Goal: Task Accomplishment & Management: Manage account settings

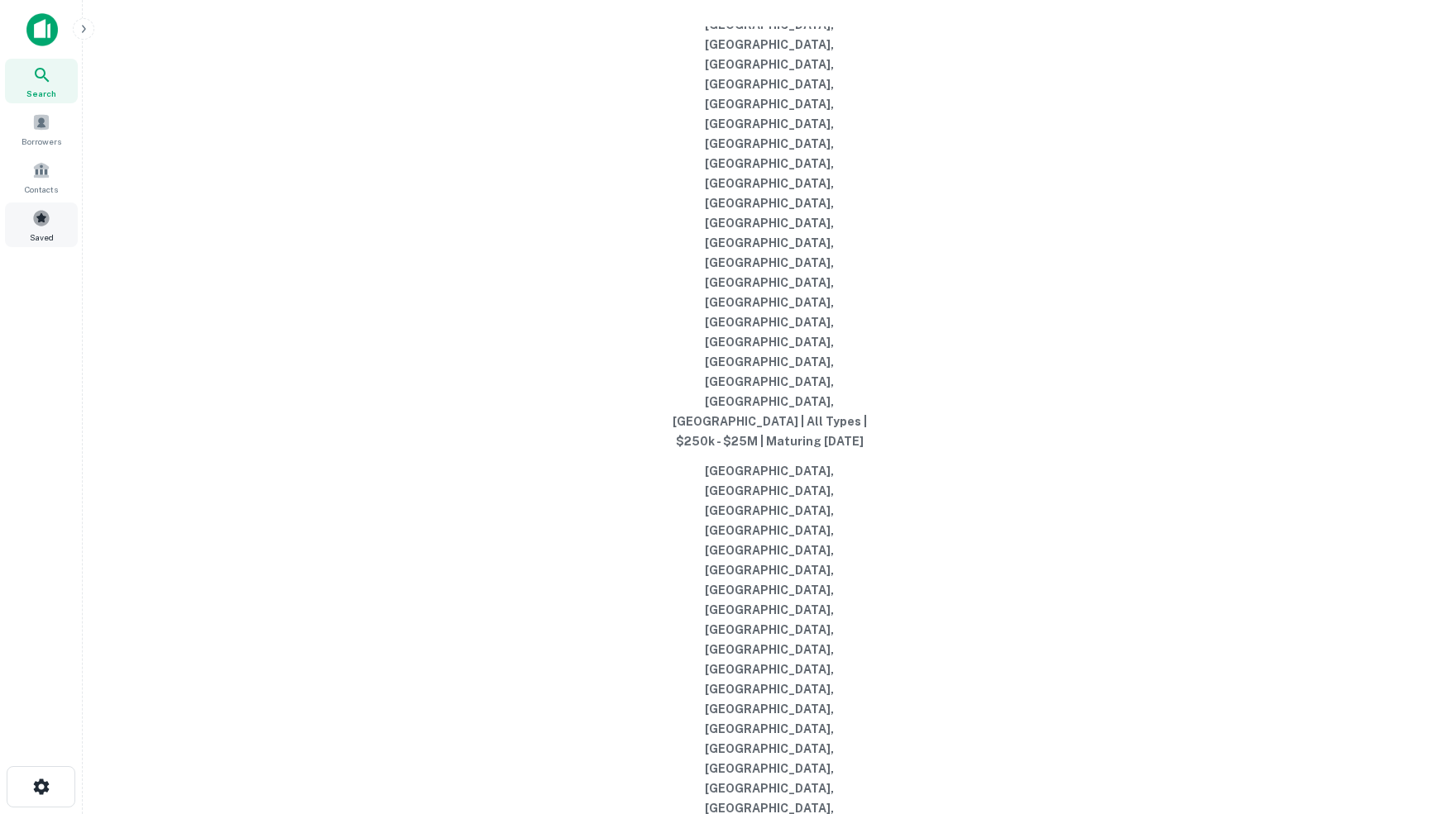
click at [46, 228] on span at bounding box center [41, 218] width 19 height 19
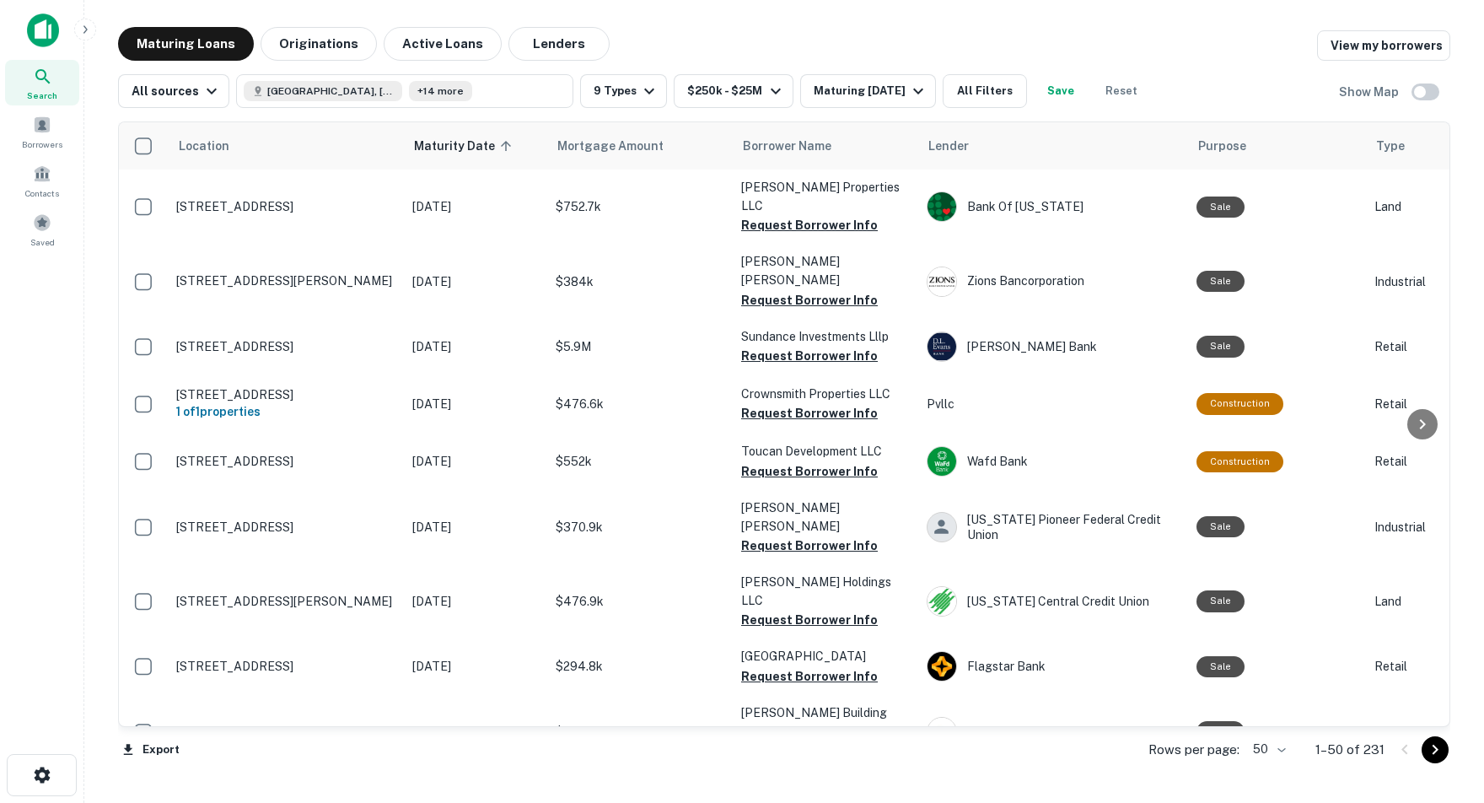
click at [1269, 749] on body "Search Borrowers Contacts Saved Maturing Loans Originations Active Loans Lender…" at bounding box center [742, 401] width 1484 height 803
click at [1263, 772] on li "100" at bounding box center [1263, 769] width 49 height 30
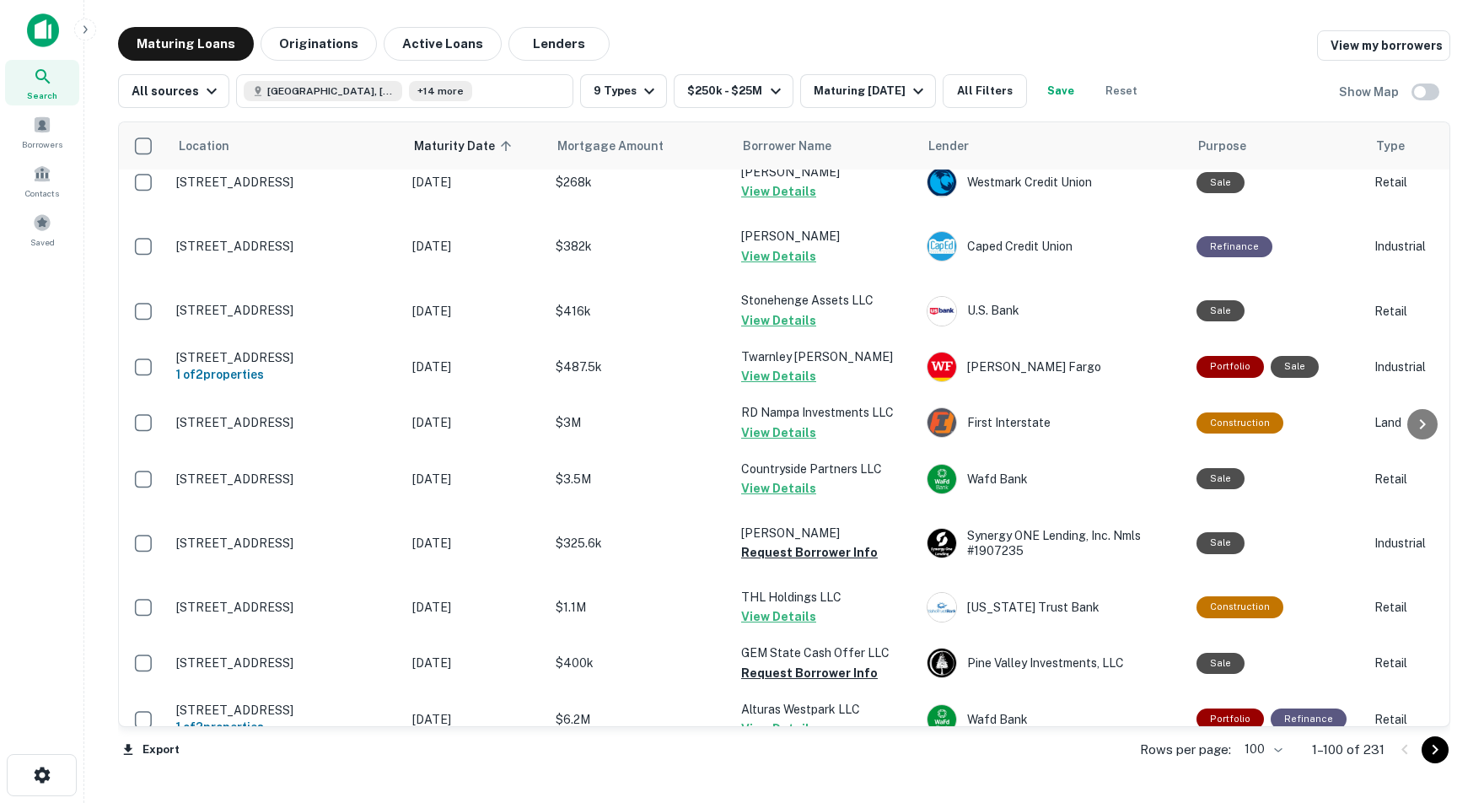
scroll to position [2648, 0]
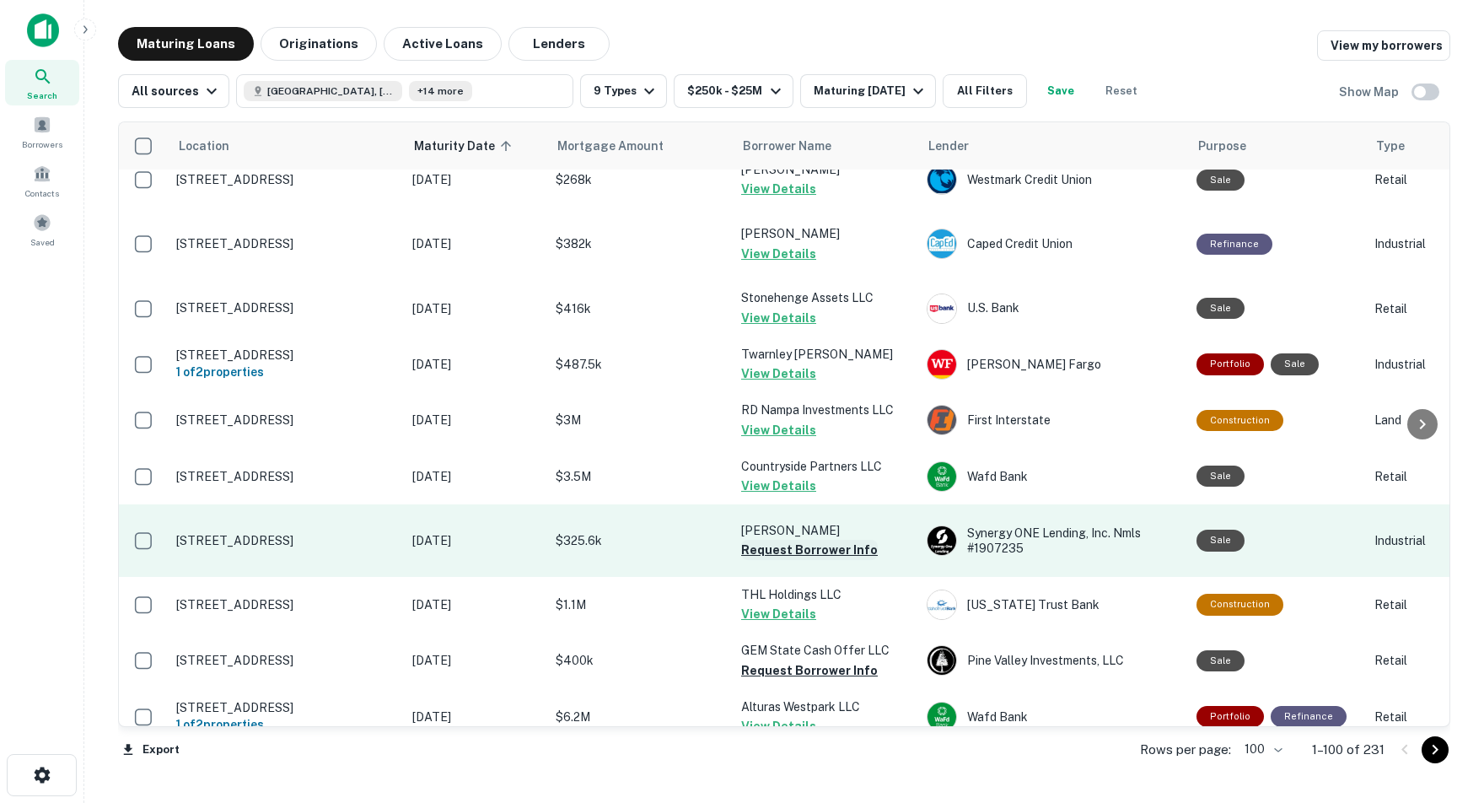
click at [761, 540] on button "Request Borrower Info" at bounding box center [809, 550] width 137 height 20
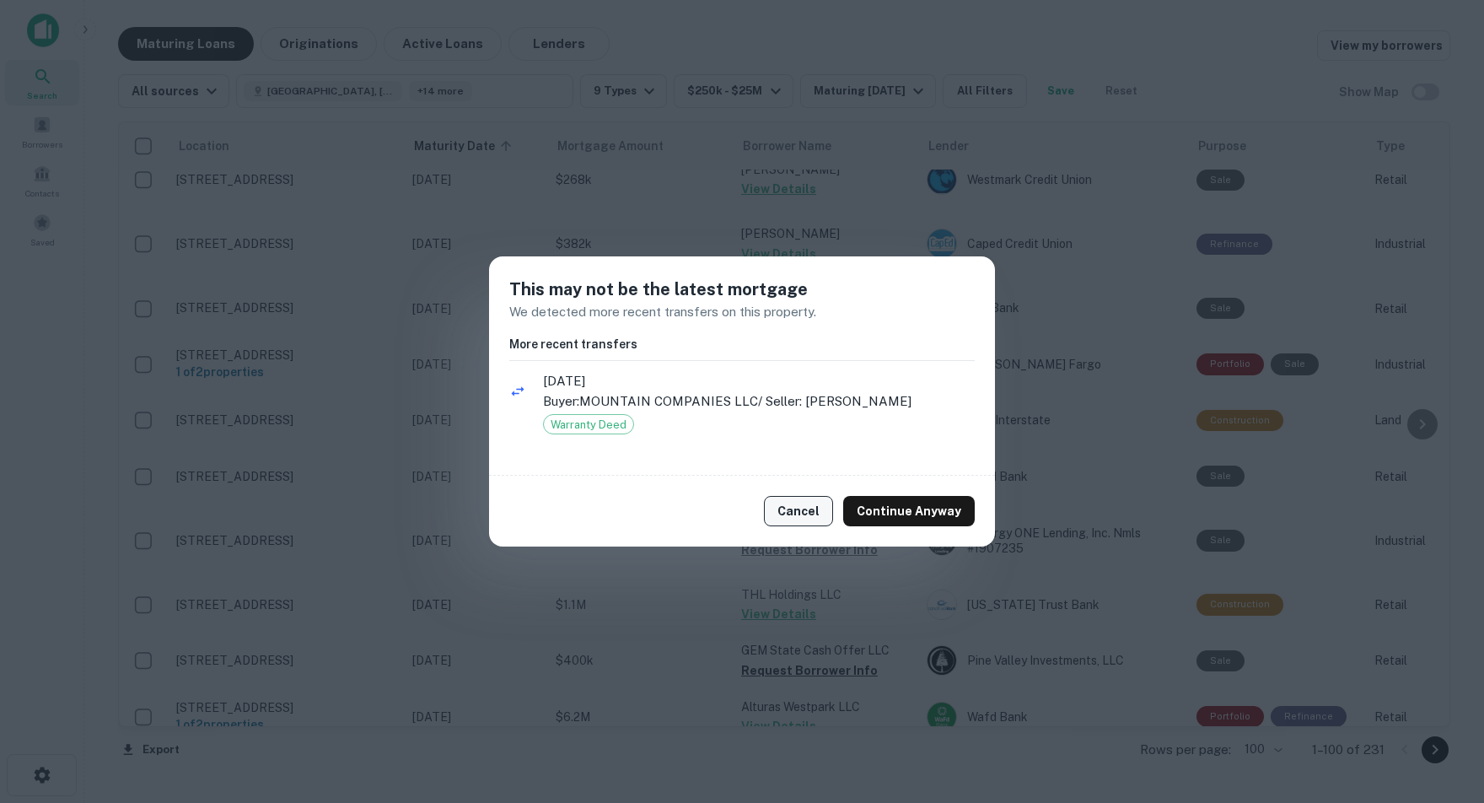
click at [808, 507] on button "Cancel" at bounding box center [798, 511] width 69 height 30
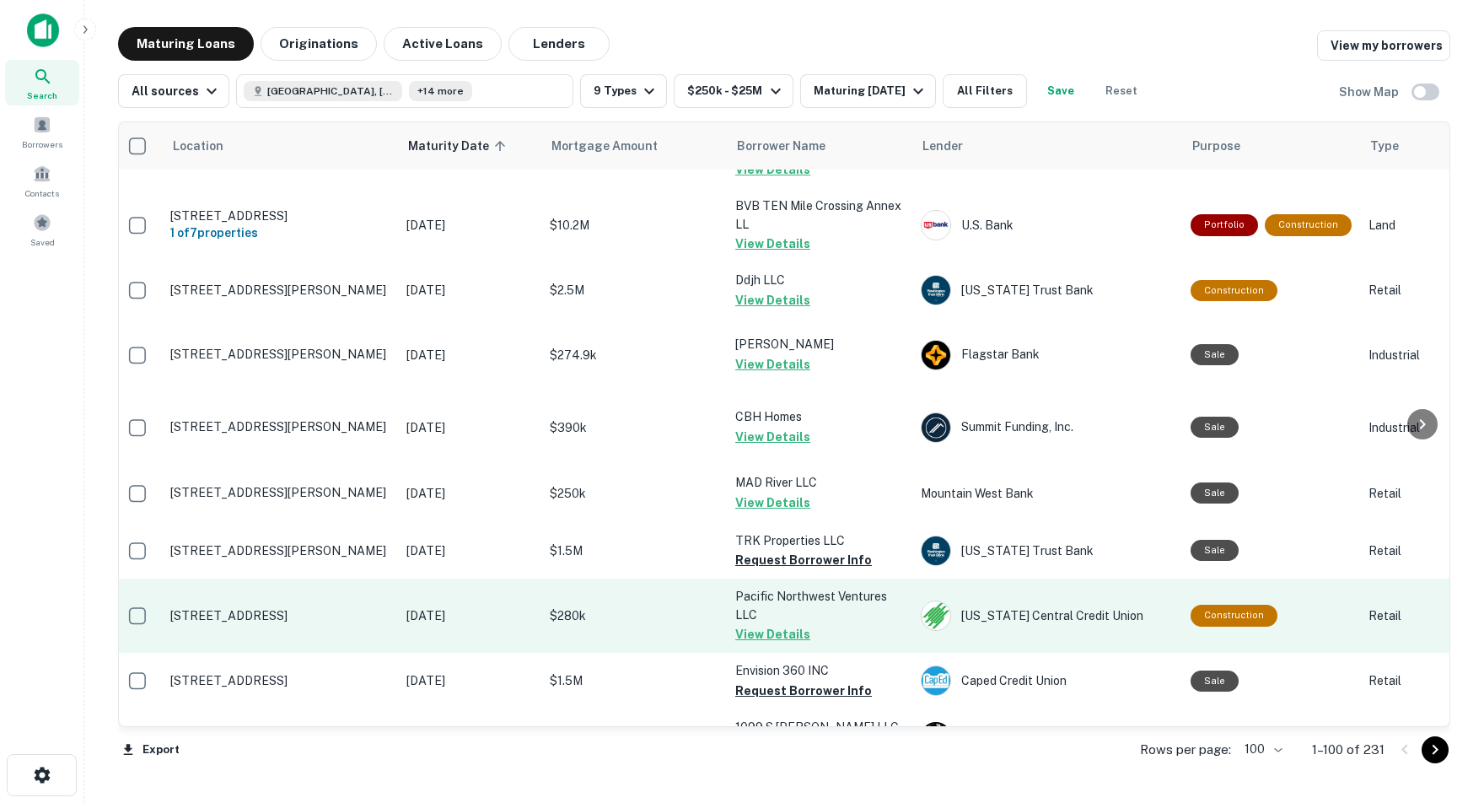
scroll to position [4544, 6]
click at [647, 607] on p "$280k" at bounding box center [634, 616] width 169 height 19
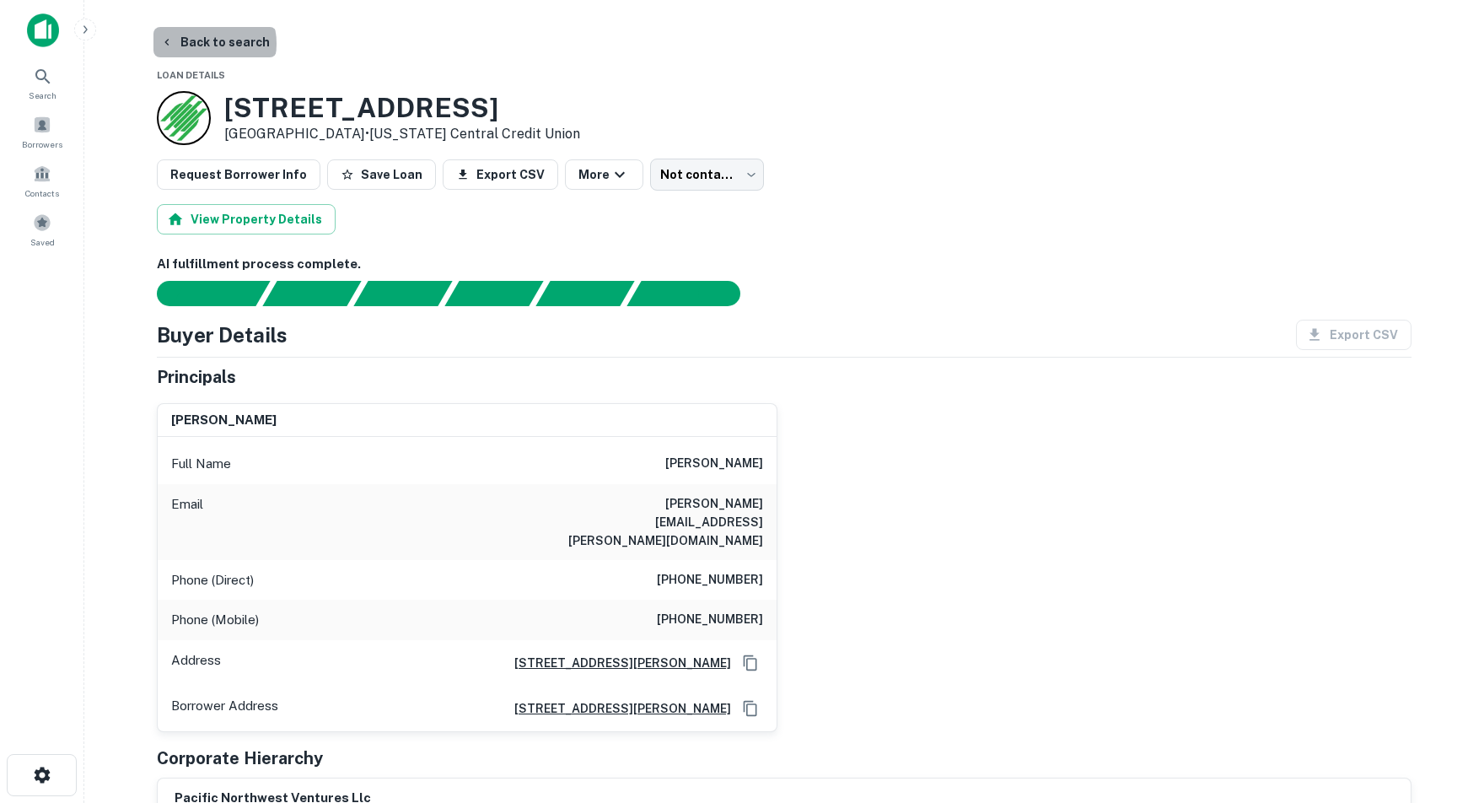
click at [207, 44] on button "Back to search" at bounding box center [214, 42] width 123 height 30
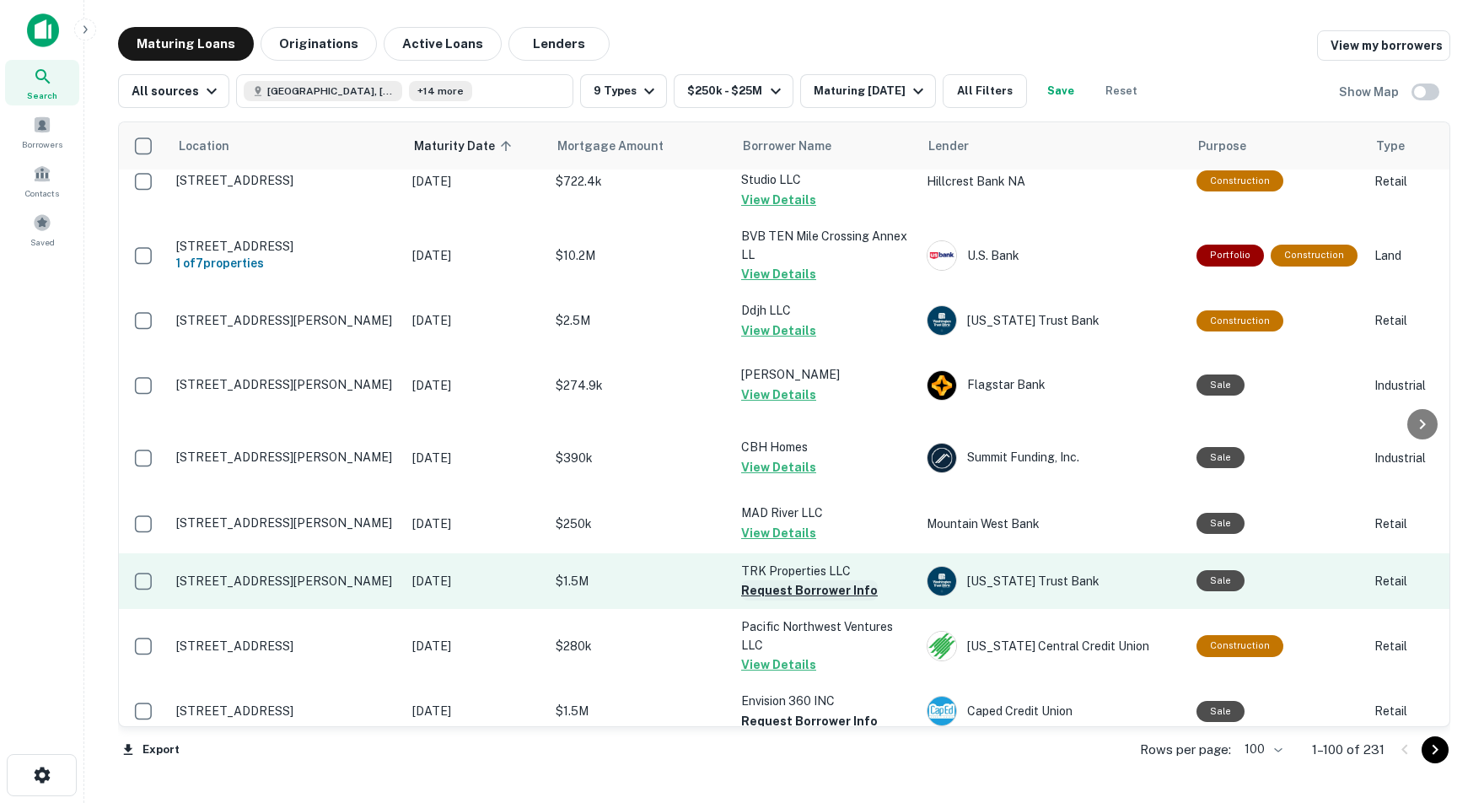
scroll to position [4512, 0]
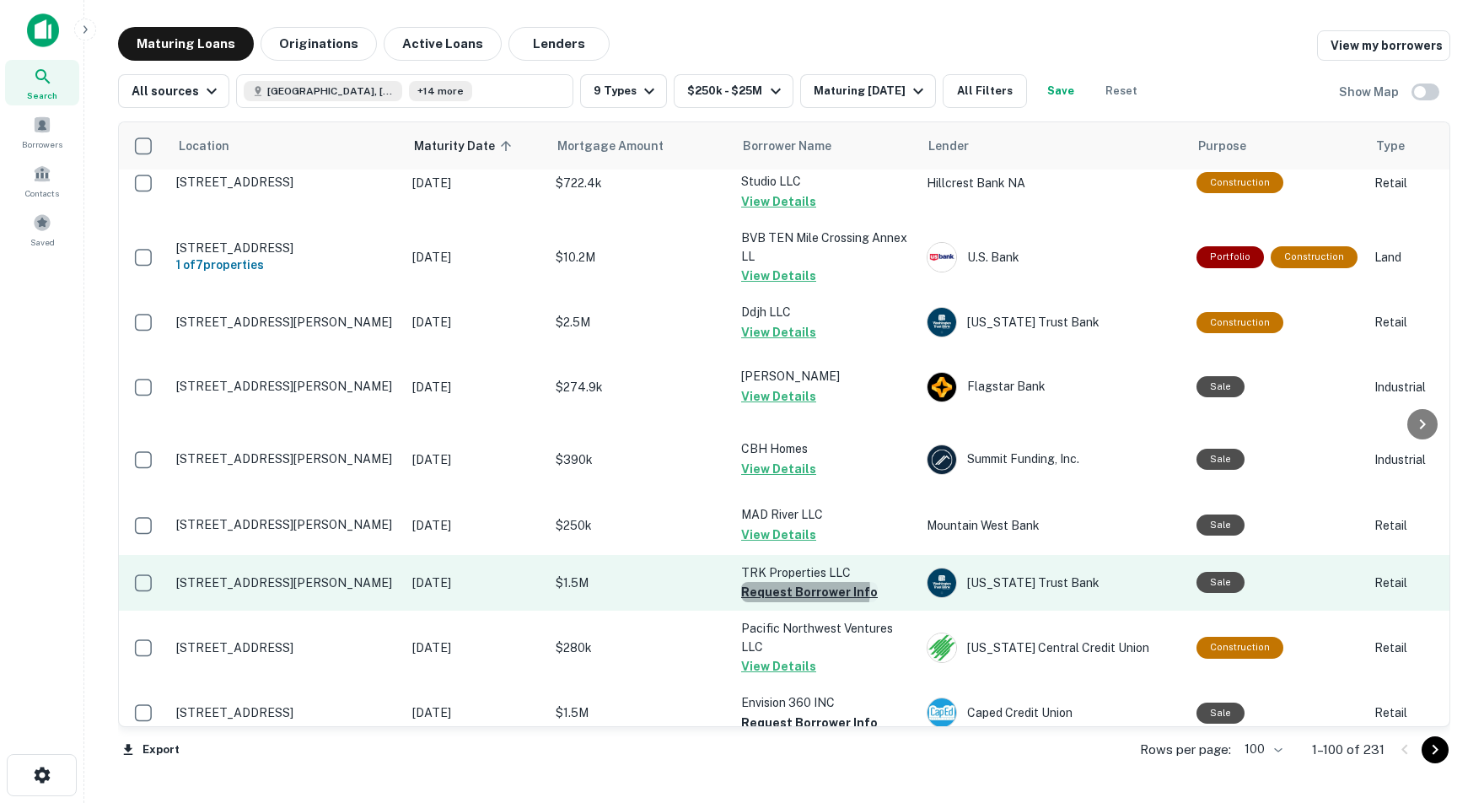
click at [804, 582] on button "Request Borrower Info" at bounding box center [809, 592] width 137 height 20
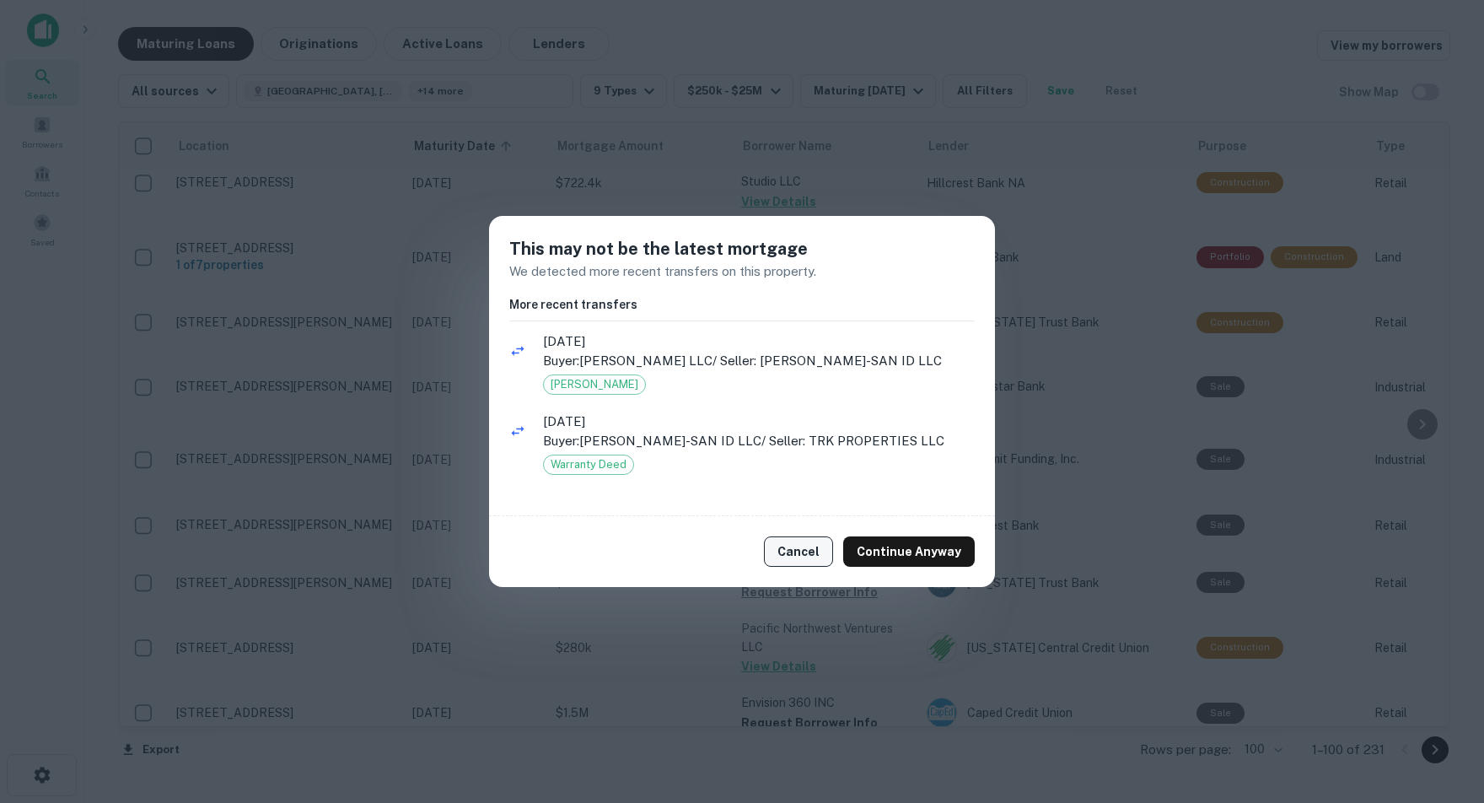
click at [805, 555] on button "Cancel" at bounding box center [798, 551] width 69 height 30
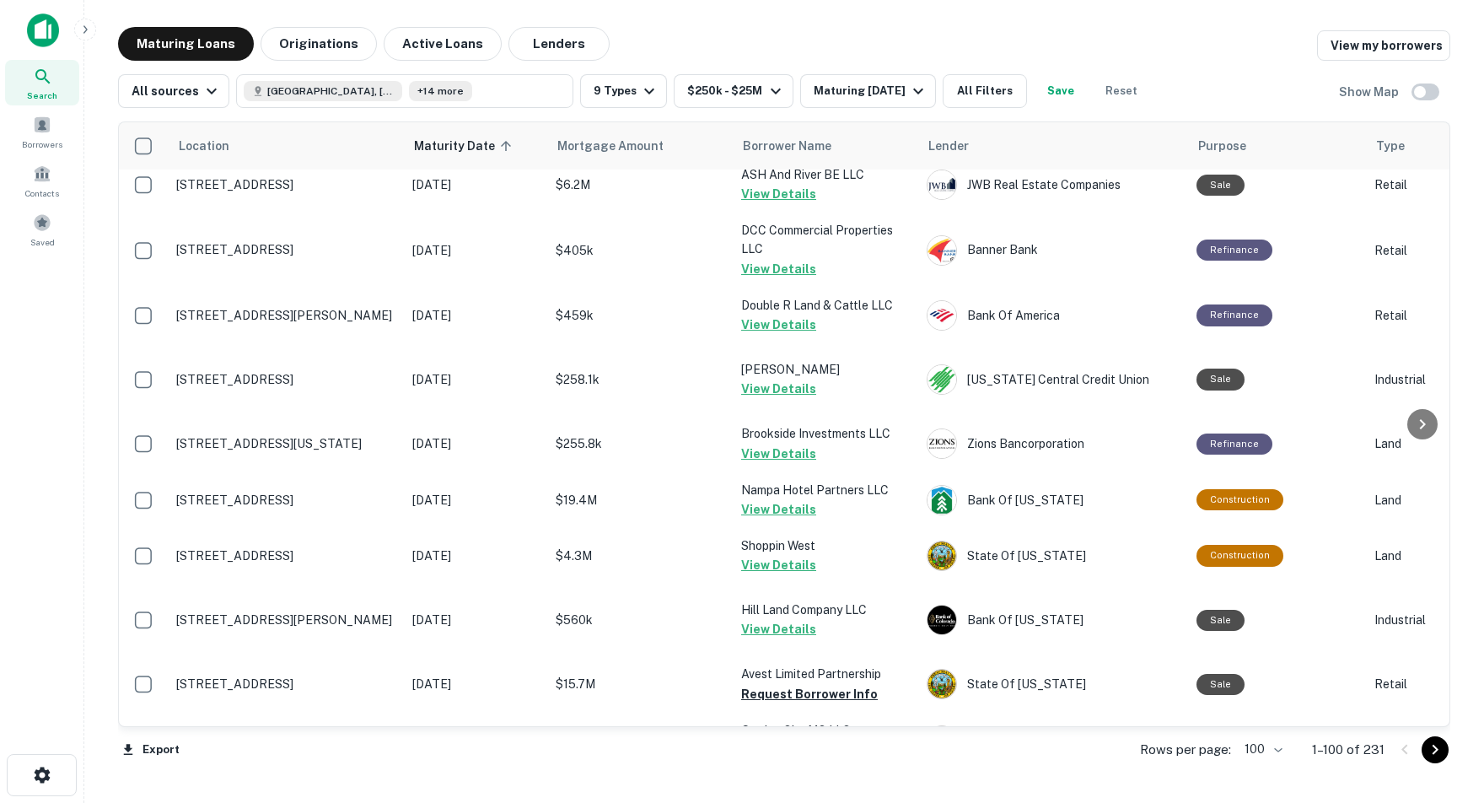
scroll to position [5238, 0]
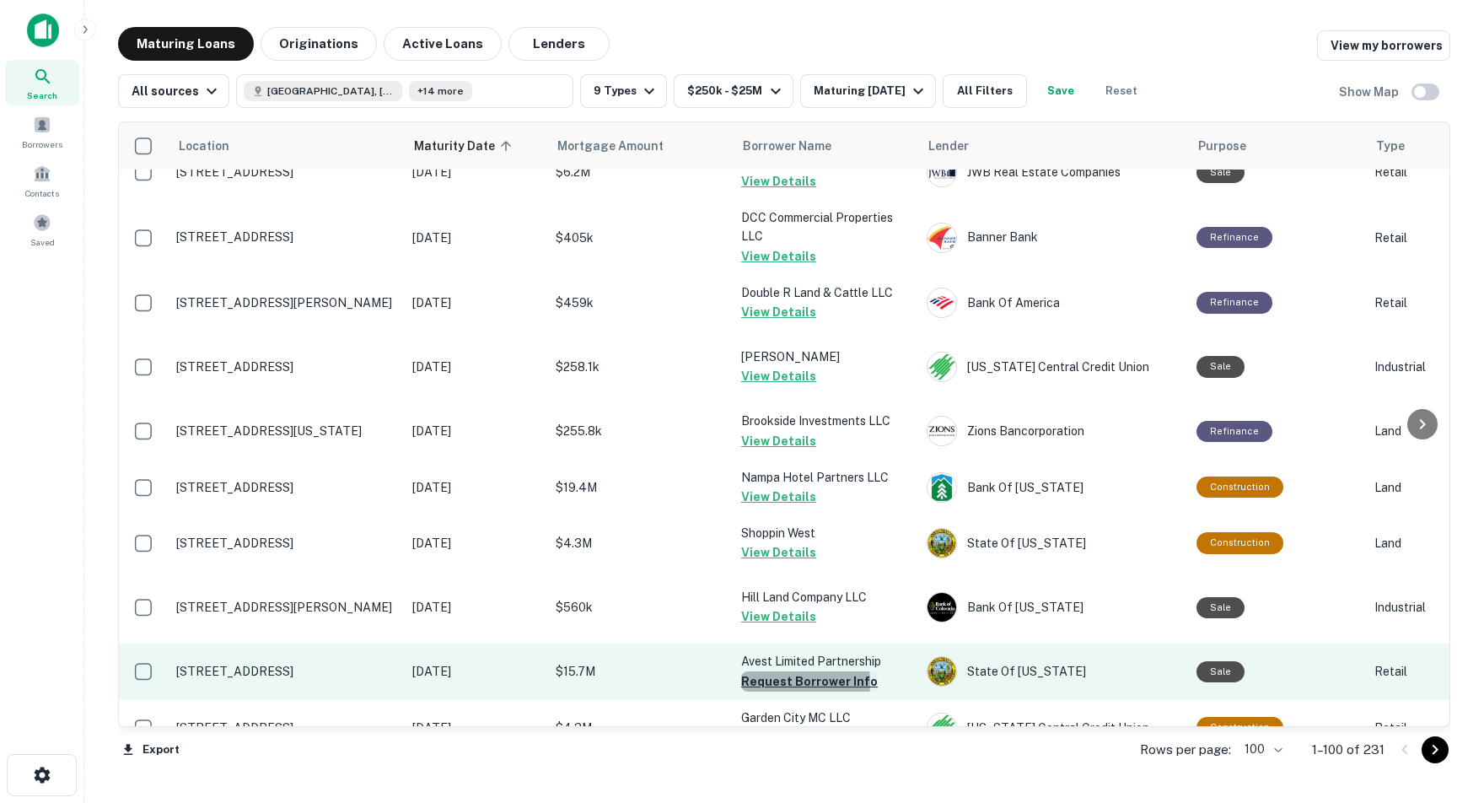
click at [782, 671] on button "Request Borrower Info" at bounding box center [809, 681] width 137 height 20
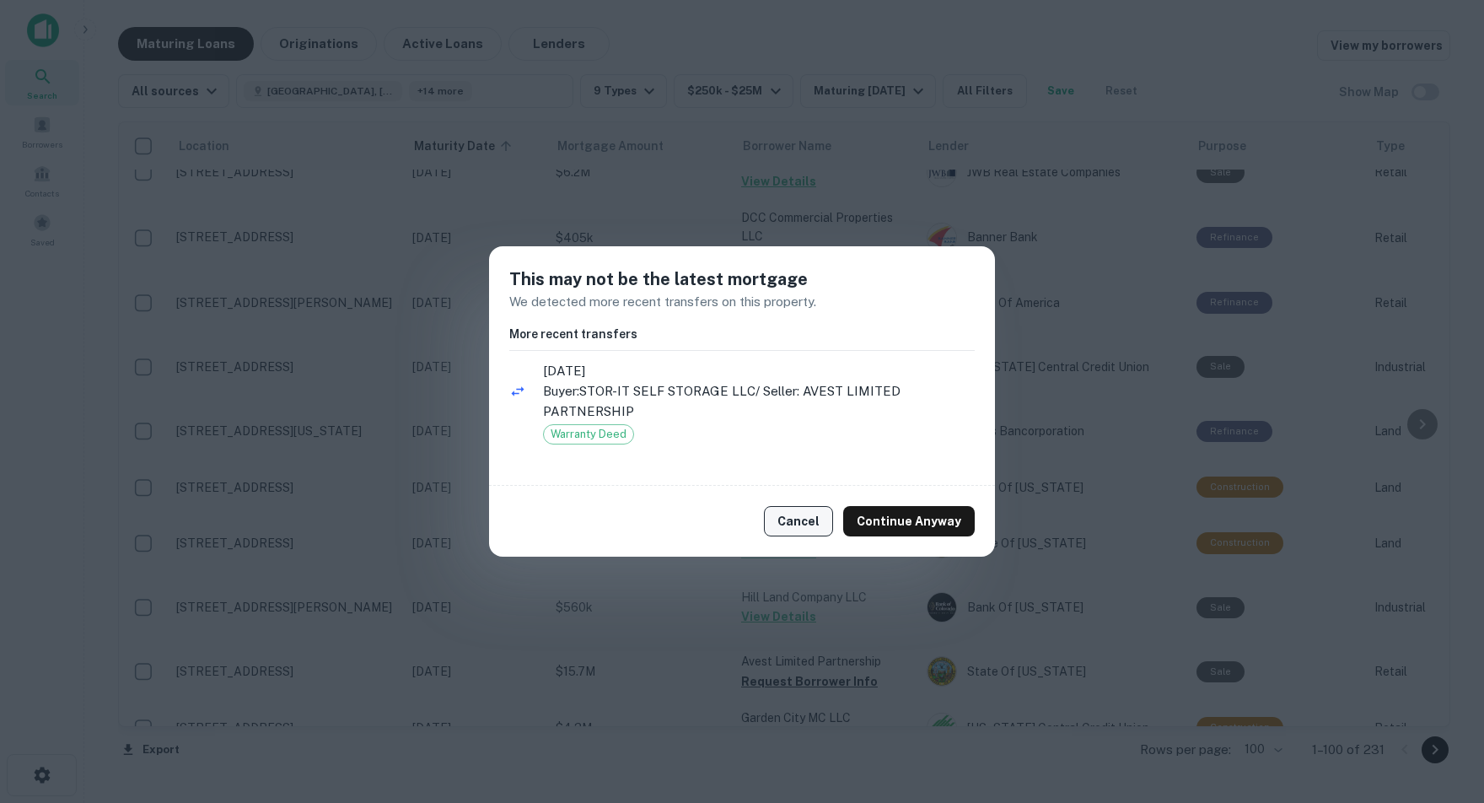
click at [805, 524] on button "Cancel" at bounding box center [798, 521] width 69 height 30
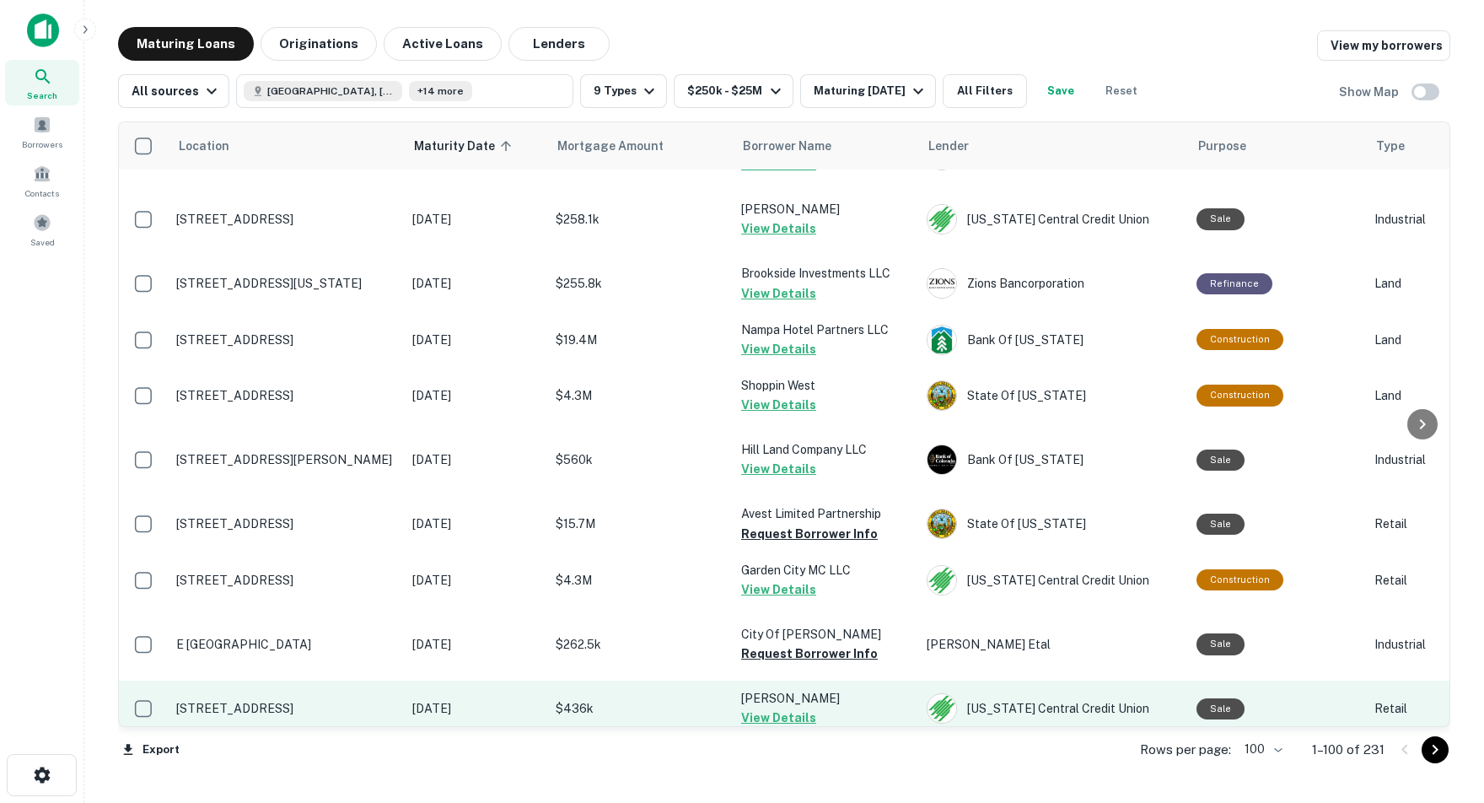
scroll to position [0, 0]
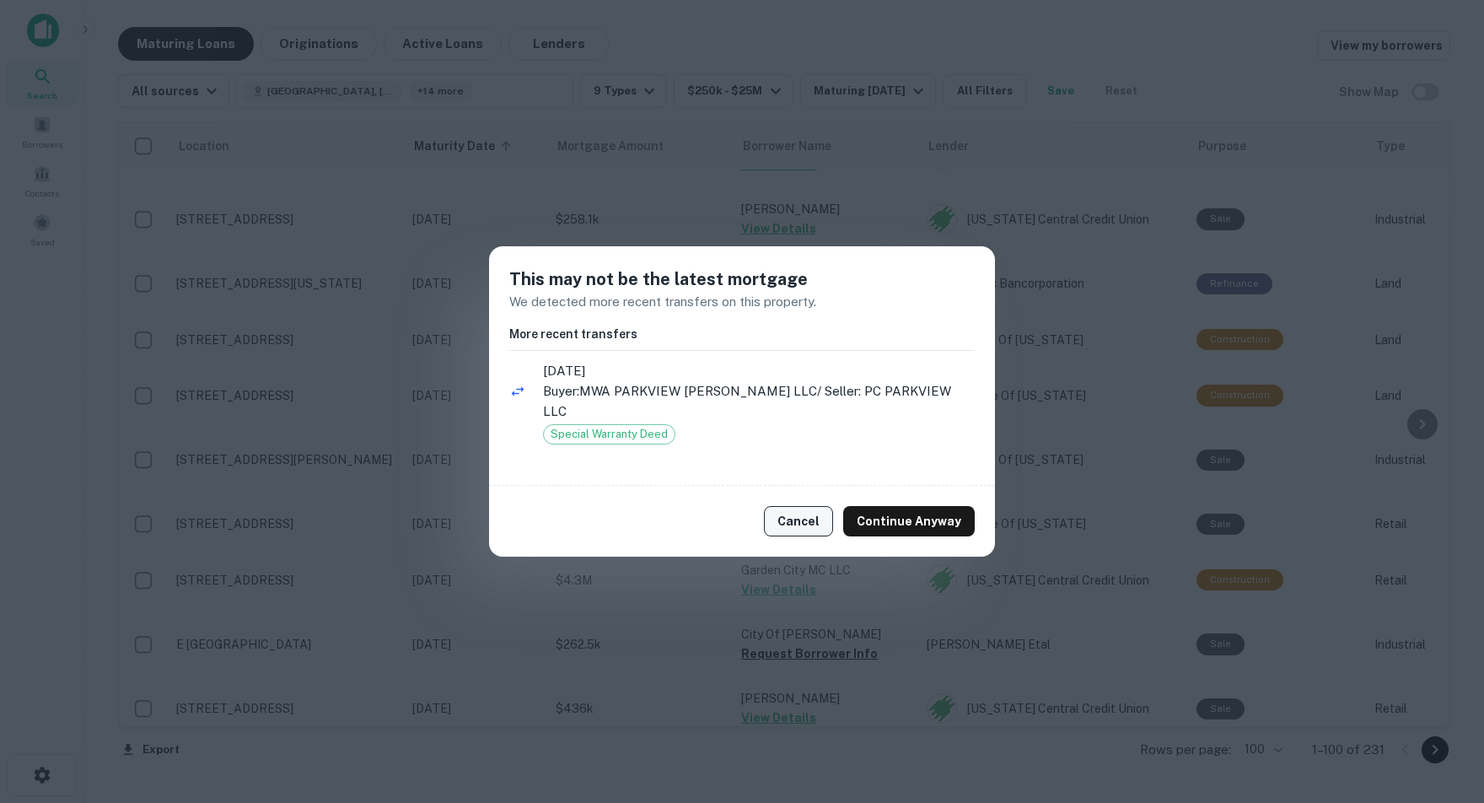
click at [788, 509] on button "Cancel" at bounding box center [798, 521] width 69 height 30
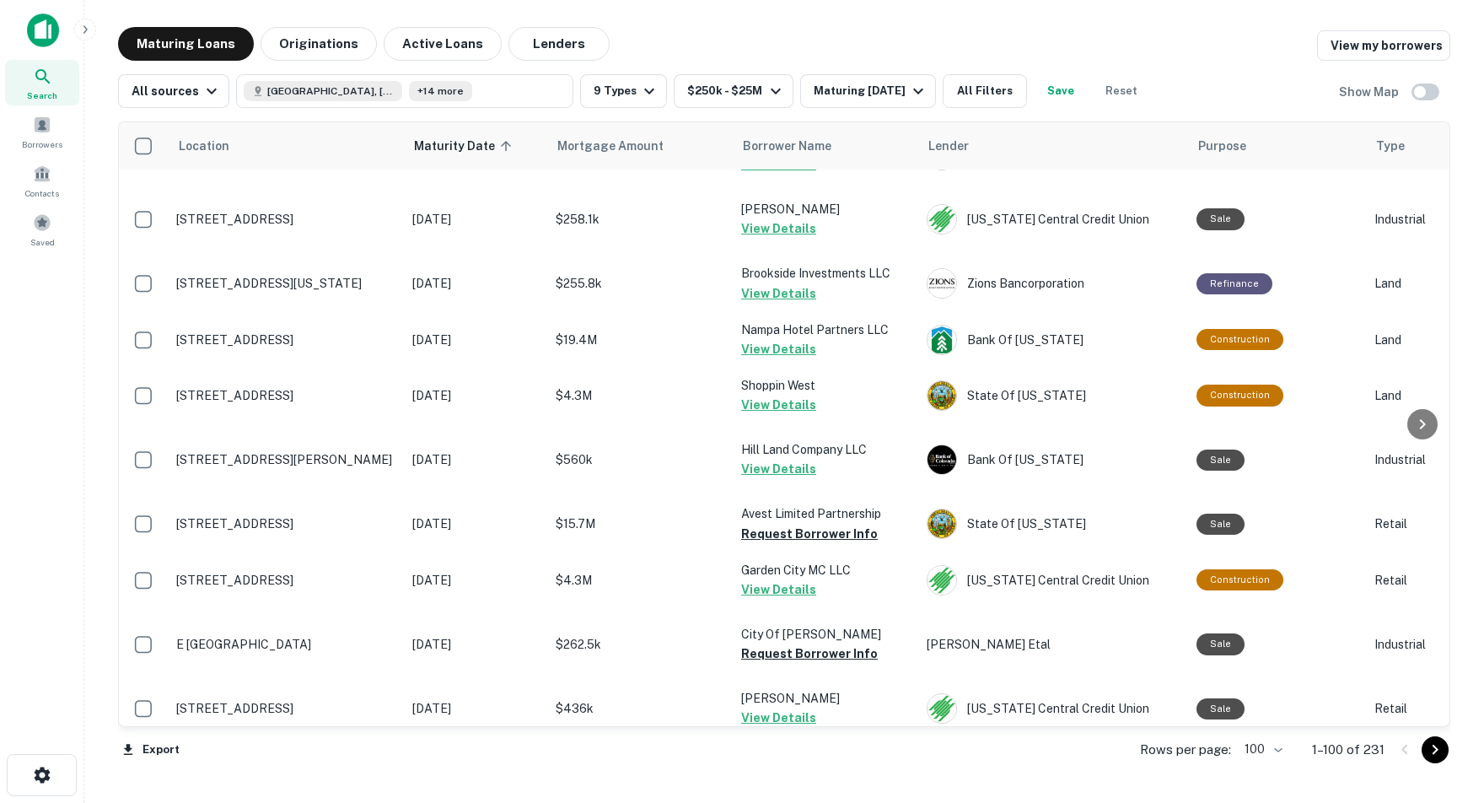
click at [1434, 752] on icon "Go to next page" at bounding box center [1435, 749] width 20 height 20
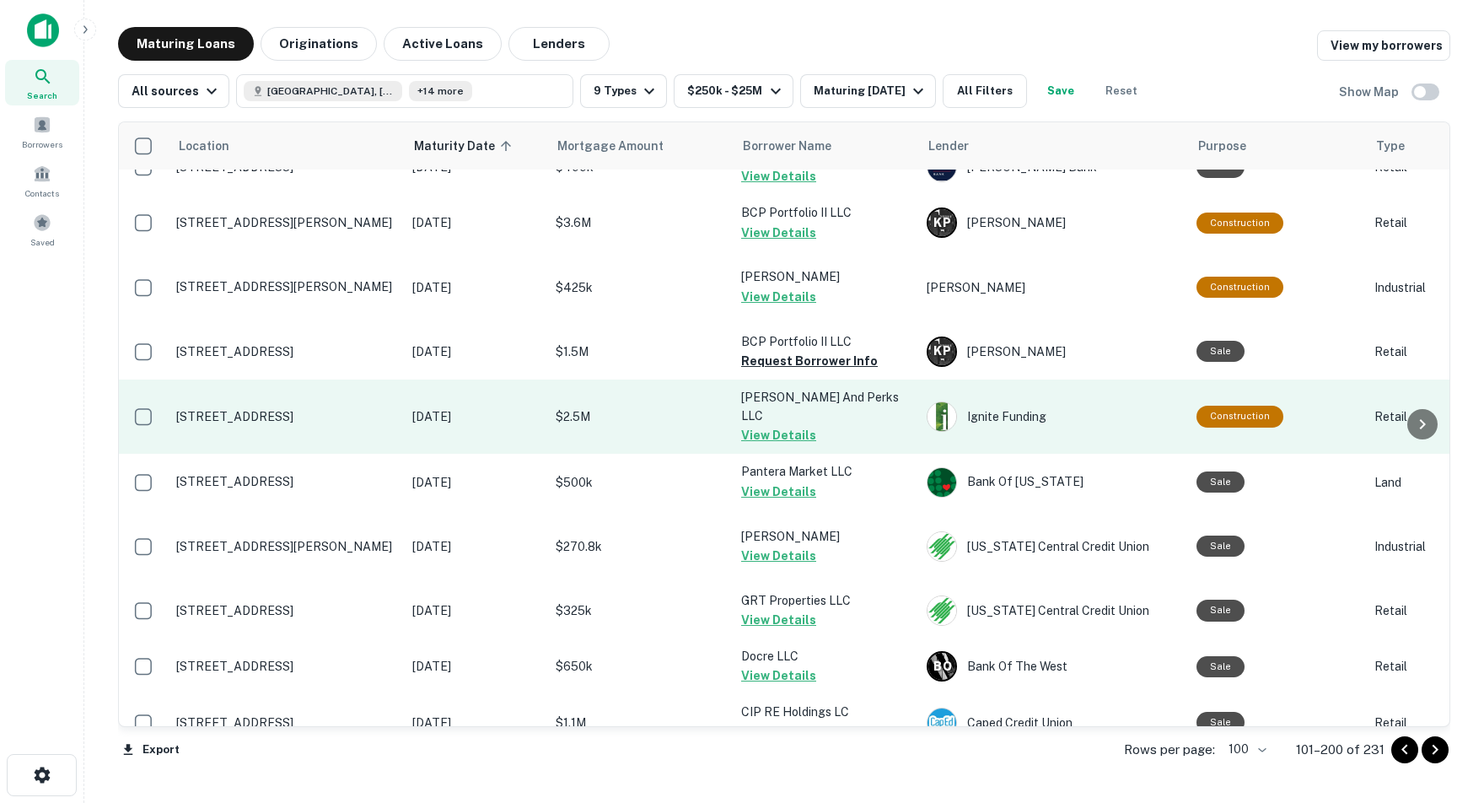
scroll to position [773, 0]
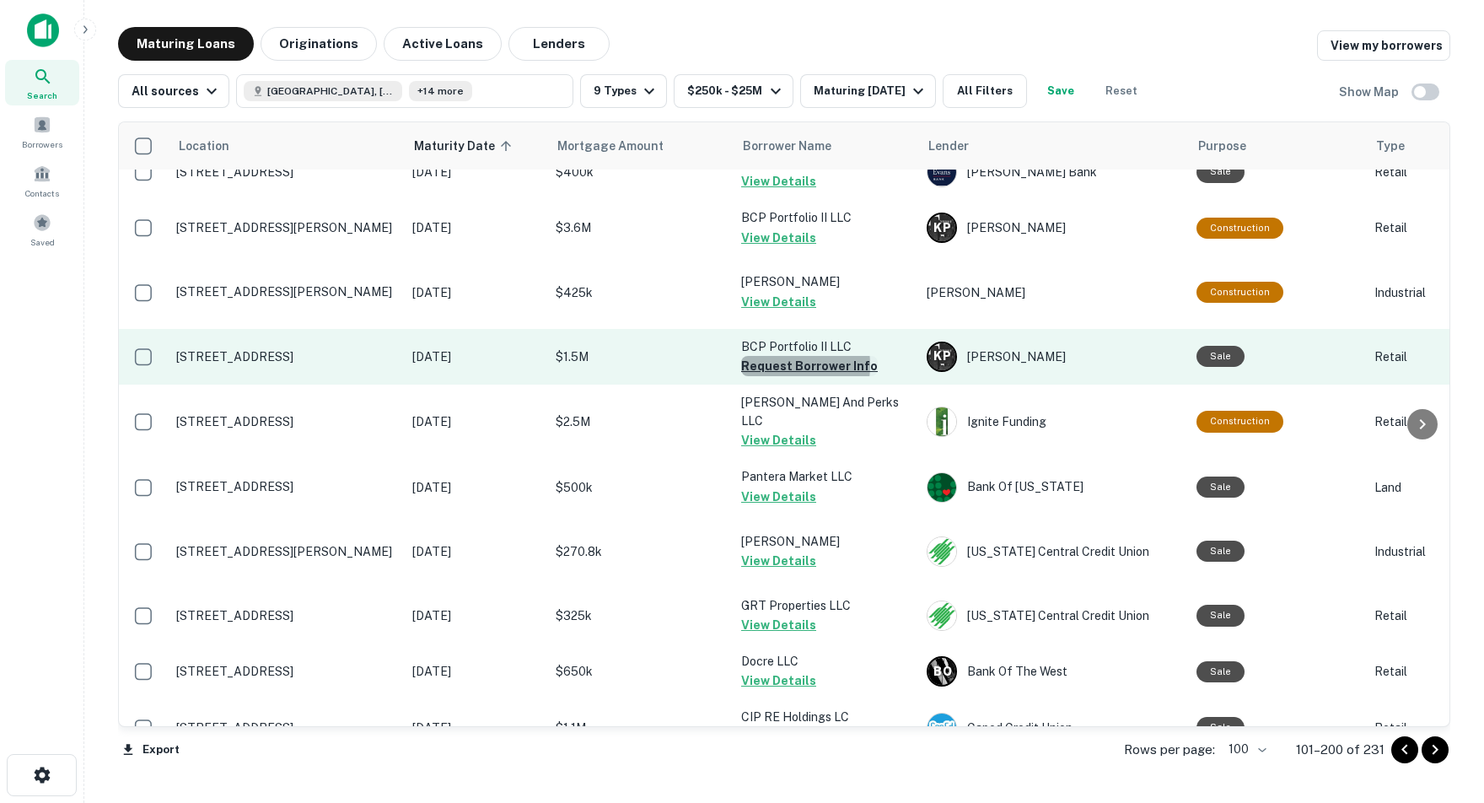
click at [777, 356] on button "Request Borrower Info" at bounding box center [809, 366] width 137 height 20
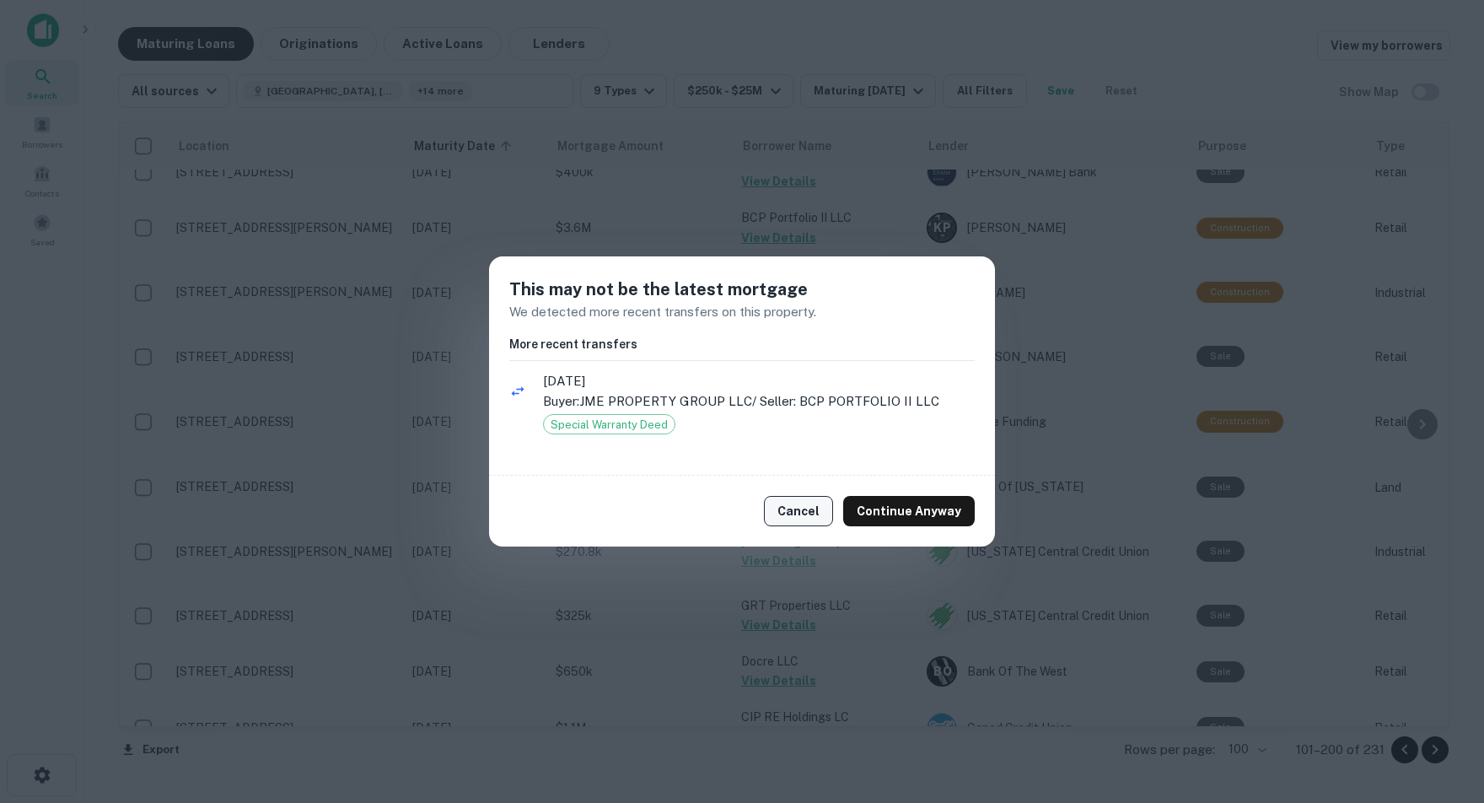
click at [805, 509] on button "Cancel" at bounding box center [798, 511] width 69 height 30
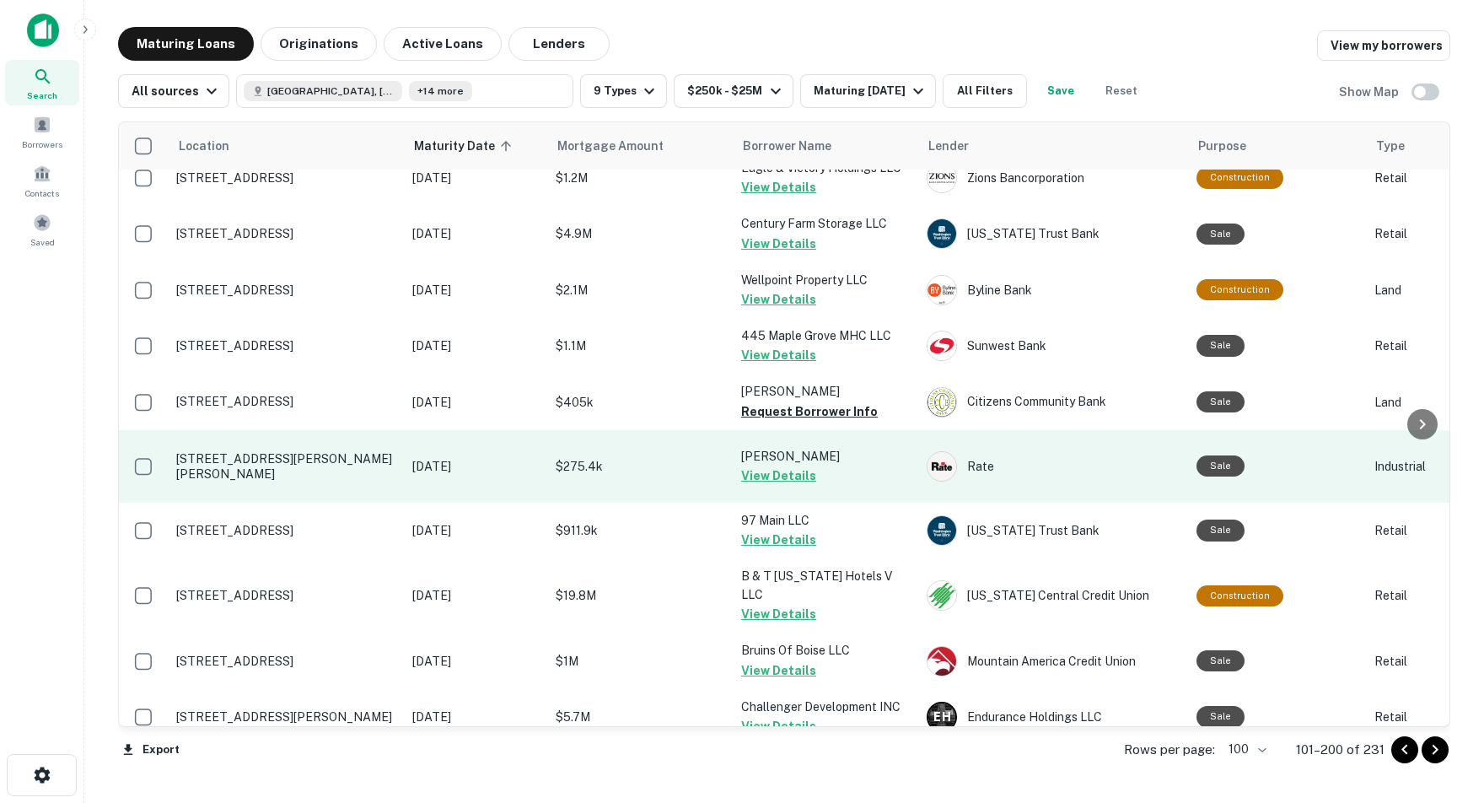
scroll to position [2016, 0]
click at [704, 431] on td "$275.4k" at bounding box center [639, 467] width 185 height 73
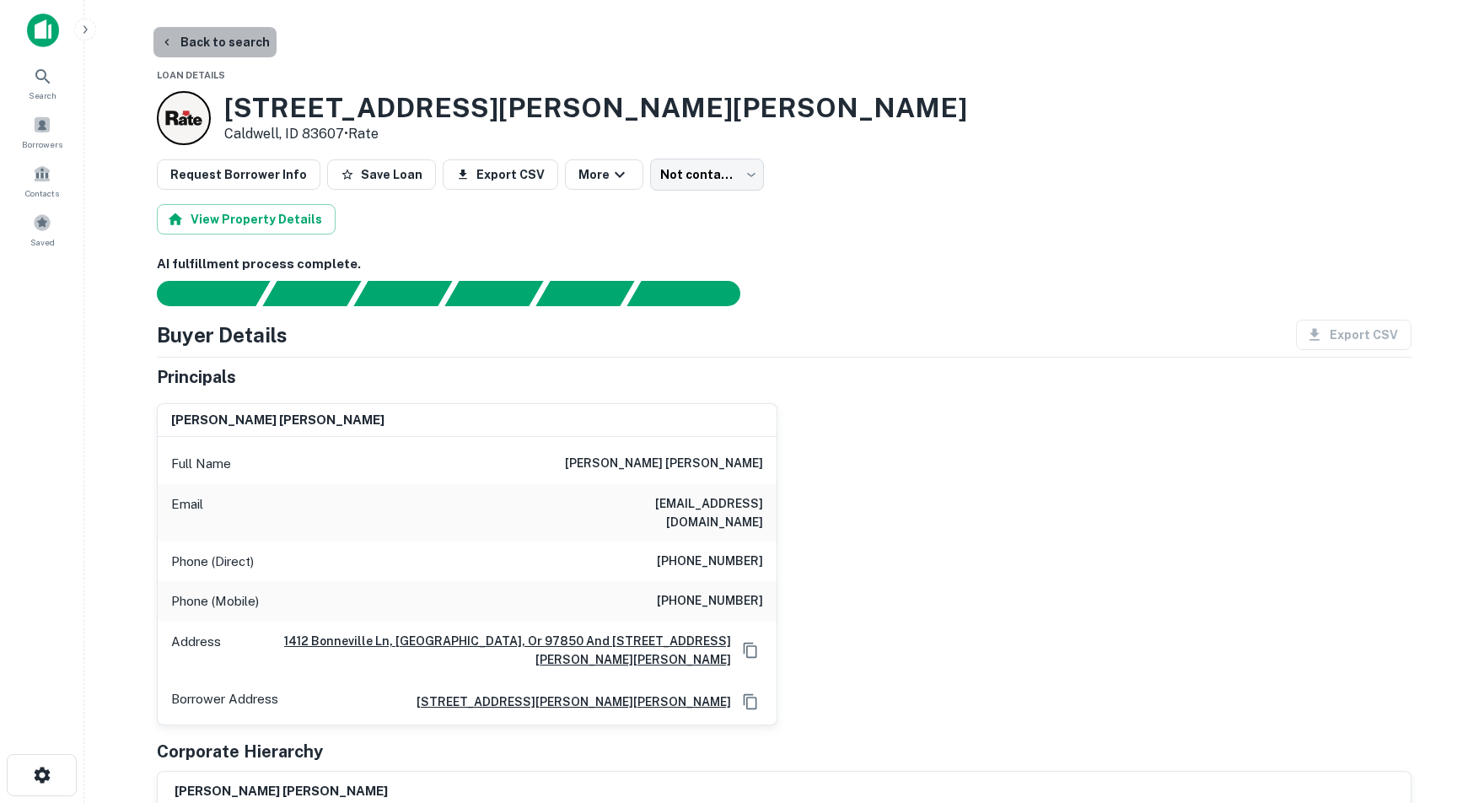
click at [234, 40] on button "Back to search" at bounding box center [214, 42] width 123 height 30
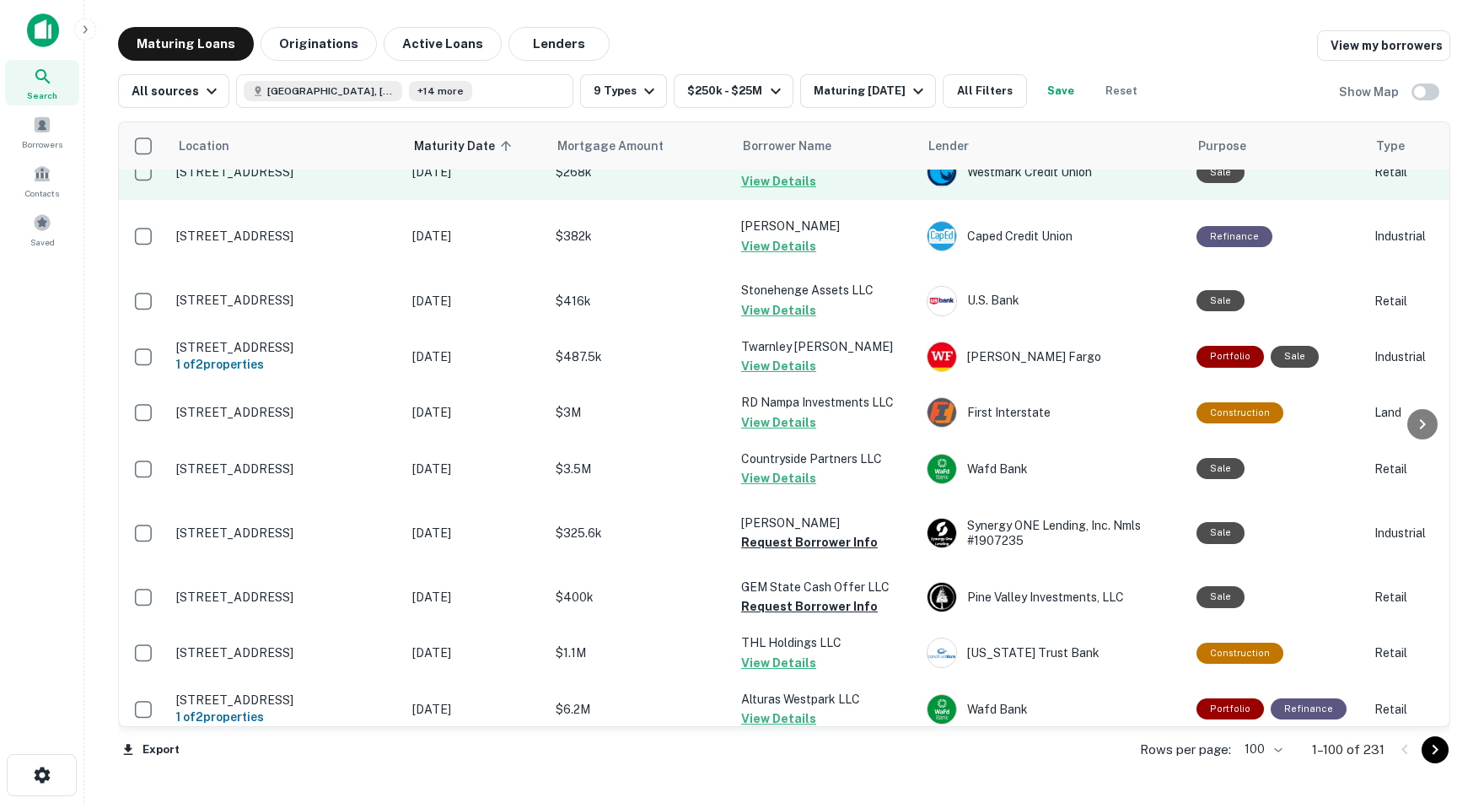
scroll to position [2663, 0]
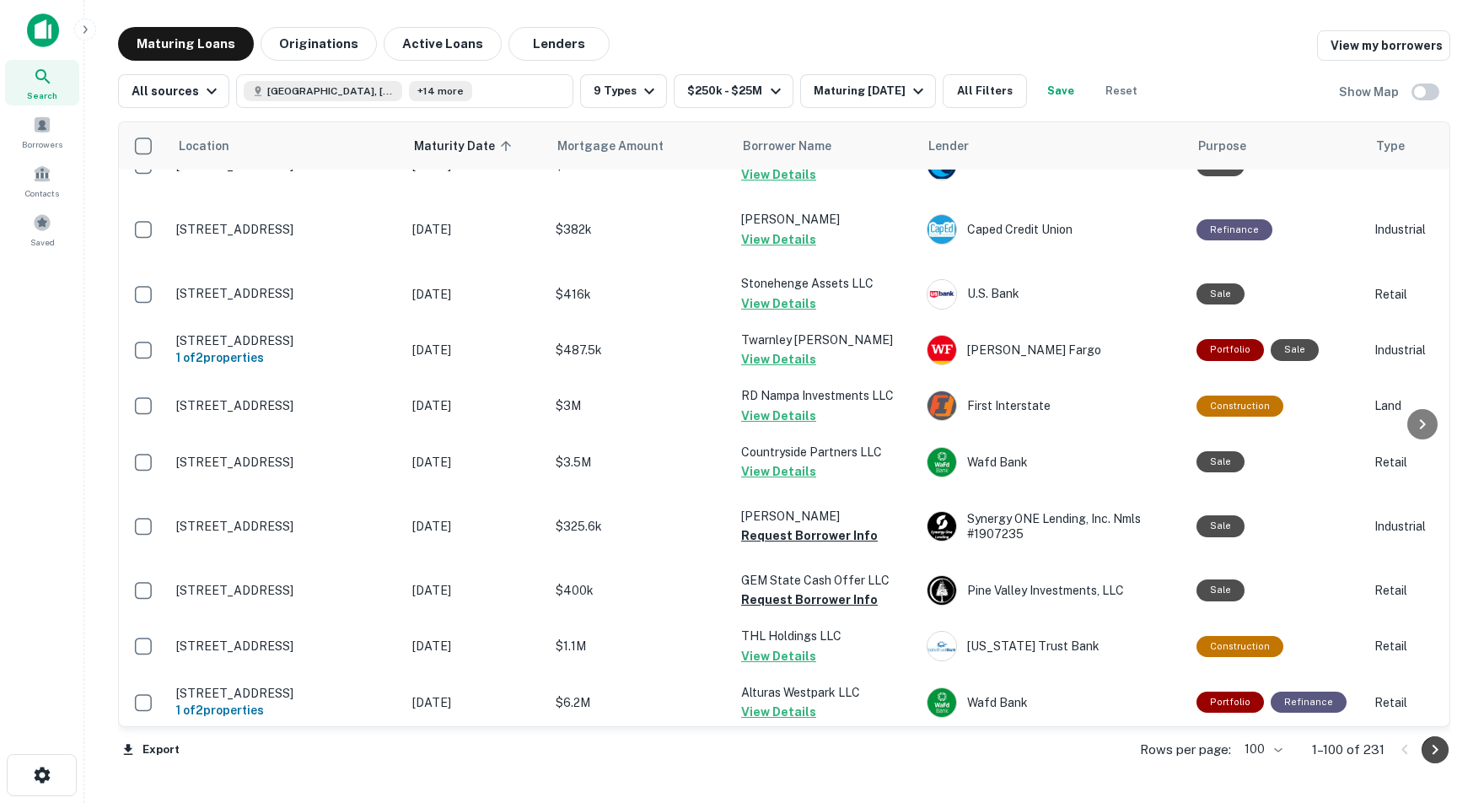
click at [1437, 751] on icon "Go to next page" at bounding box center [1435, 749] width 20 height 20
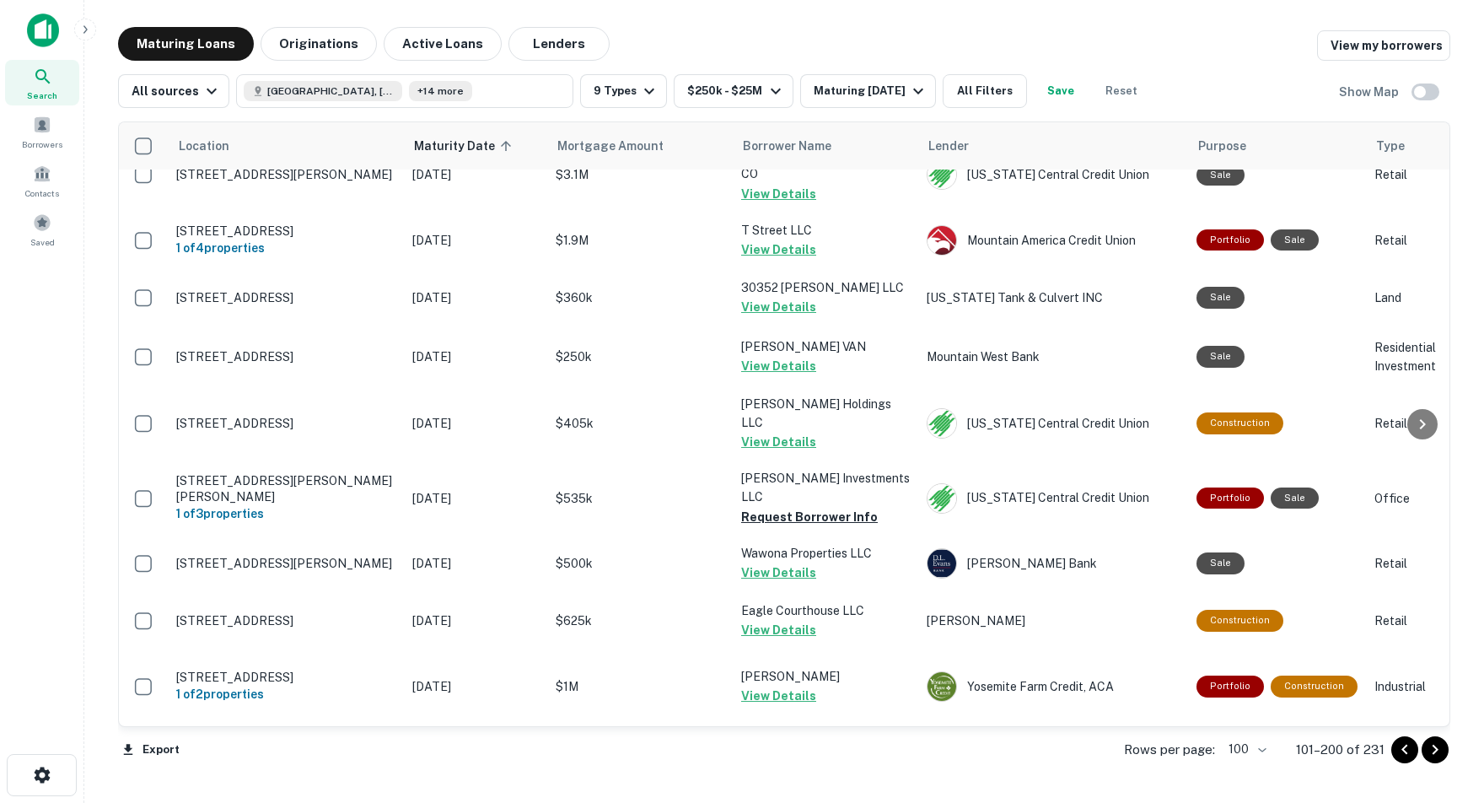
scroll to position [2631, 0]
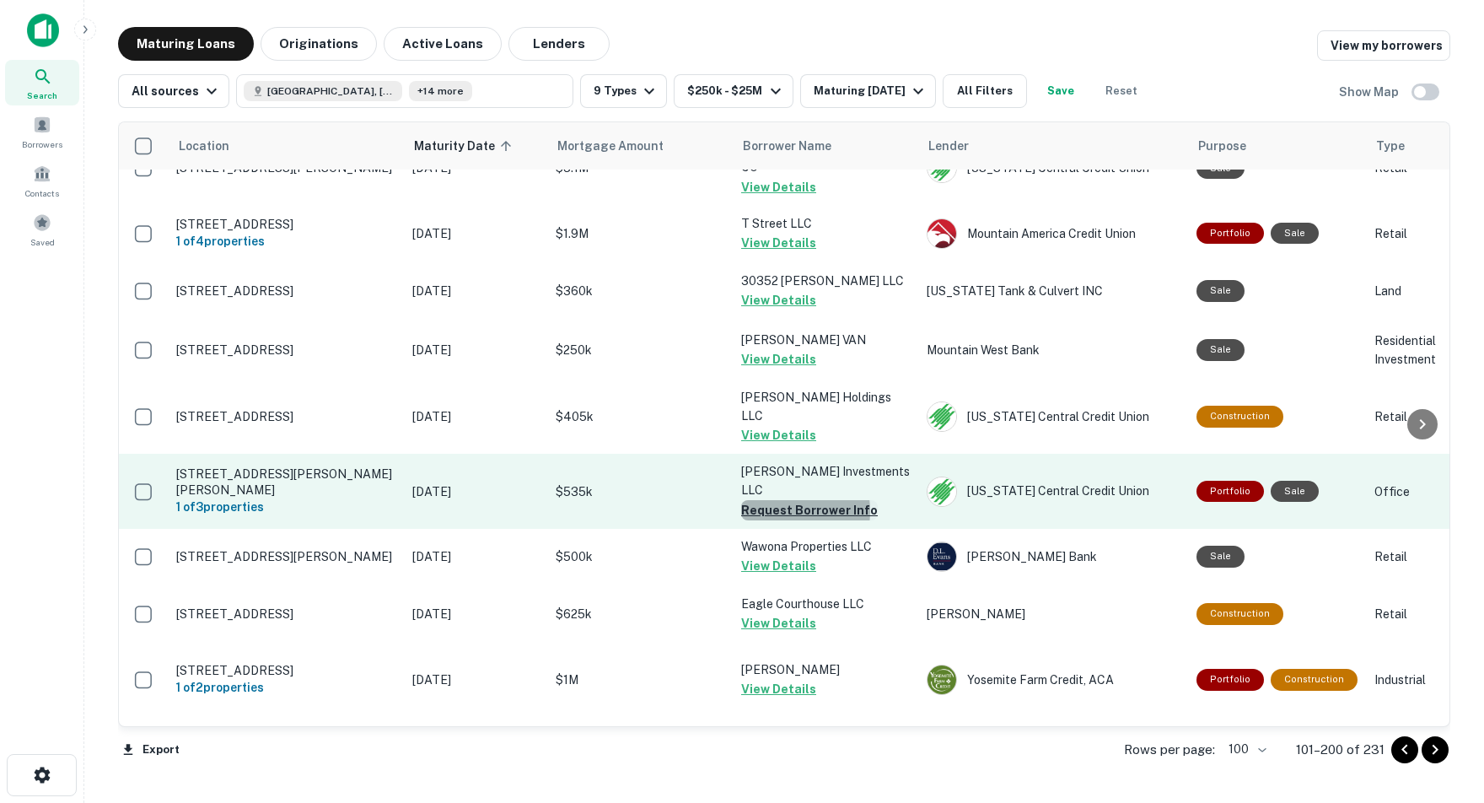
click at [779, 500] on button "Request Borrower Info" at bounding box center [809, 510] width 137 height 20
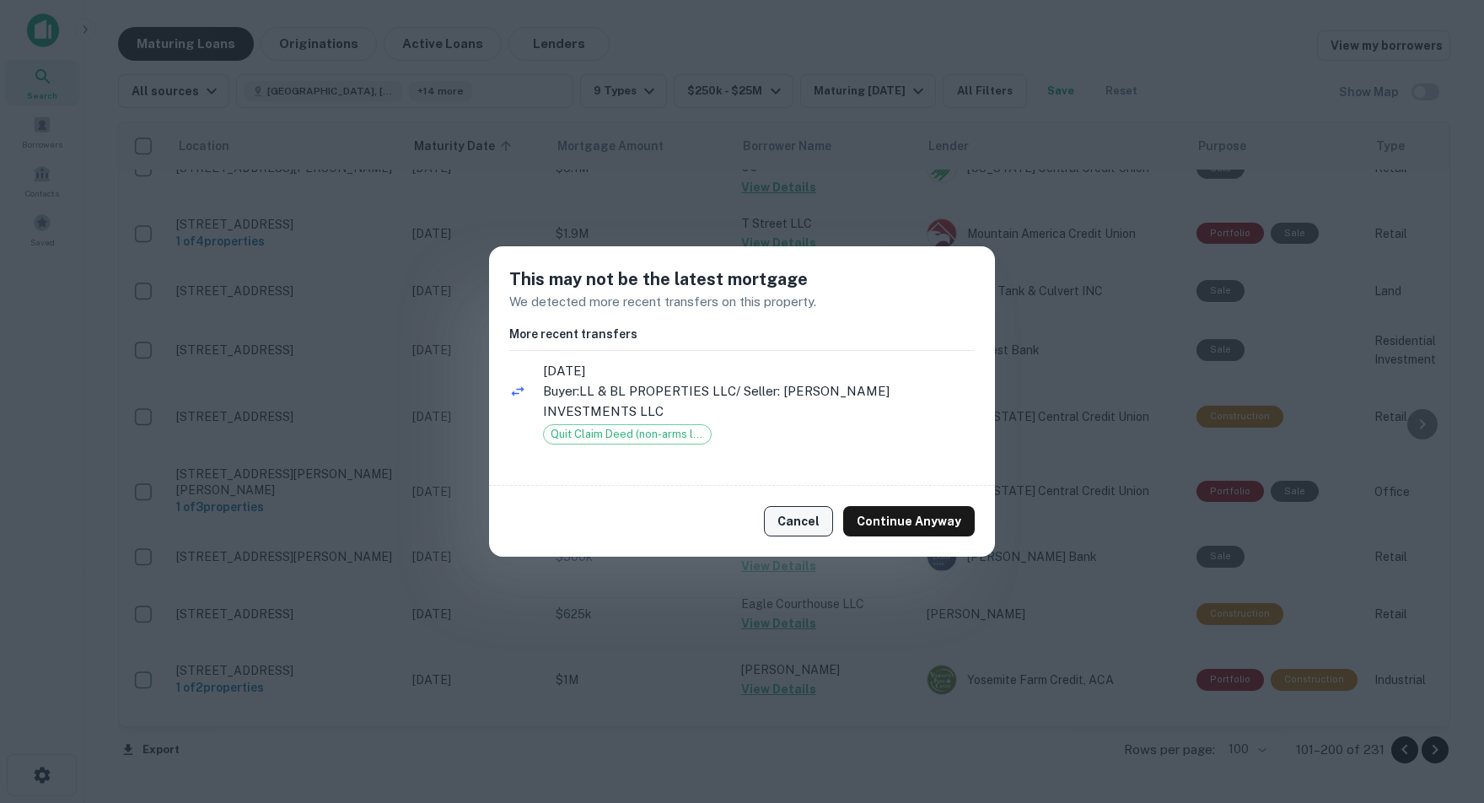
click at [794, 515] on button "Cancel" at bounding box center [798, 521] width 69 height 30
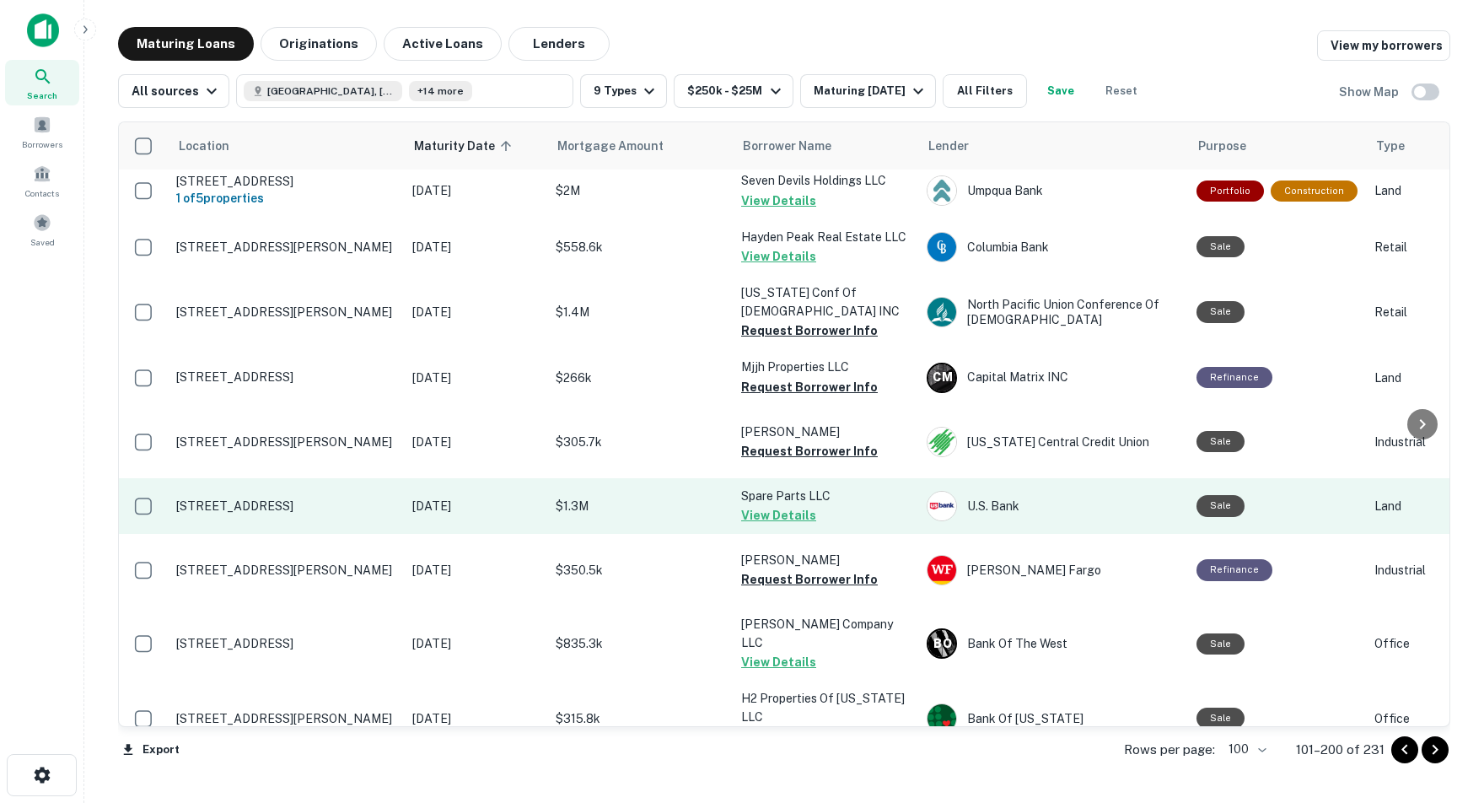
scroll to position [3438, 0]
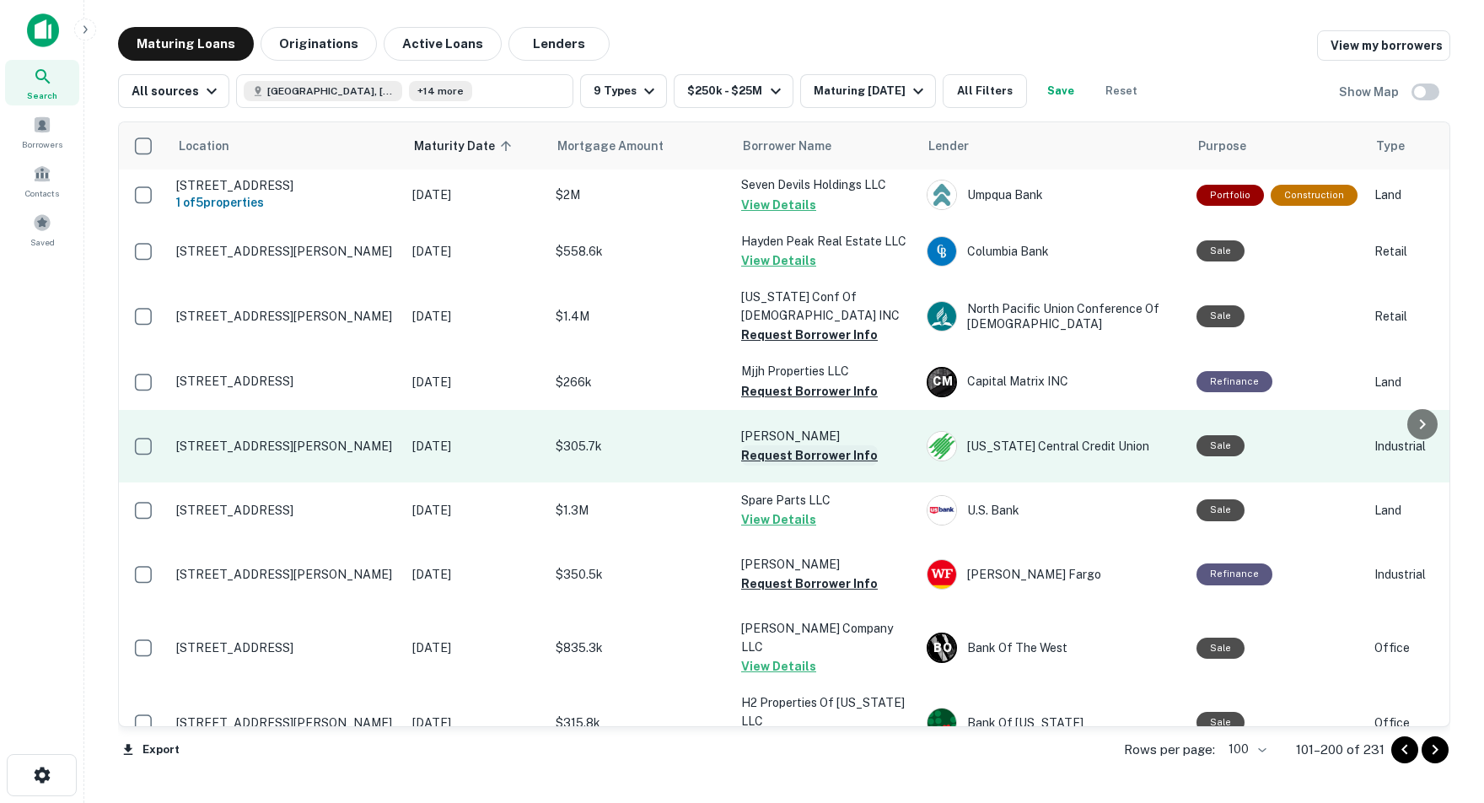
click at [755, 445] on button "Request Borrower Info" at bounding box center [809, 455] width 137 height 20
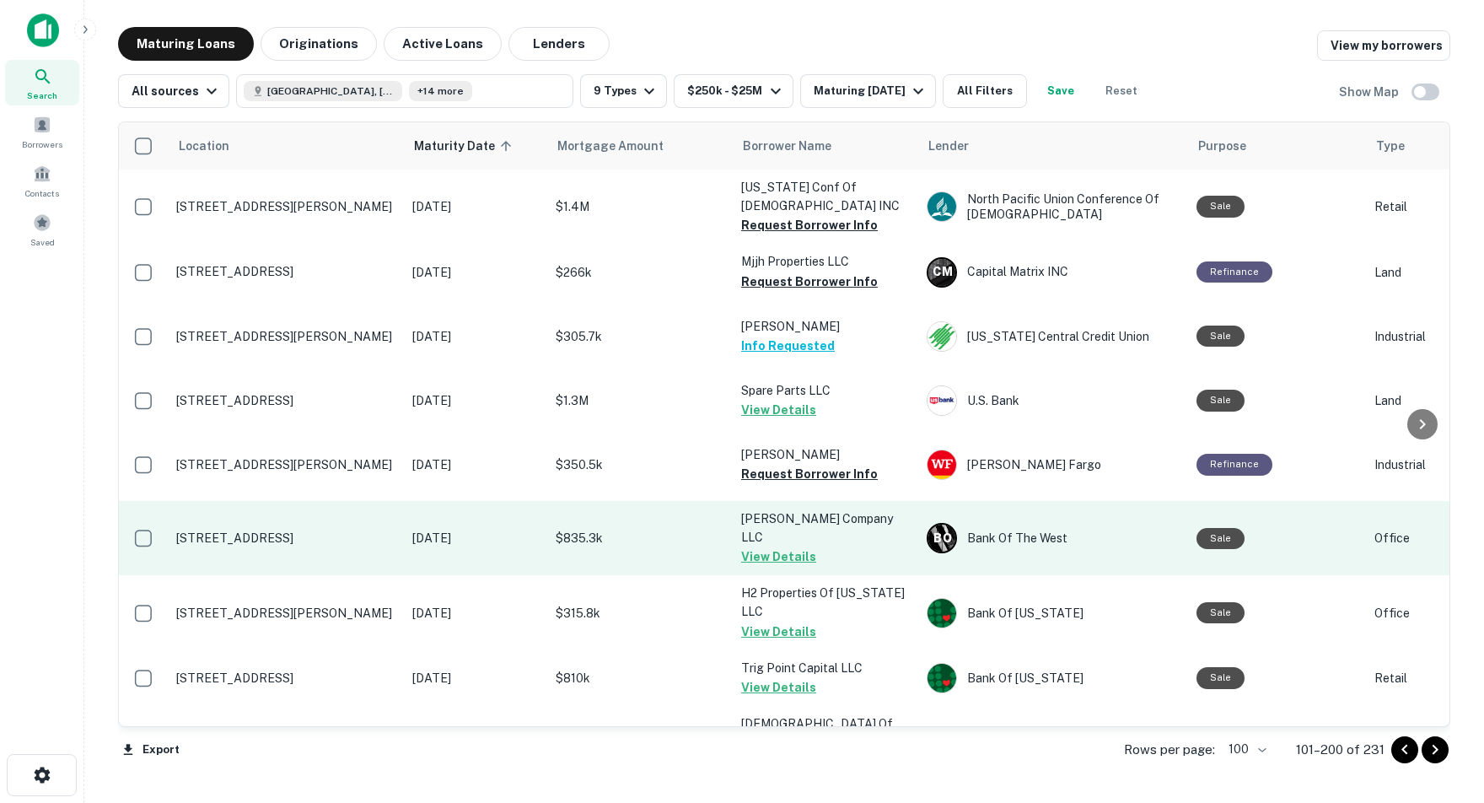
scroll to position [3551, 0]
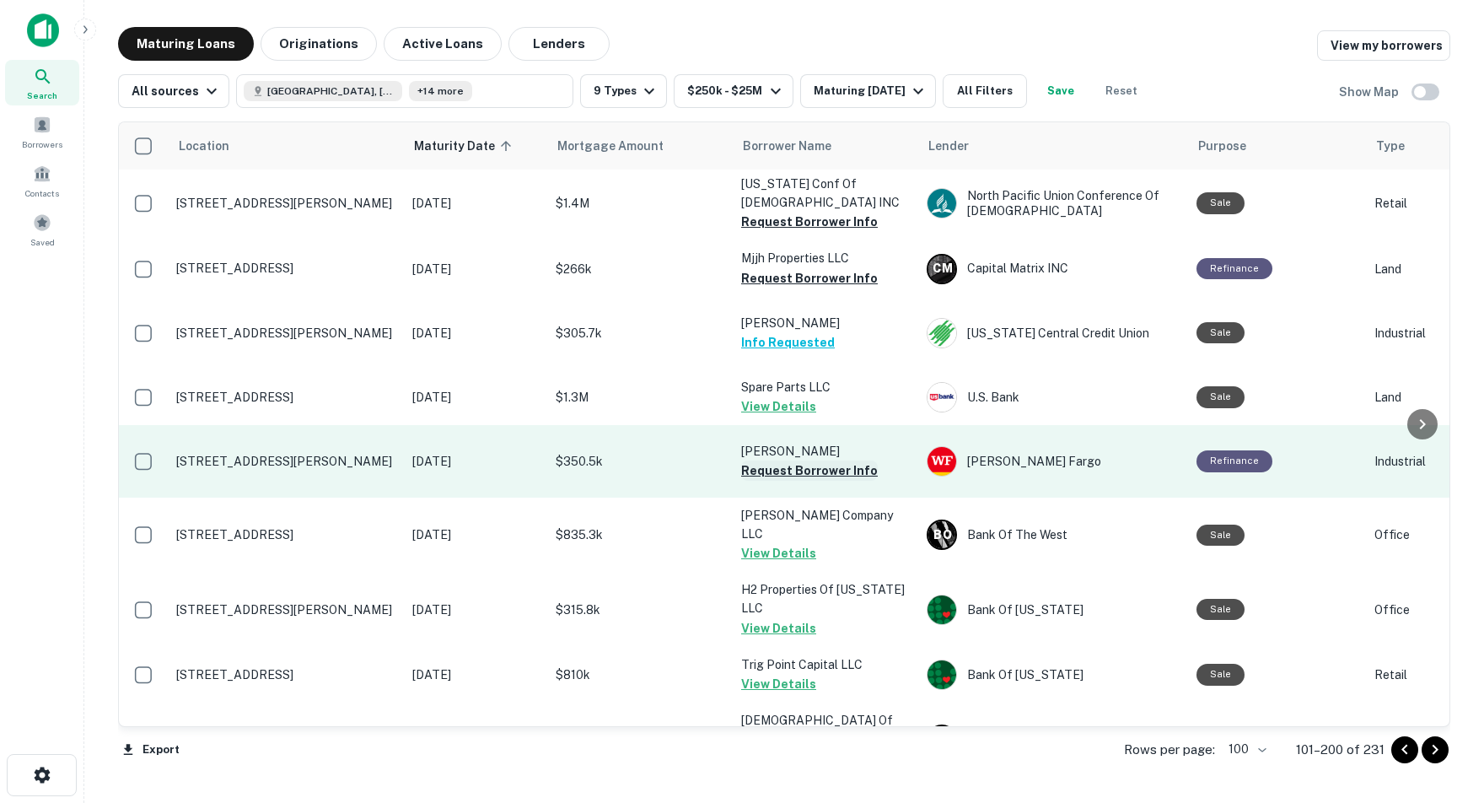
click at [760, 460] on button "Request Borrower Info" at bounding box center [809, 470] width 137 height 20
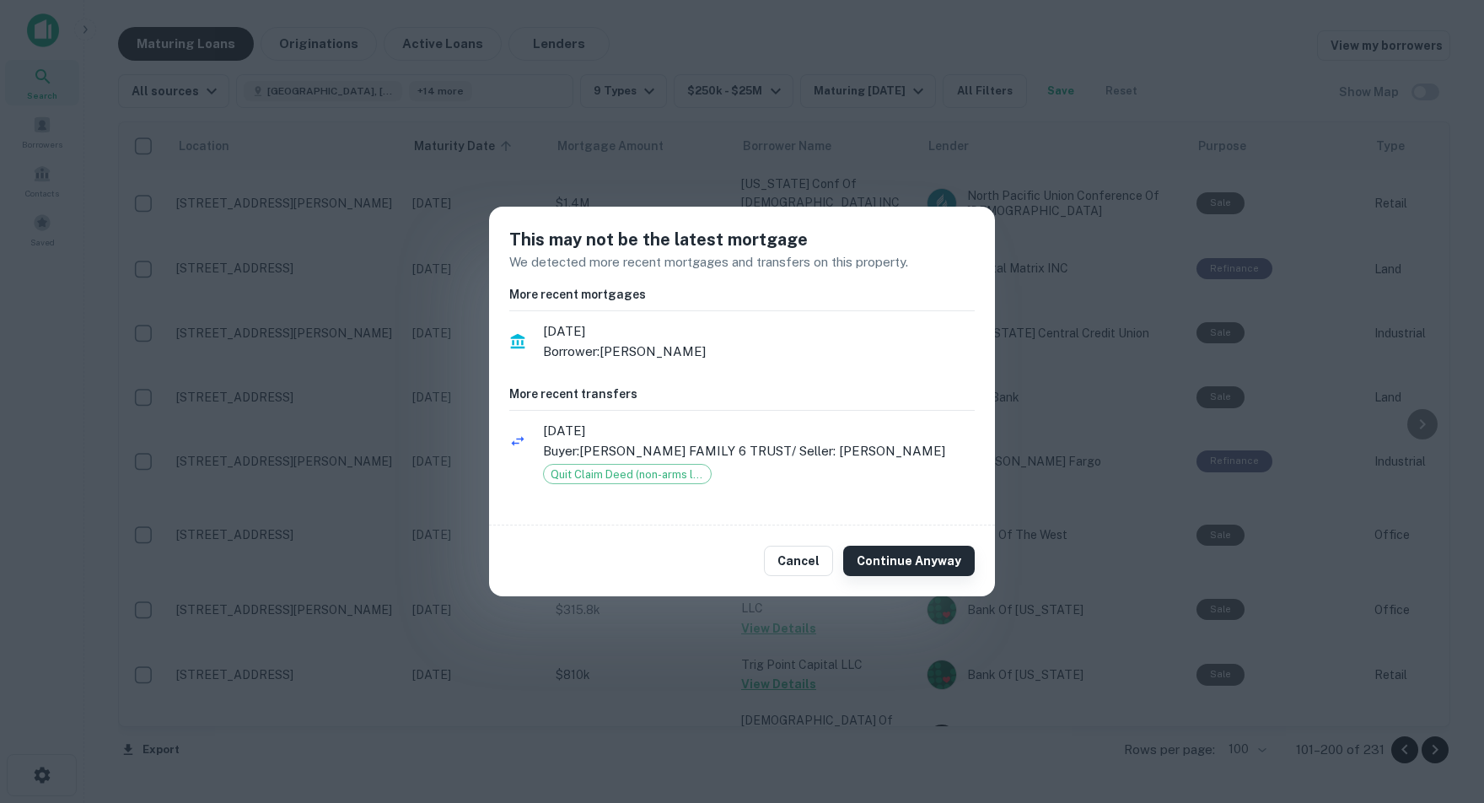
click at [909, 562] on button "Continue Anyway" at bounding box center [909, 561] width 132 height 30
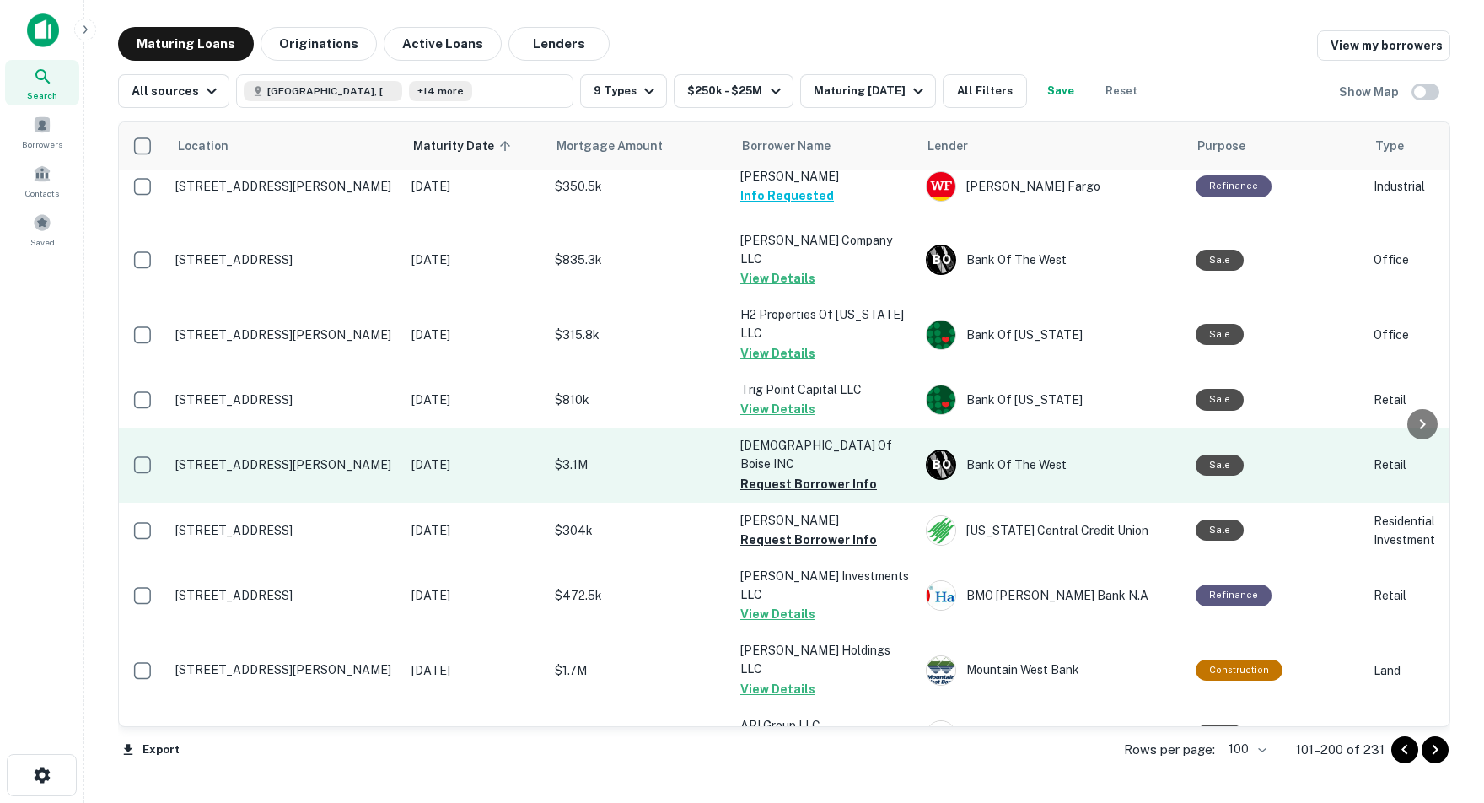
scroll to position [3831, 1]
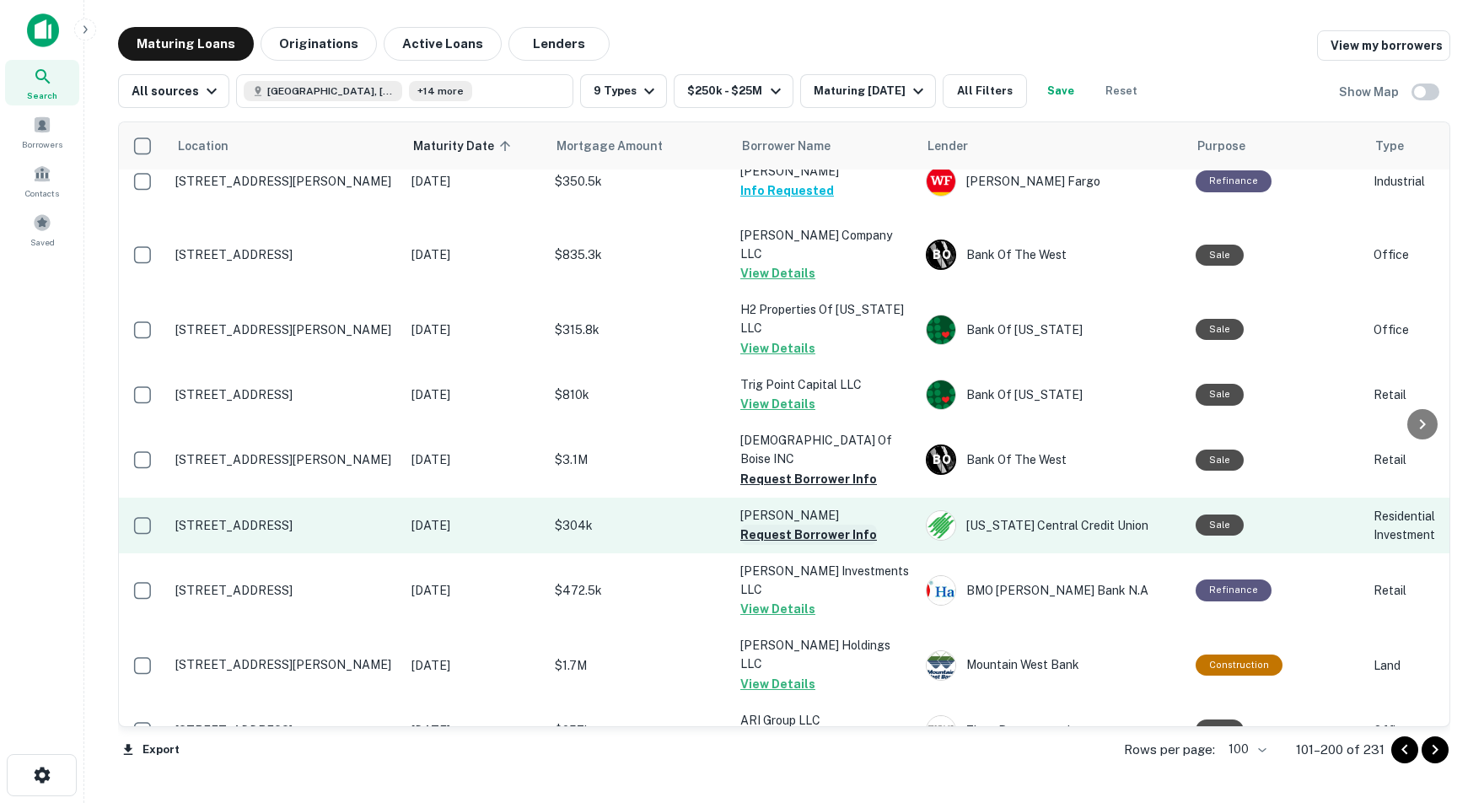
click at [767, 524] on button "Request Borrower Info" at bounding box center [808, 534] width 137 height 20
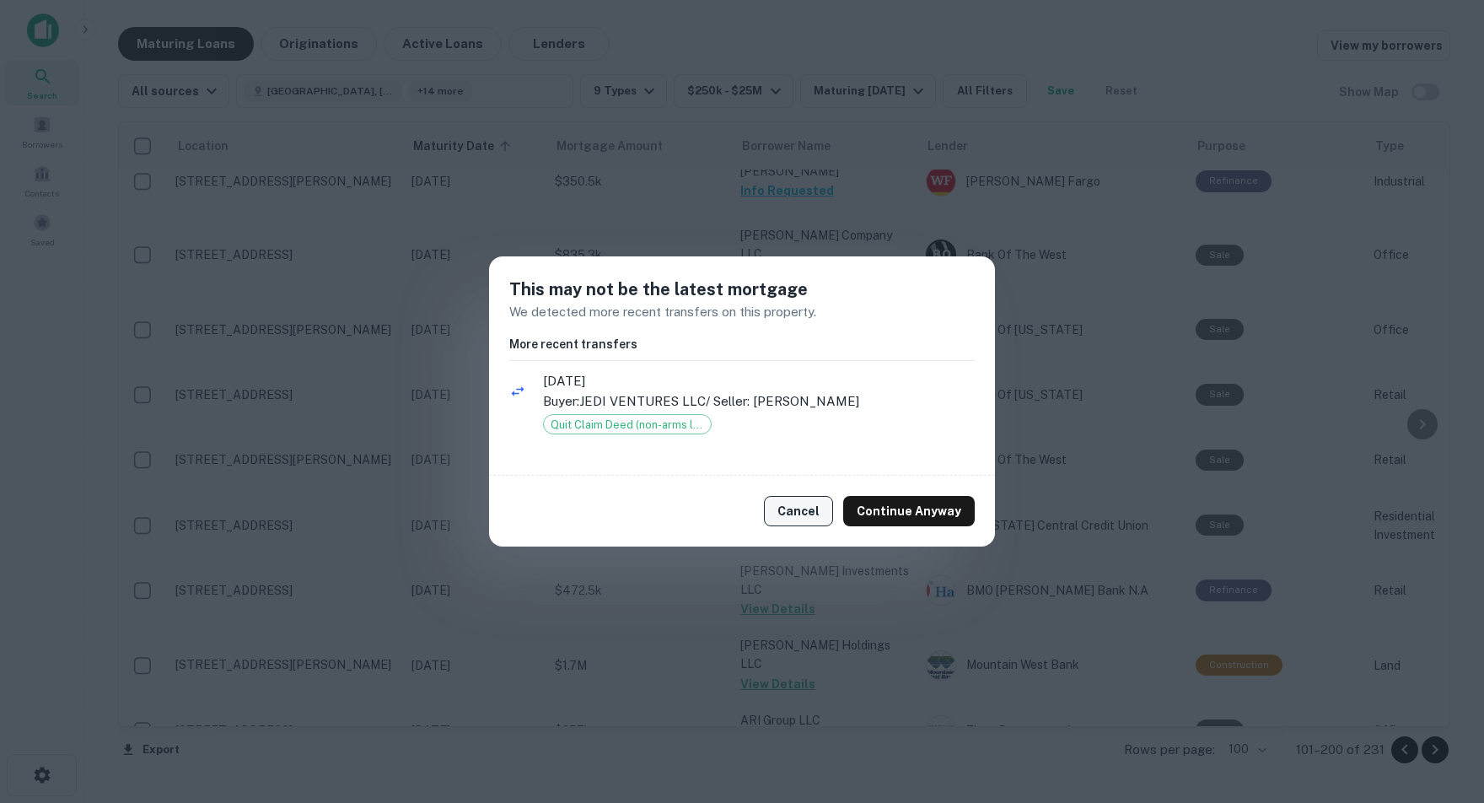
click at [818, 513] on button "Cancel" at bounding box center [798, 511] width 69 height 30
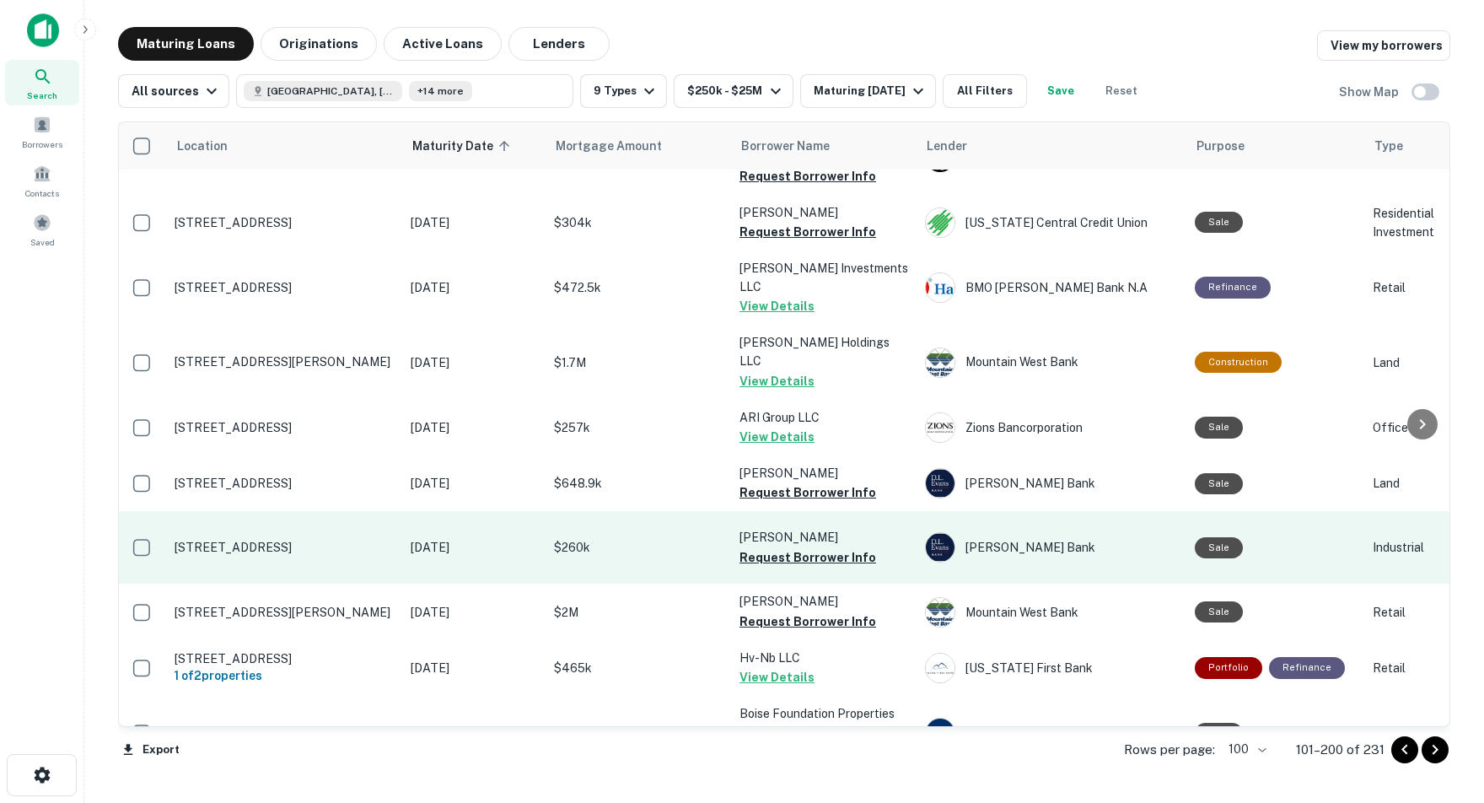
scroll to position [4133, 0]
click at [785, 548] on button "Request Borrower Info" at bounding box center [809, 558] width 137 height 20
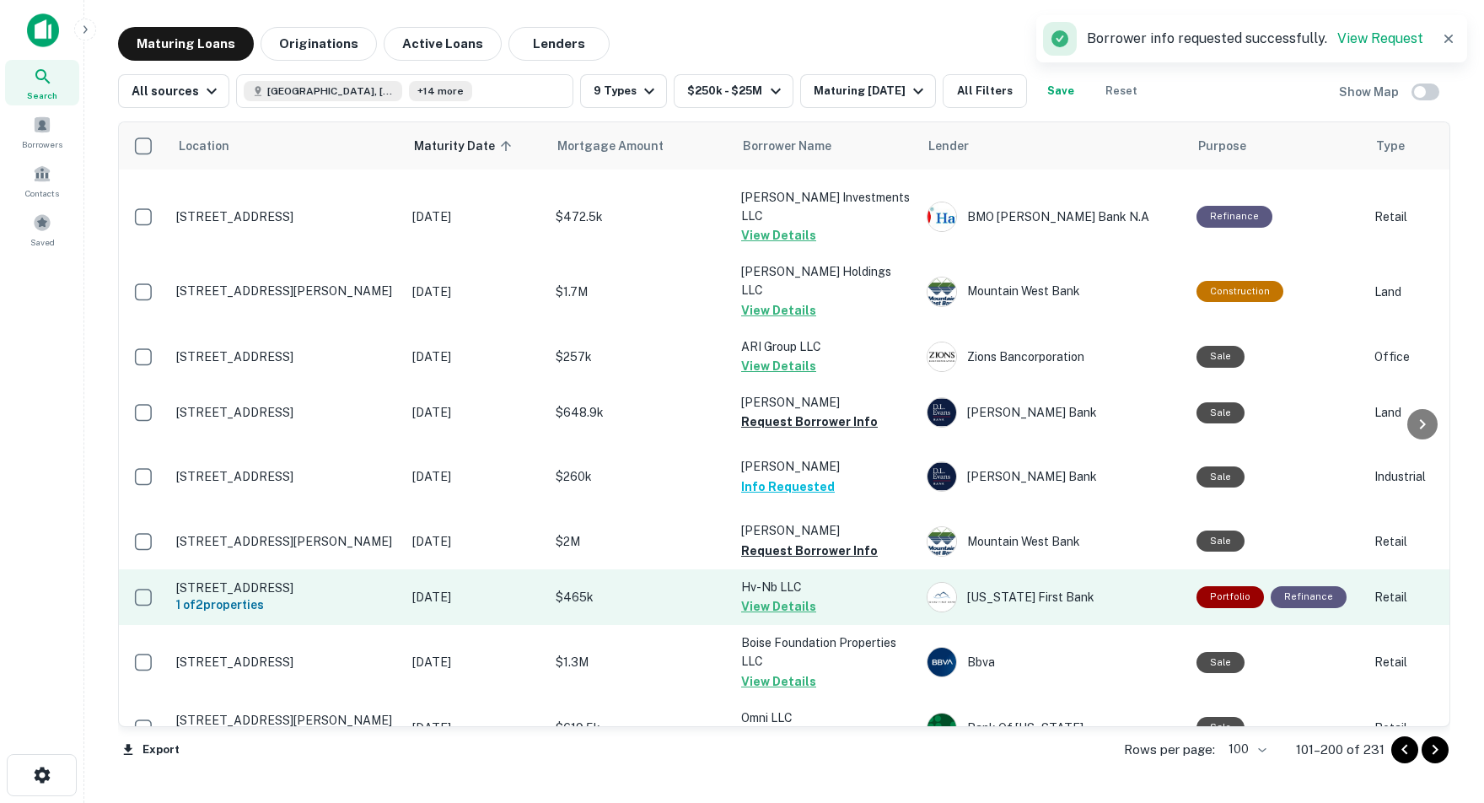
scroll to position [4202, 0]
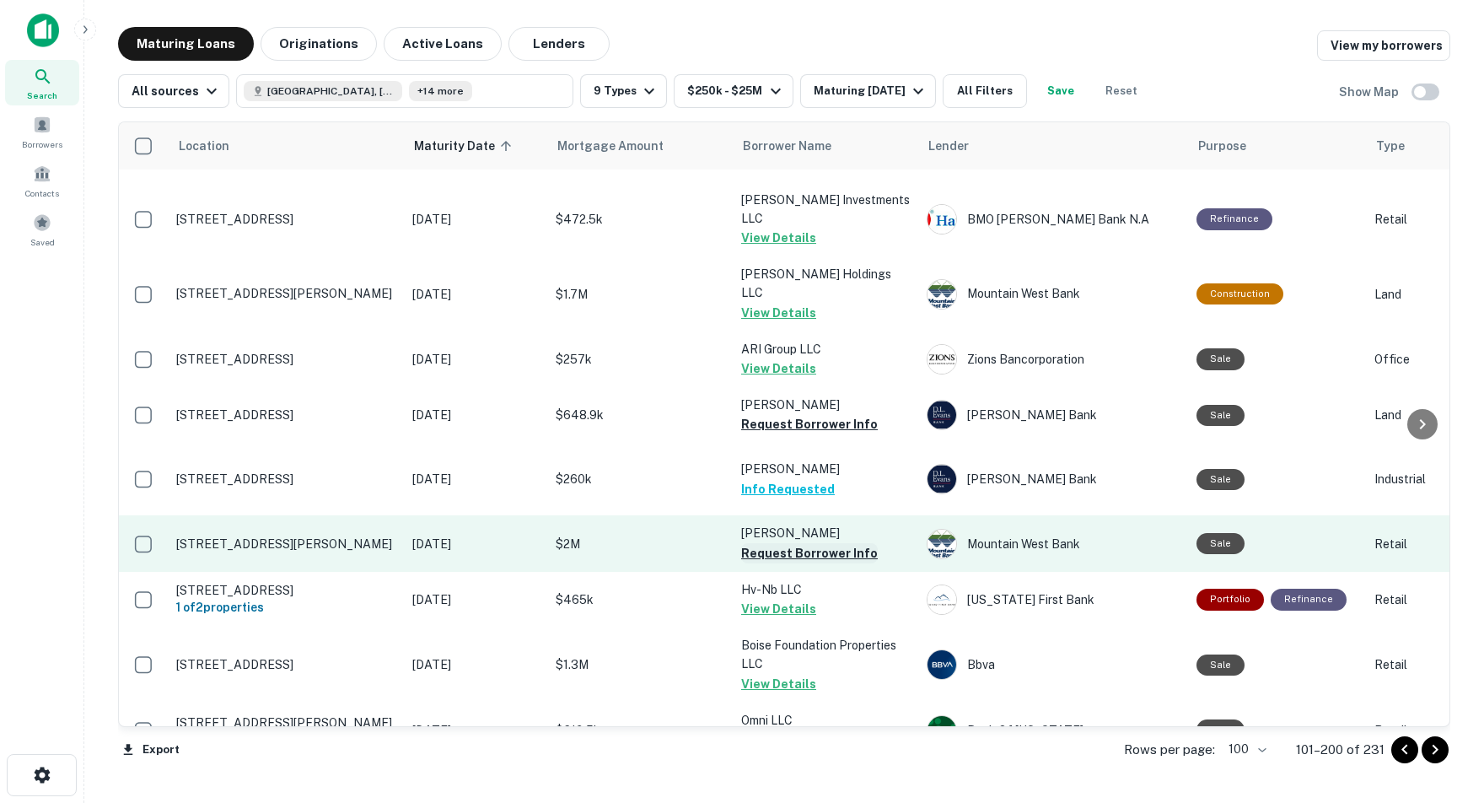
click at [748, 543] on button "Request Borrower Info" at bounding box center [809, 553] width 137 height 20
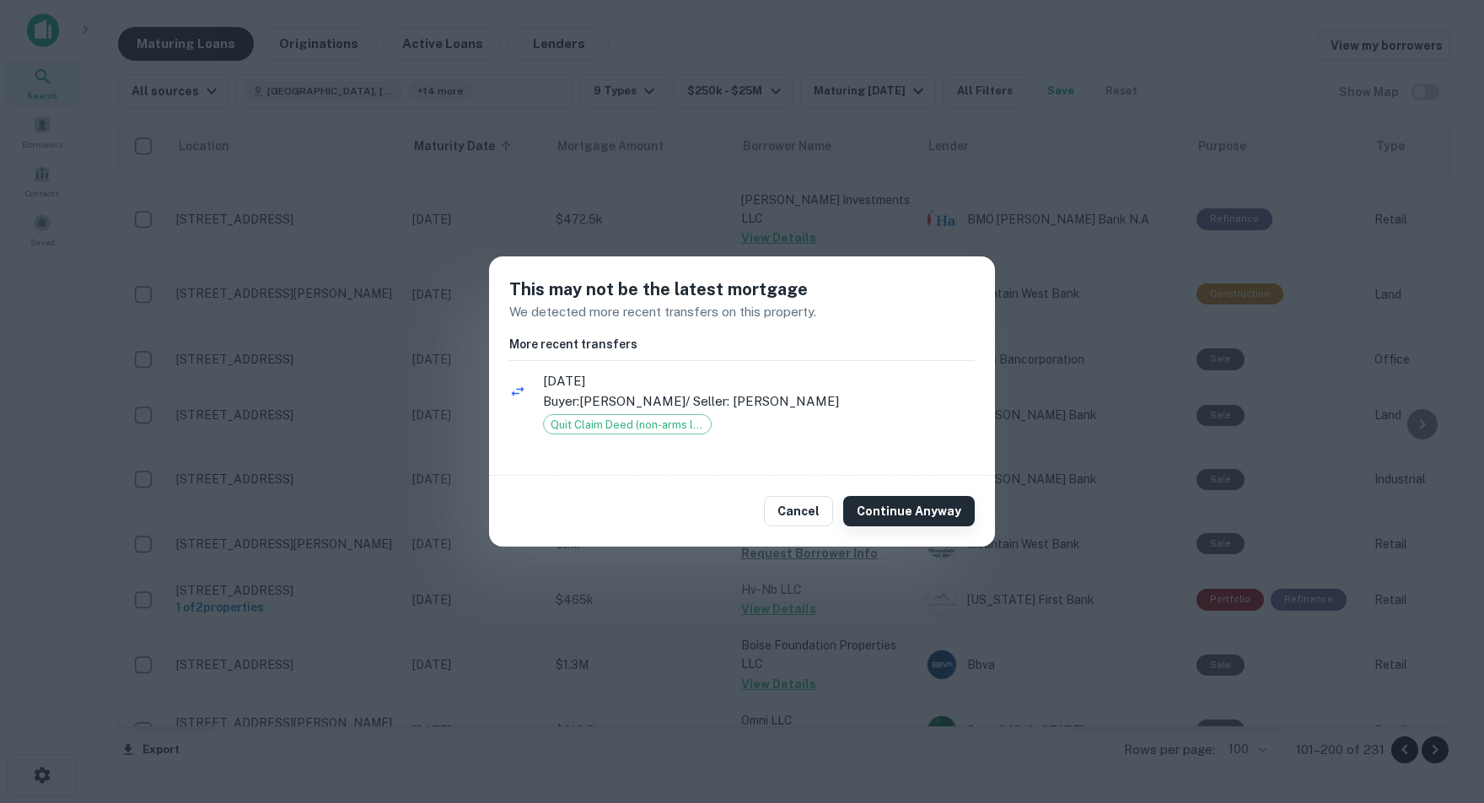
click at [898, 507] on button "Continue Anyway" at bounding box center [909, 511] width 132 height 30
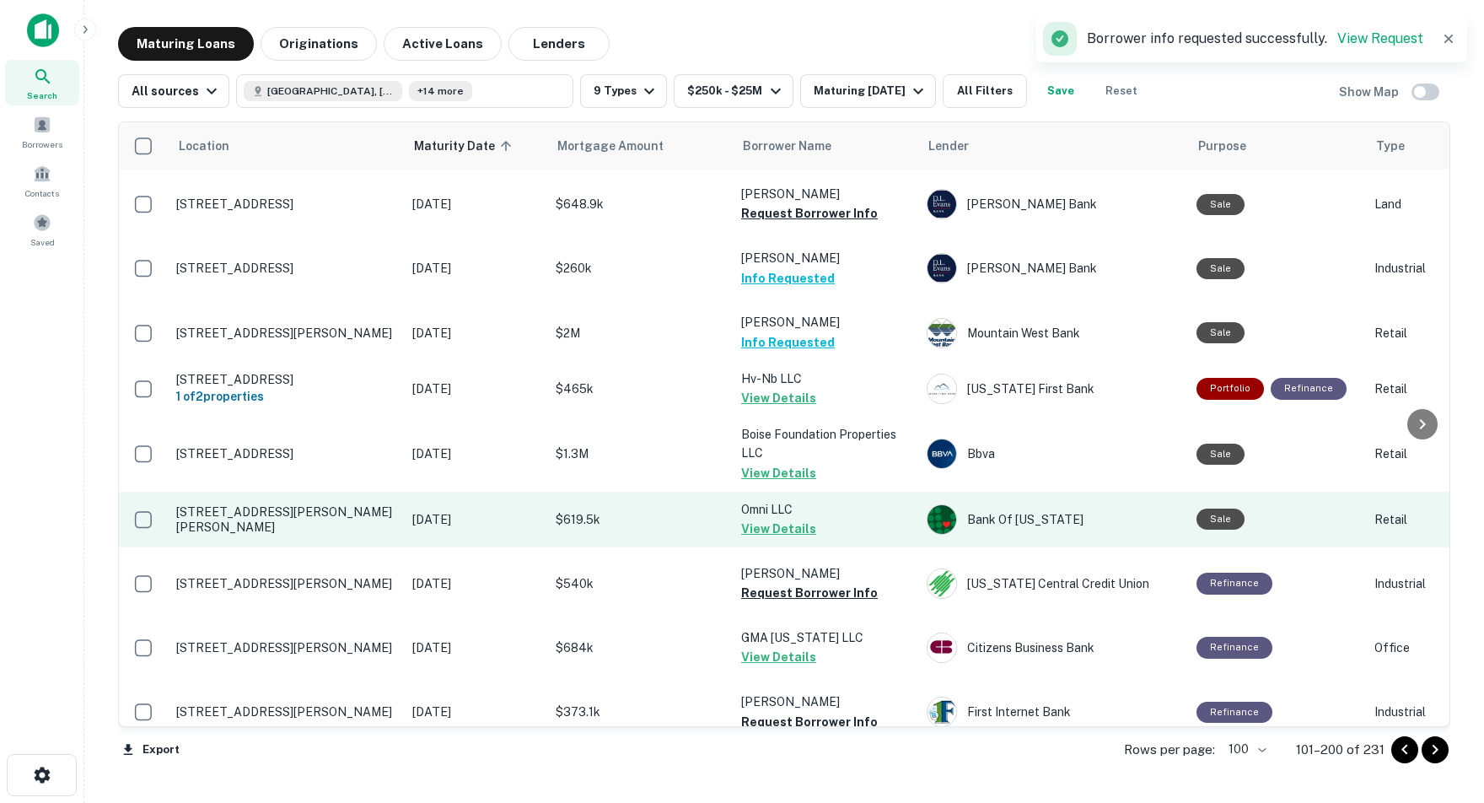
scroll to position [4414, 0]
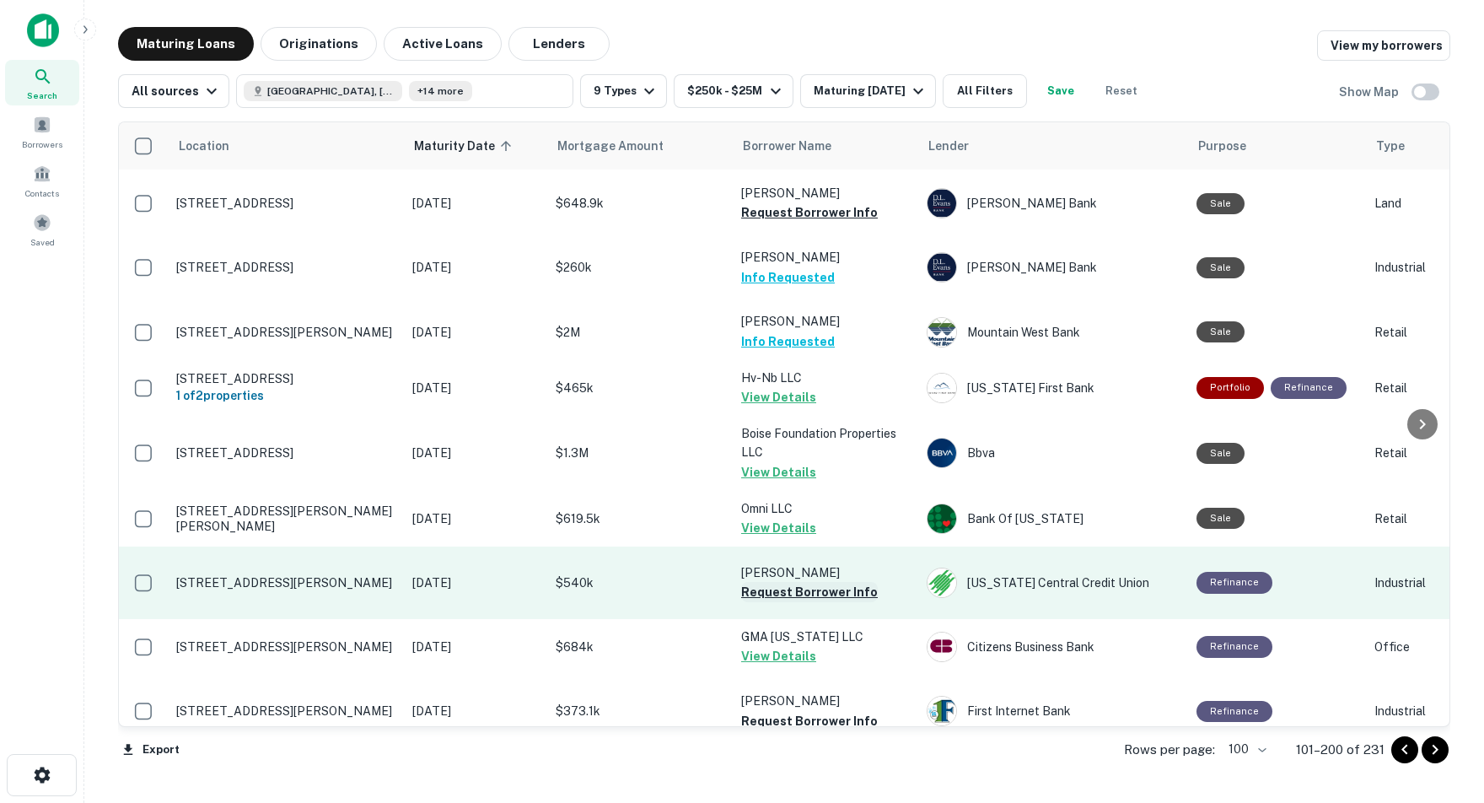
click at [755, 582] on button "Request Borrower Info" at bounding box center [809, 592] width 137 height 20
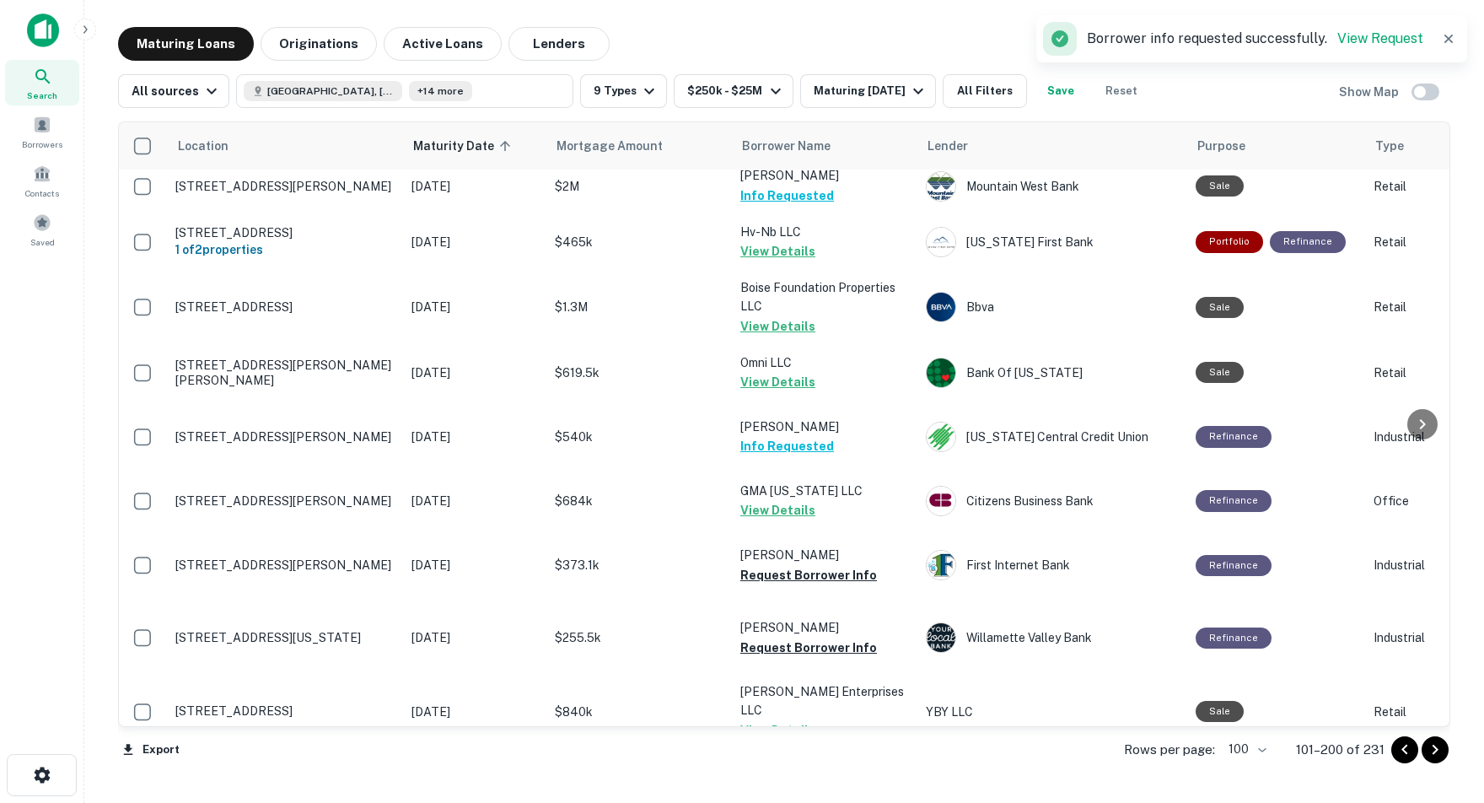
scroll to position [4557, 1]
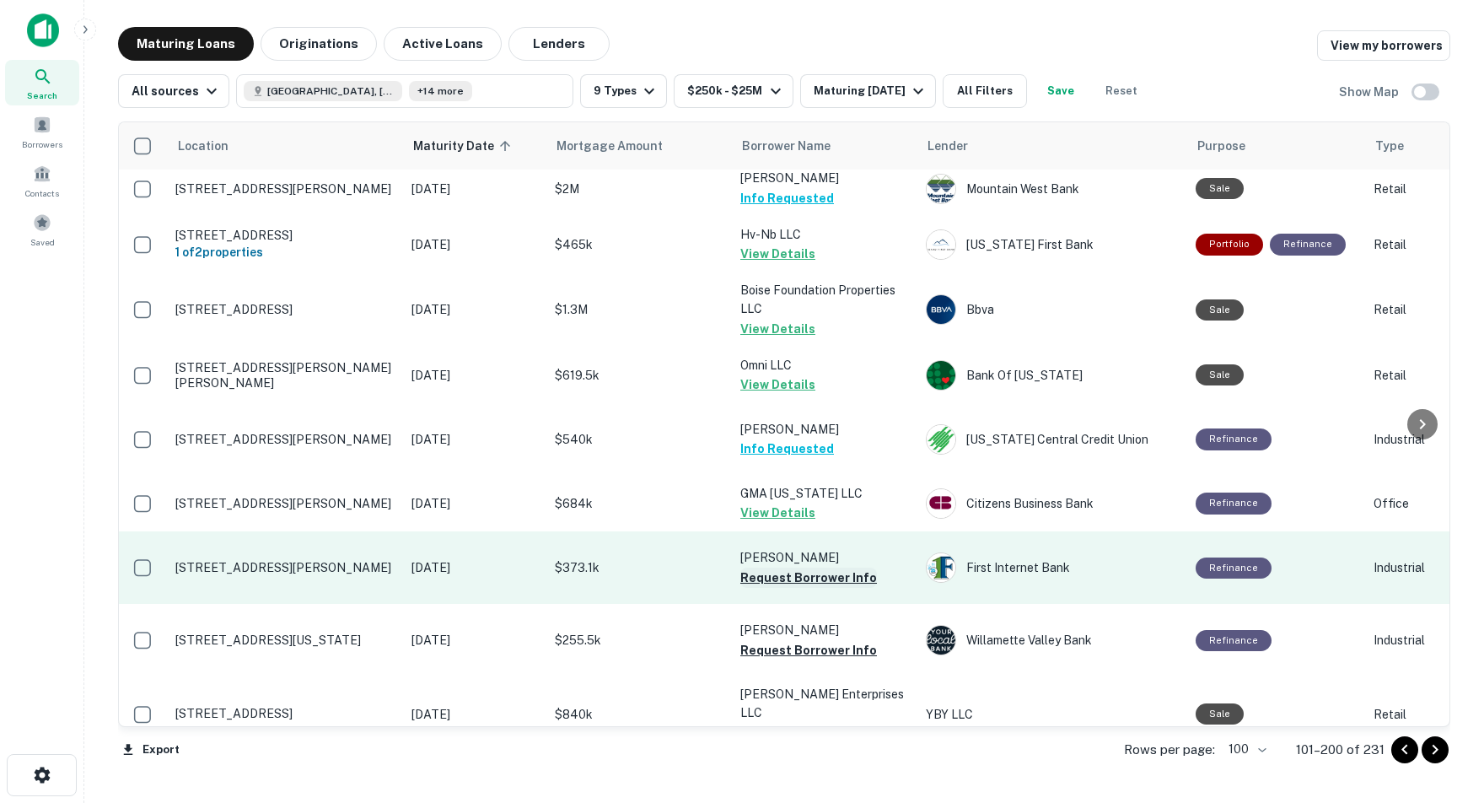
click at [803, 567] on button "Request Borrower Info" at bounding box center [808, 577] width 137 height 20
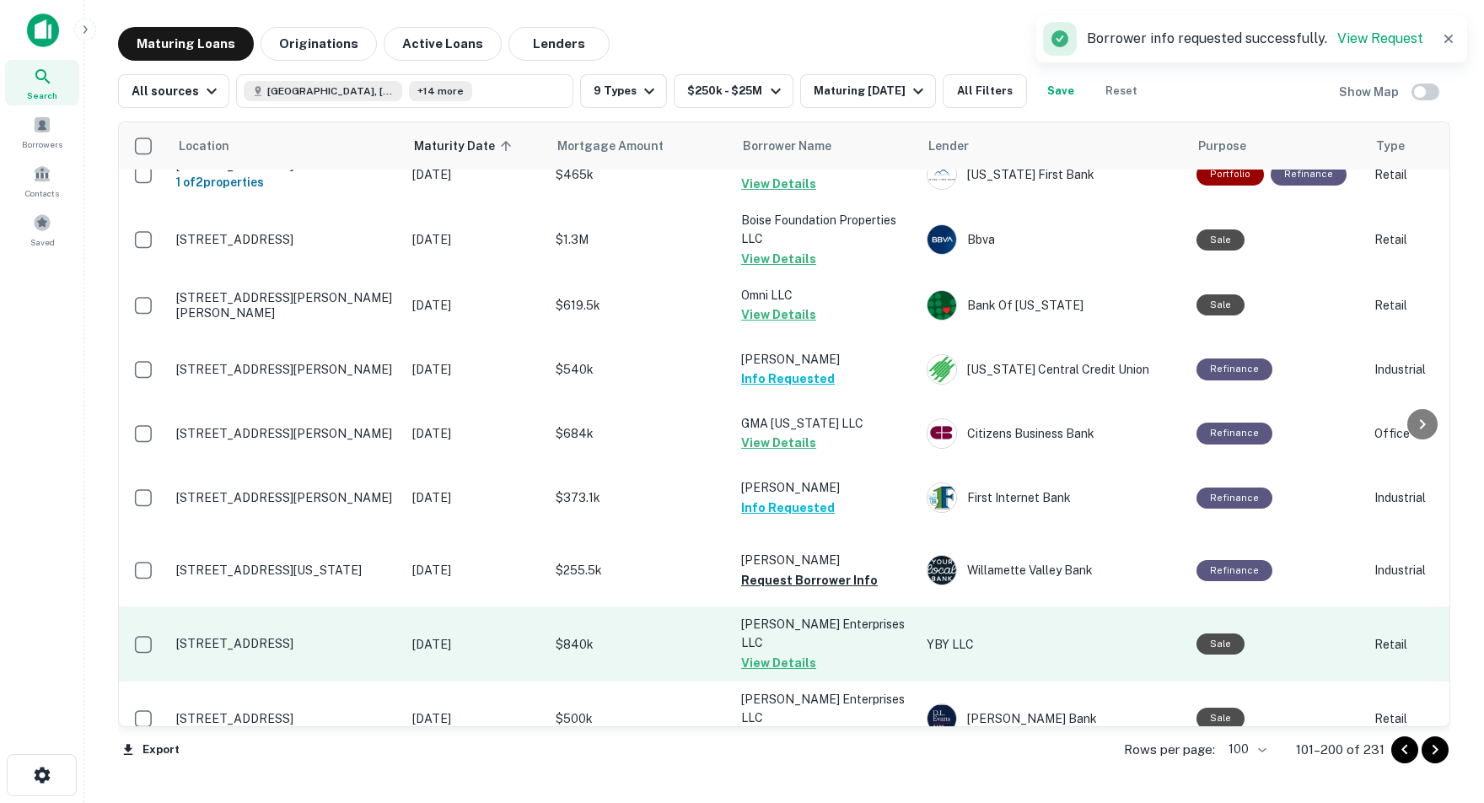
scroll to position [4628, 0]
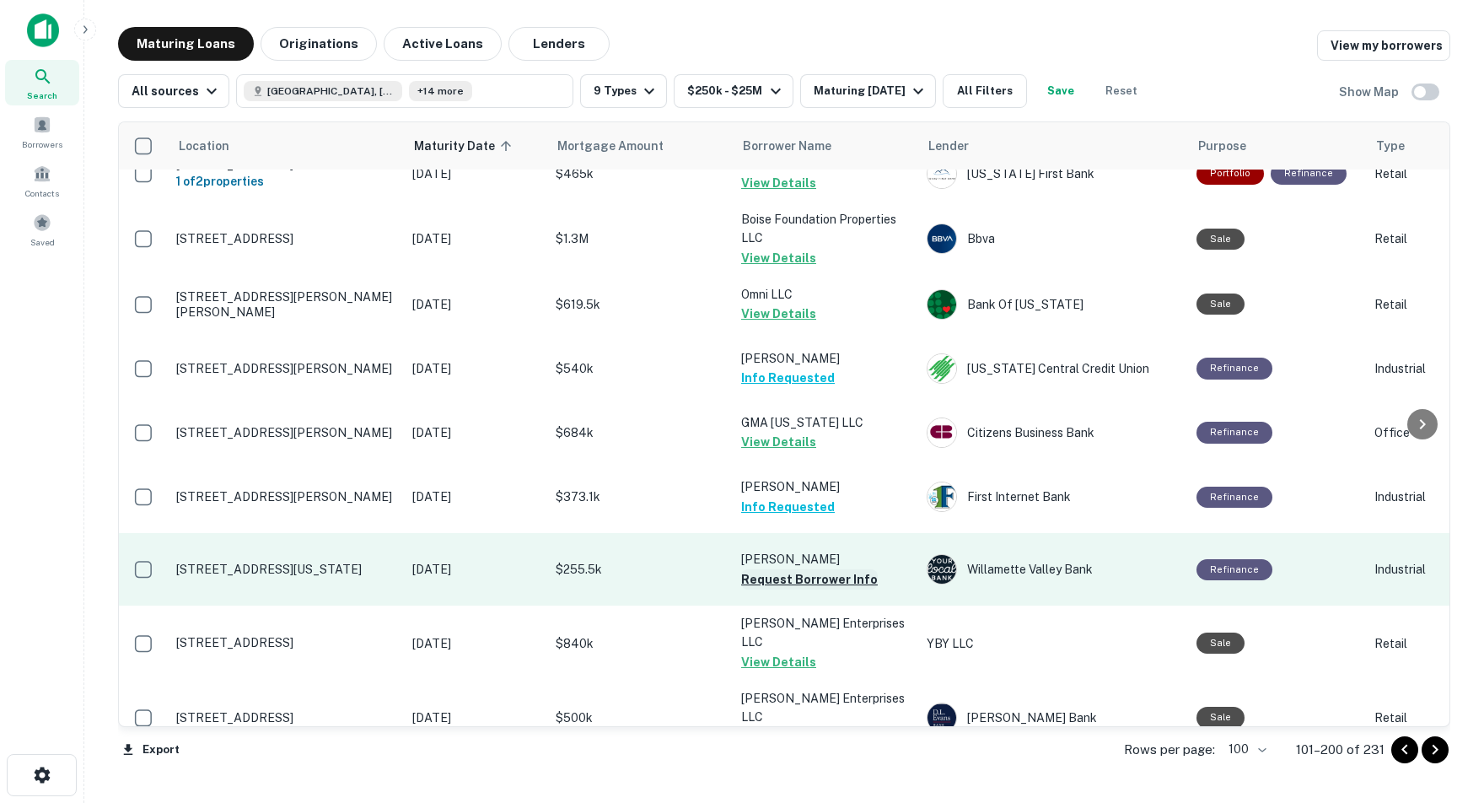
click at [757, 569] on button "Request Borrower Info" at bounding box center [809, 579] width 137 height 20
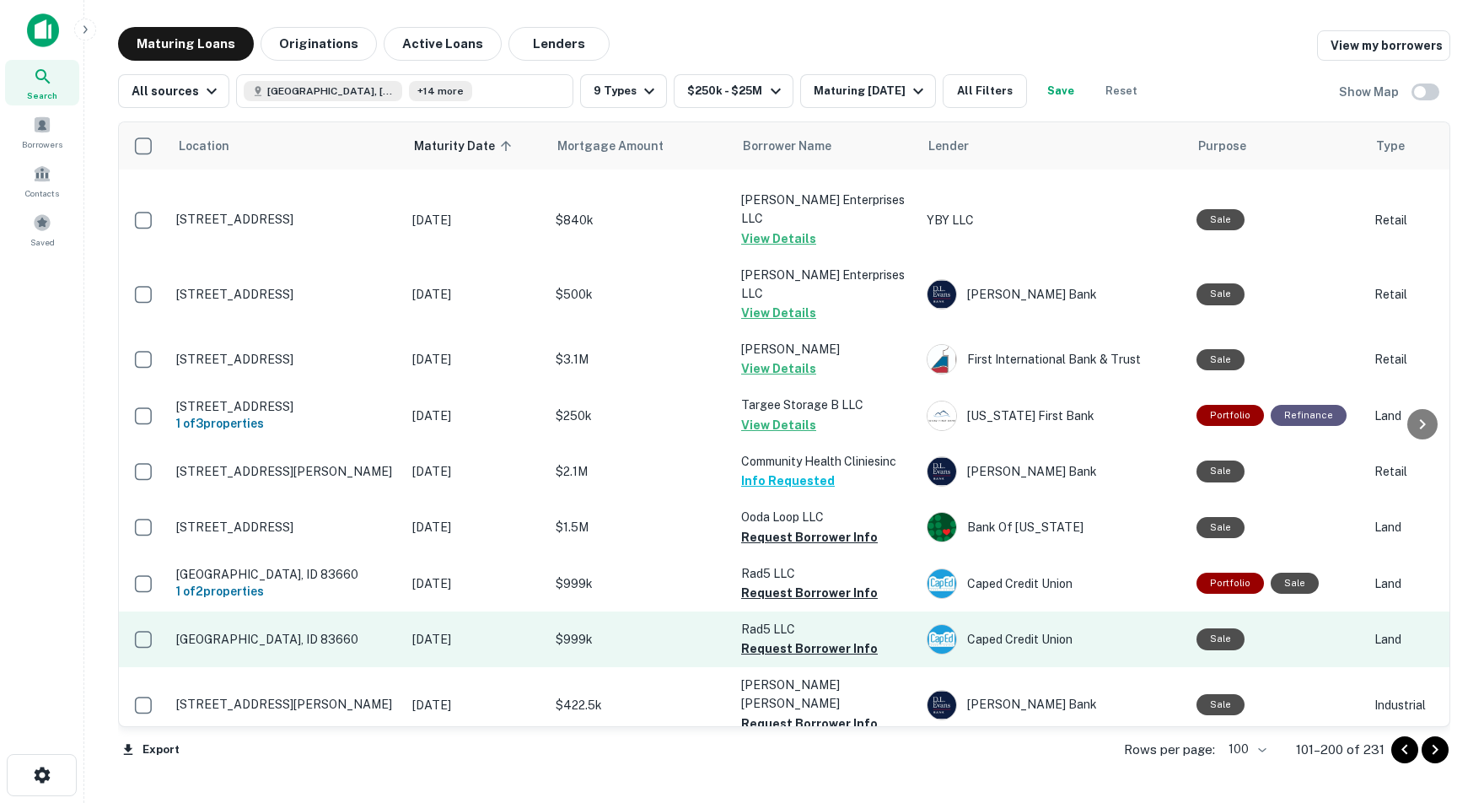
scroll to position [5052, 0]
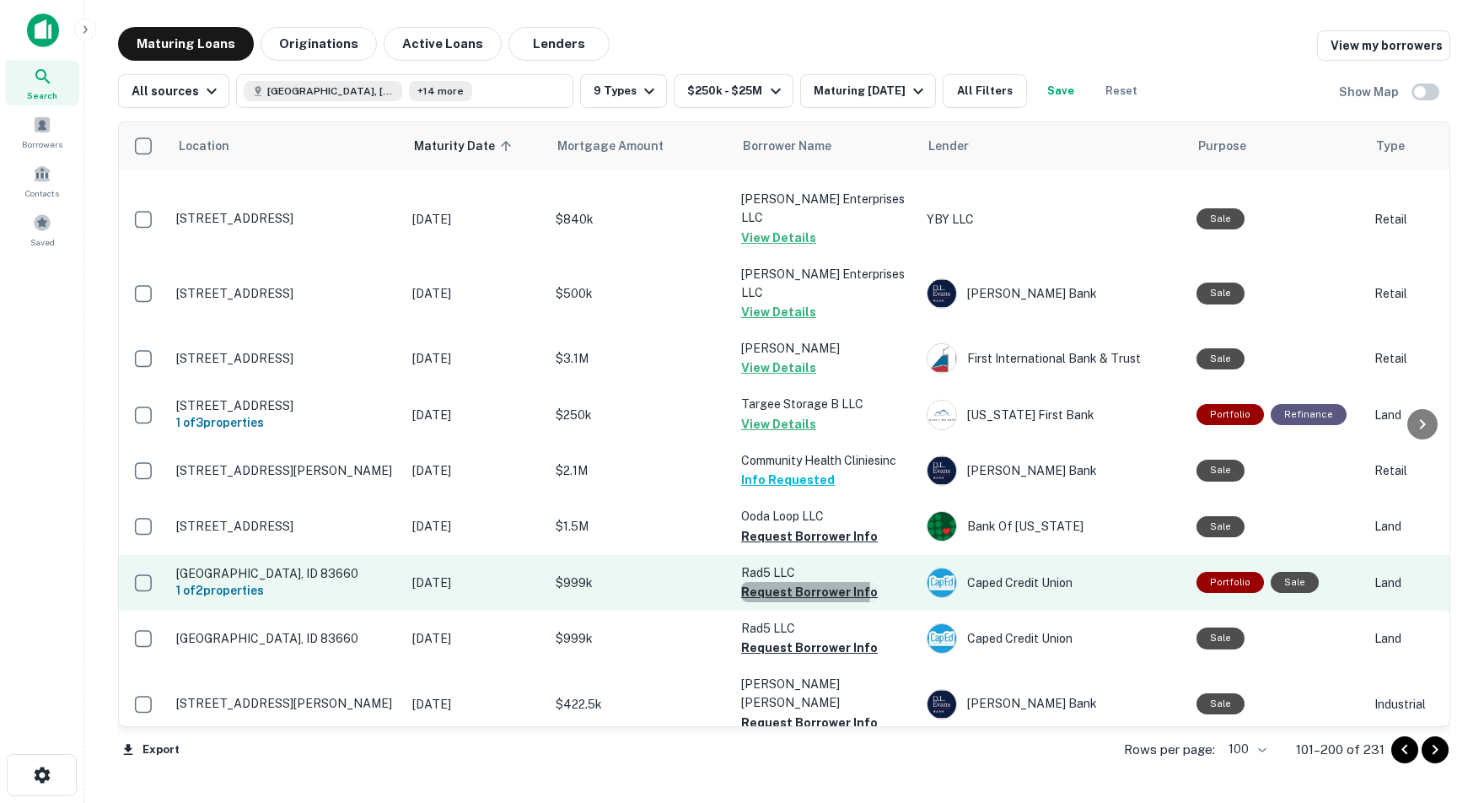
click at [757, 582] on button "Request Borrower Info" at bounding box center [809, 592] width 137 height 20
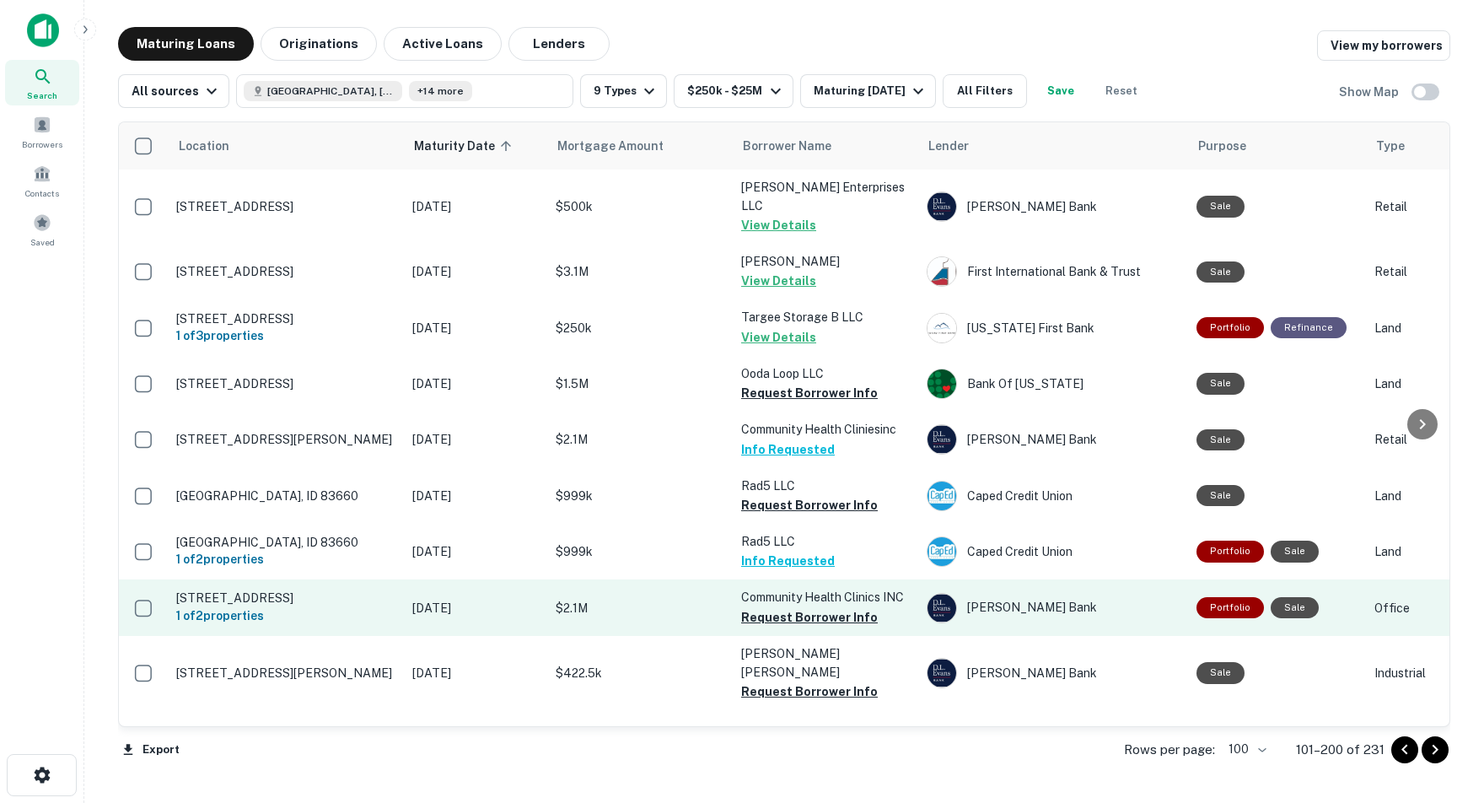
scroll to position [5145, 0]
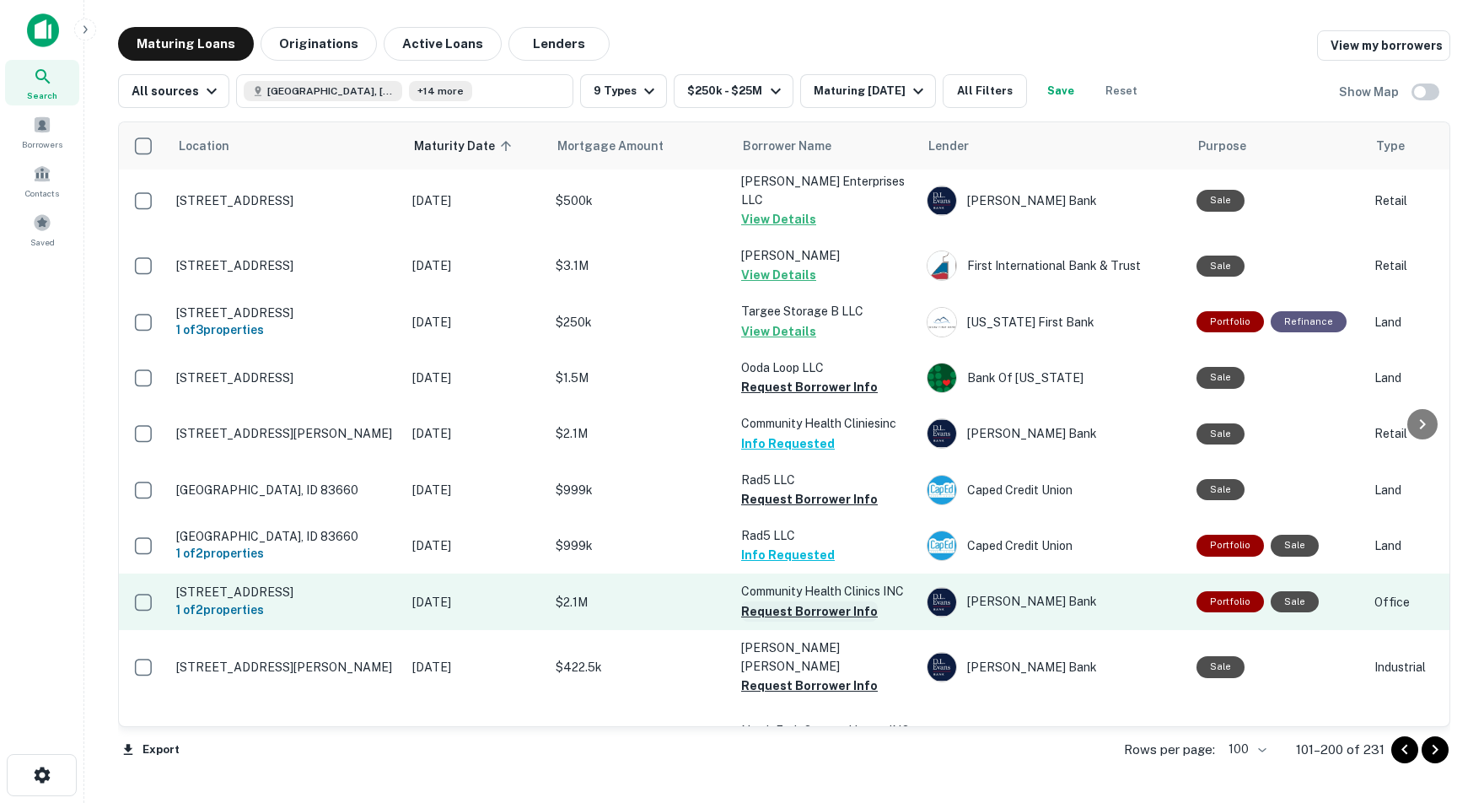
click at [777, 601] on button "Request Borrower Info" at bounding box center [809, 611] width 137 height 20
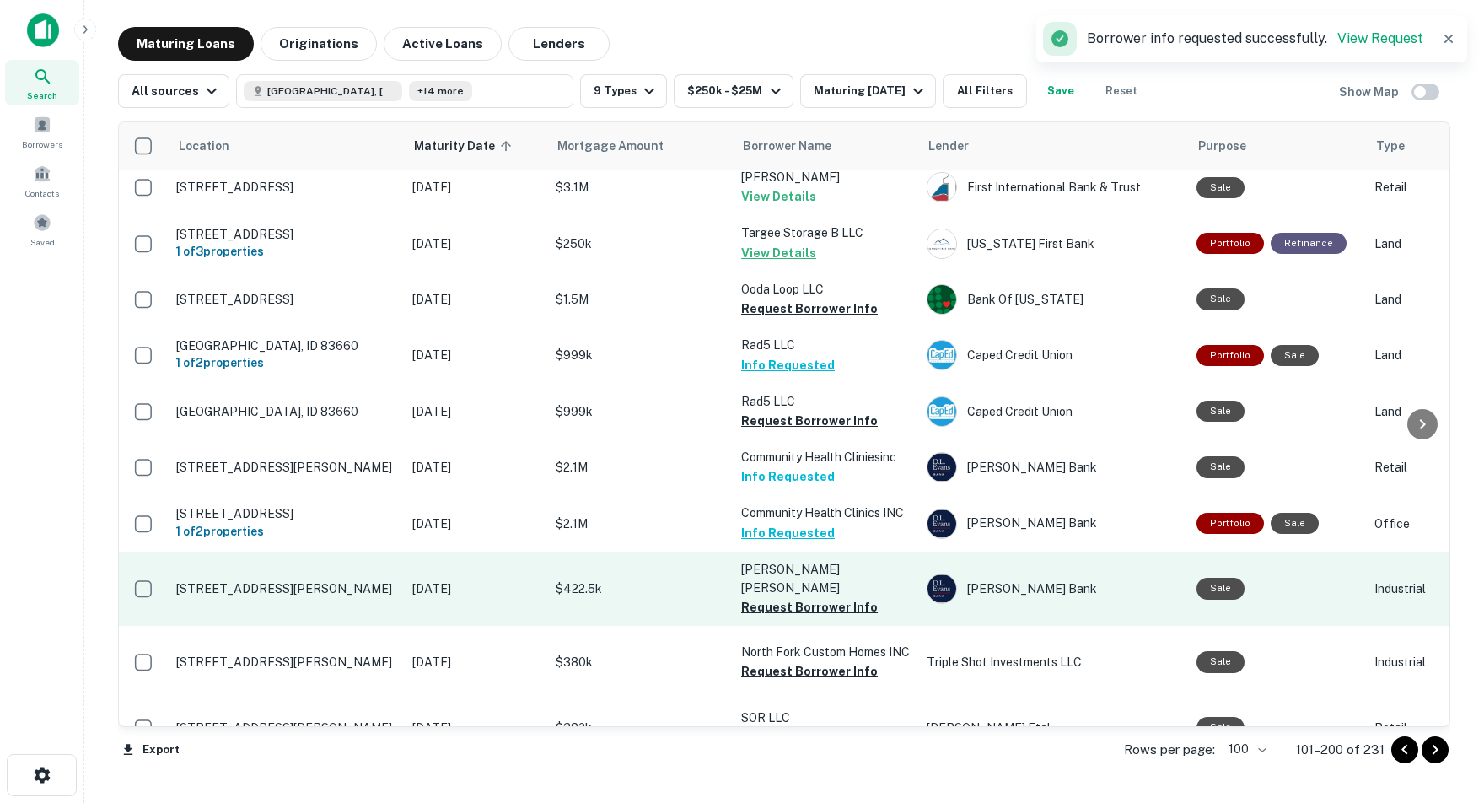
scroll to position [5227, 0]
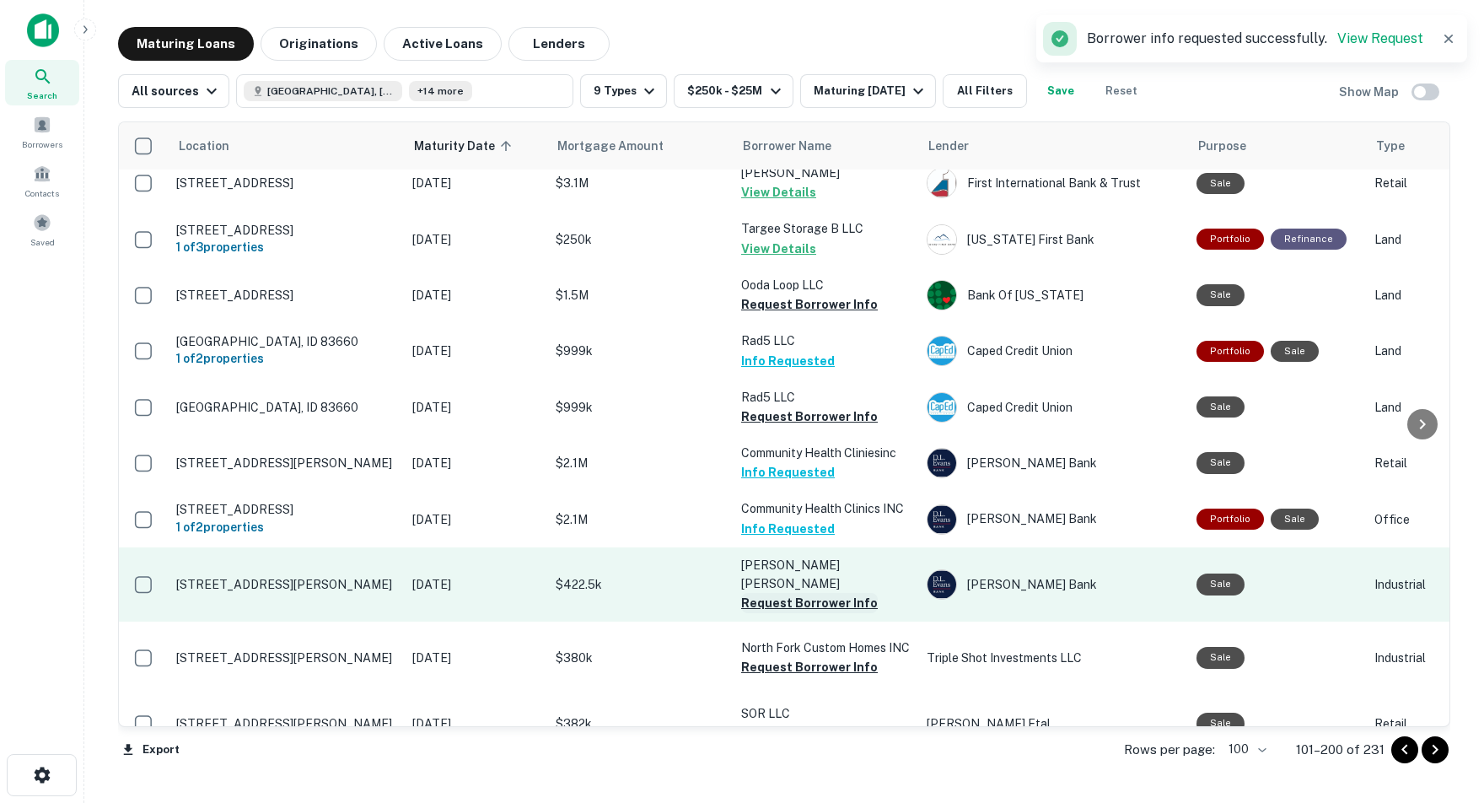
click at [762, 593] on button "Request Borrower Info" at bounding box center [809, 603] width 137 height 20
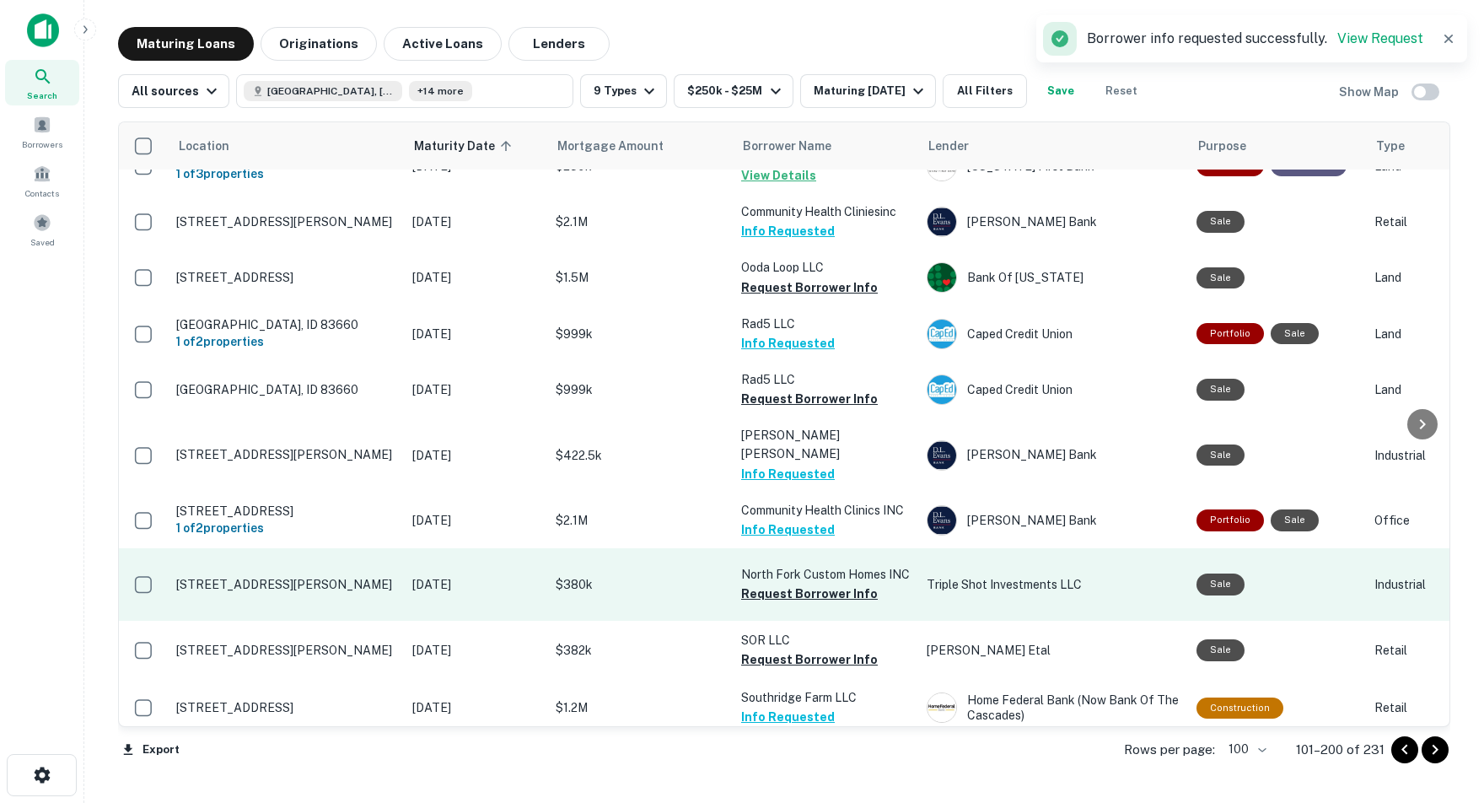
scroll to position [5299, 0]
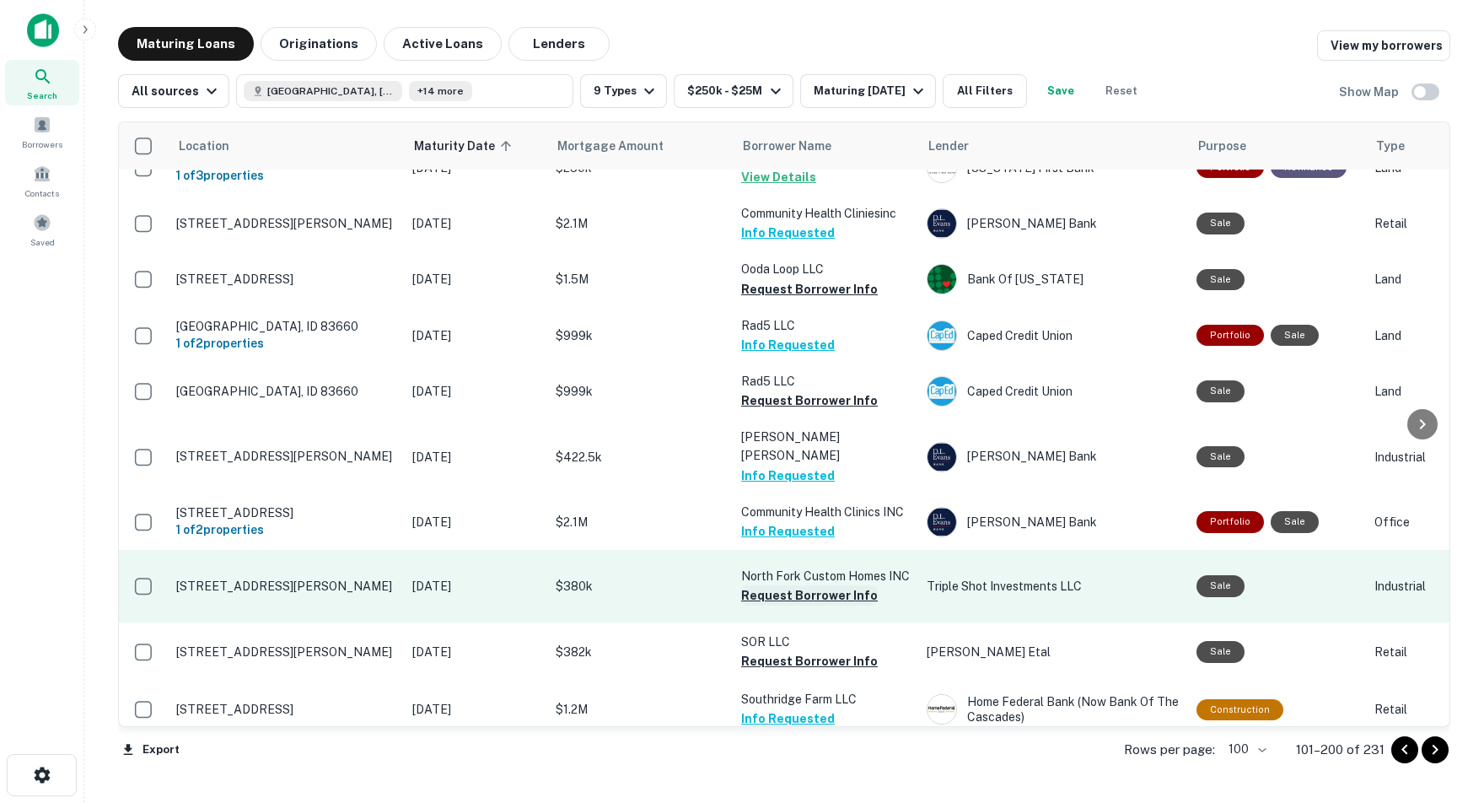
click at [782, 585] on button "Request Borrower Info" at bounding box center [809, 595] width 137 height 20
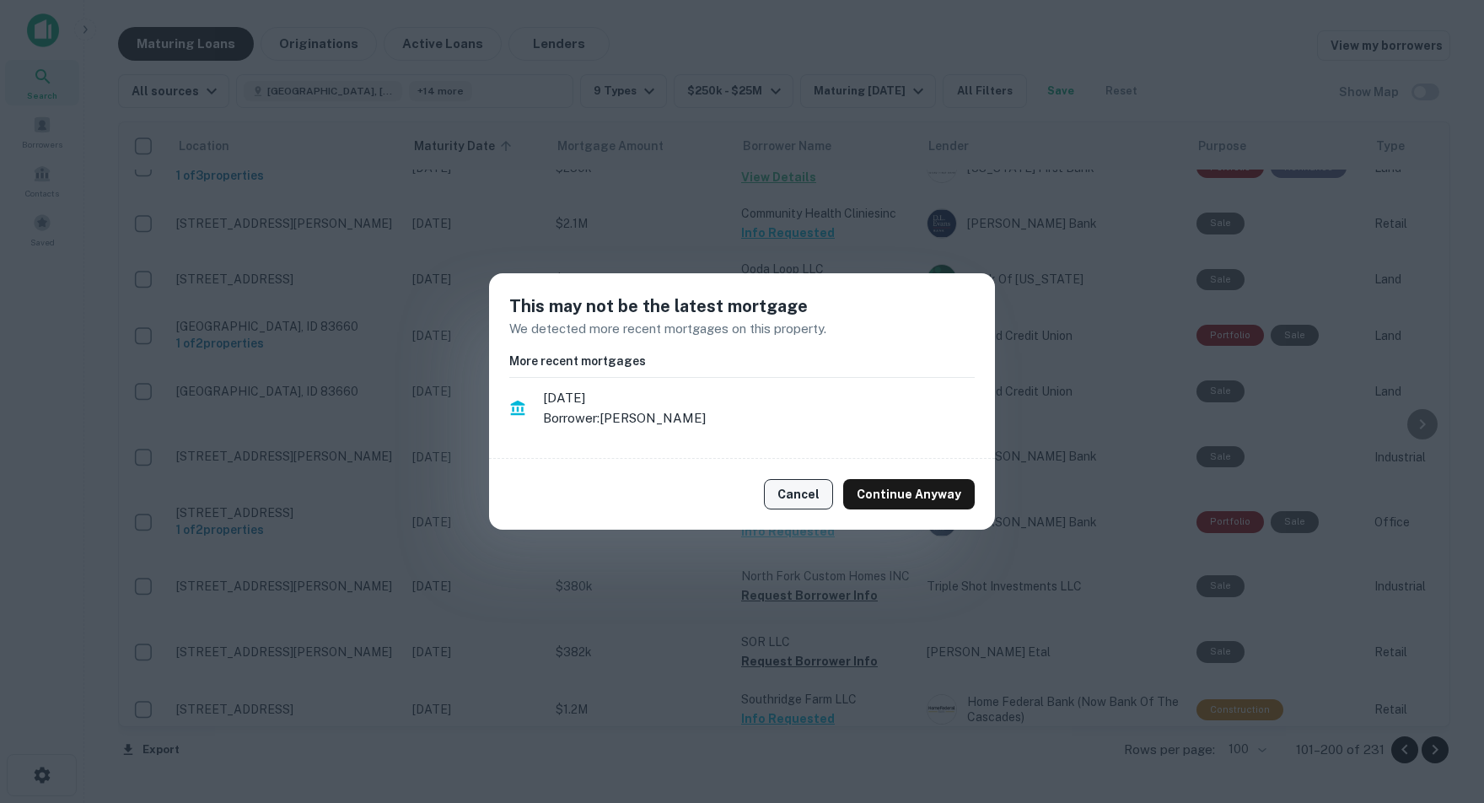
click at [801, 496] on button "Cancel" at bounding box center [798, 494] width 69 height 30
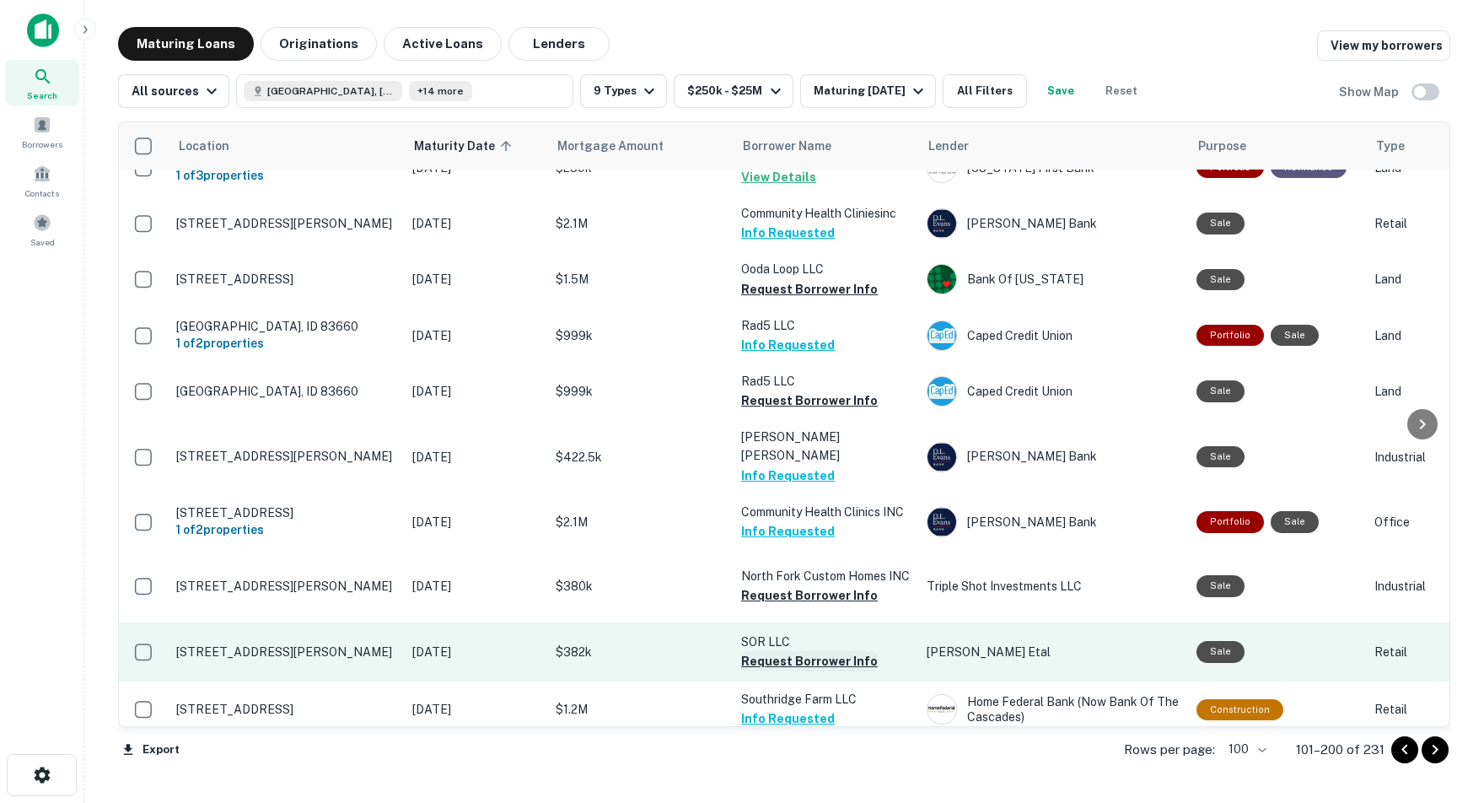
click at [791, 651] on button "Request Borrower Info" at bounding box center [809, 661] width 137 height 20
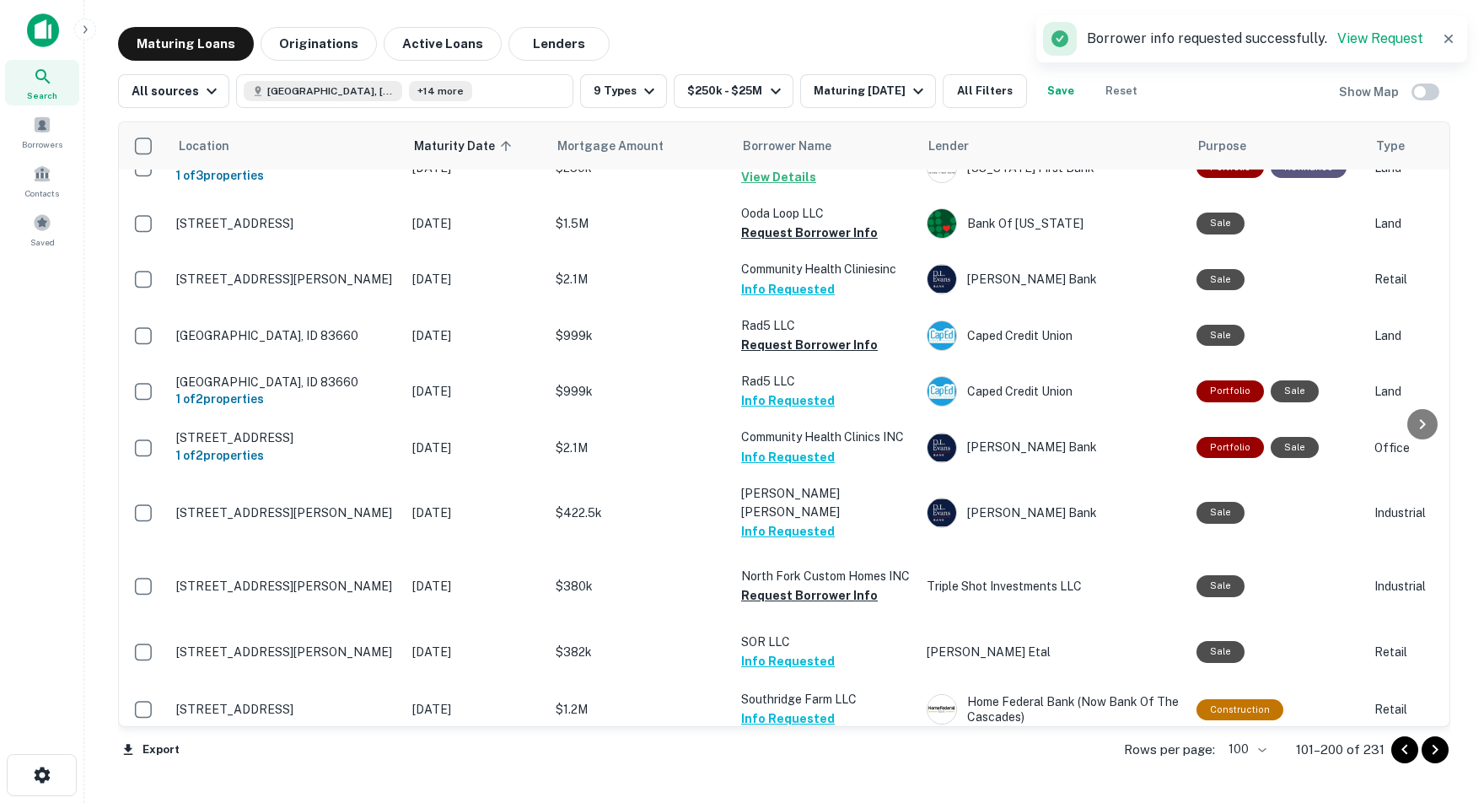
scroll to position [0, 0]
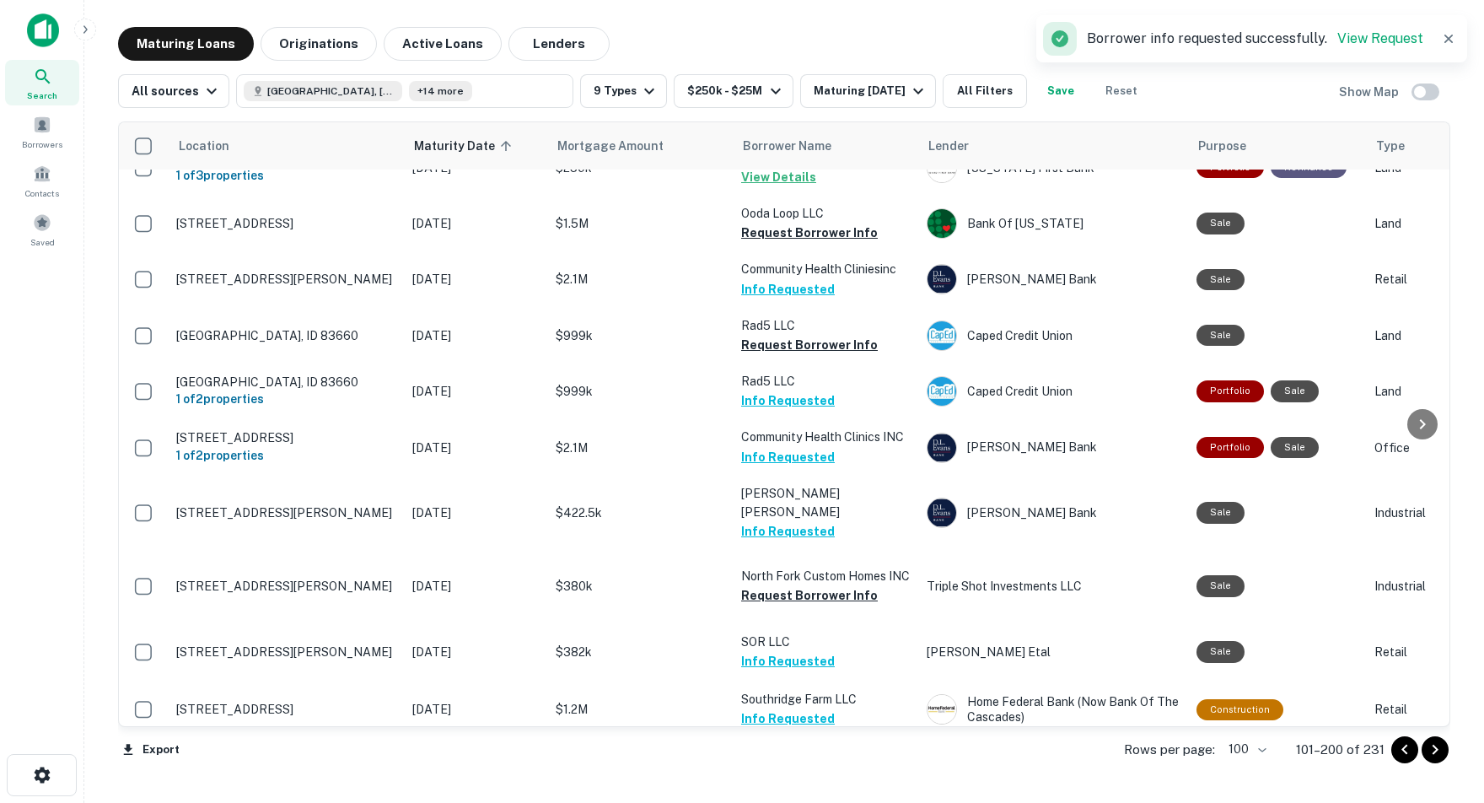
click at [1432, 751] on icon "Go to next page" at bounding box center [1435, 749] width 6 height 10
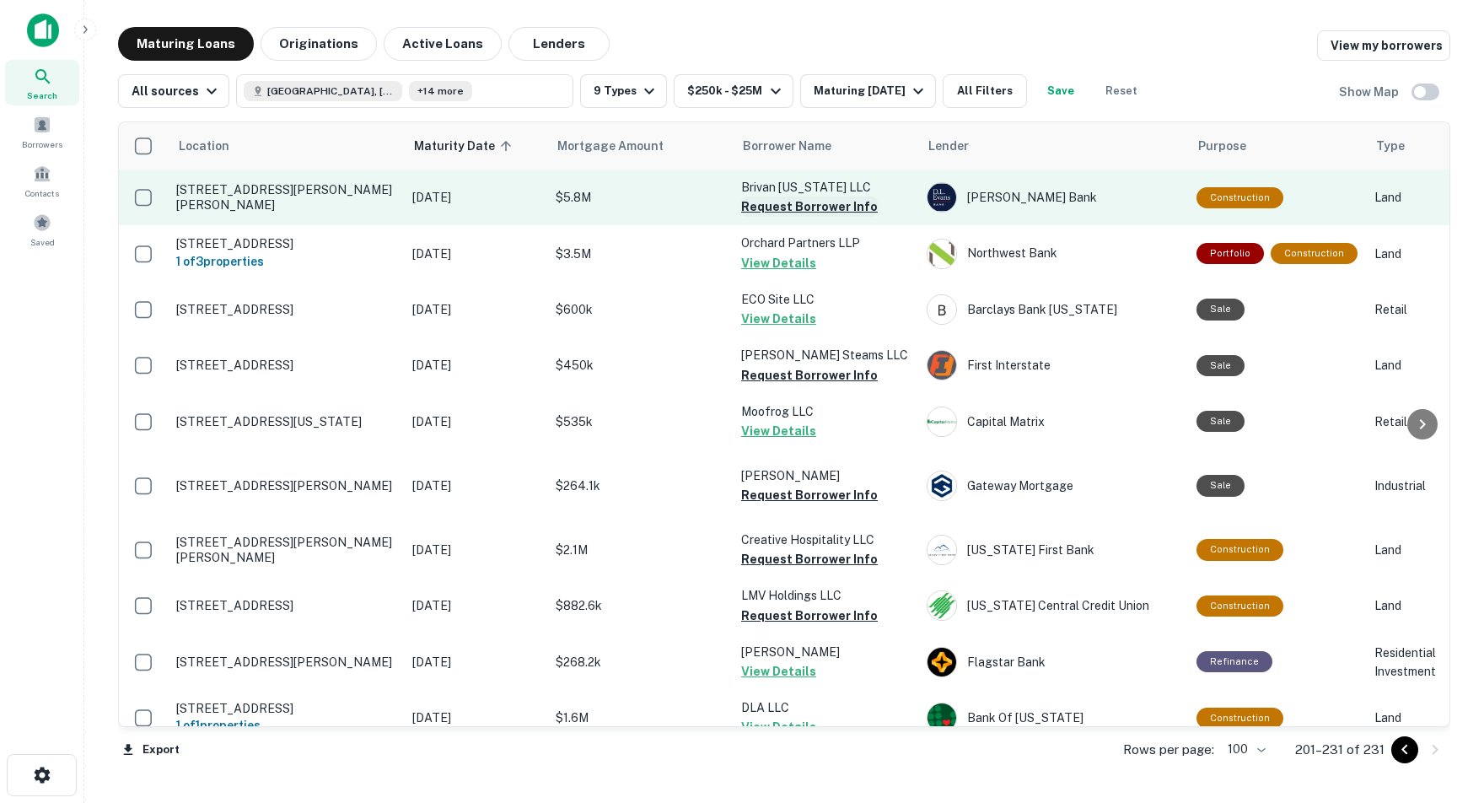
click at [751, 204] on button "Request Borrower Info" at bounding box center [809, 206] width 137 height 20
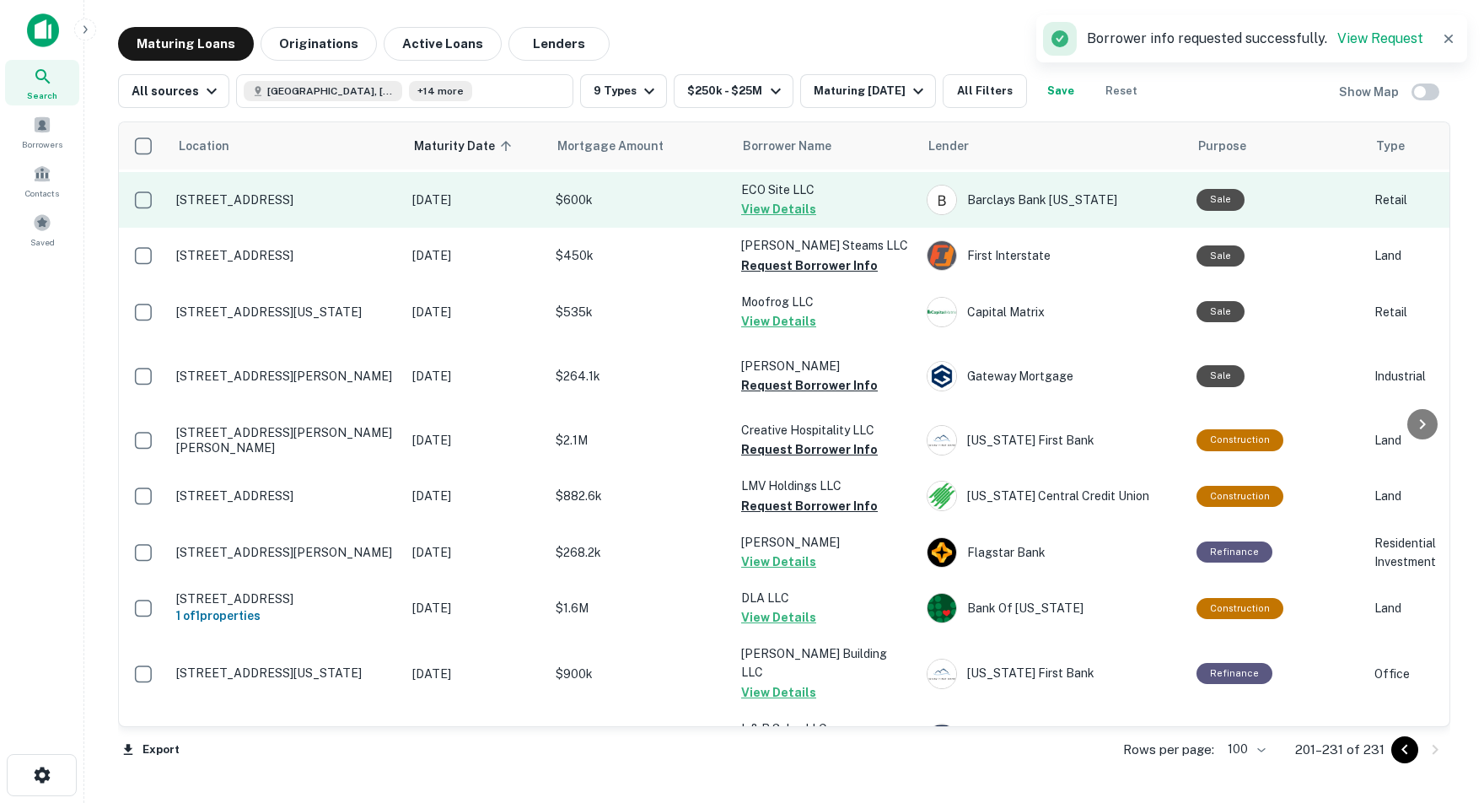
scroll to position [110, 0]
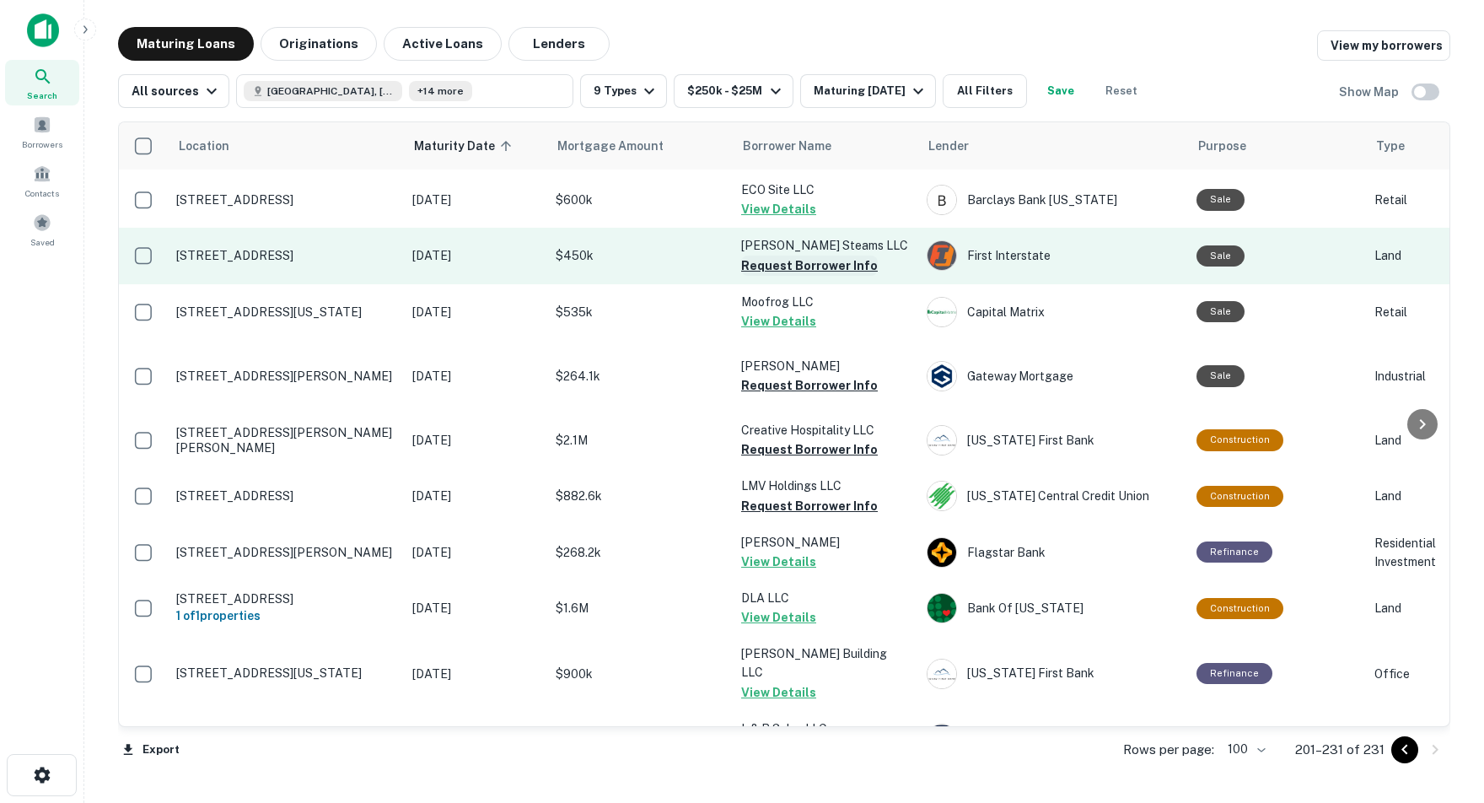
click at [766, 255] on button "Request Borrower Info" at bounding box center [809, 265] width 137 height 20
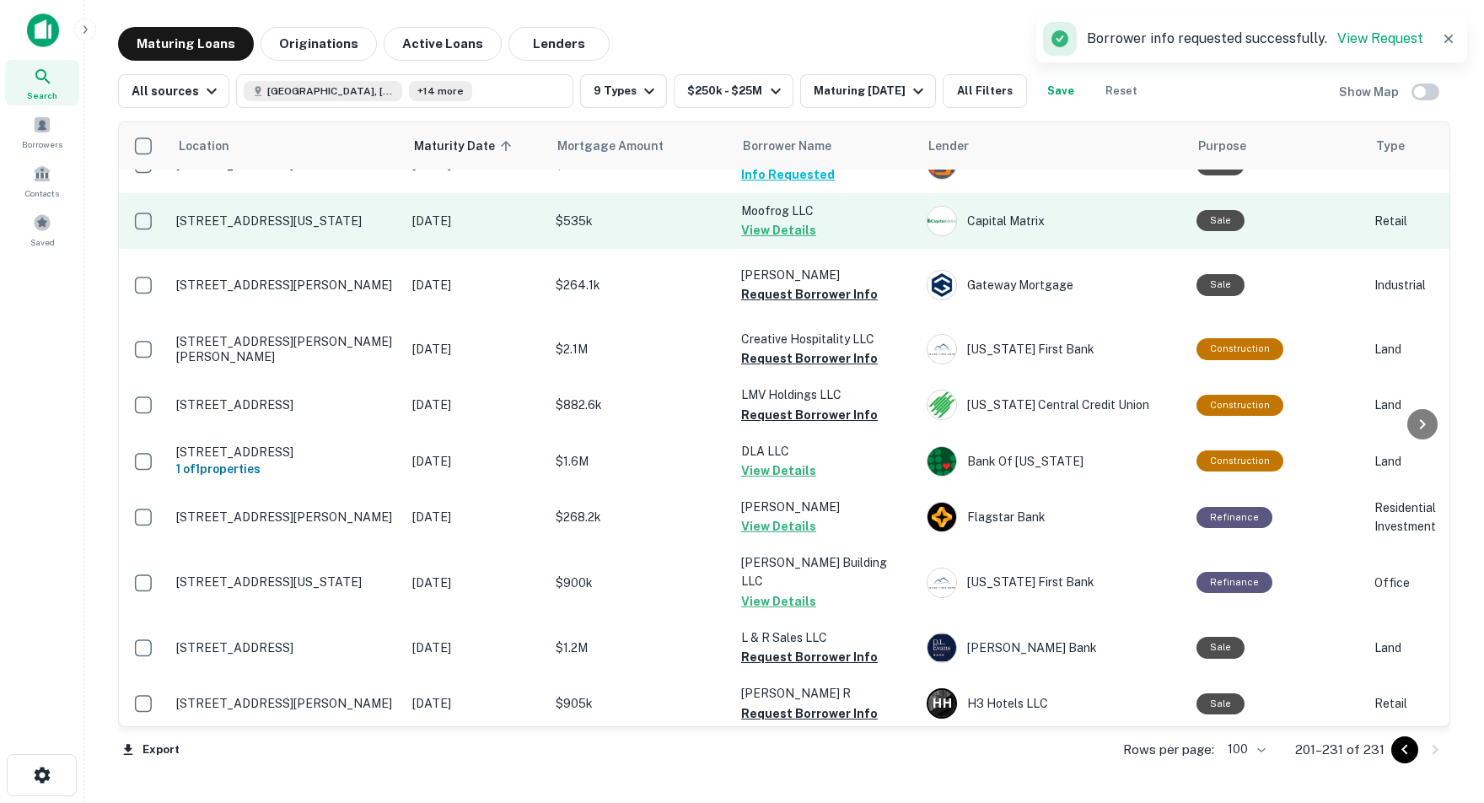
scroll to position [206, 0]
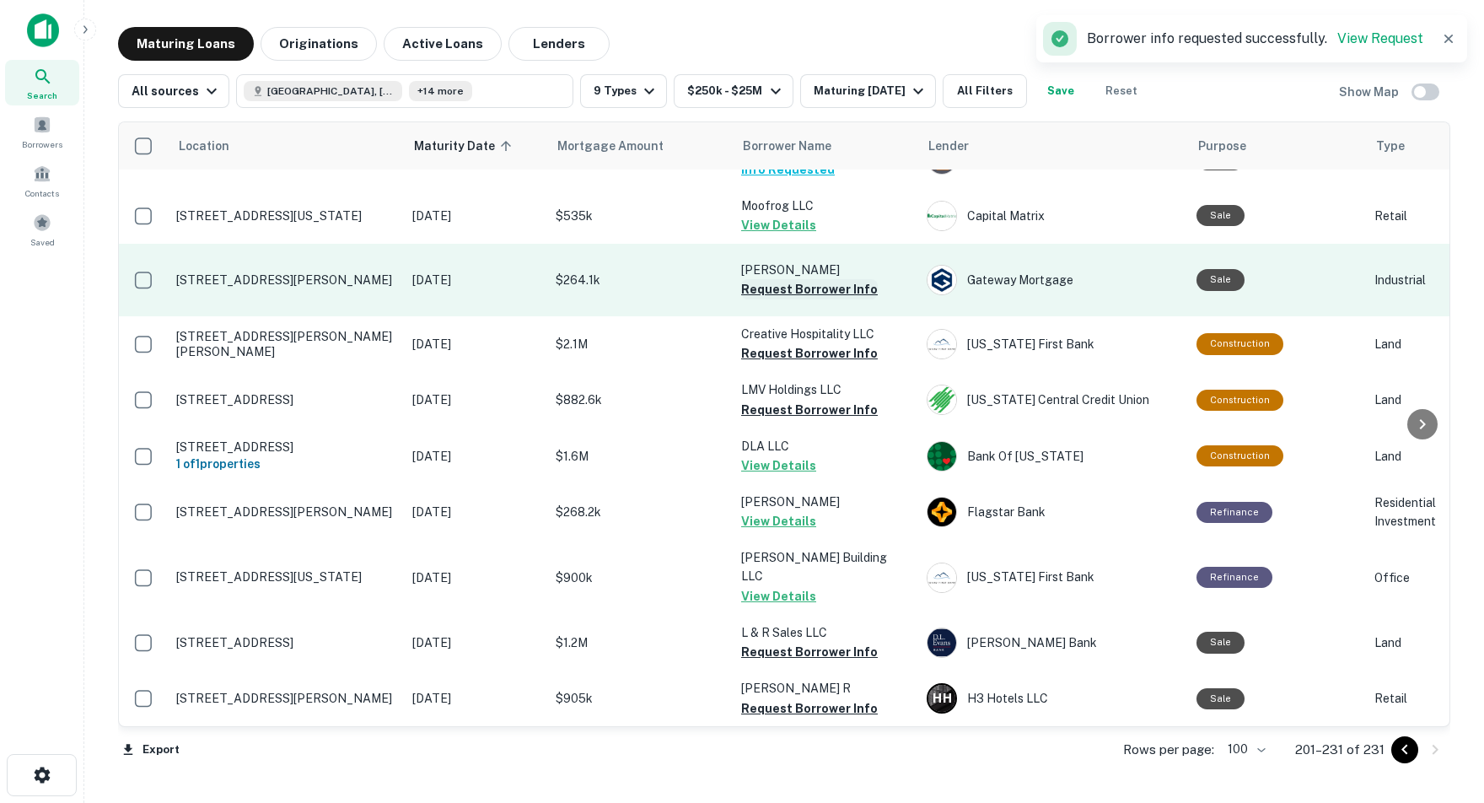
click at [789, 282] on button "Request Borrower Info" at bounding box center [809, 289] width 137 height 20
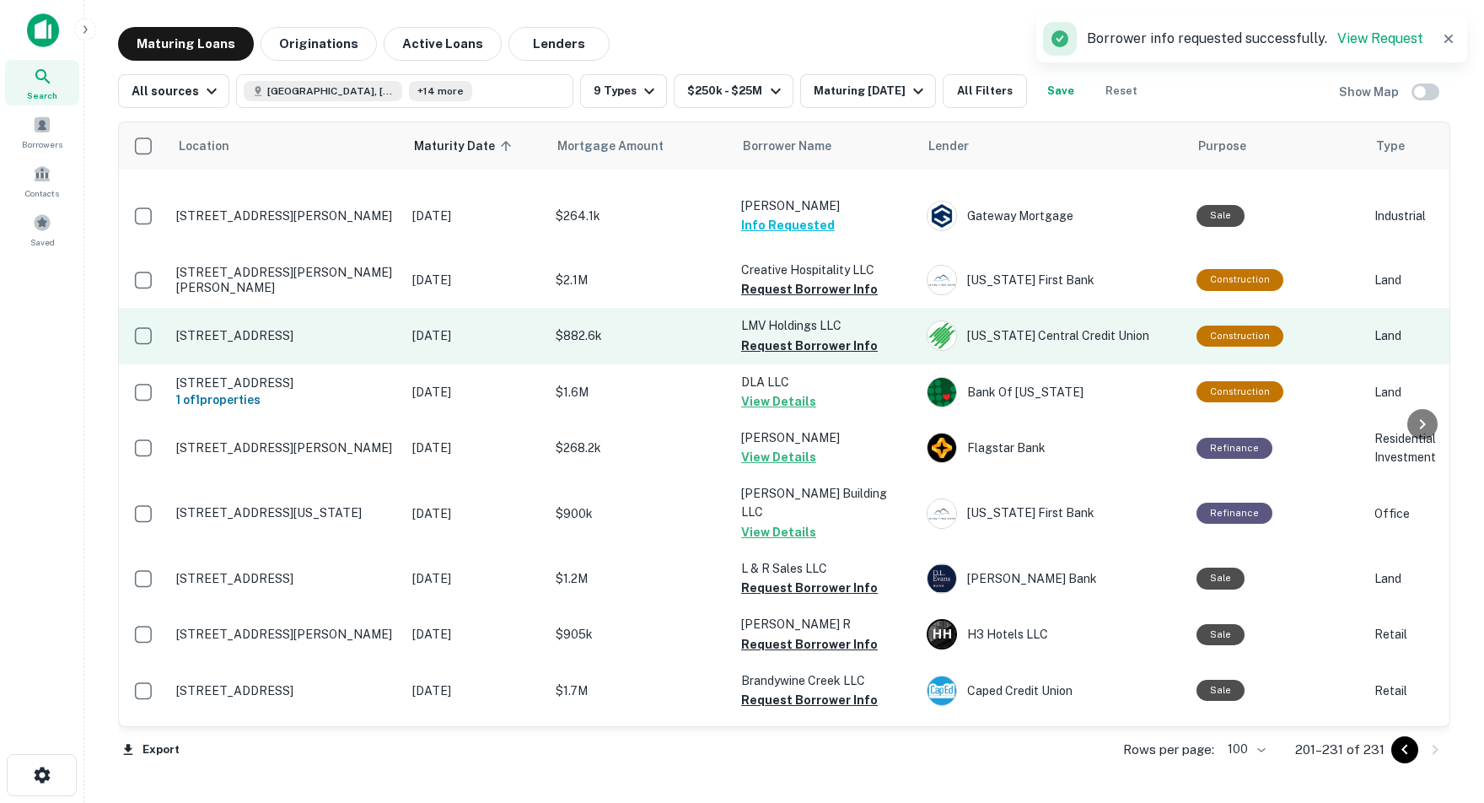
scroll to position [280, 0]
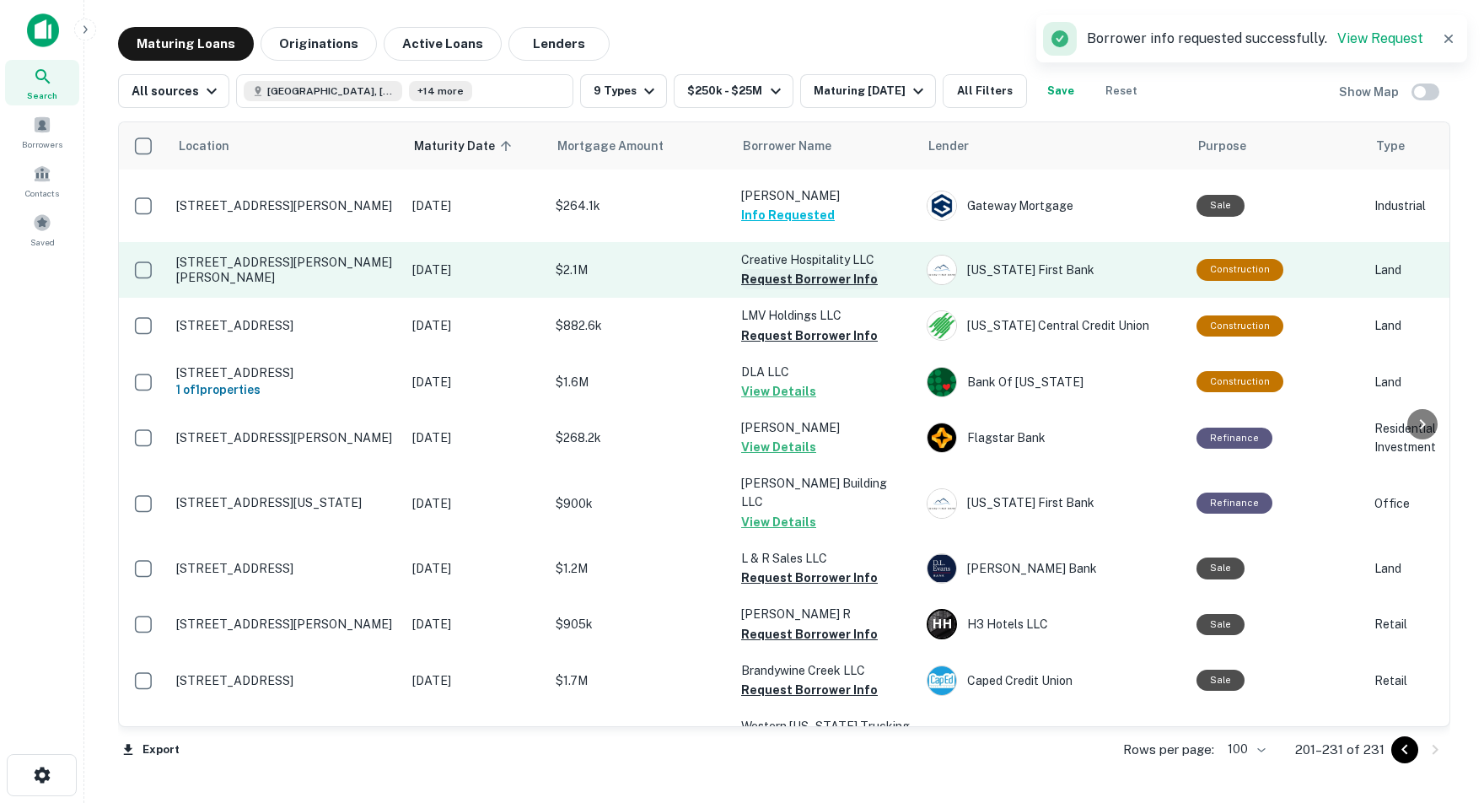
click at [771, 269] on button "Request Borrower Info" at bounding box center [809, 279] width 137 height 20
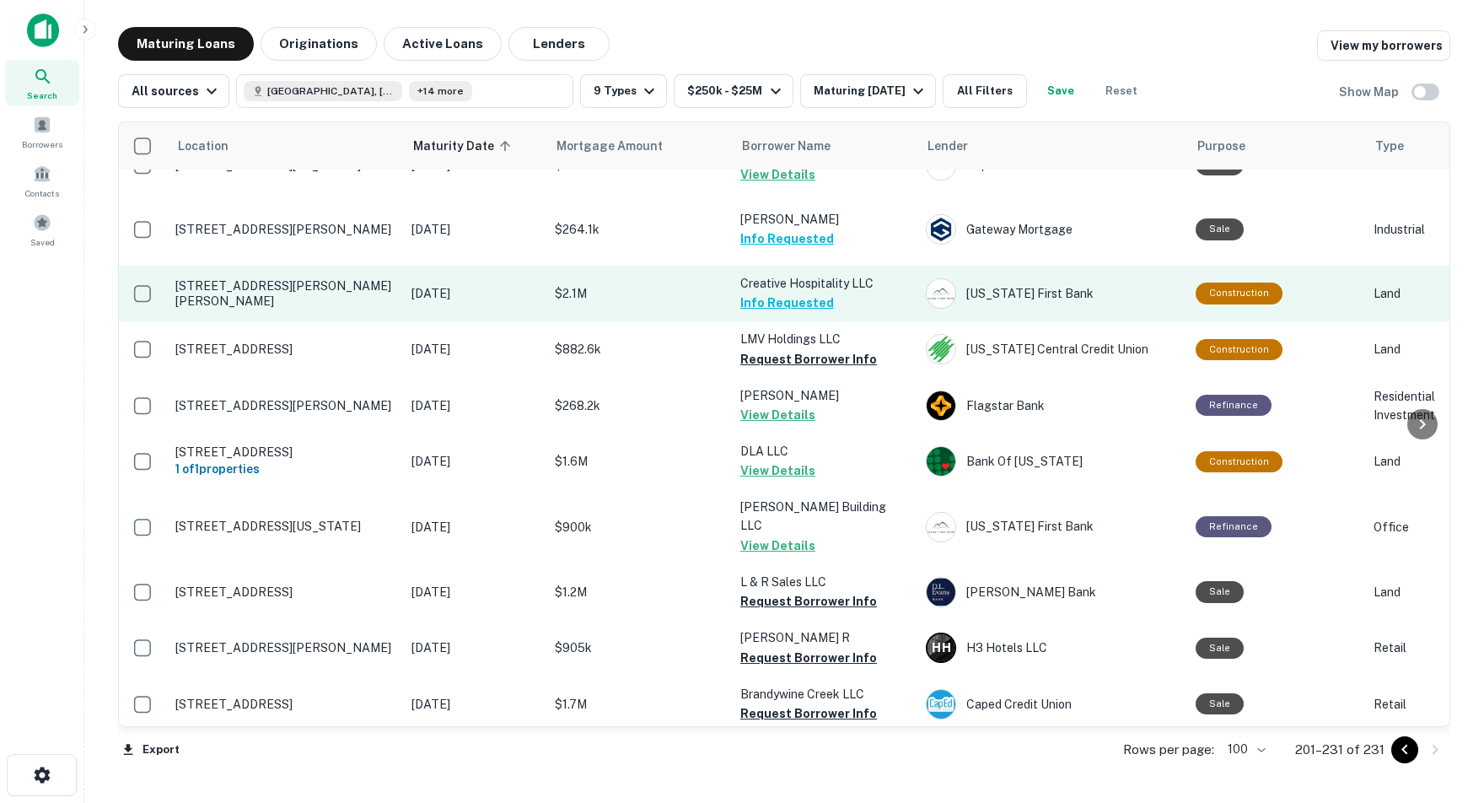
scroll to position [265, 1]
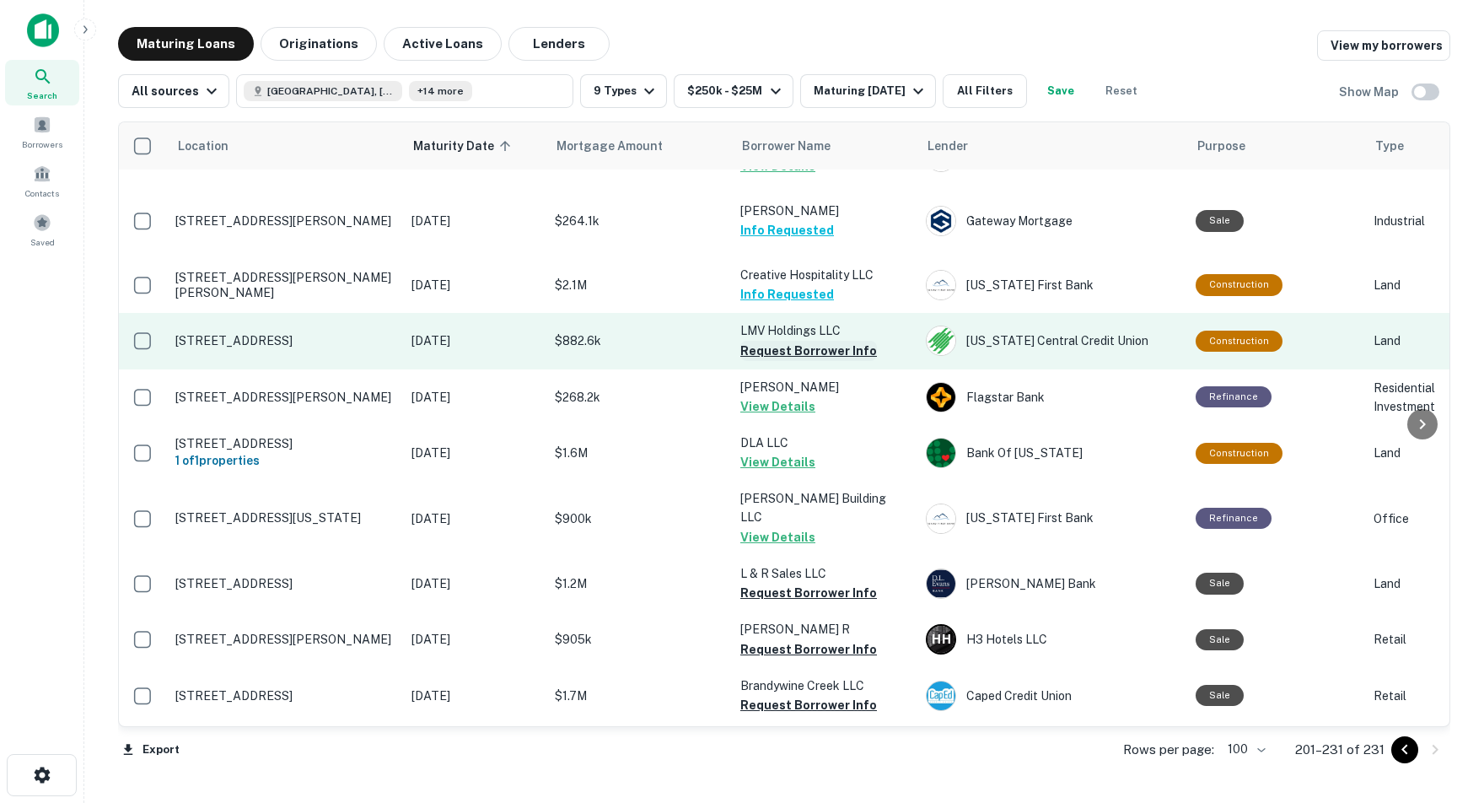
click at [772, 341] on button "Request Borrower Info" at bounding box center [808, 351] width 137 height 20
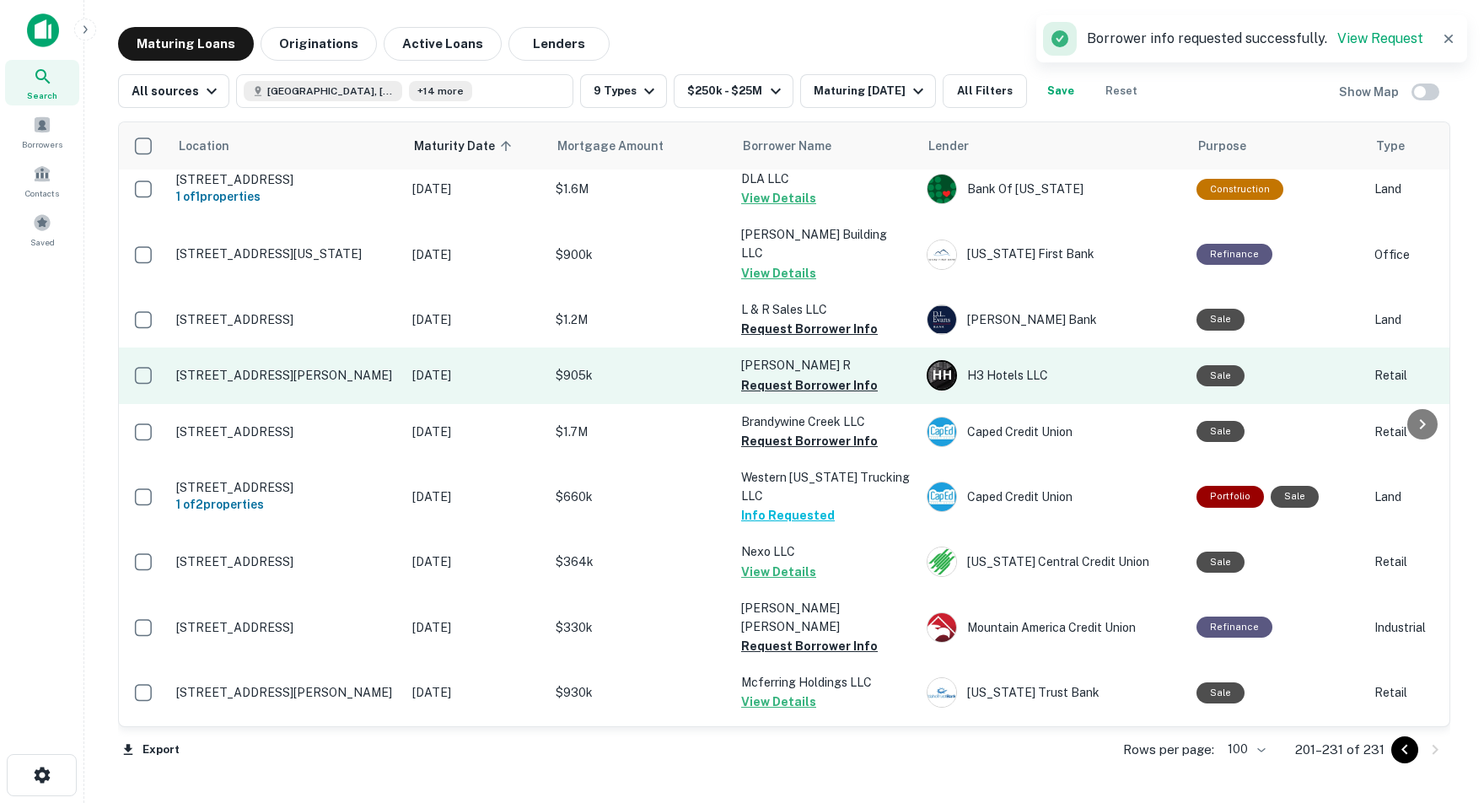
scroll to position [536, 0]
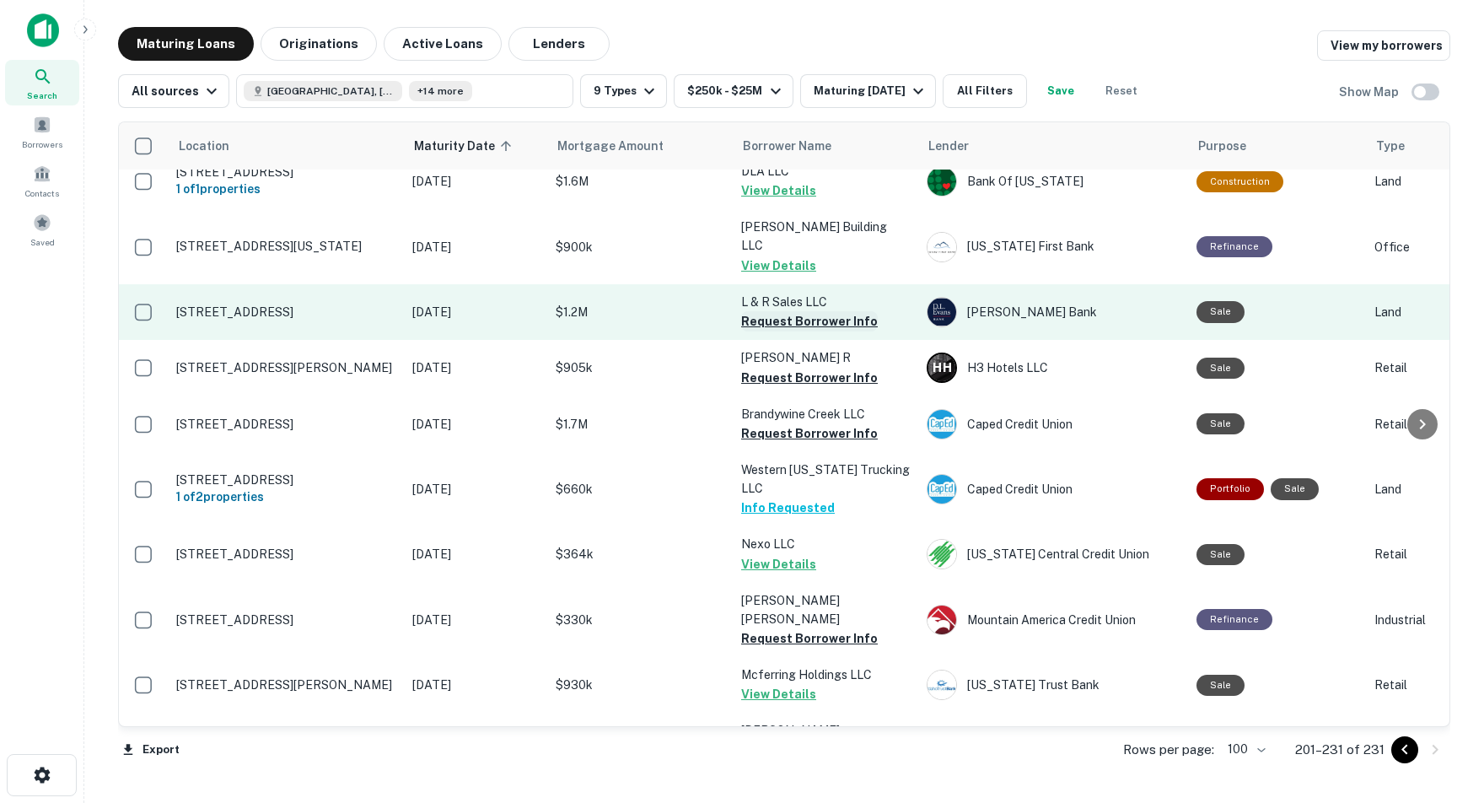
click at [783, 311] on button "Request Borrower Info" at bounding box center [809, 321] width 137 height 20
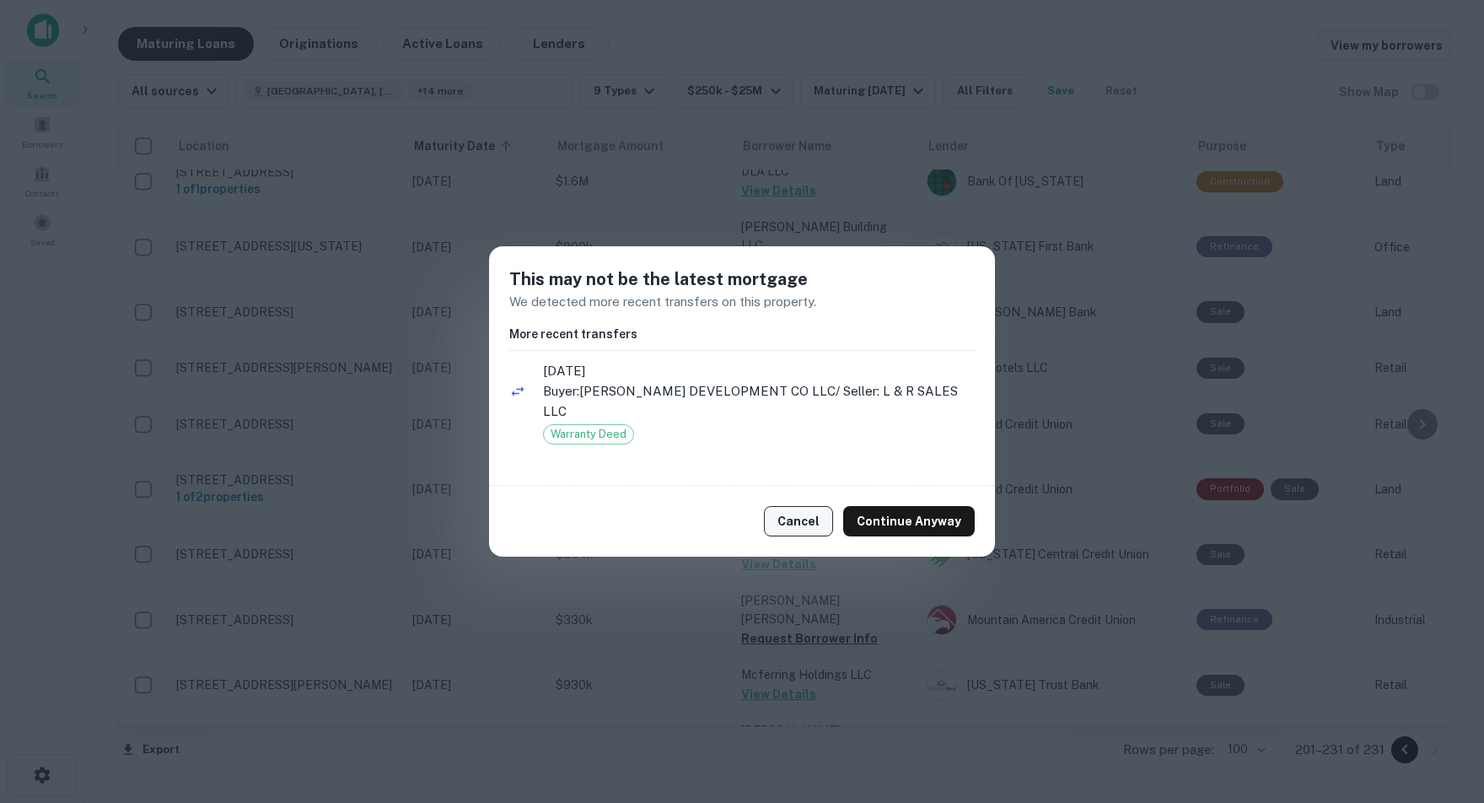
click at [795, 515] on button "Cancel" at bounding box center [798, 521] width 69 height 30
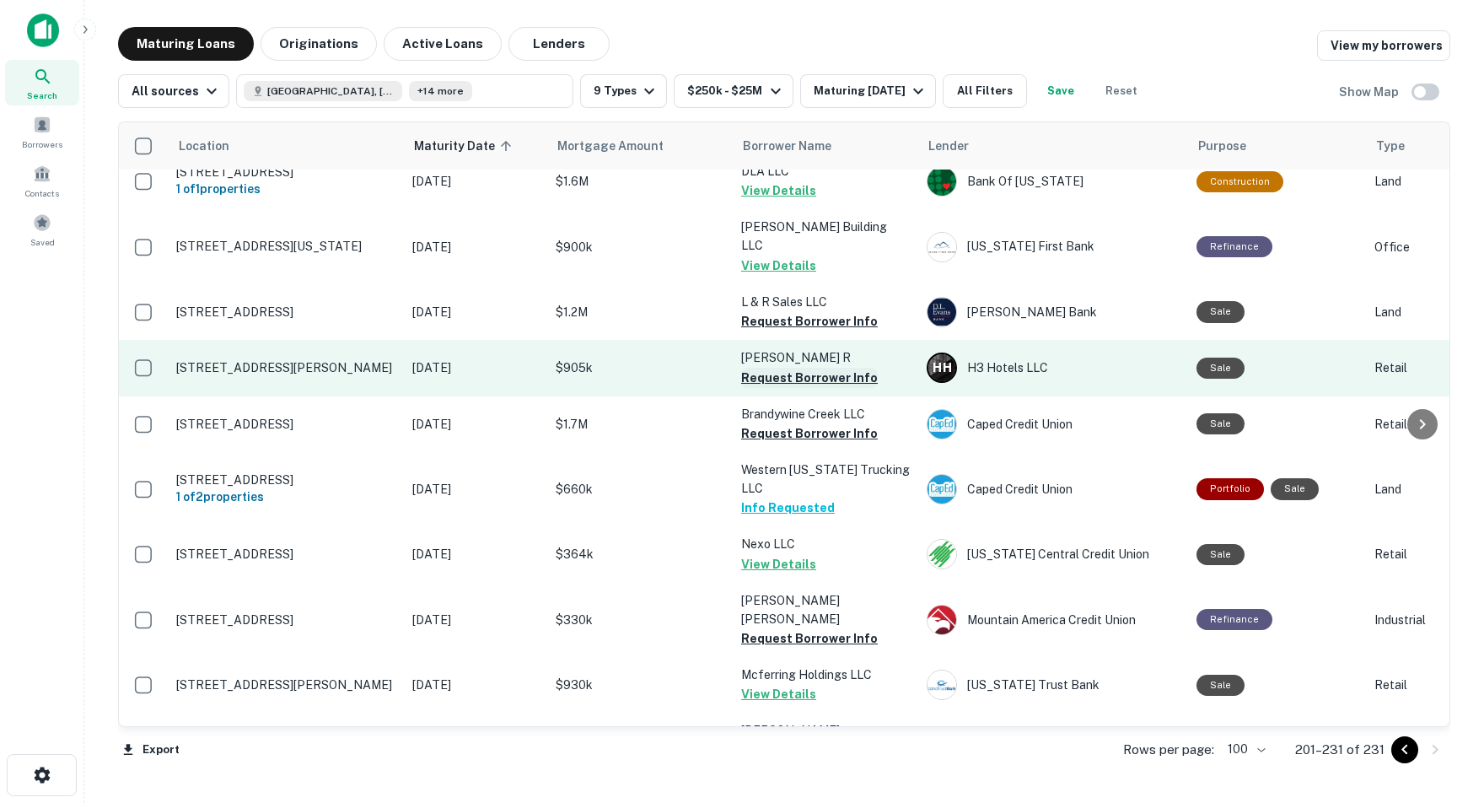
click at [778, 368] on button "Request Borrower Info" at bounding box center [809, 378] width 137 height 20
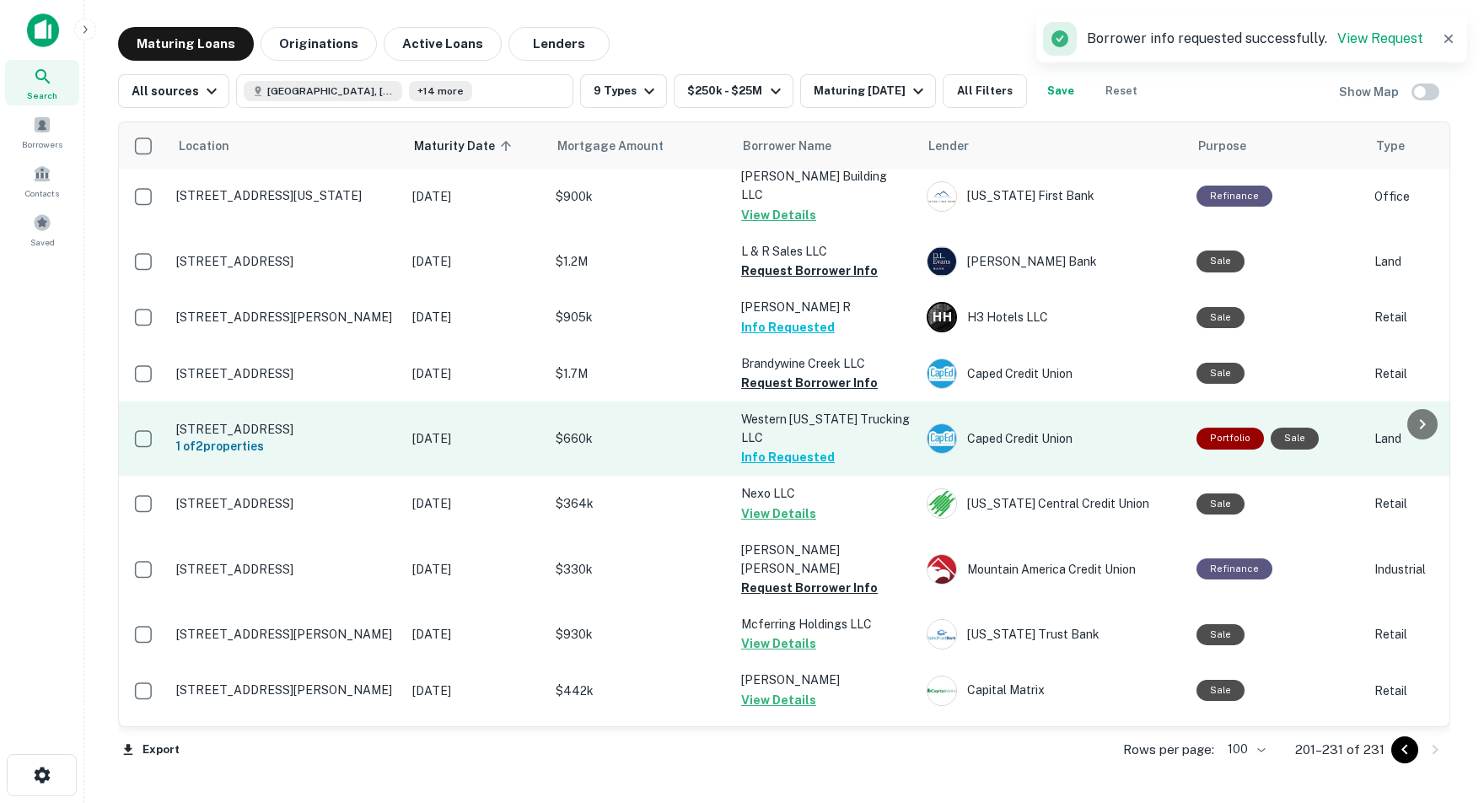
scroll to position [590, 0]
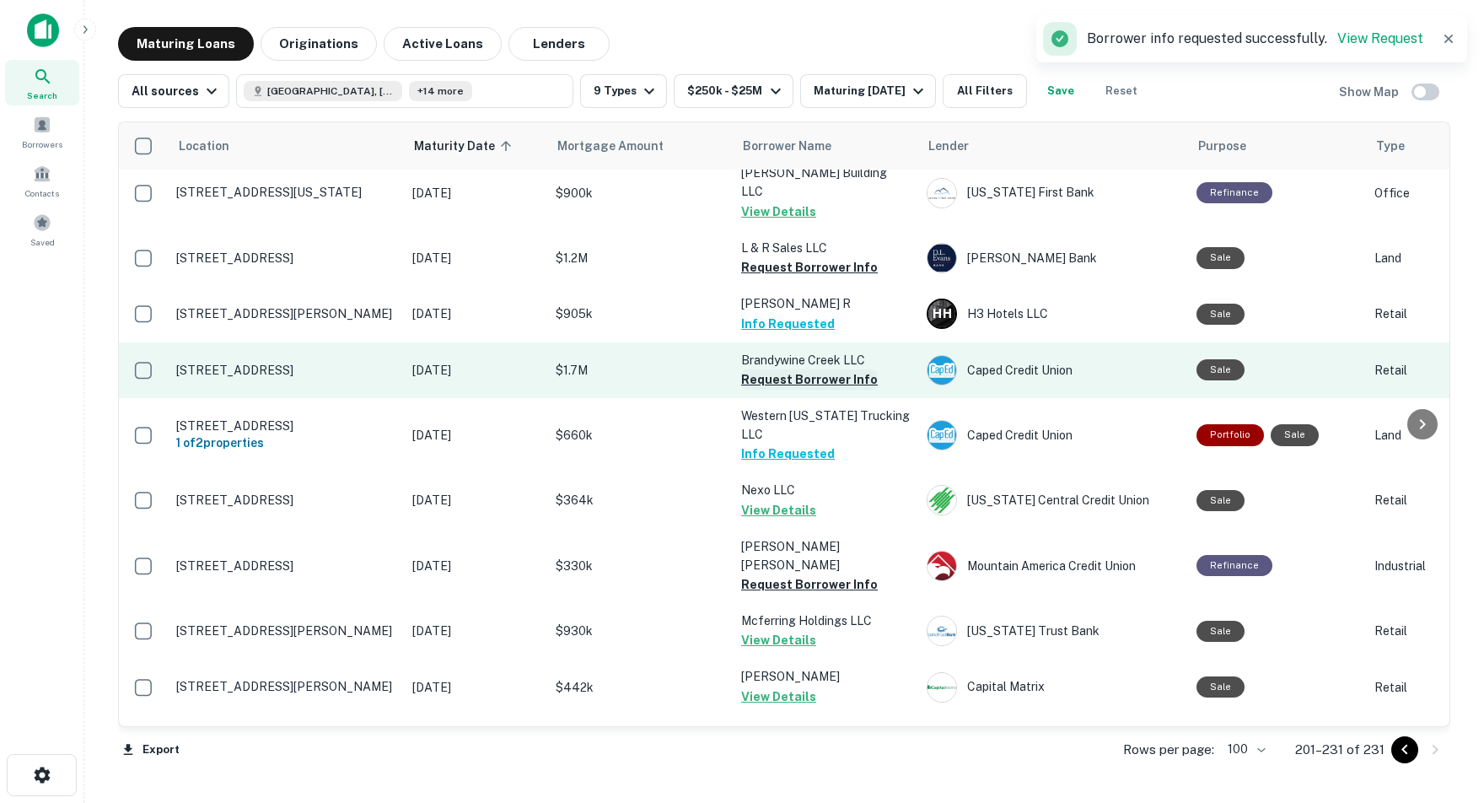
click at [746, 369] on button "Request Borrower Info" at bounding box center [809, 379] width 137 height 20
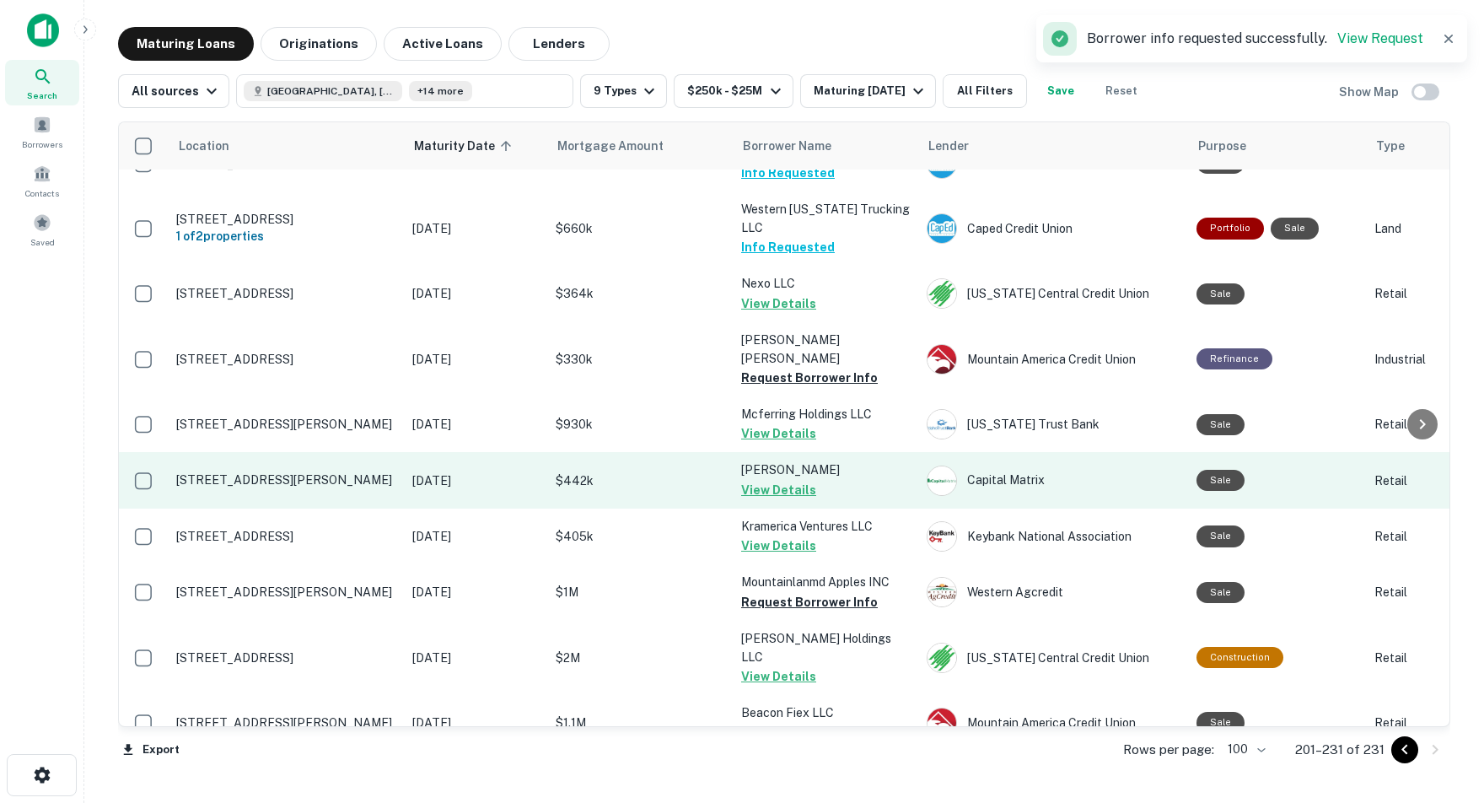
scroll to position [798, 0]
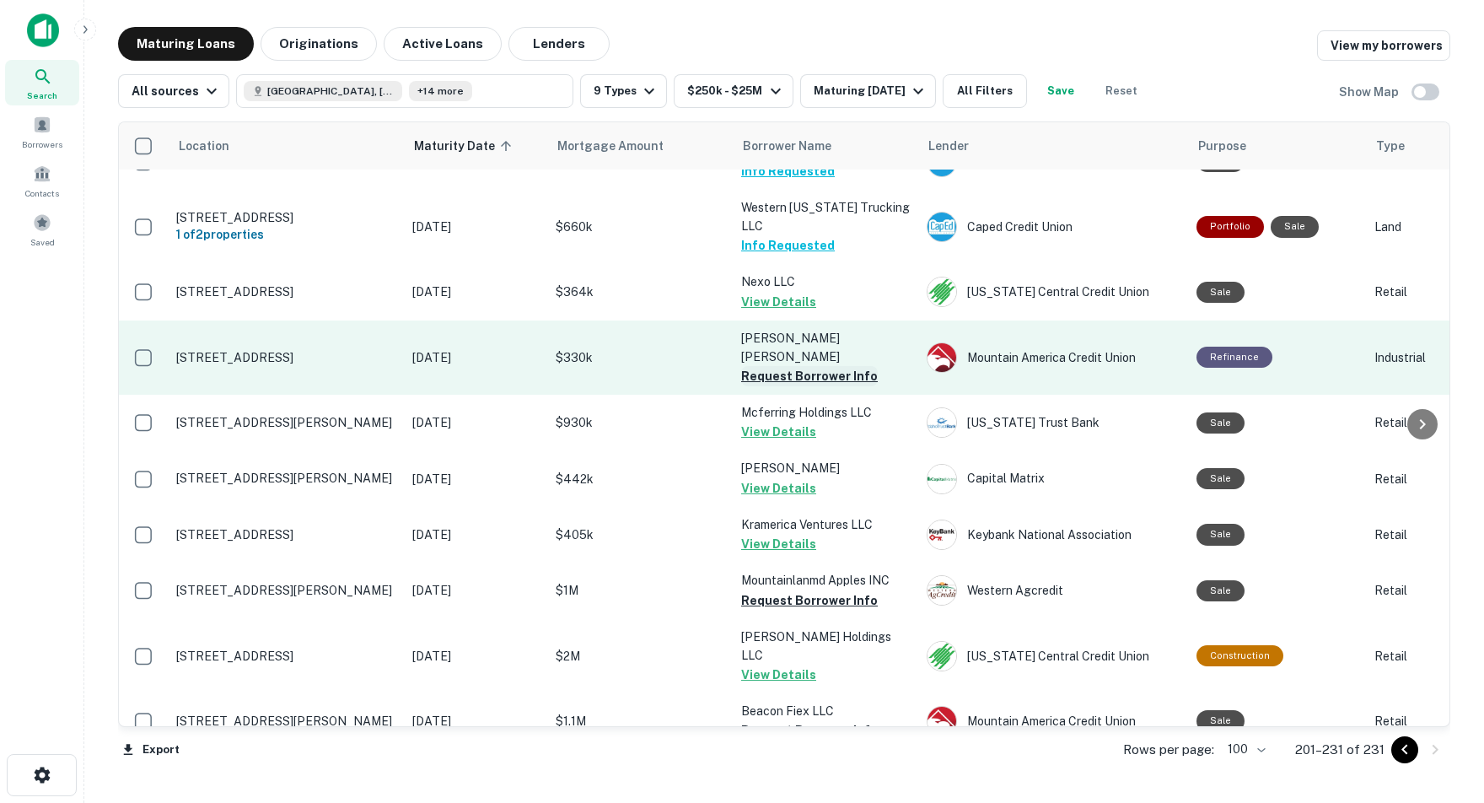
click at [812, 366] on button "Request Borrower Info" at bounding box center [809, 376] width 137 height 20
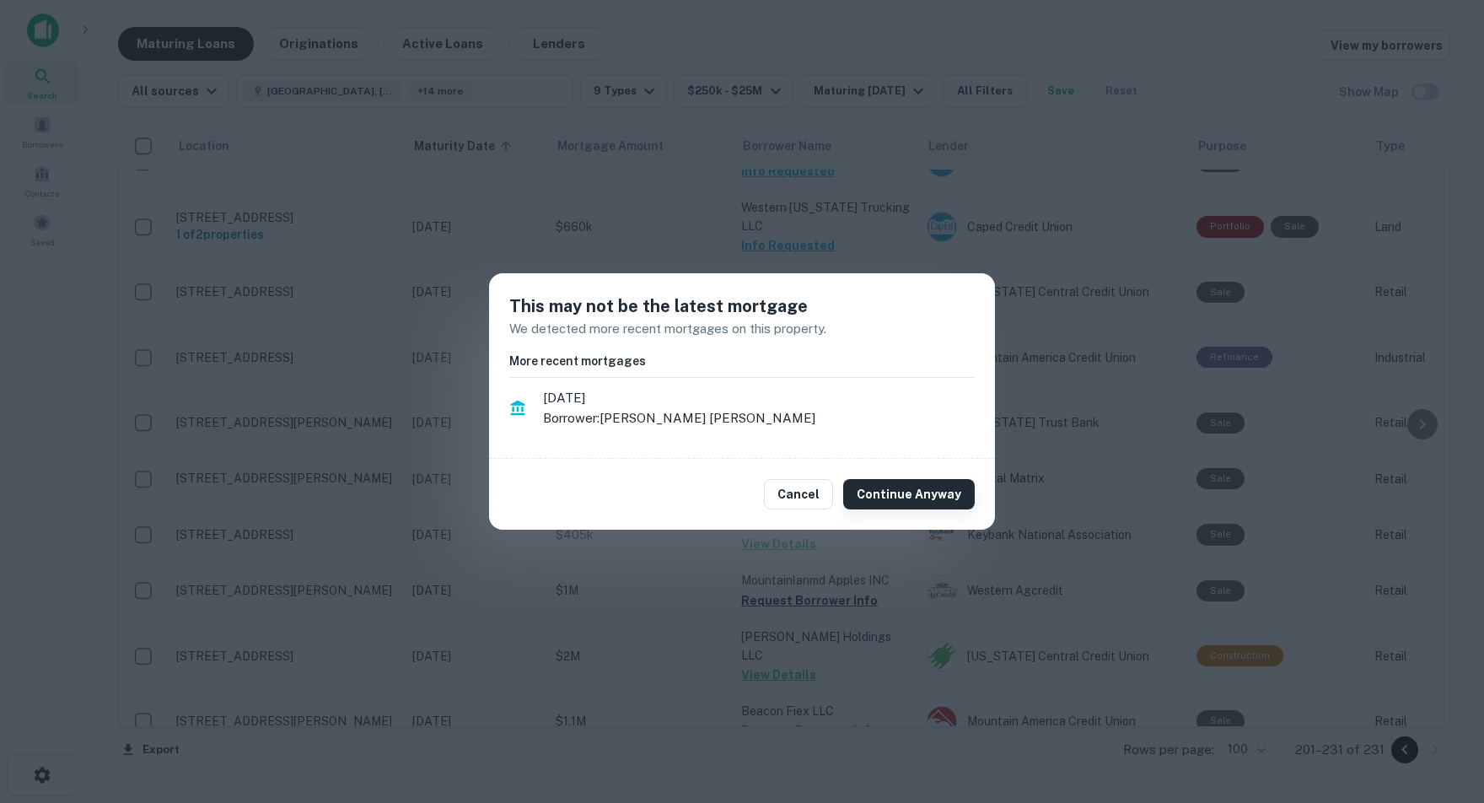
click at [911, 496] on button "Continue Anyway" at bounding box center [909, 494] width 132 height 30
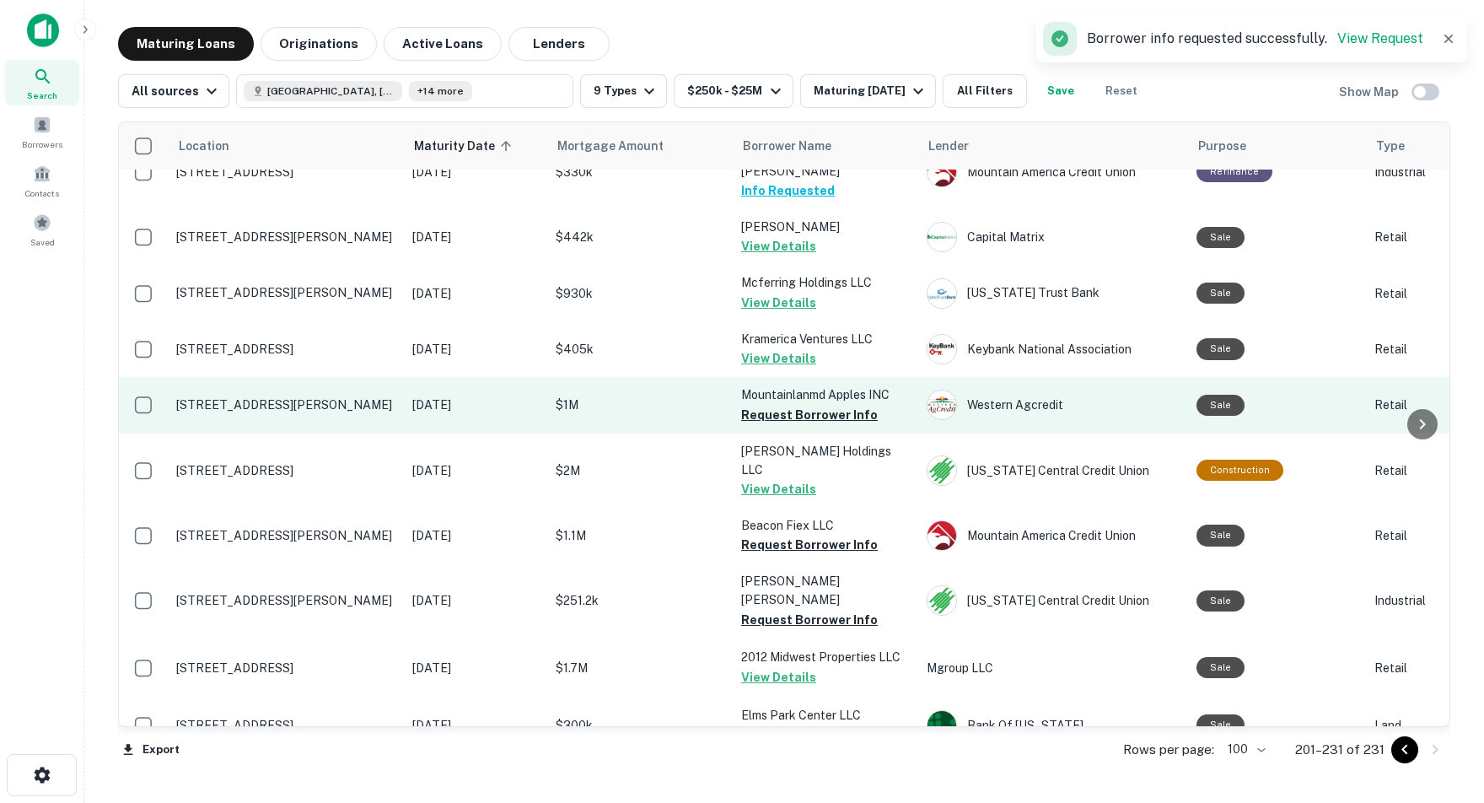
scroll to position [997, 0]
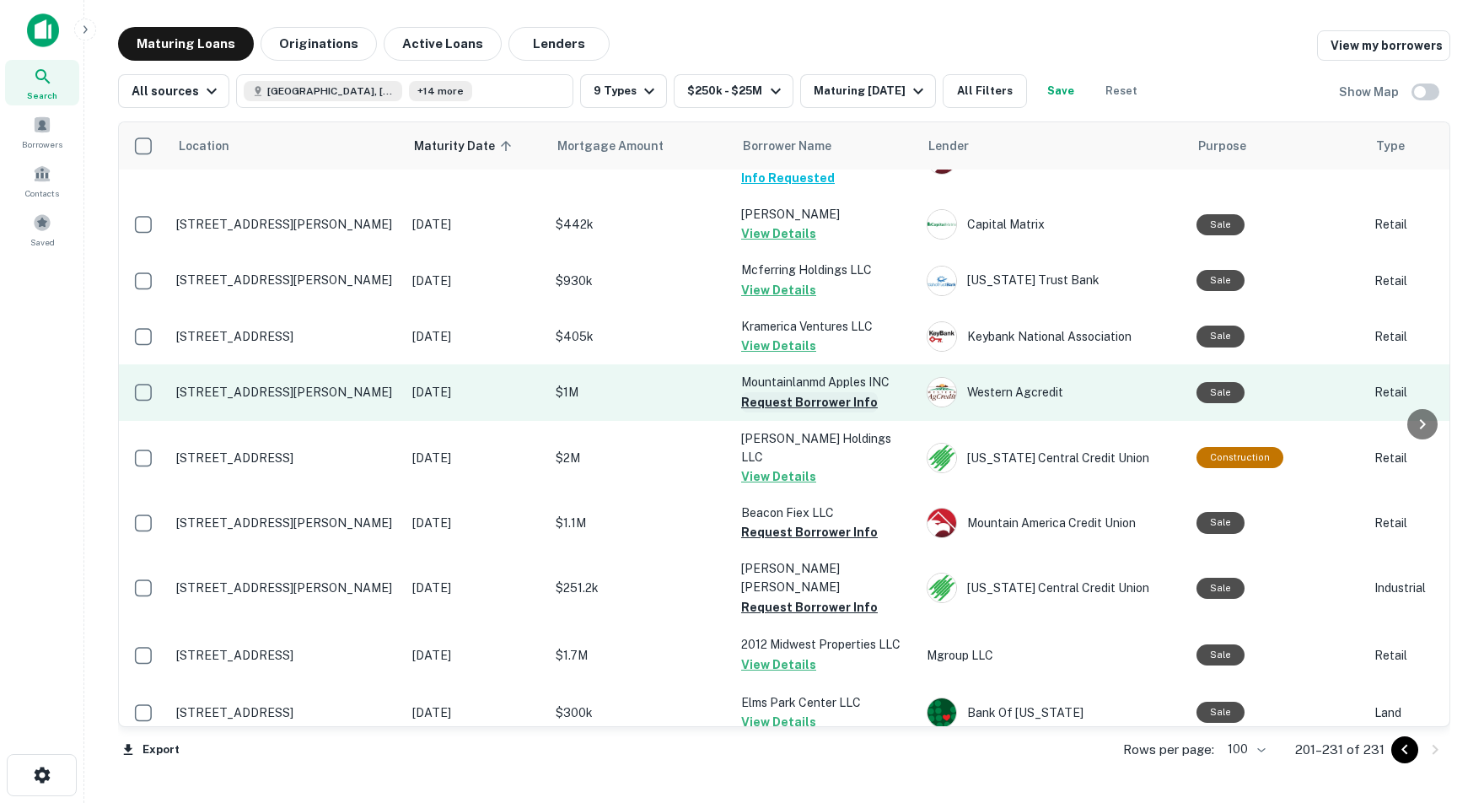
click at [780, 392] on button "Request Borrower Info" at bounding box center [809, 402] width 137 height 20
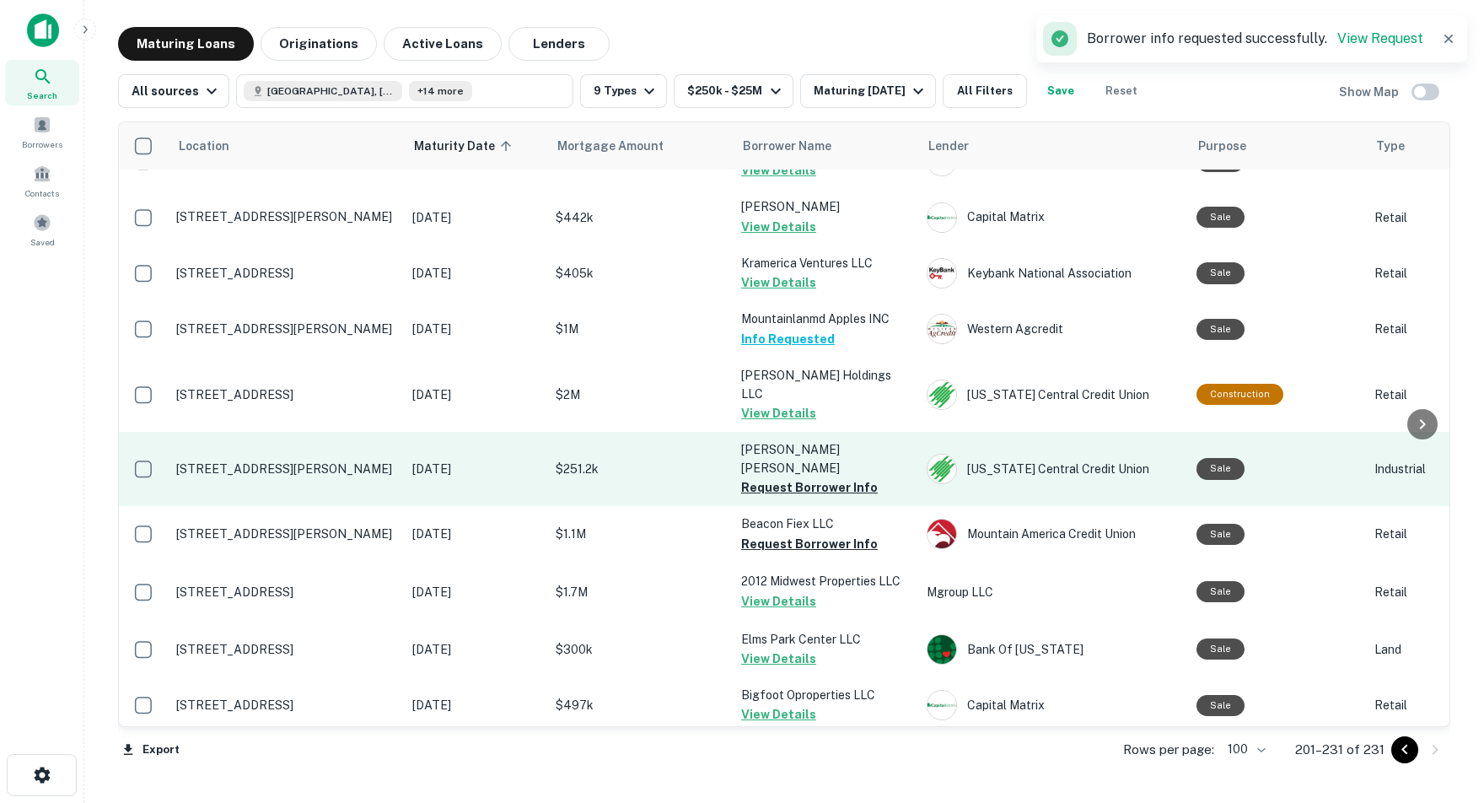
scroll to position [1069, 0]
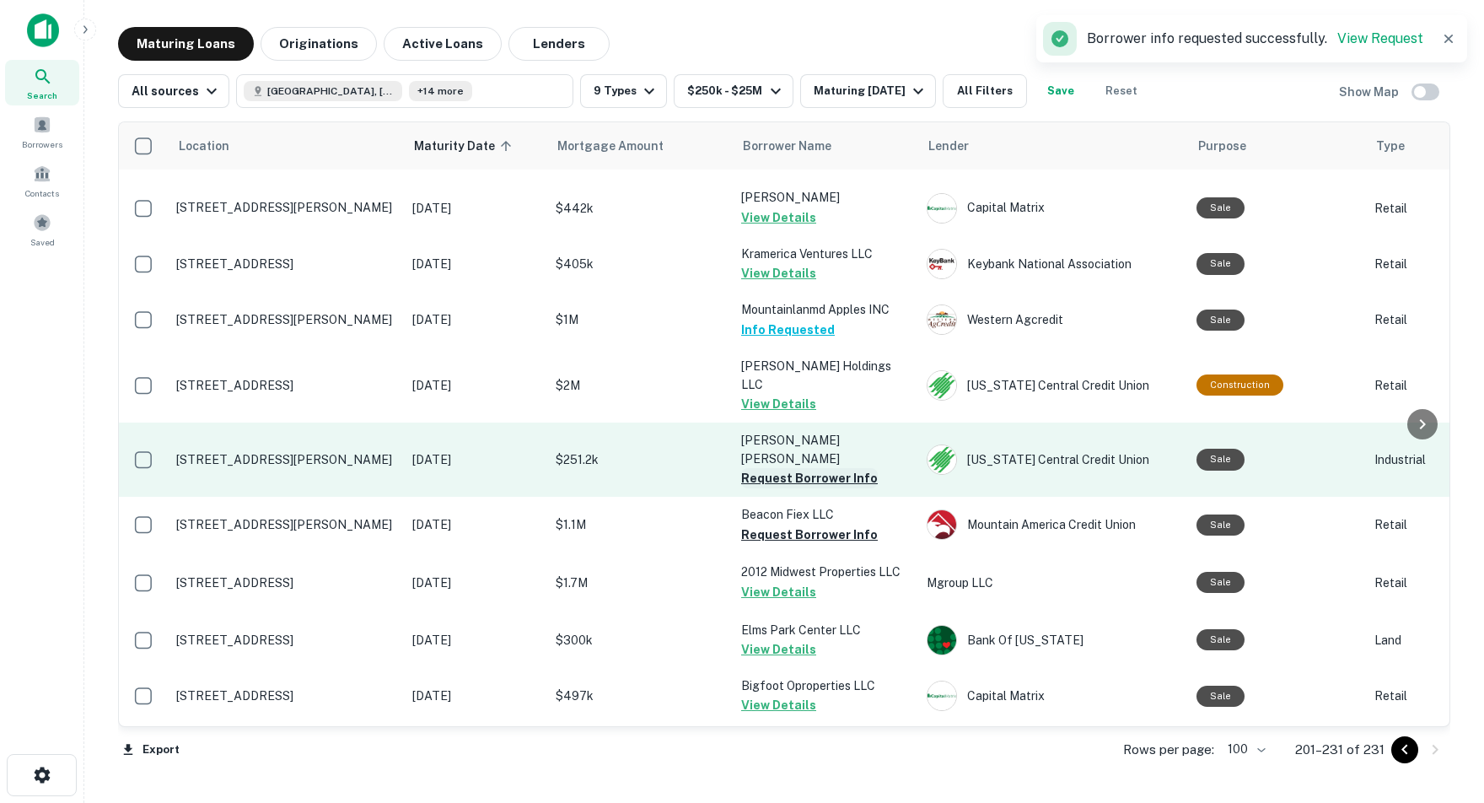
click at [775, 468] on button "Request Borrower Info" at bounding box center [809, 478] width 137 height 20
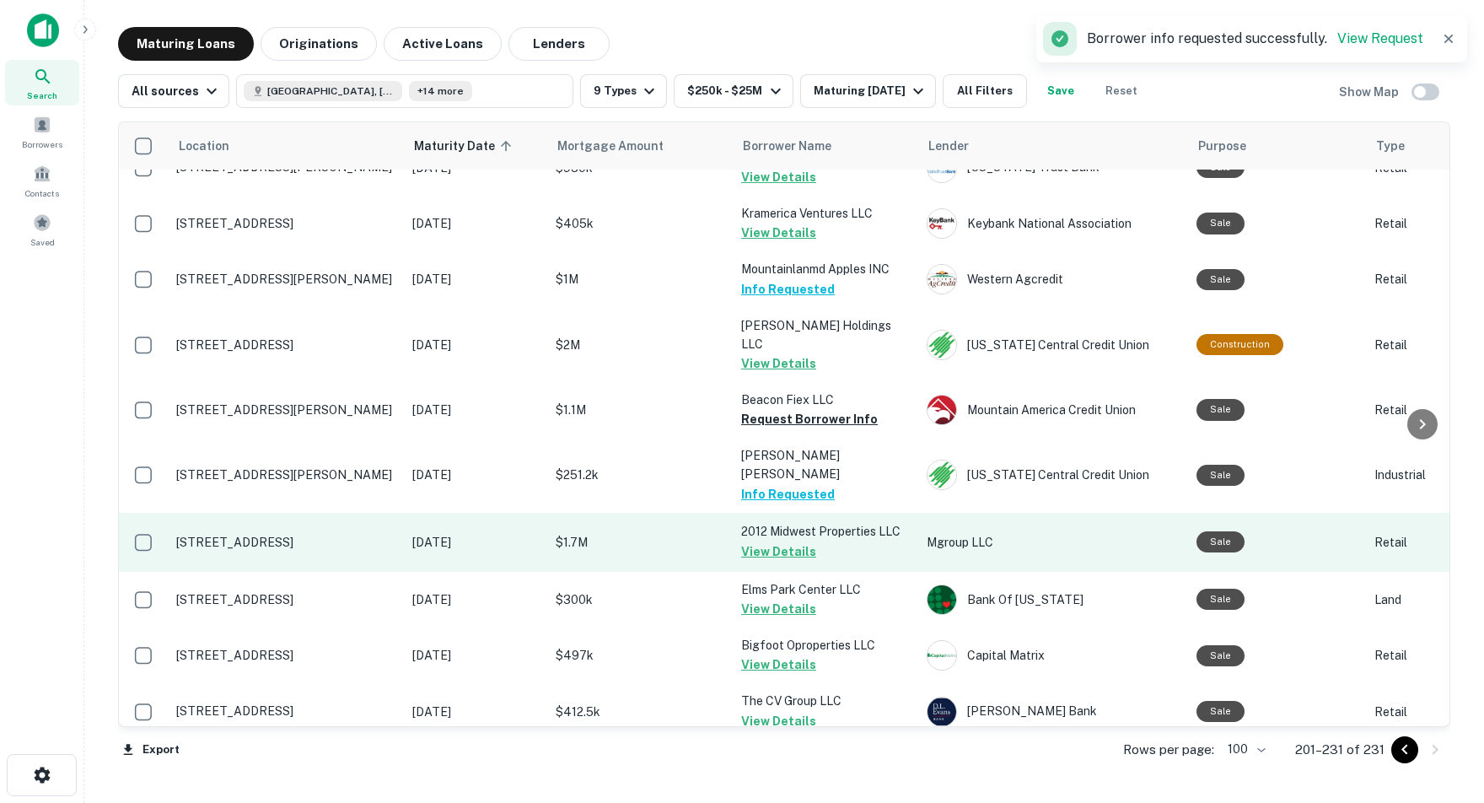
scroll to position [1113, 0]
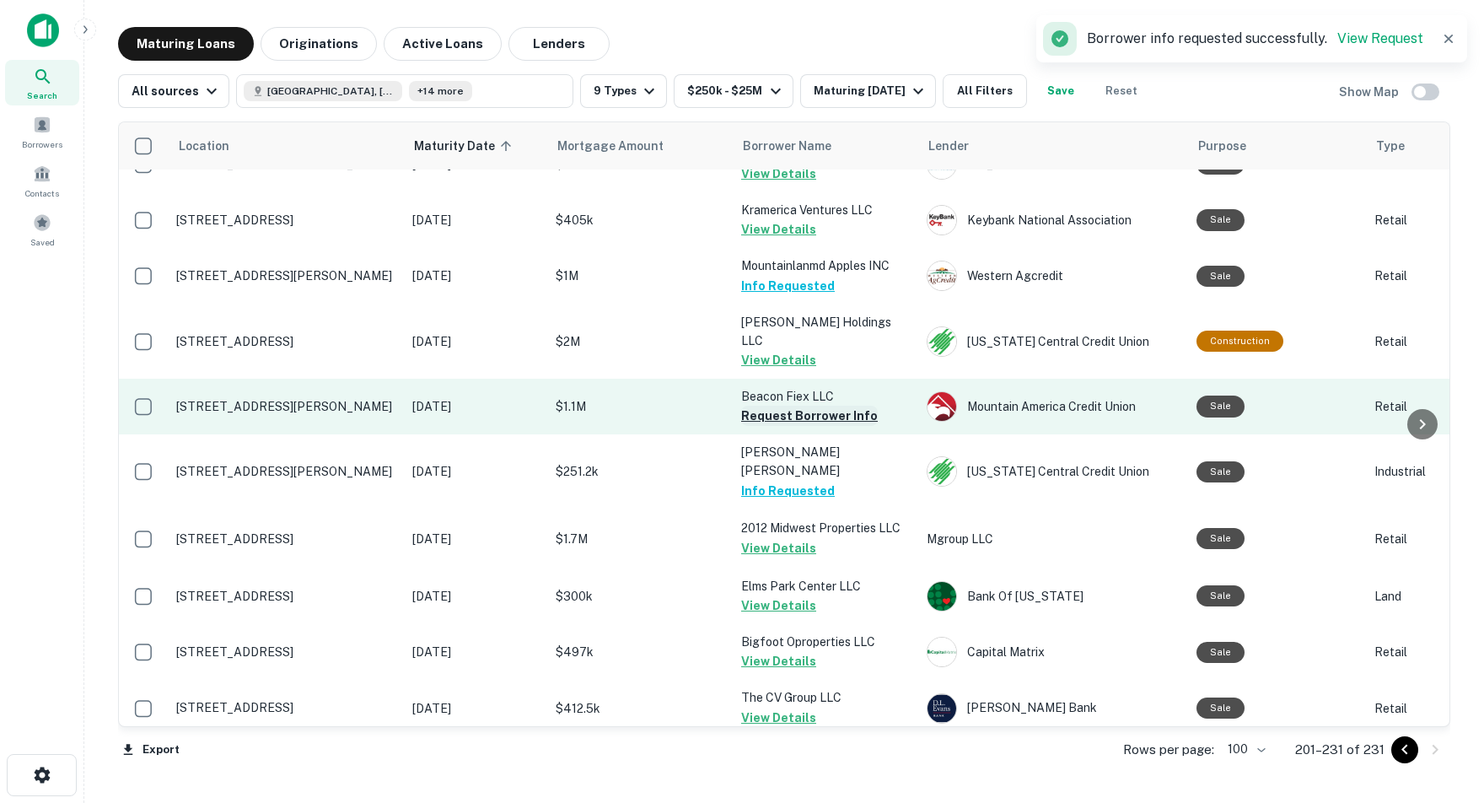
click at [801, 406] on button "Request Borrower Info" at bounding box center [809, 416] width 137 height 20
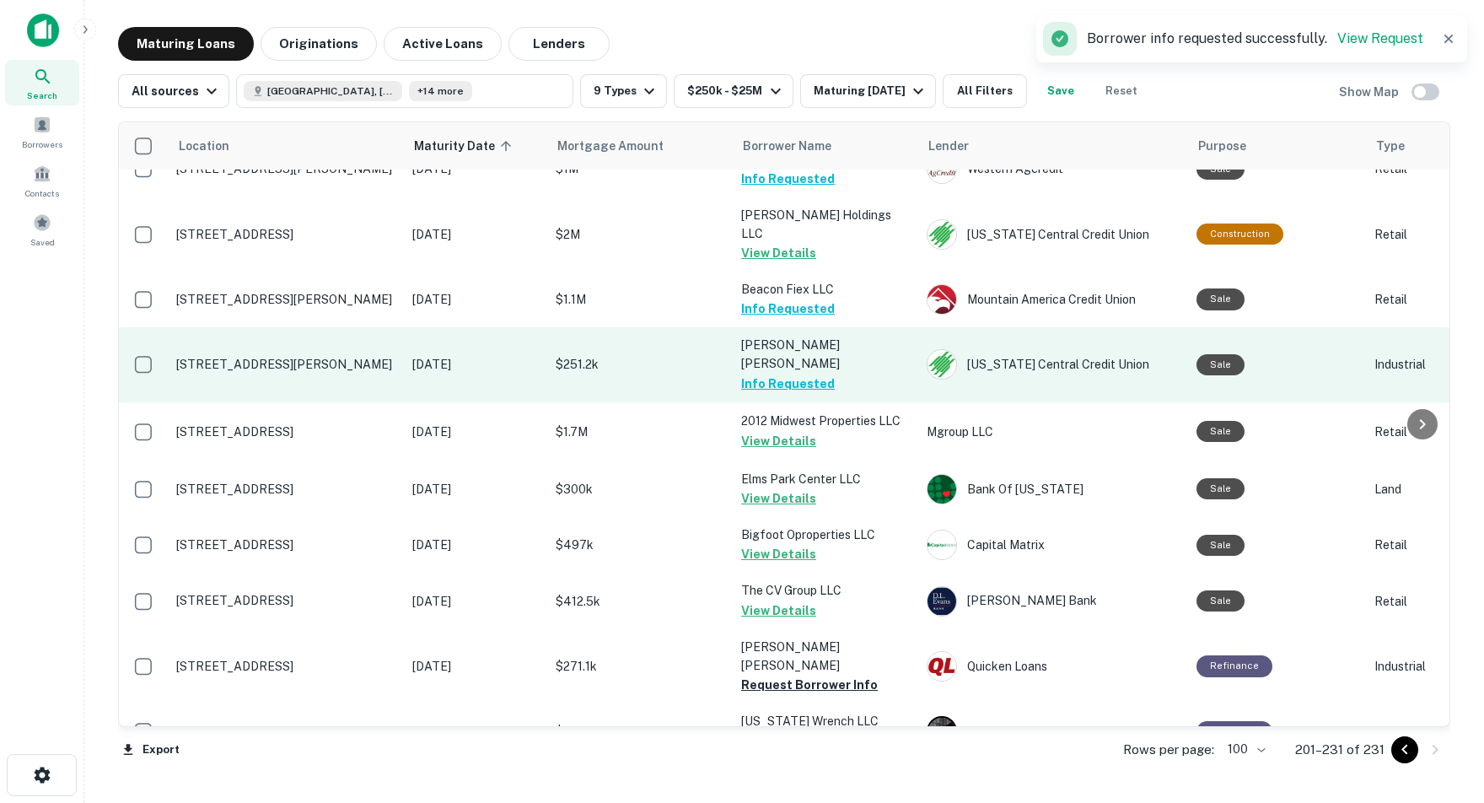
scroll to position [0, 0]
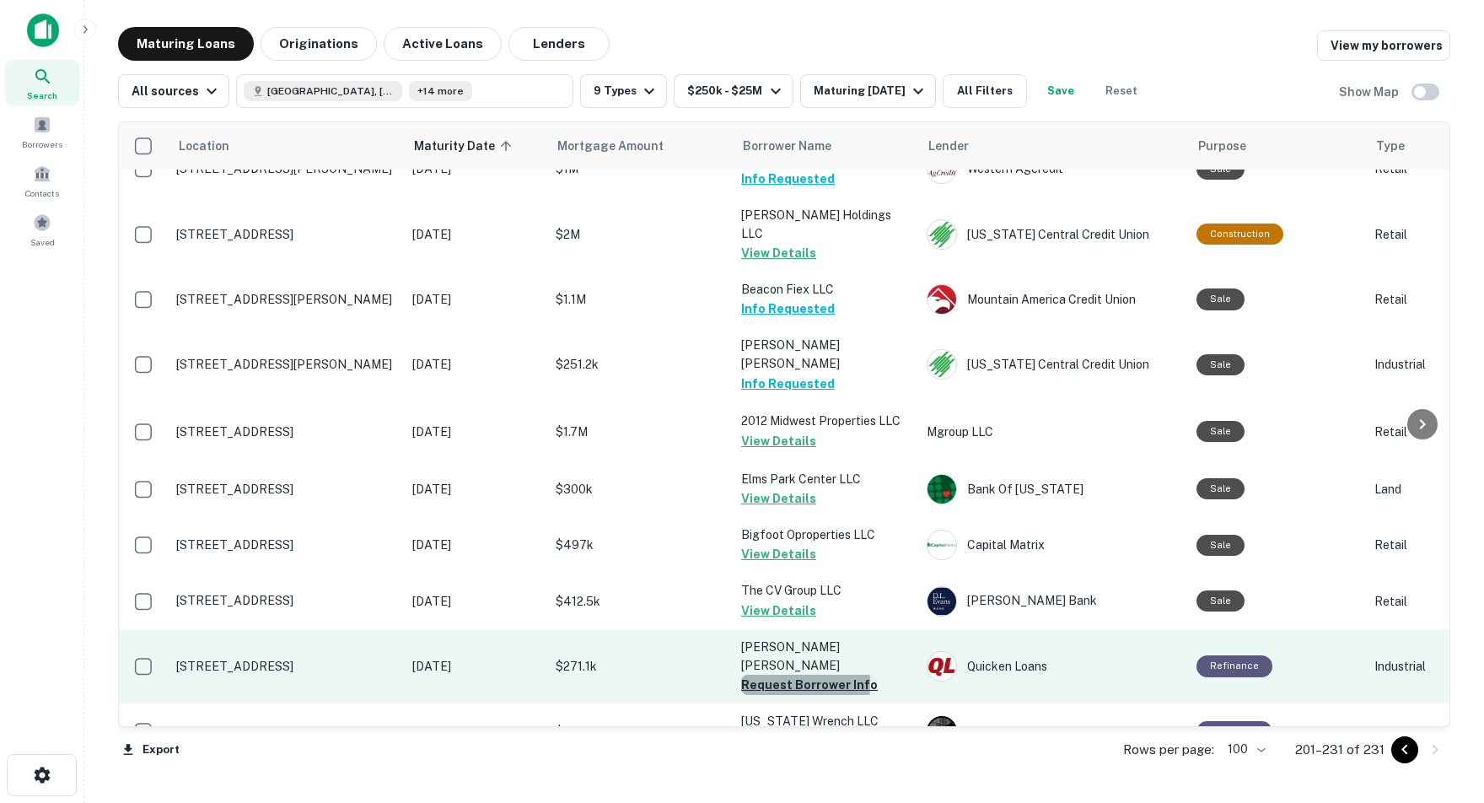
click at [768, 675] on button "Request Borrower Info" at bounding box center [809, 685] width 137 height 20
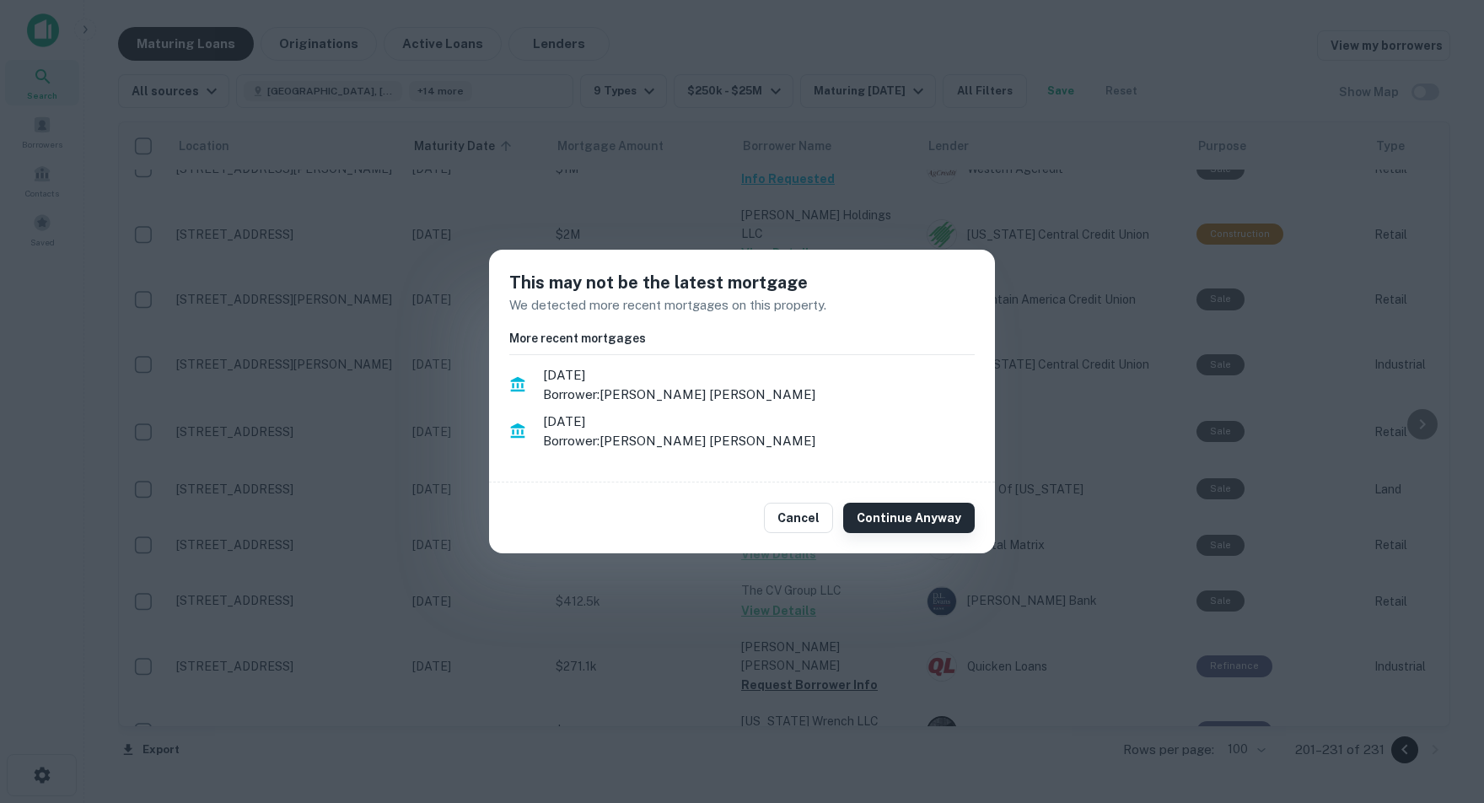
click at [895, 520] on button "Continue Anyway" at bounding box center [909, 518] width 132 height 30
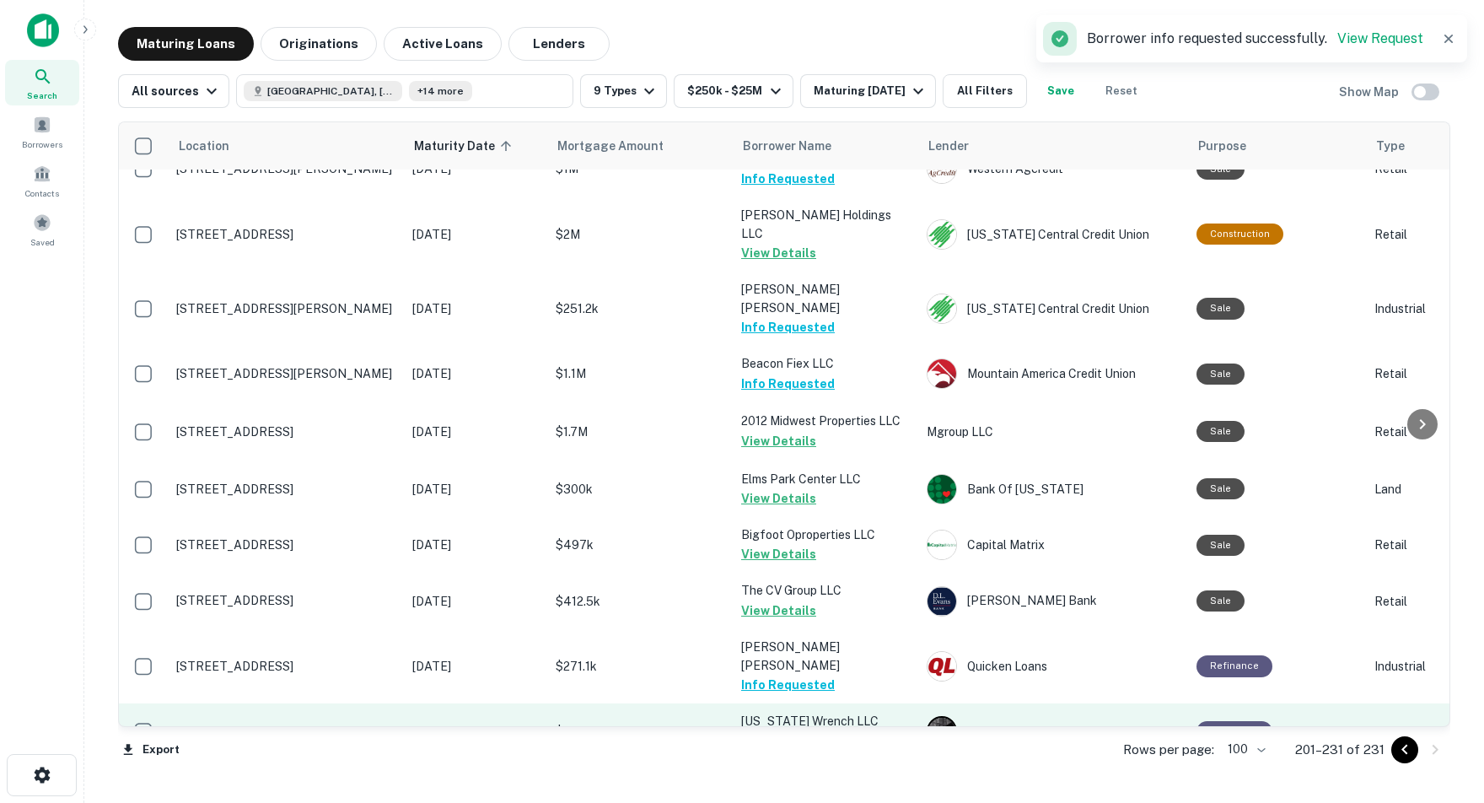
click at [755, 731] on button "Request Borrower Info" at bounding box center [809, 741] width 137 height 20
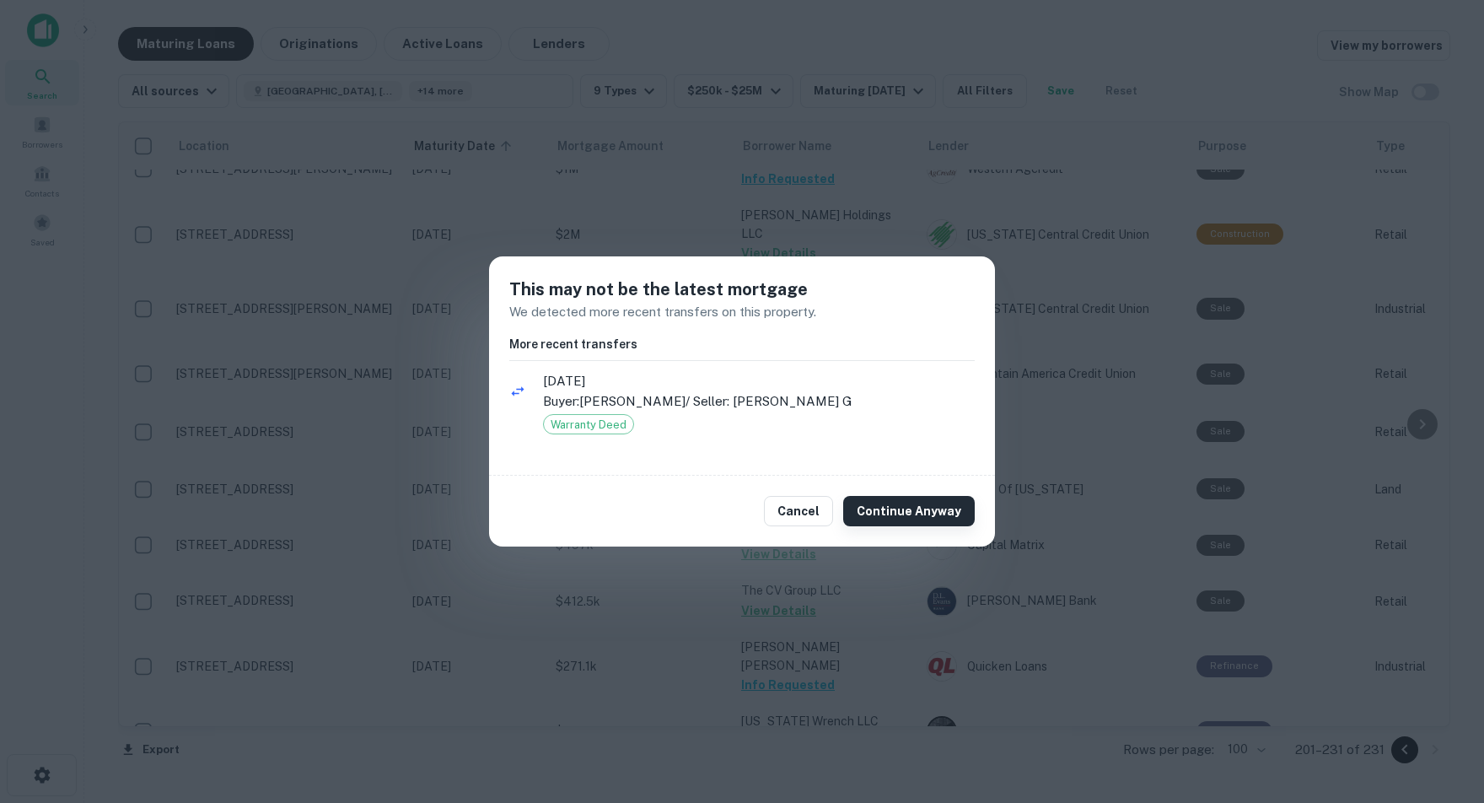
click at [916, 513] on button "Continue Anyway" at bounding box center [909, 511] width 132 height 30
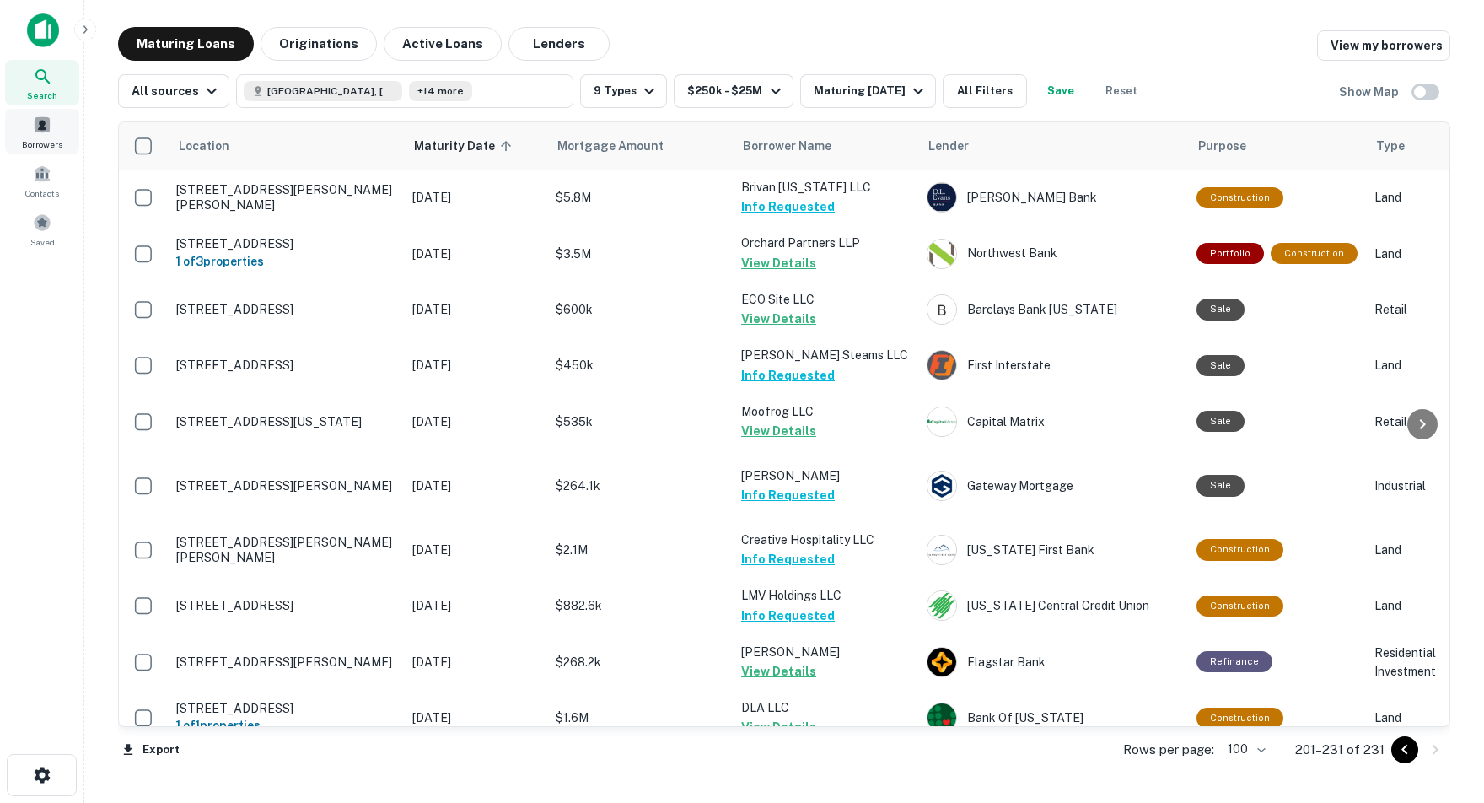
click at [52, 132] on div "Borrowers" at bounding box center [42, 132] width 74 height 46
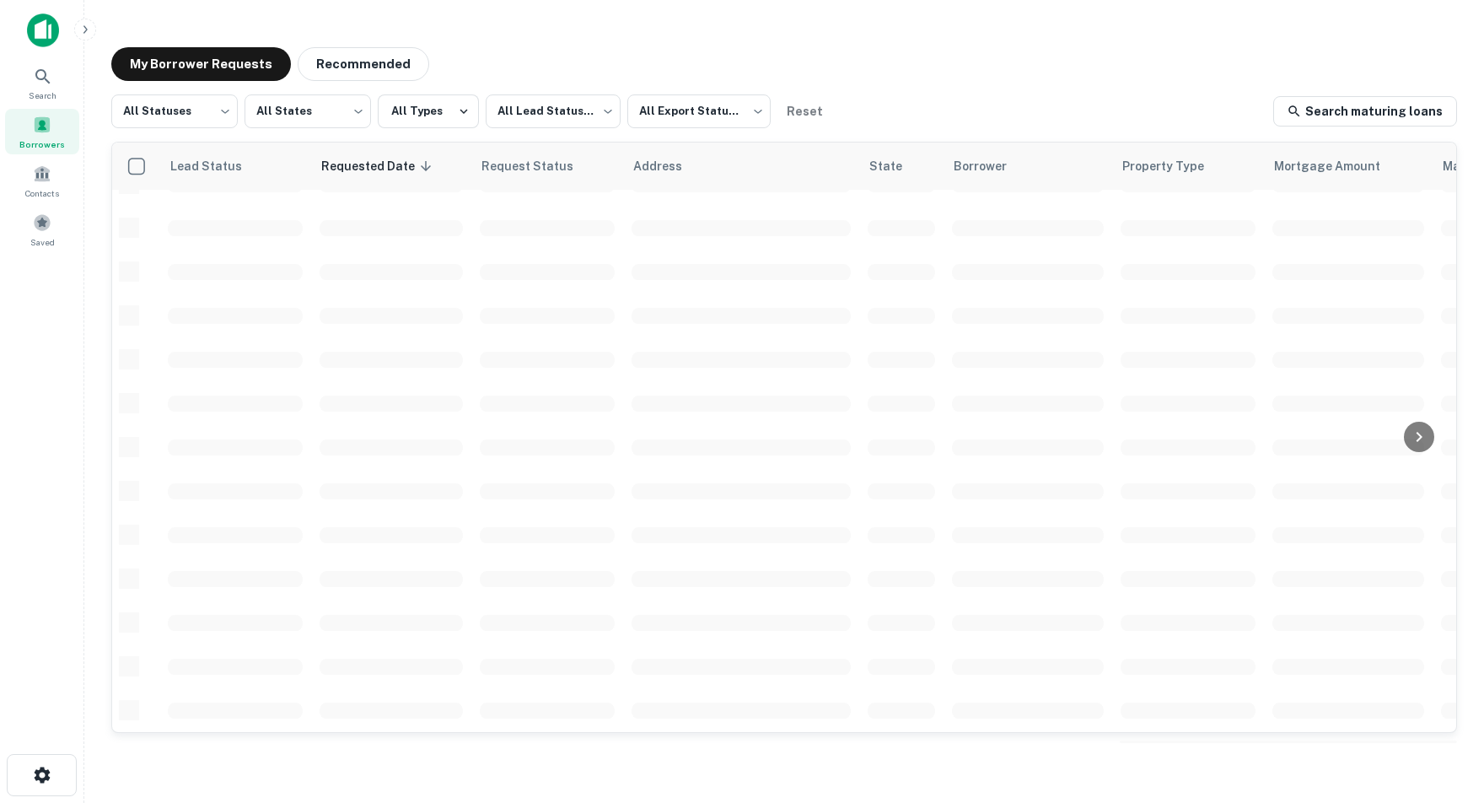
scroll to position [553, 0]
click at [37, 139] on div "Borrowers" at bounding box center [42, 132] width 74 height 46
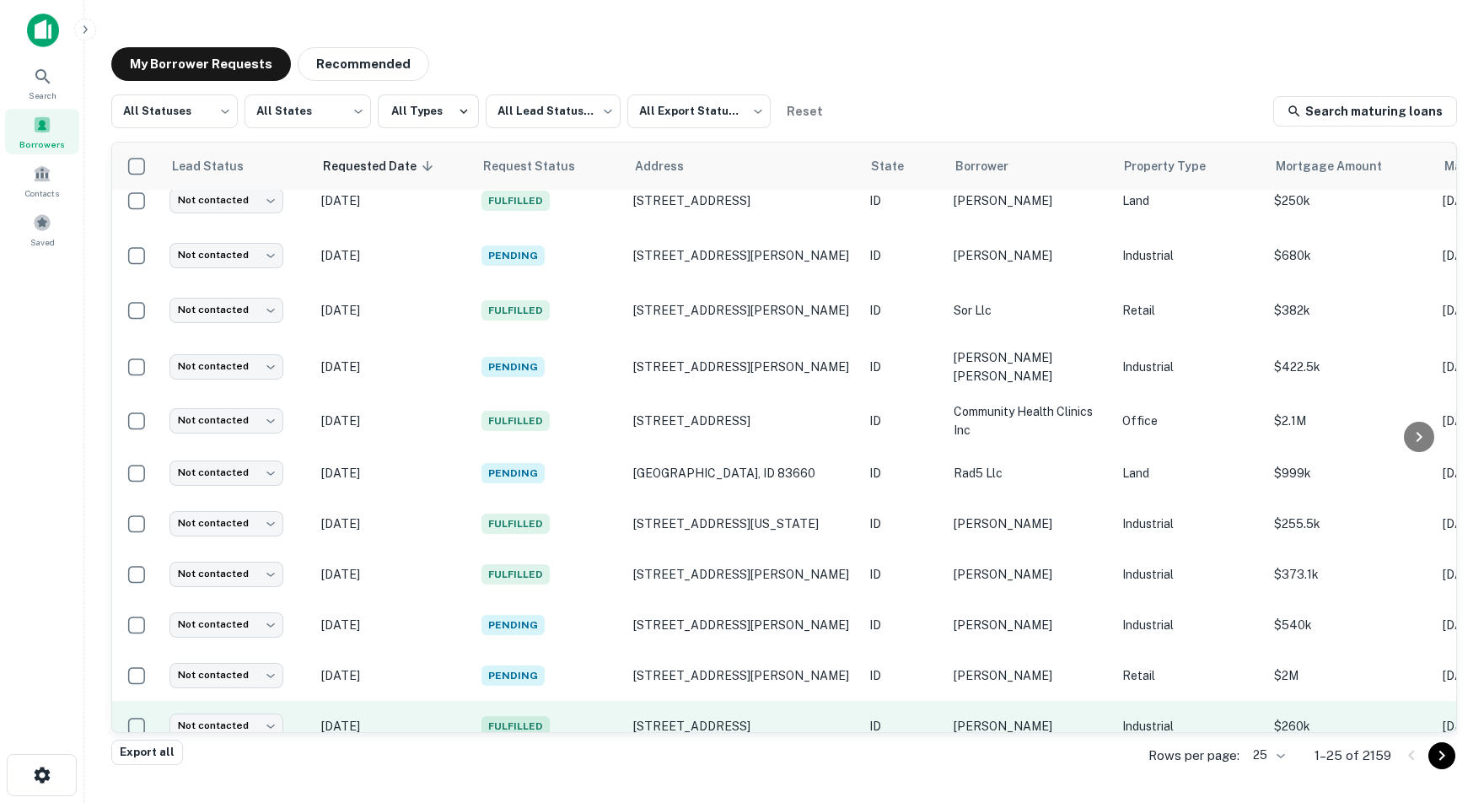
scroll to position [739, 0]
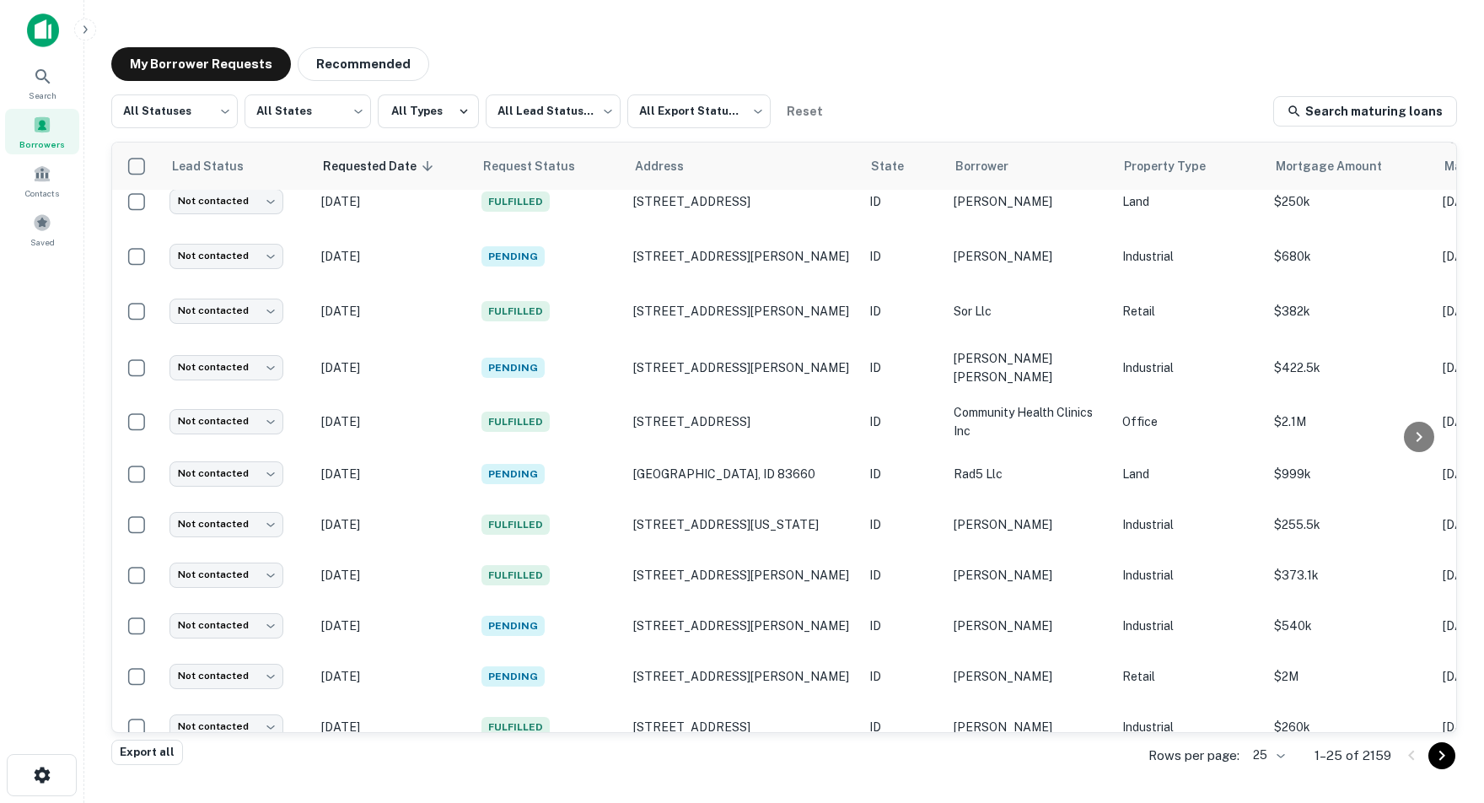
click at [1439, 755] on icon "Go to next page" at bounding box center [1442, 755] width 20 height 20
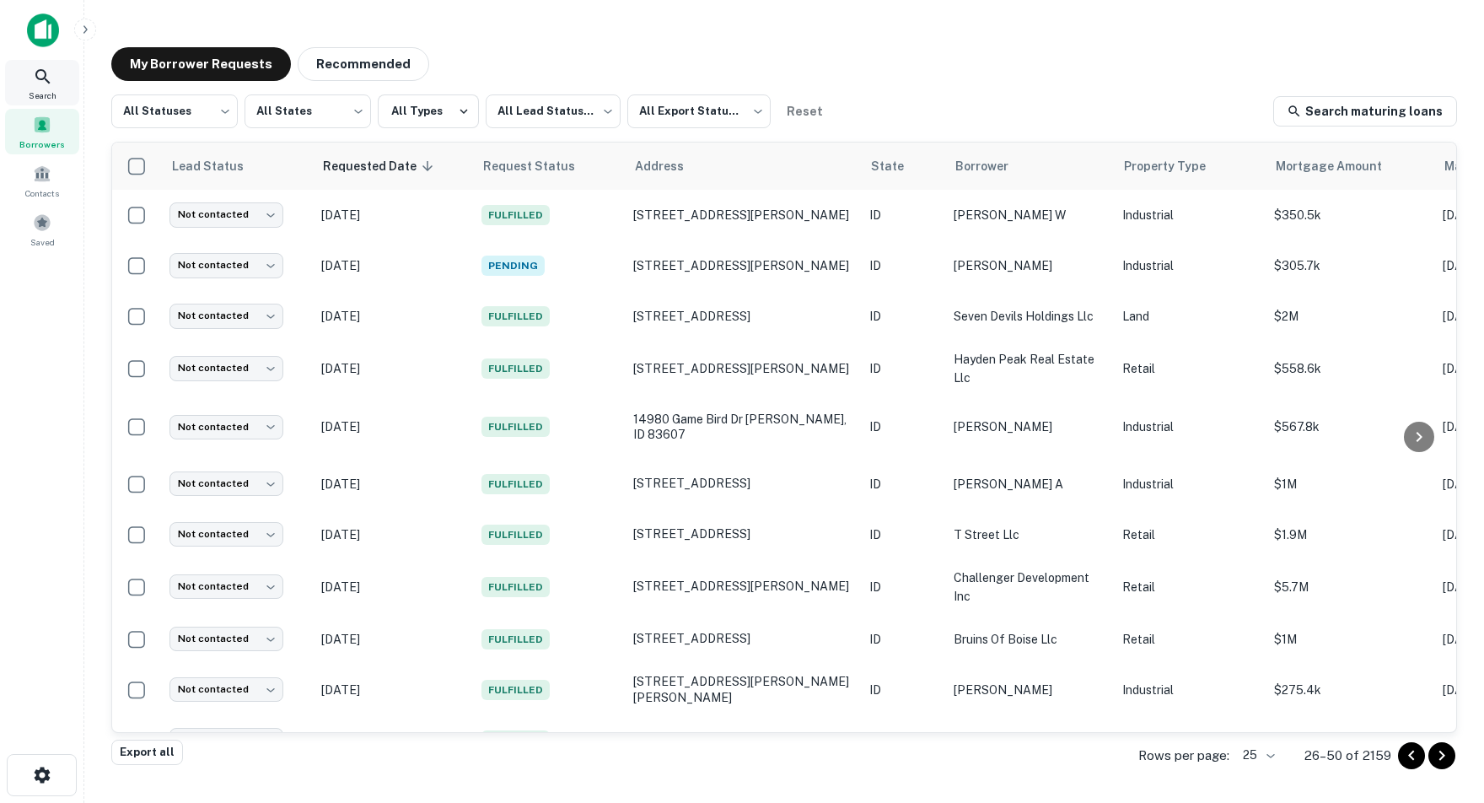
click at [42, 79] on icon at bounding box center [43, 77] width 20 height 20
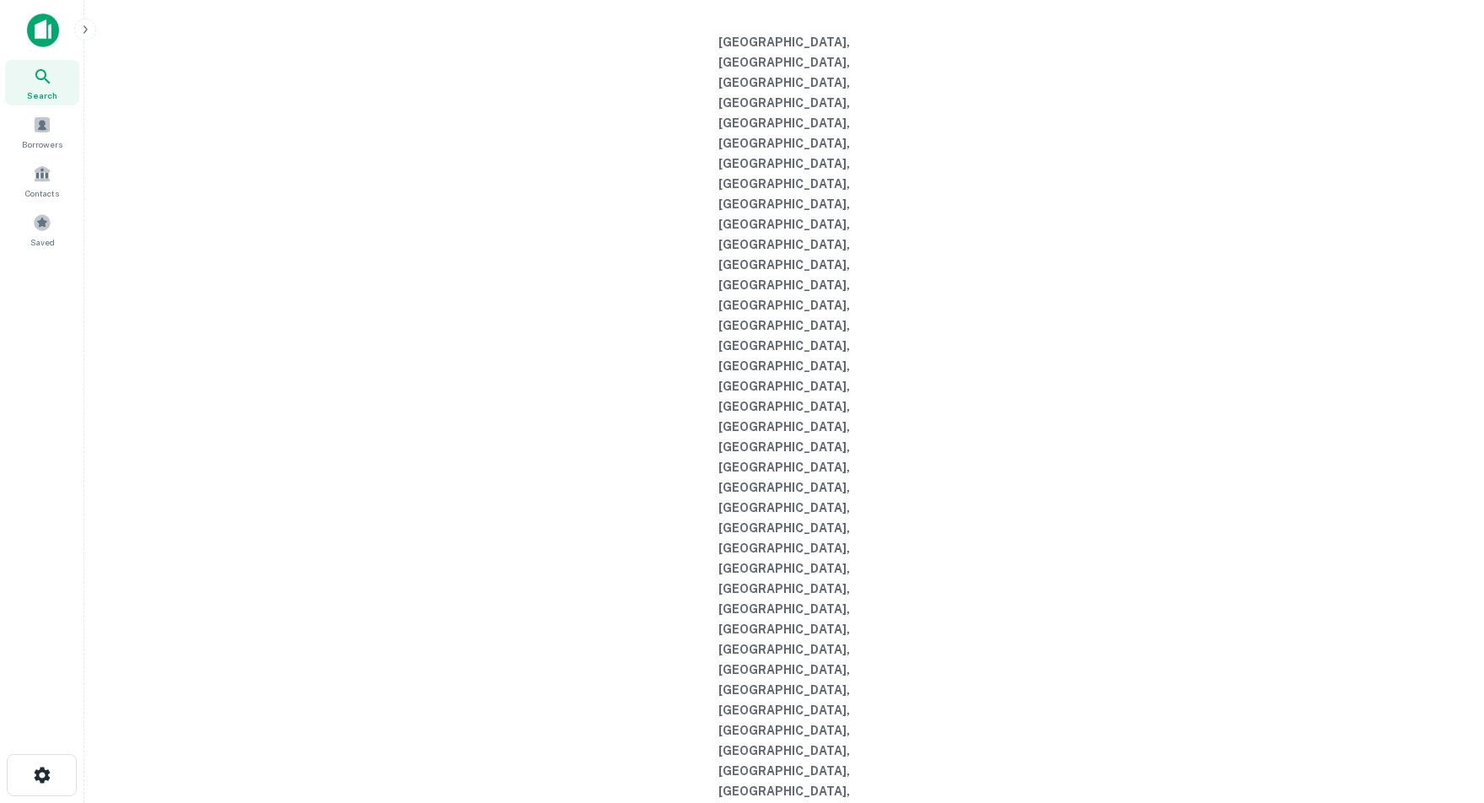
type input "**********"
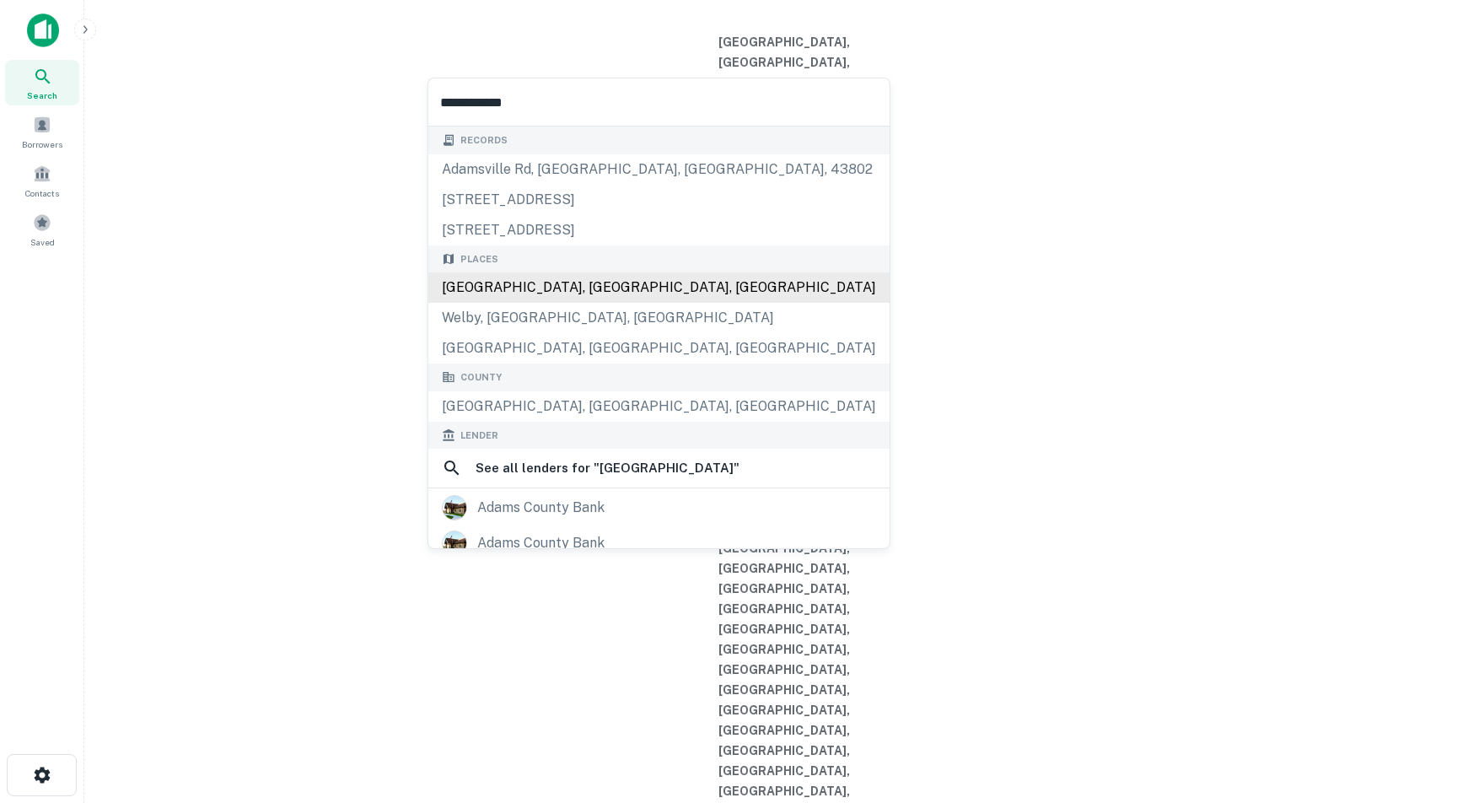
click at [557, 294] on div "Adams County, CO, USA" at bounding box center [658, 287] width 461 height 30
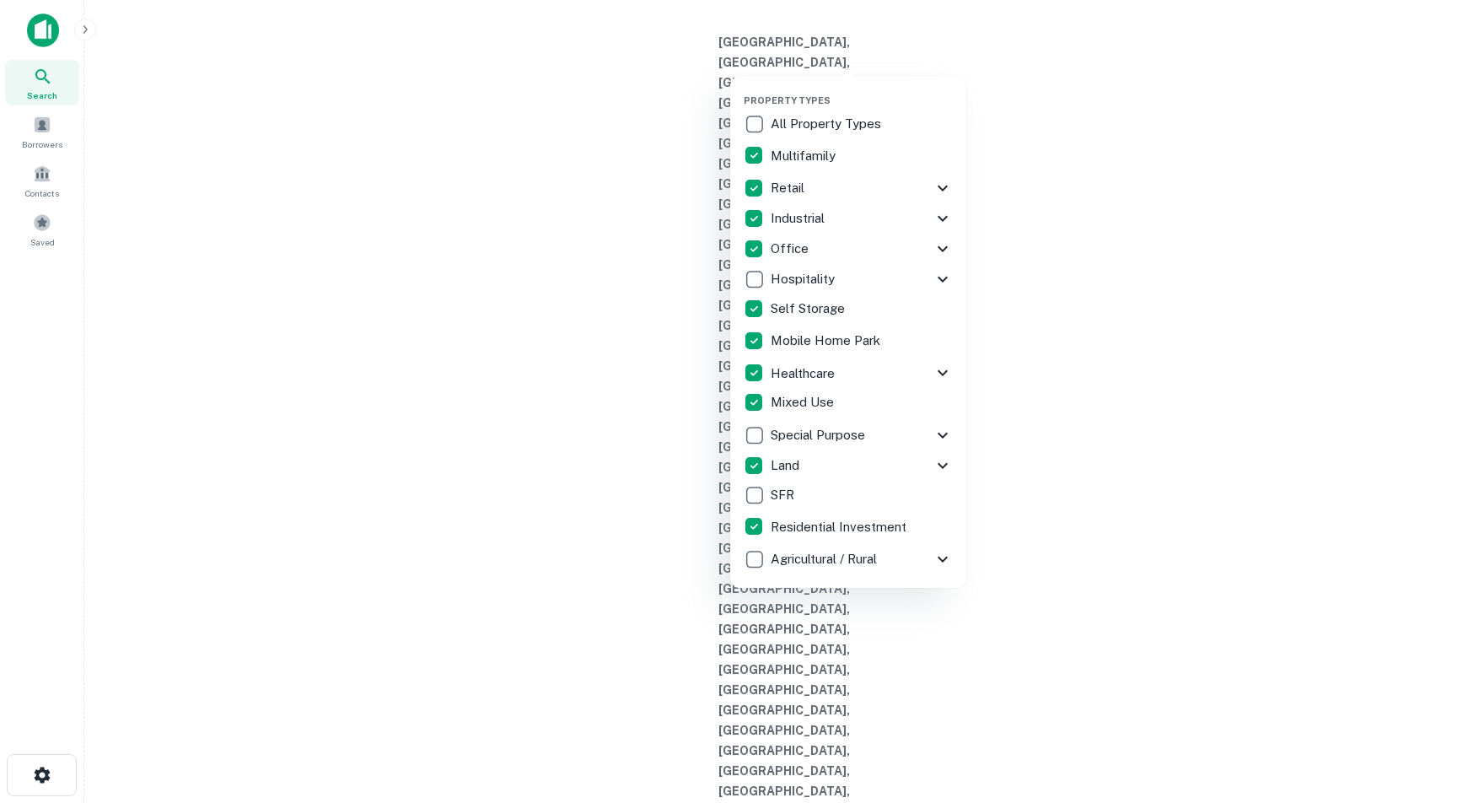
click at [1002, 50] on div at bounding box center [742, 401] width 1484 height 803
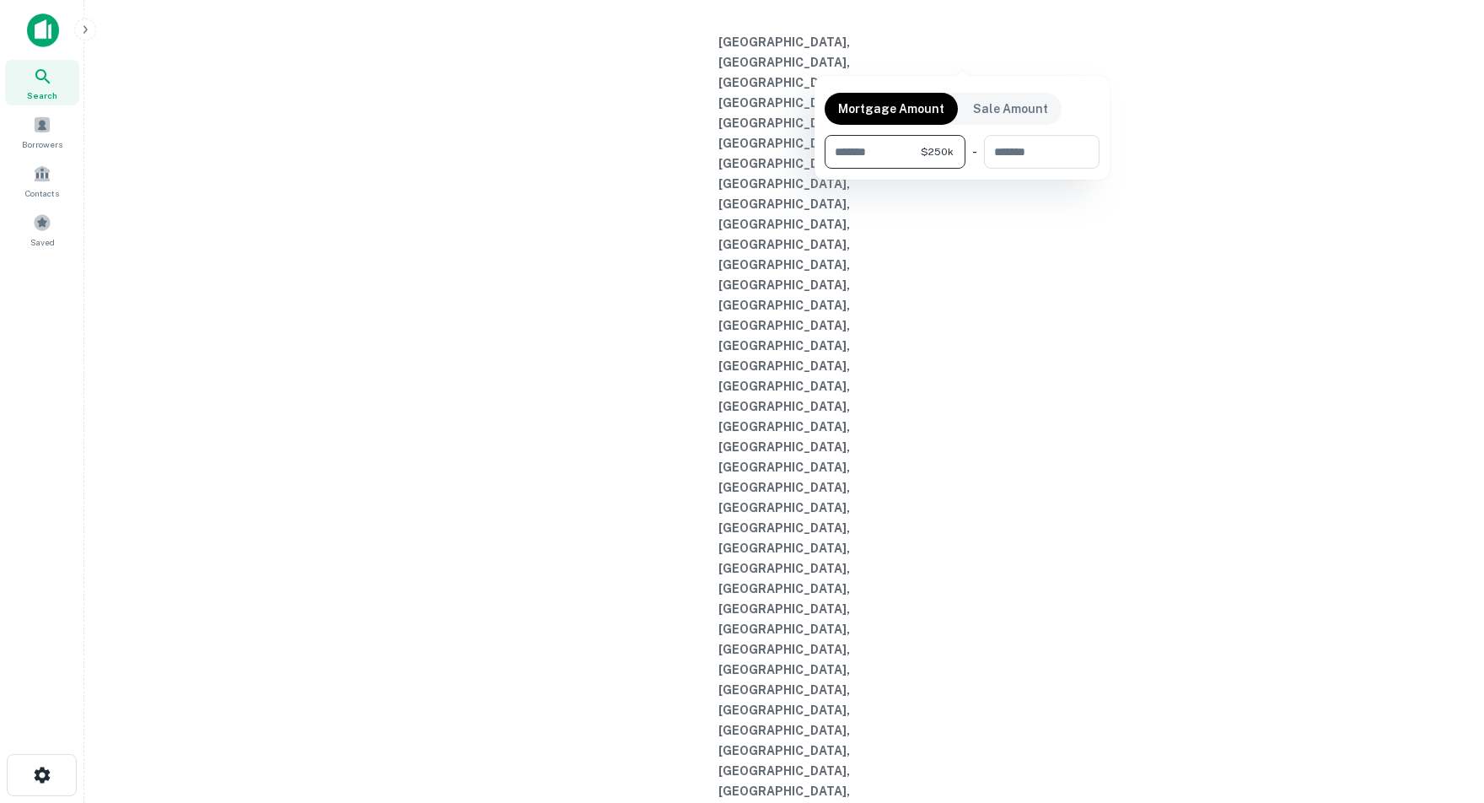
type input "******"
type input "********"
click at [1276, 345] on div at bounding box center [742, 401] width 1484 height 803
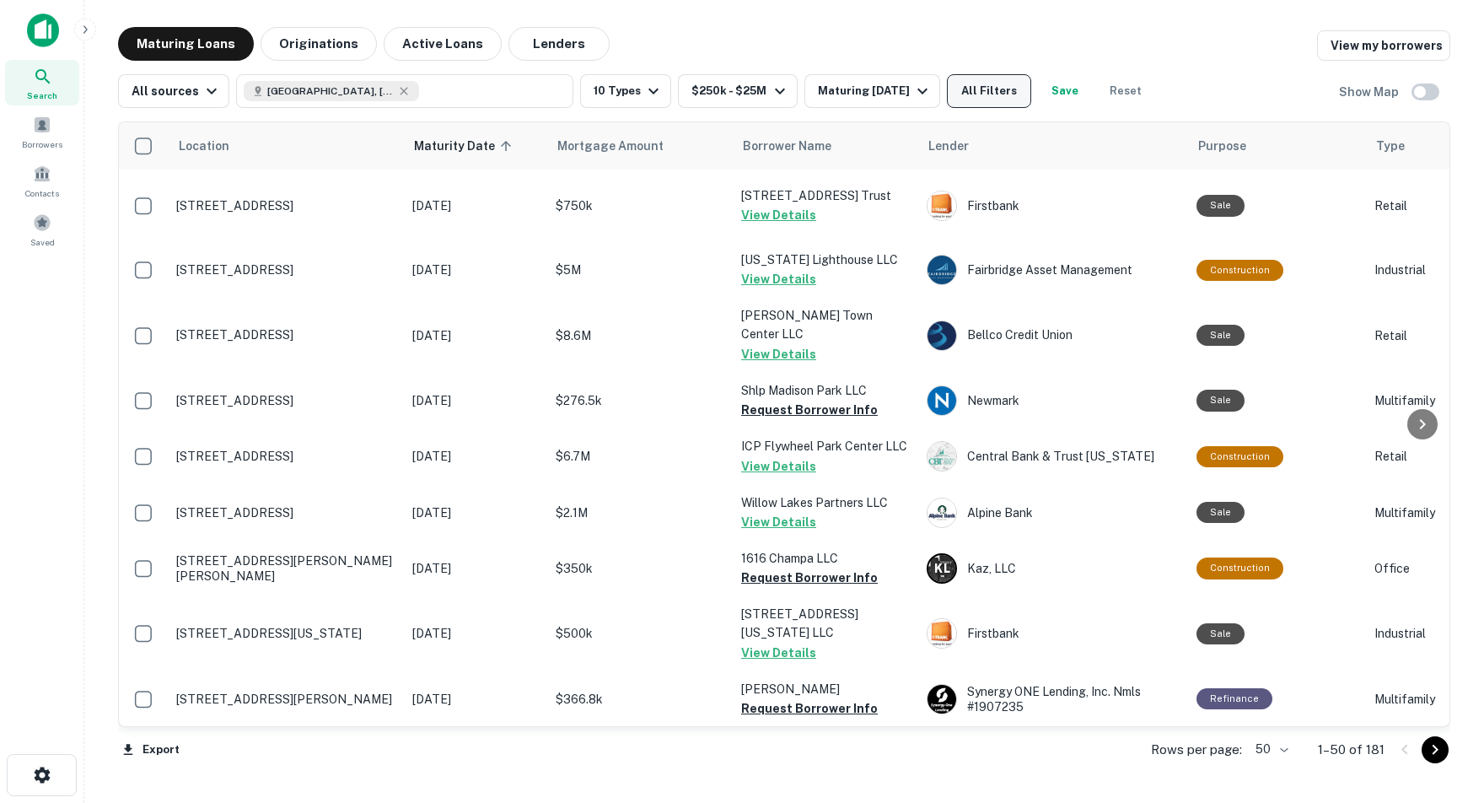
click at [1022, 96] on button "All Filters" at bounding box center [989, 91] width 84 height 34
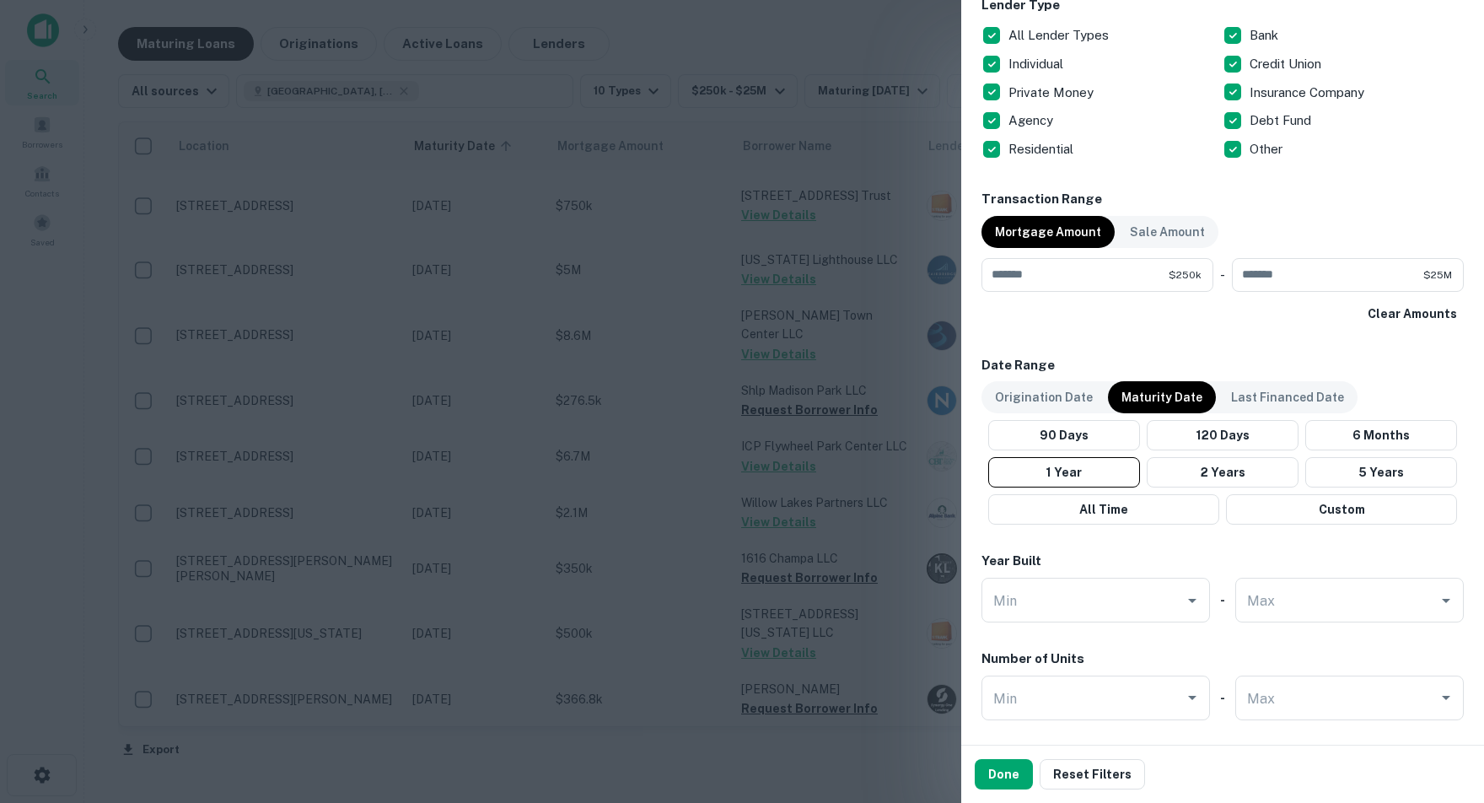
scroll to position [1076, 0]
click at [1402, 428] on button "6 Months" at bounding box center [1381, 434] width 152 height 30
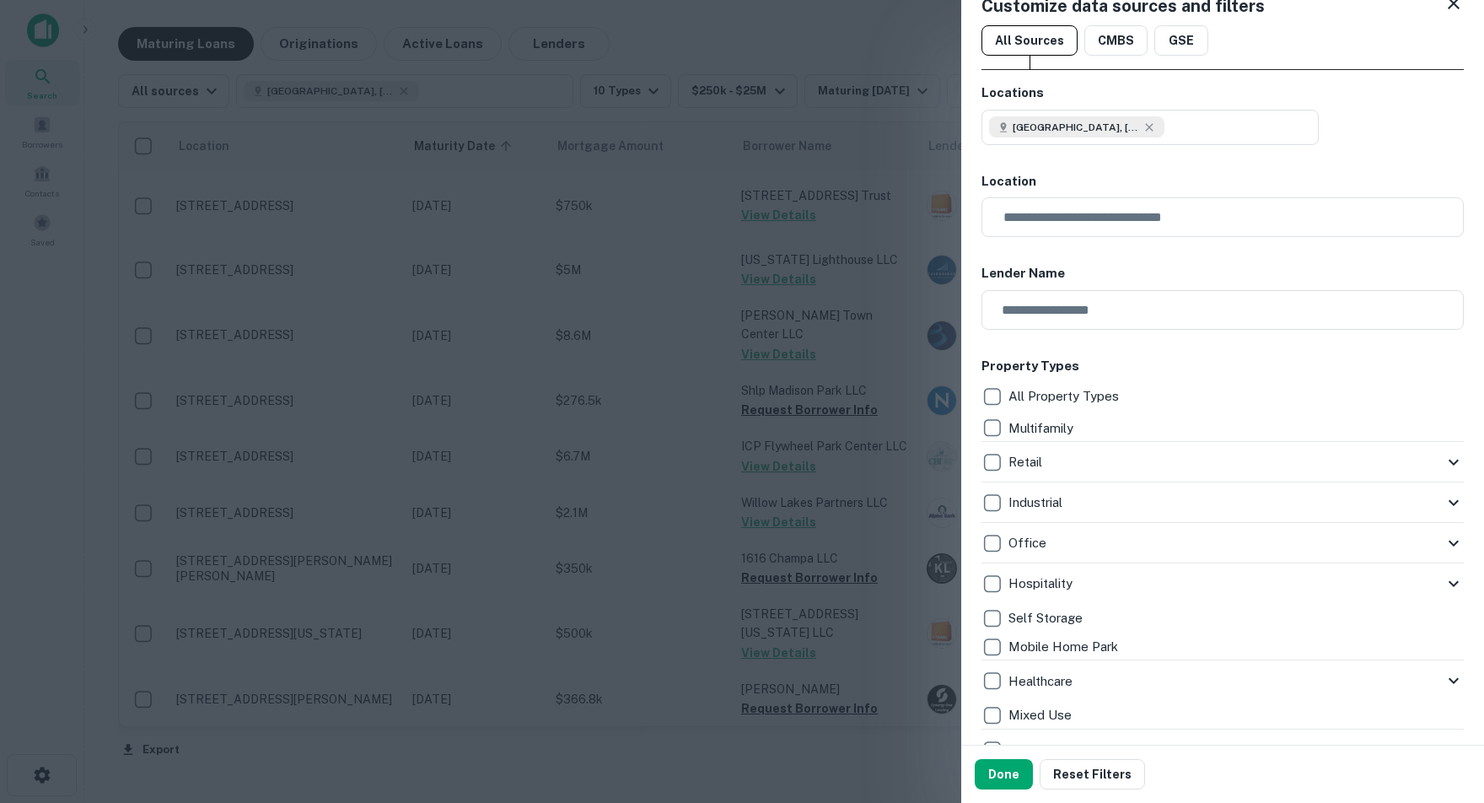
scroll to position [0, 0]
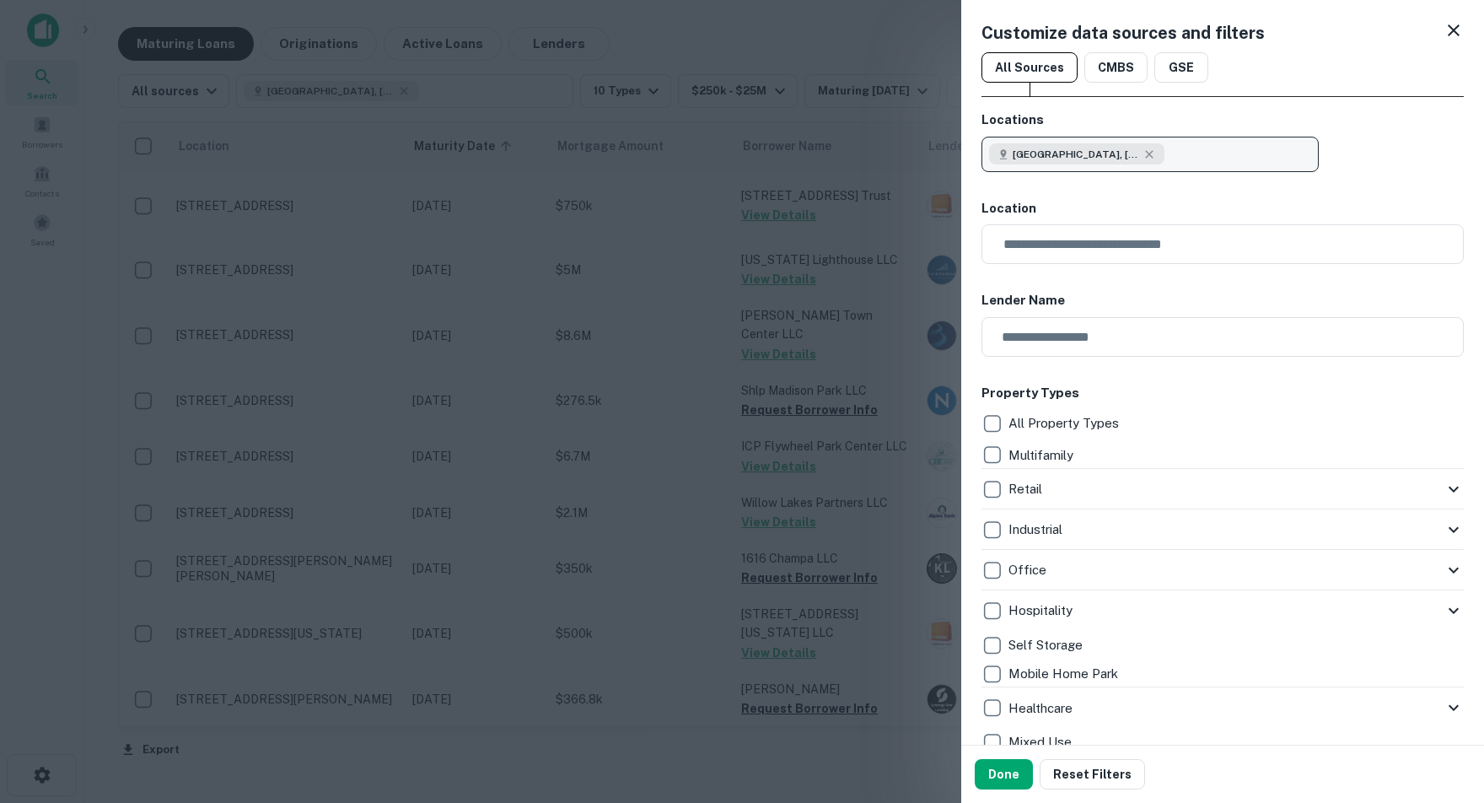
click at [1198, 147] on button "Adams County, CO, USA" at bounding box center [1149, 154] width 337 height 35
click at [1193, 150] on button "Adams County, CO, USA" at bounding box center [1149, 154] width 337 height 35
click at [1063, 237] on input "text" at bounding box center [1228, 244] width 470 height 40
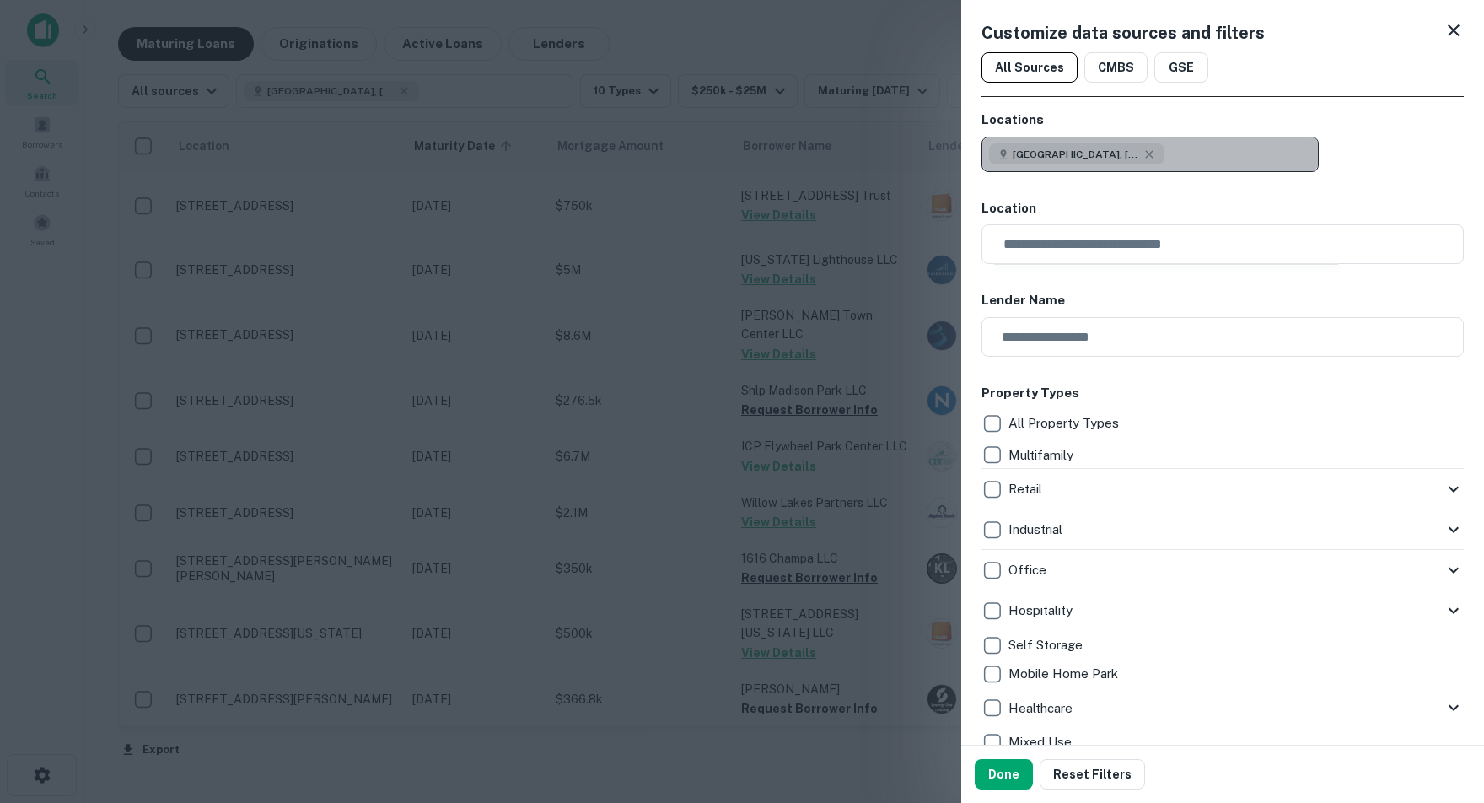
click at [1207, 153] on button "Adams County, CO, USA" at bounding box center [1149, 154] width 337 height 35
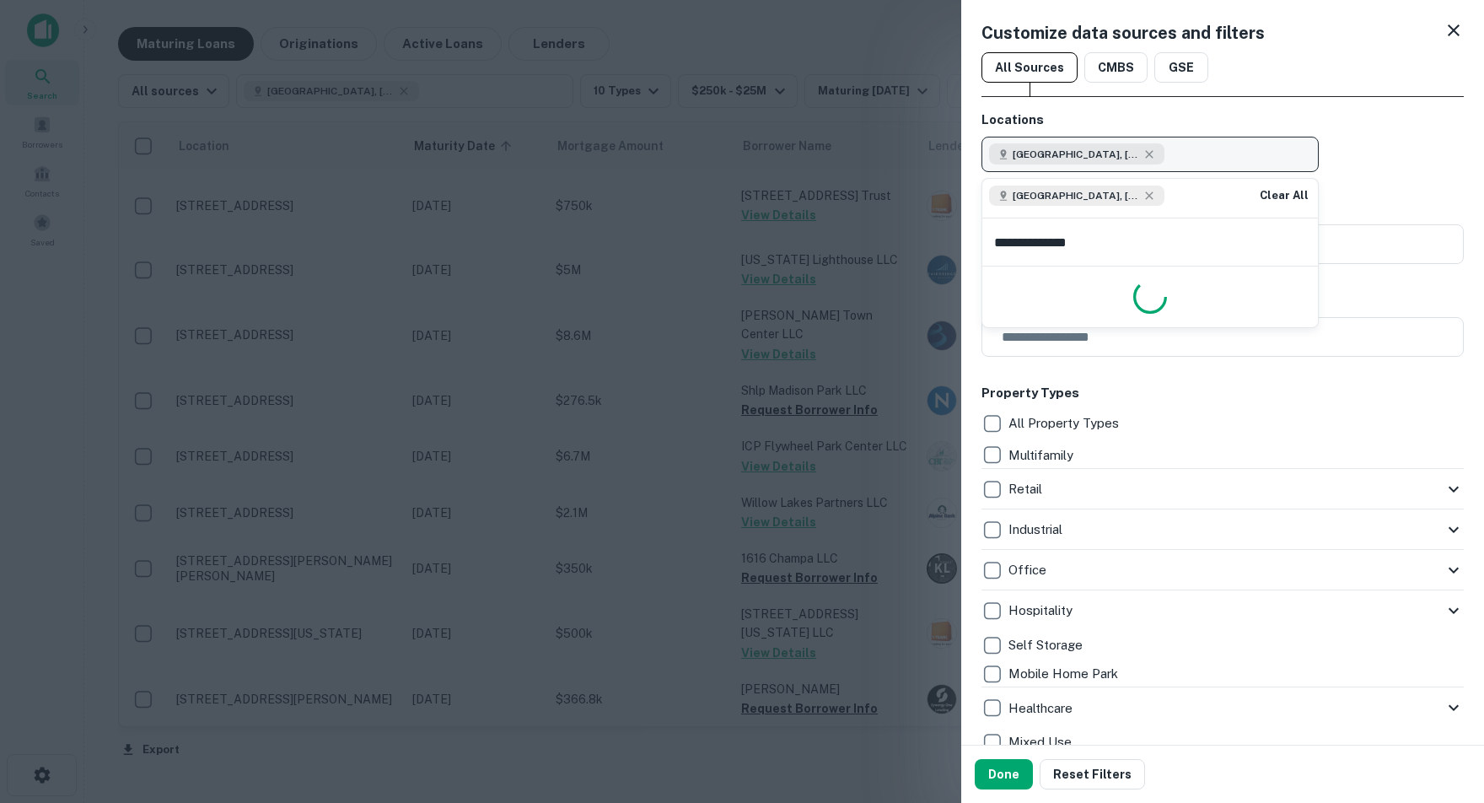
type input "**********"
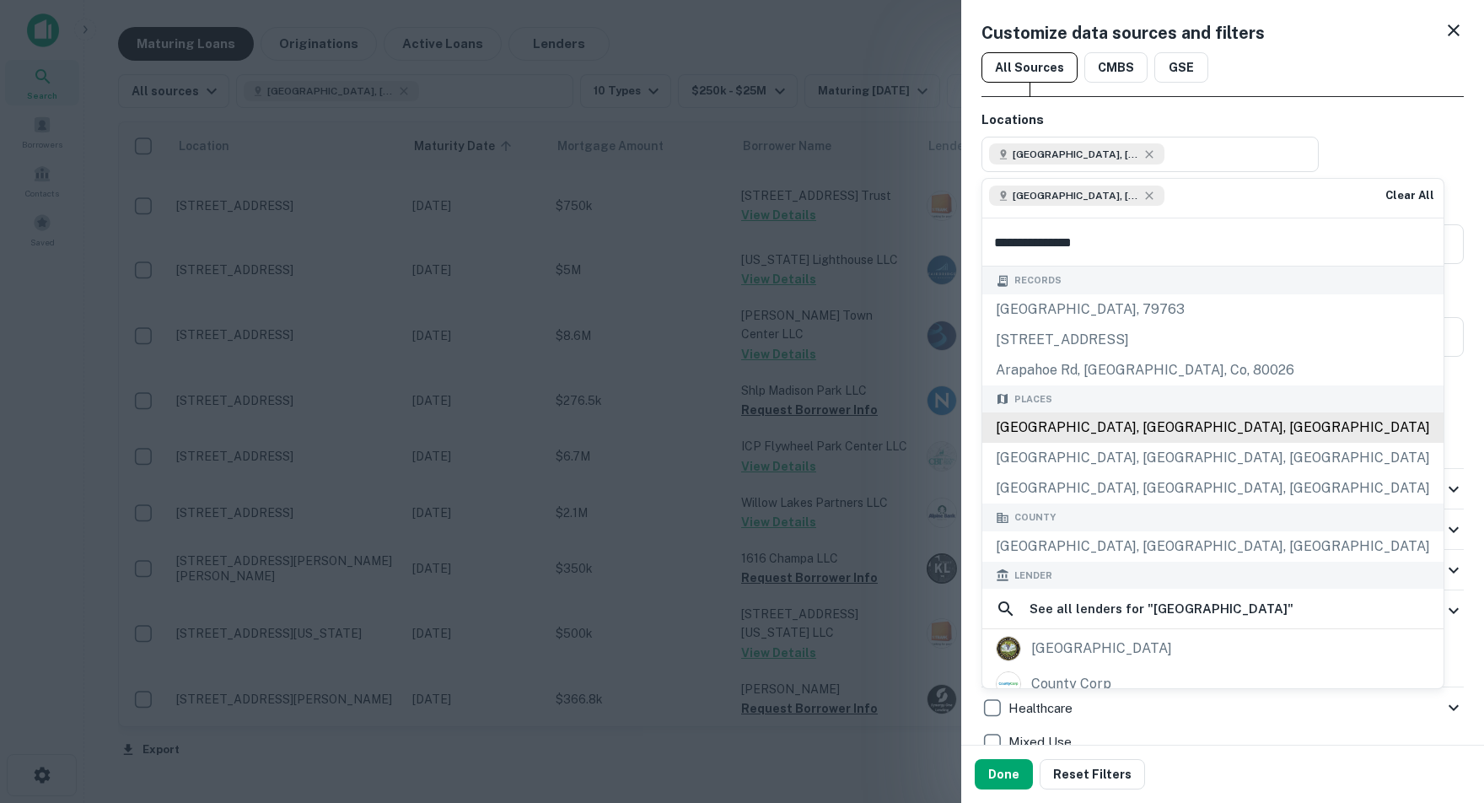
click at [1137, 429] on div "Arapahoe County, CO, USA" at bounding box center [1212, 427] width 461 height 30
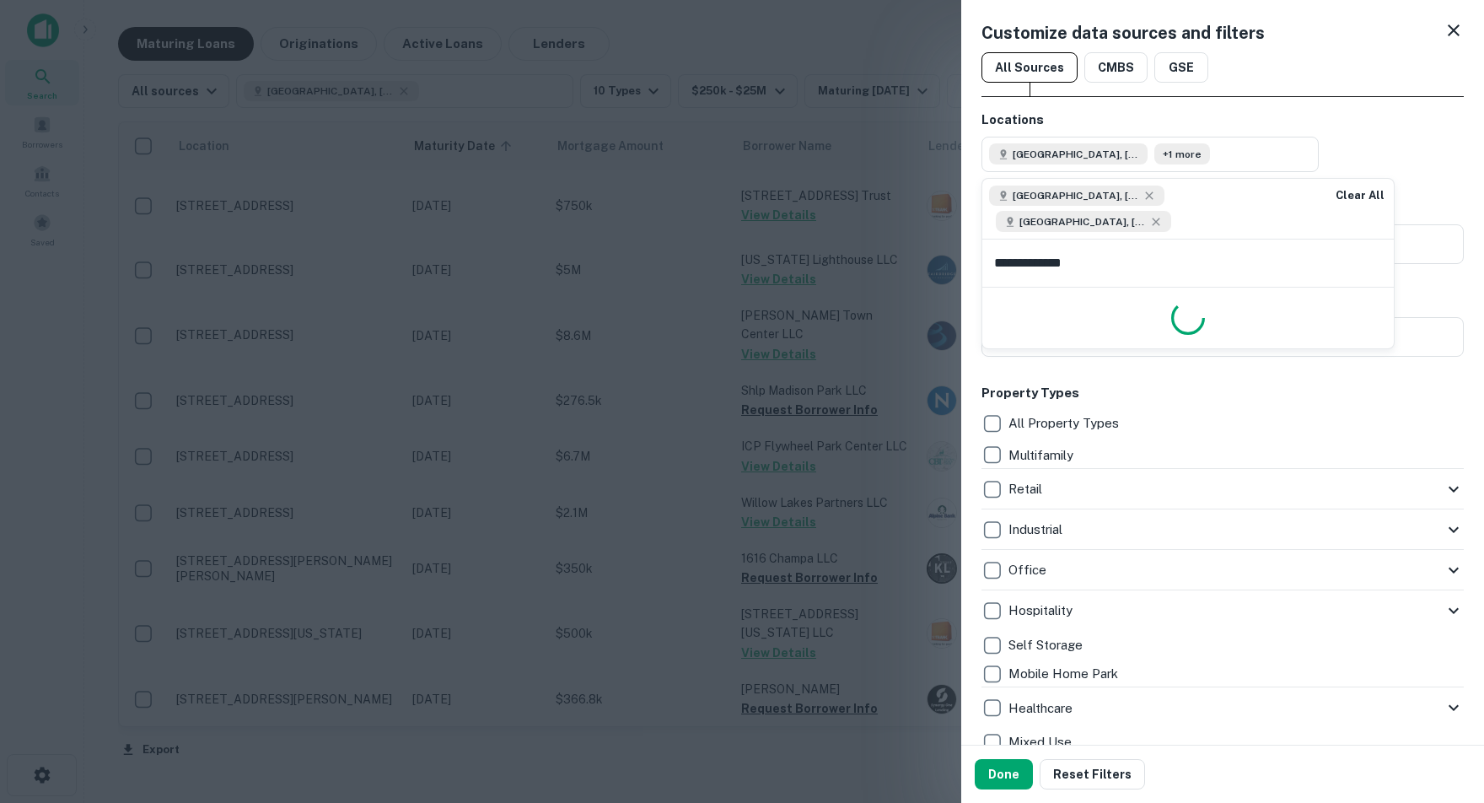
type input "**********"
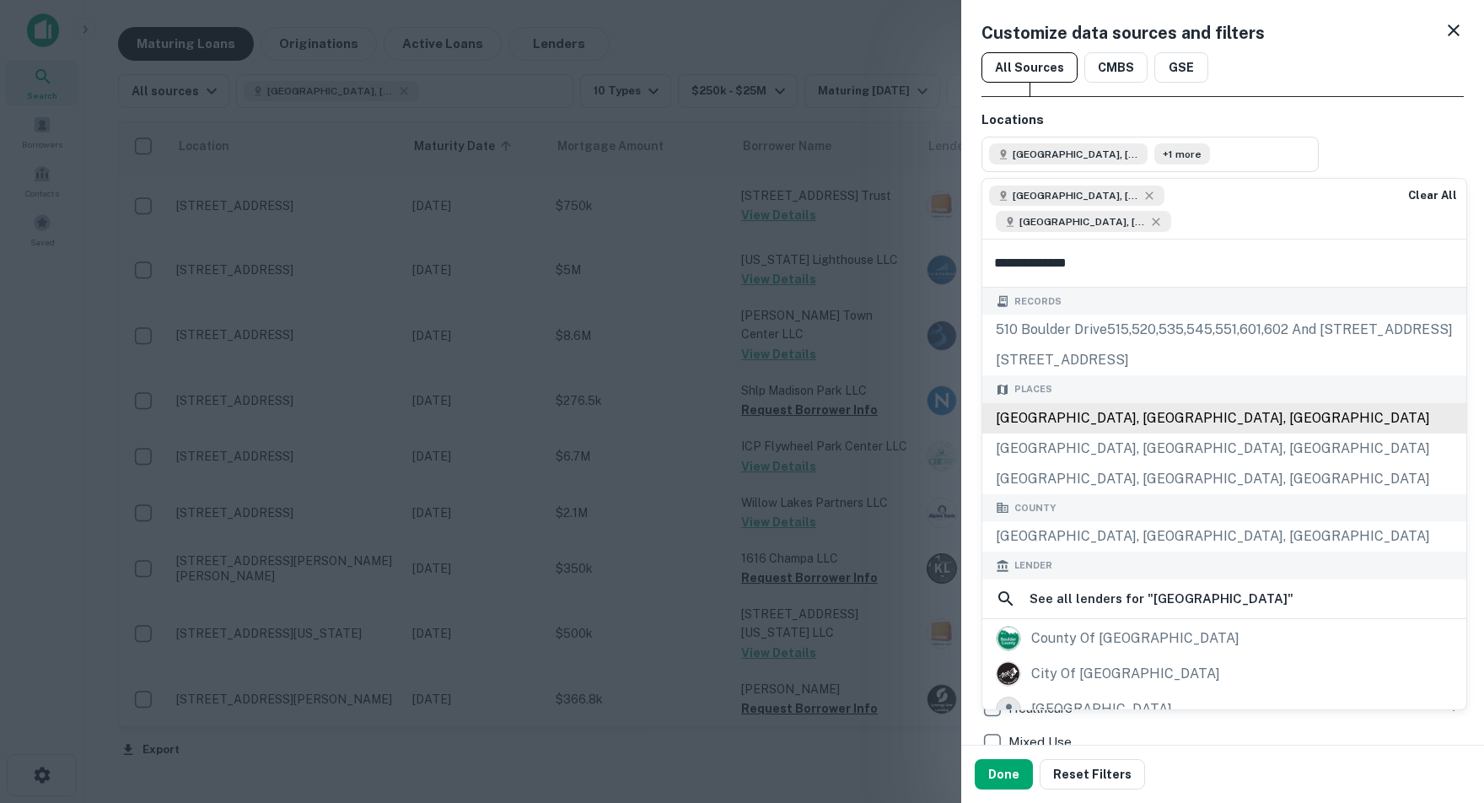
click at [1137, 433] on div "Boulder County, CO, USA" at bounding box center [1224, 418] width 484 height 30
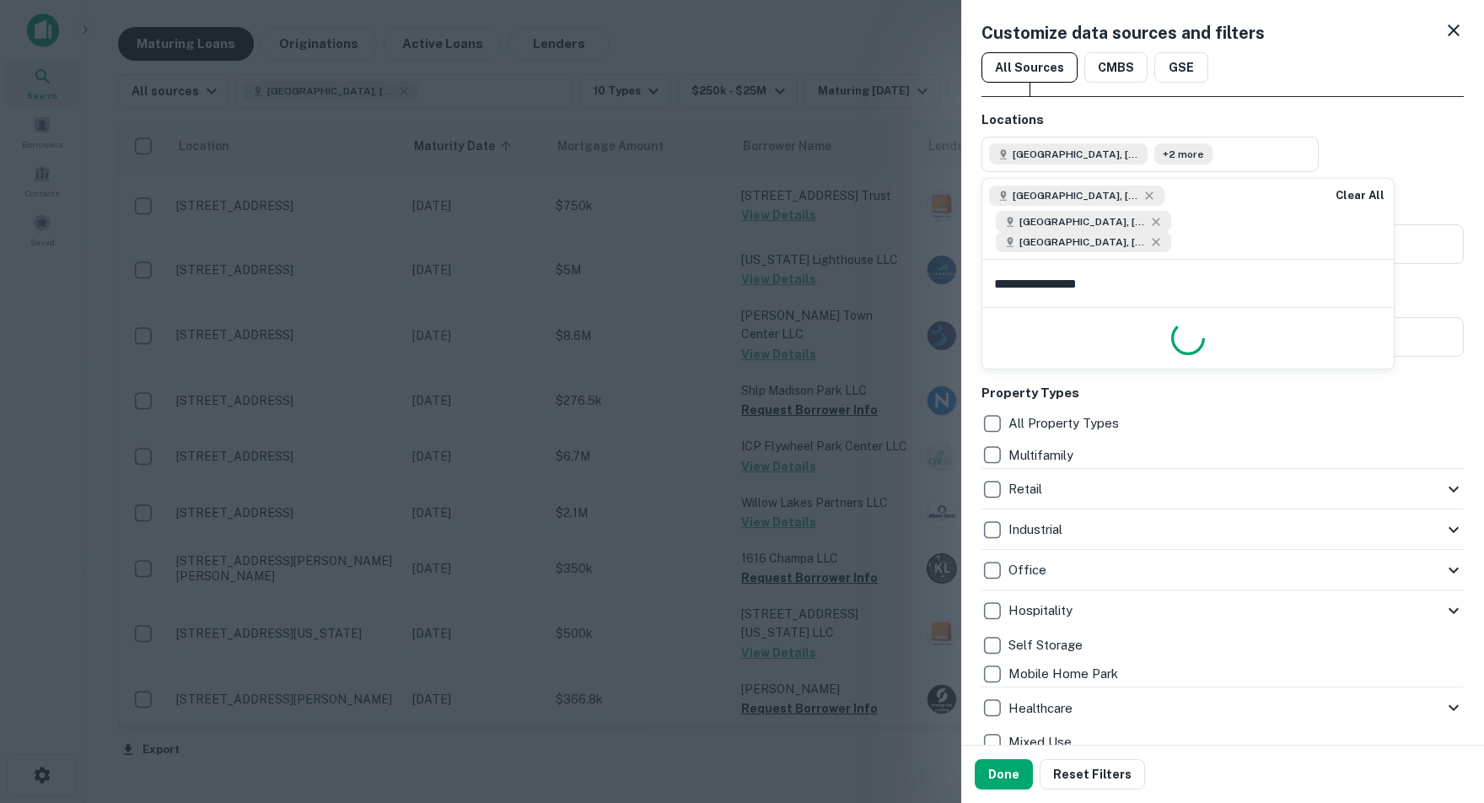
type input "**********"
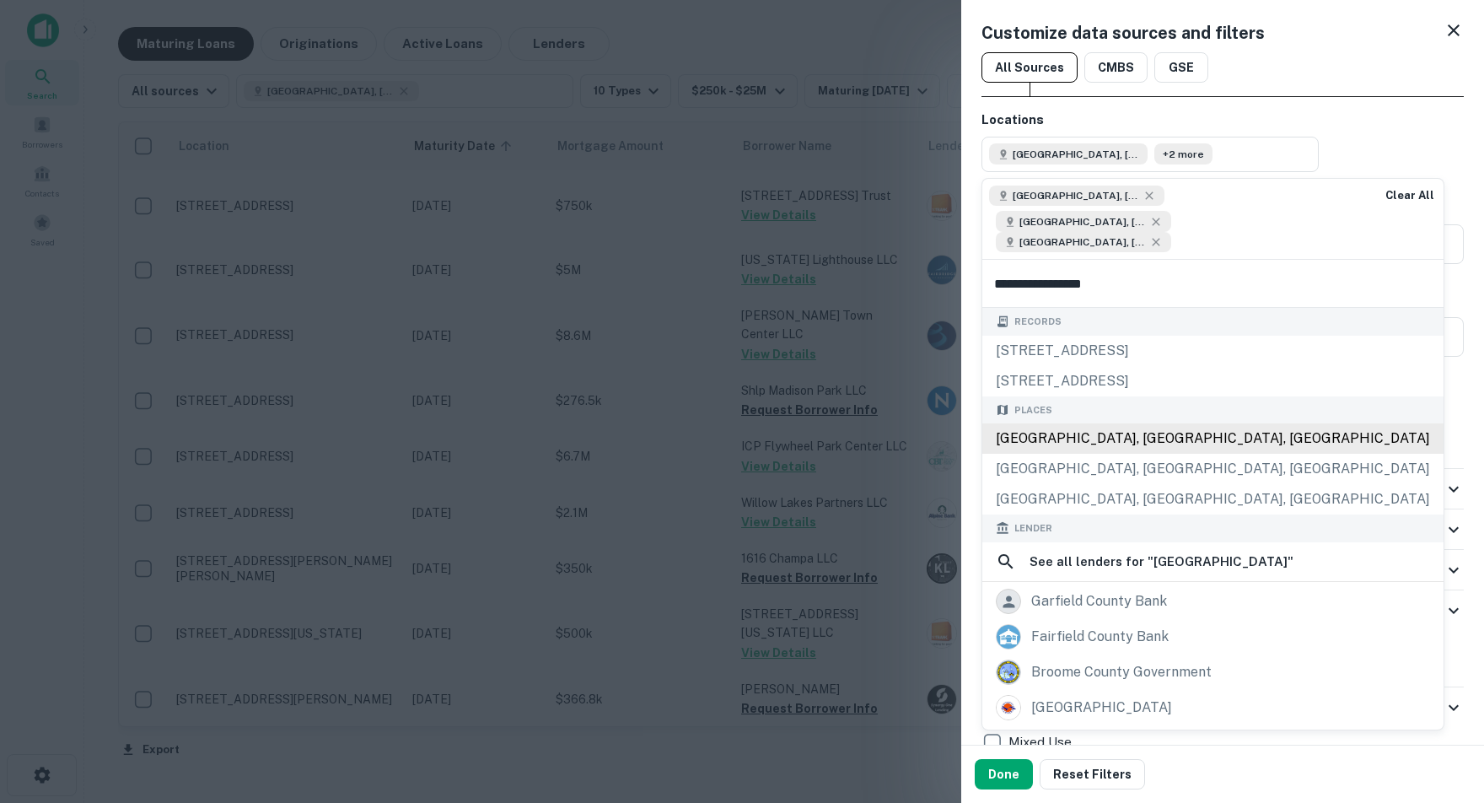
click at [1110, 454] on div "Broomfield County, CO, USA" at bounding box center [1212, 438] width 461 height 30
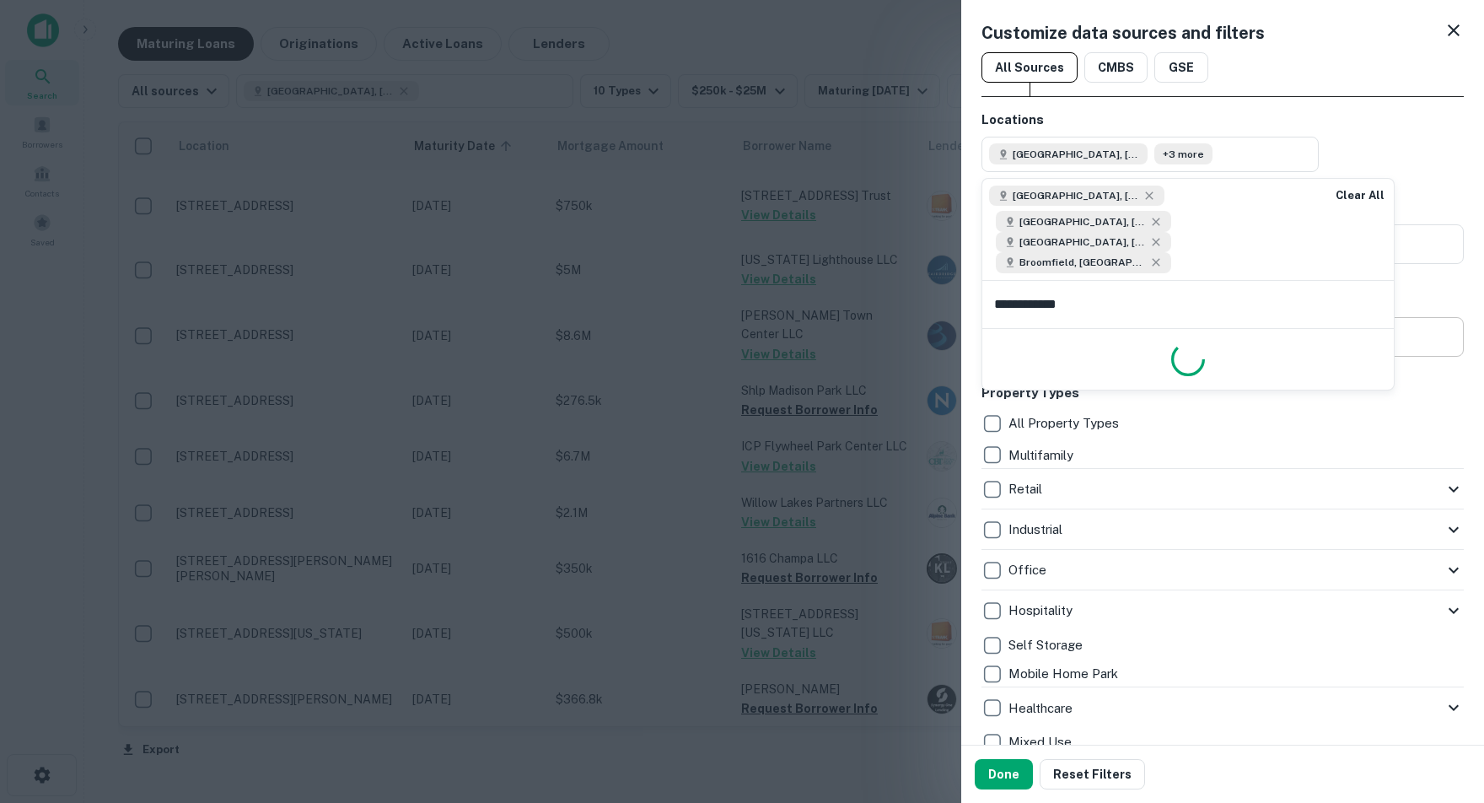
type input "**********"
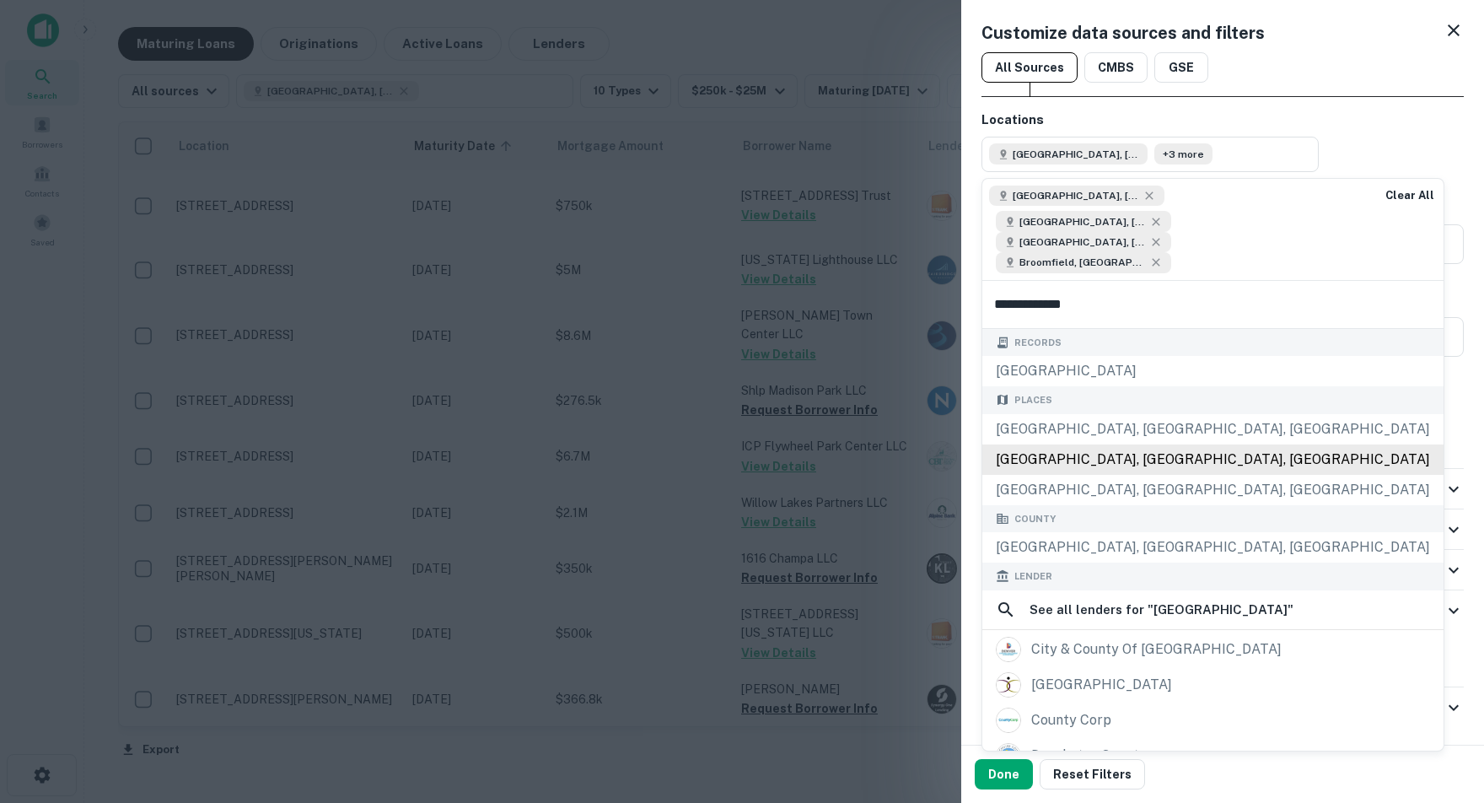
click at [1093, 475] on div "Denver County, CO, USA" at bounding box center [1212, 459] width 461 height 30
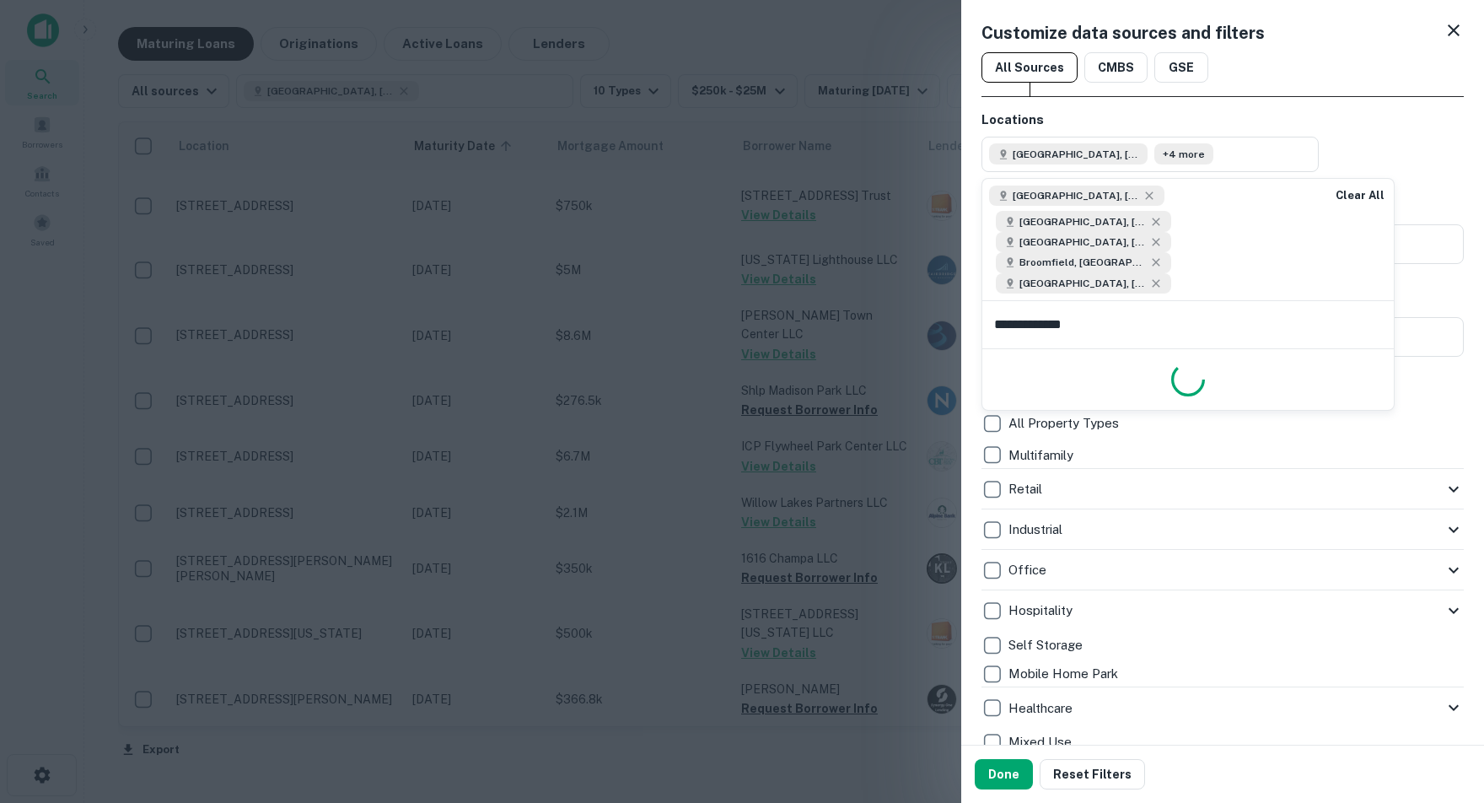
type input "**********"
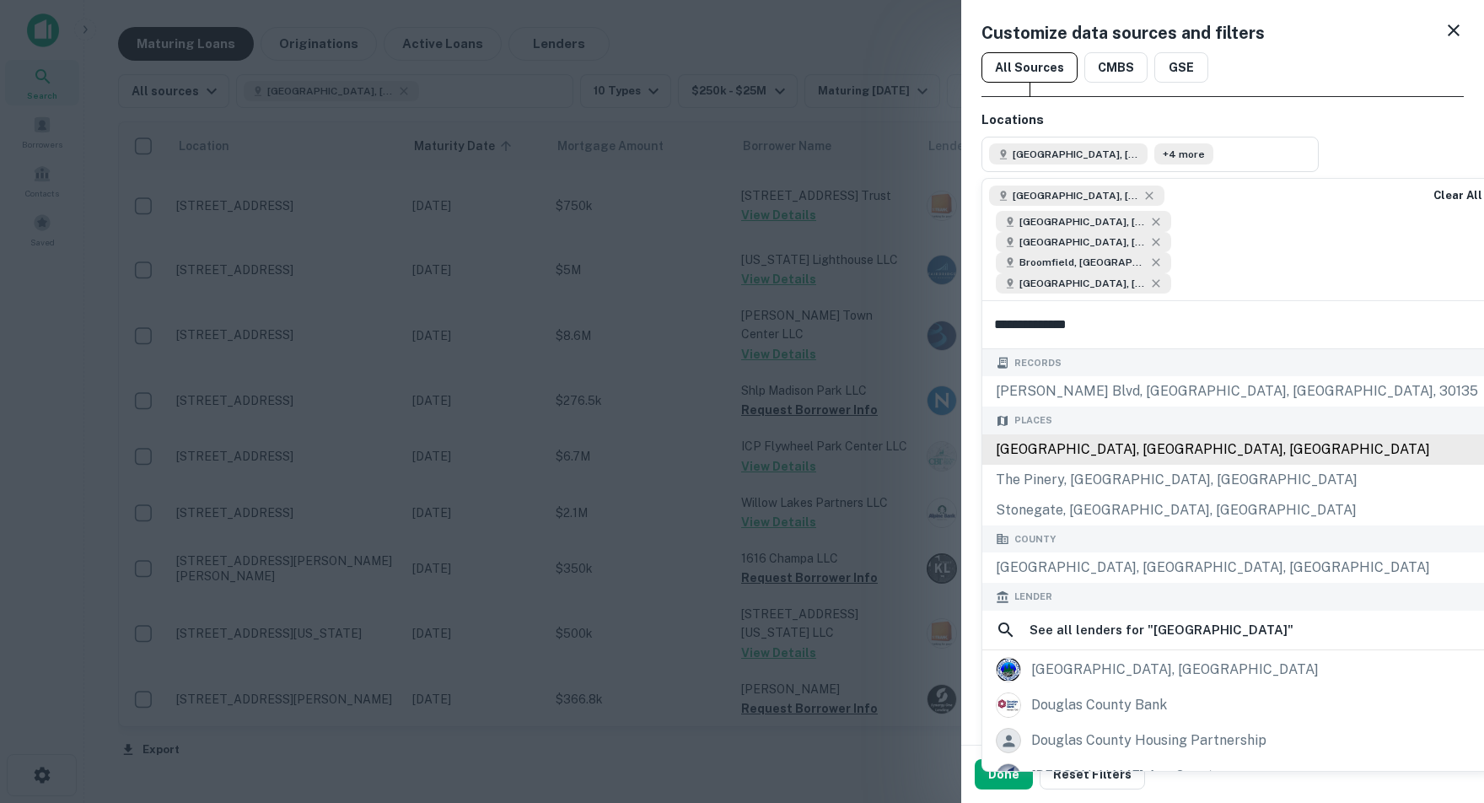
click at [1099, 465] on div "Douglas County, CO, USA" at bounding box center [1236, 449] width 509 height 30
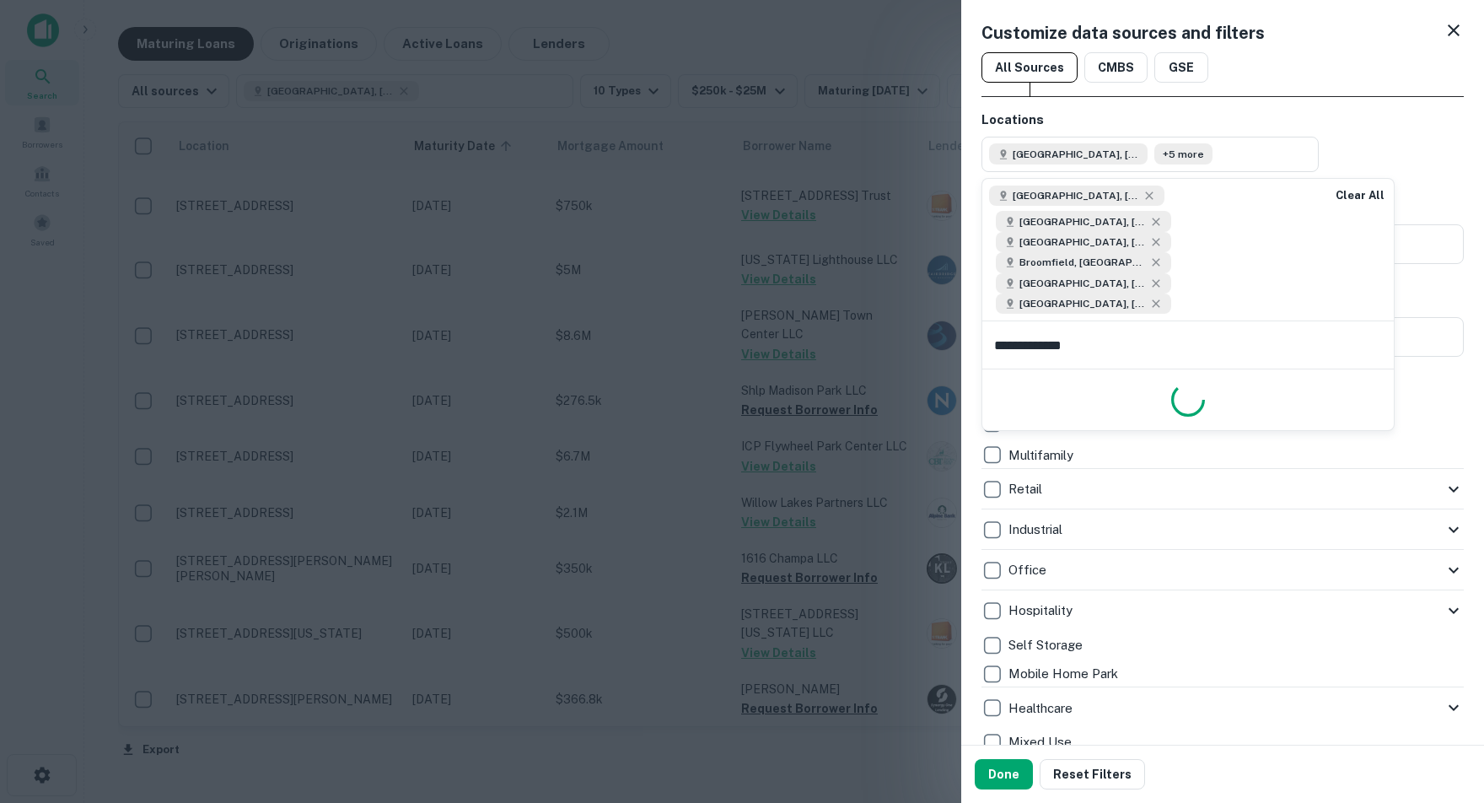
type input "**********"
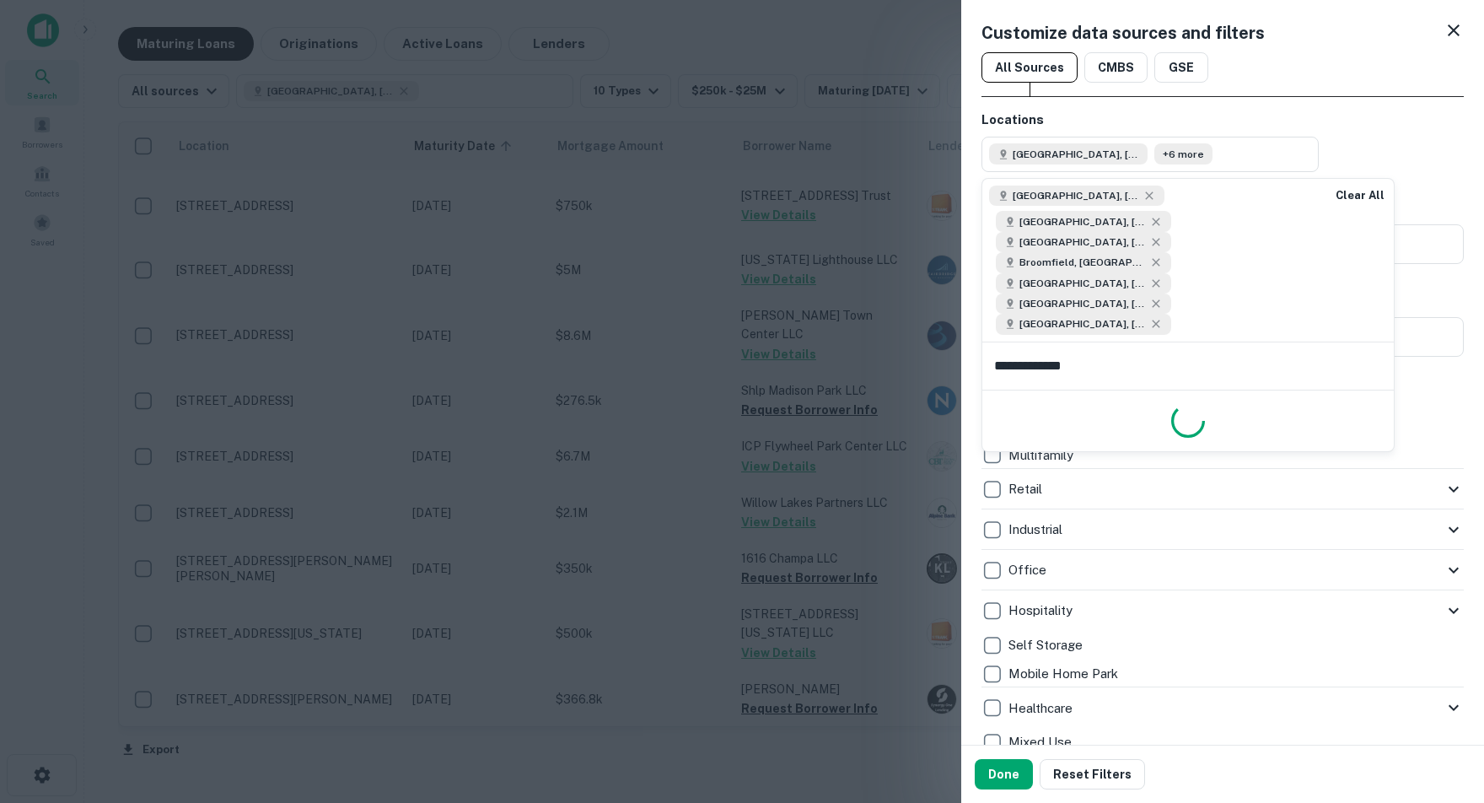
type input "**********"
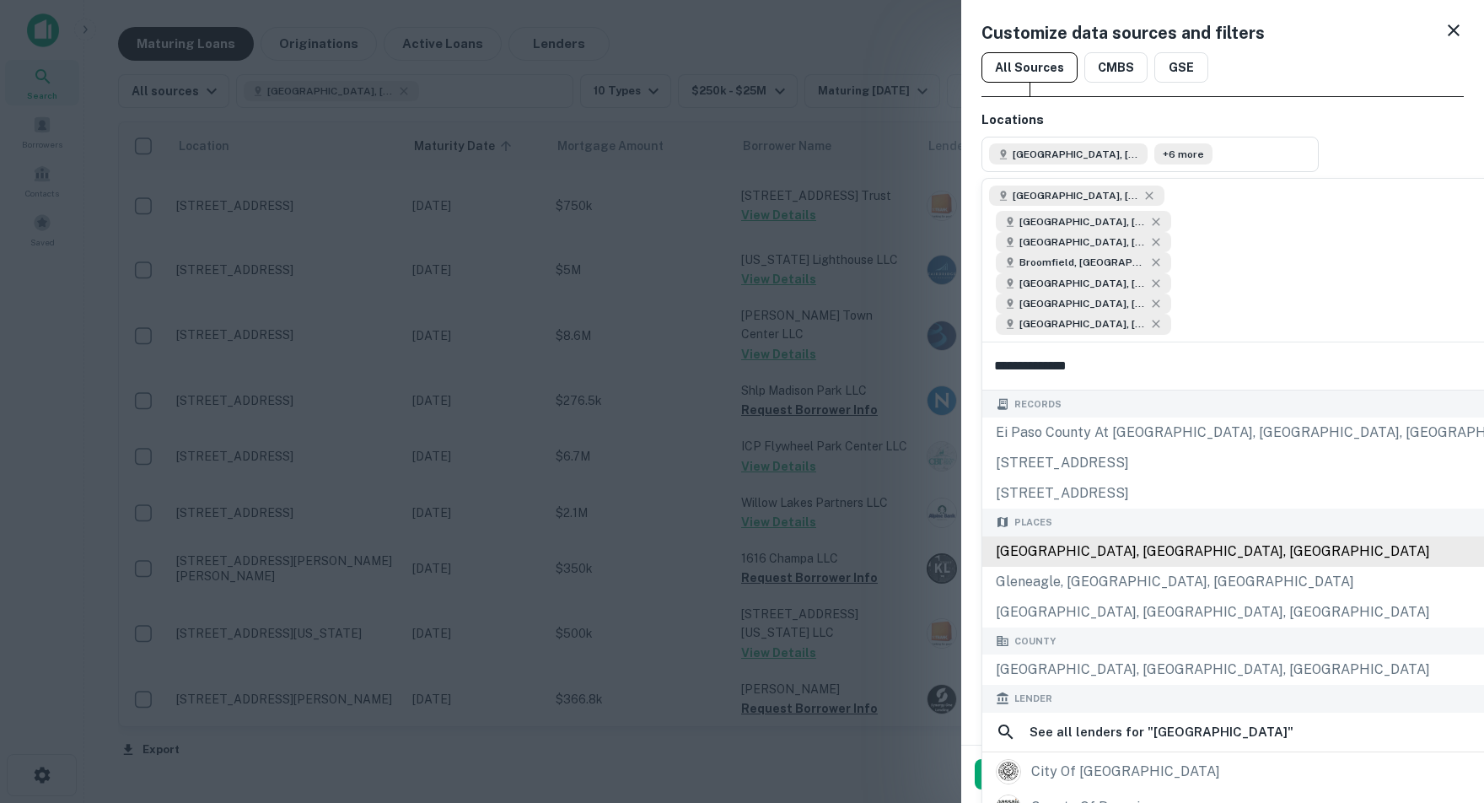
click at [1061, 567] on div "El Paso County, CO, USA" at bounding box center [1295, 551] width 626 height 30
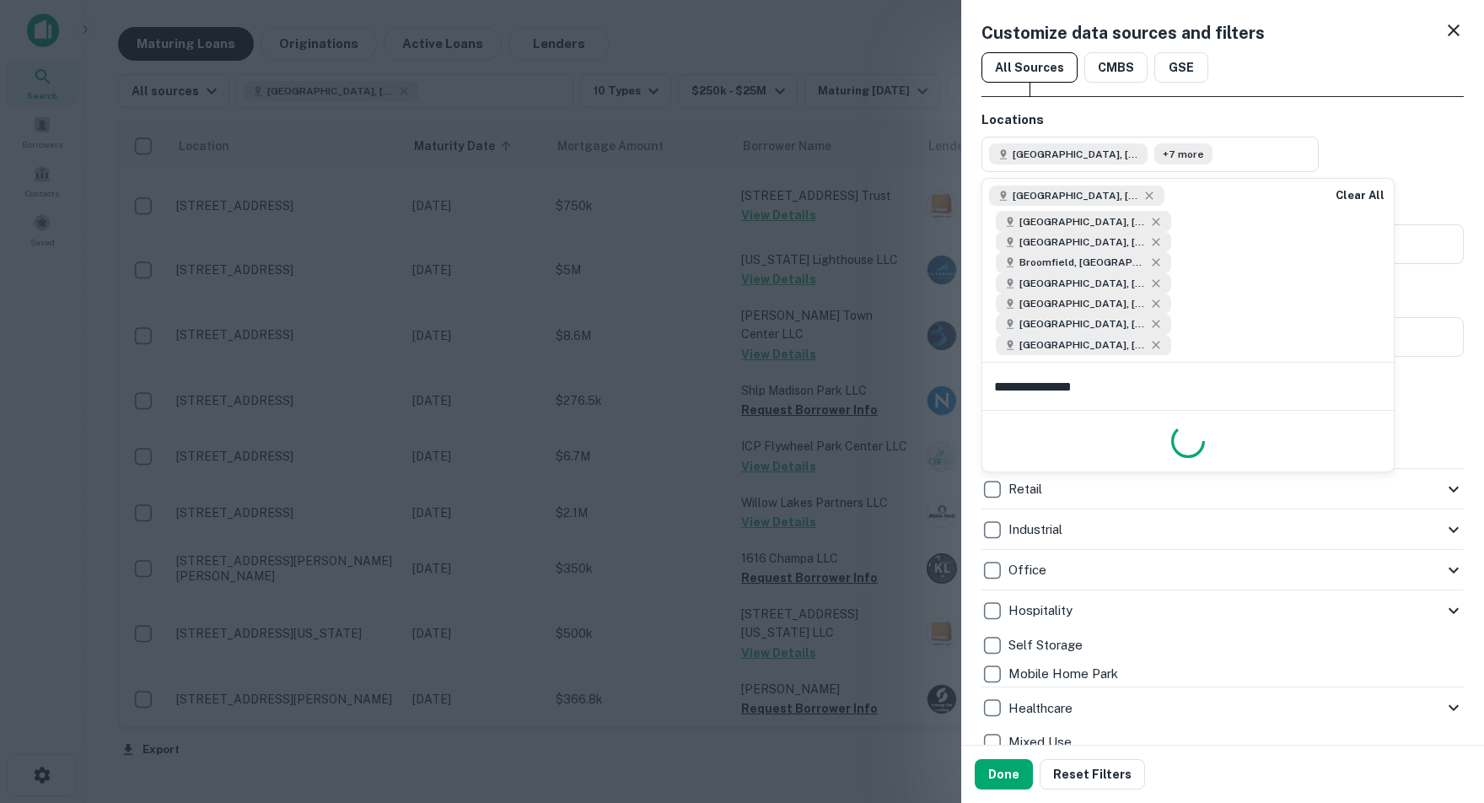
type input "**********"
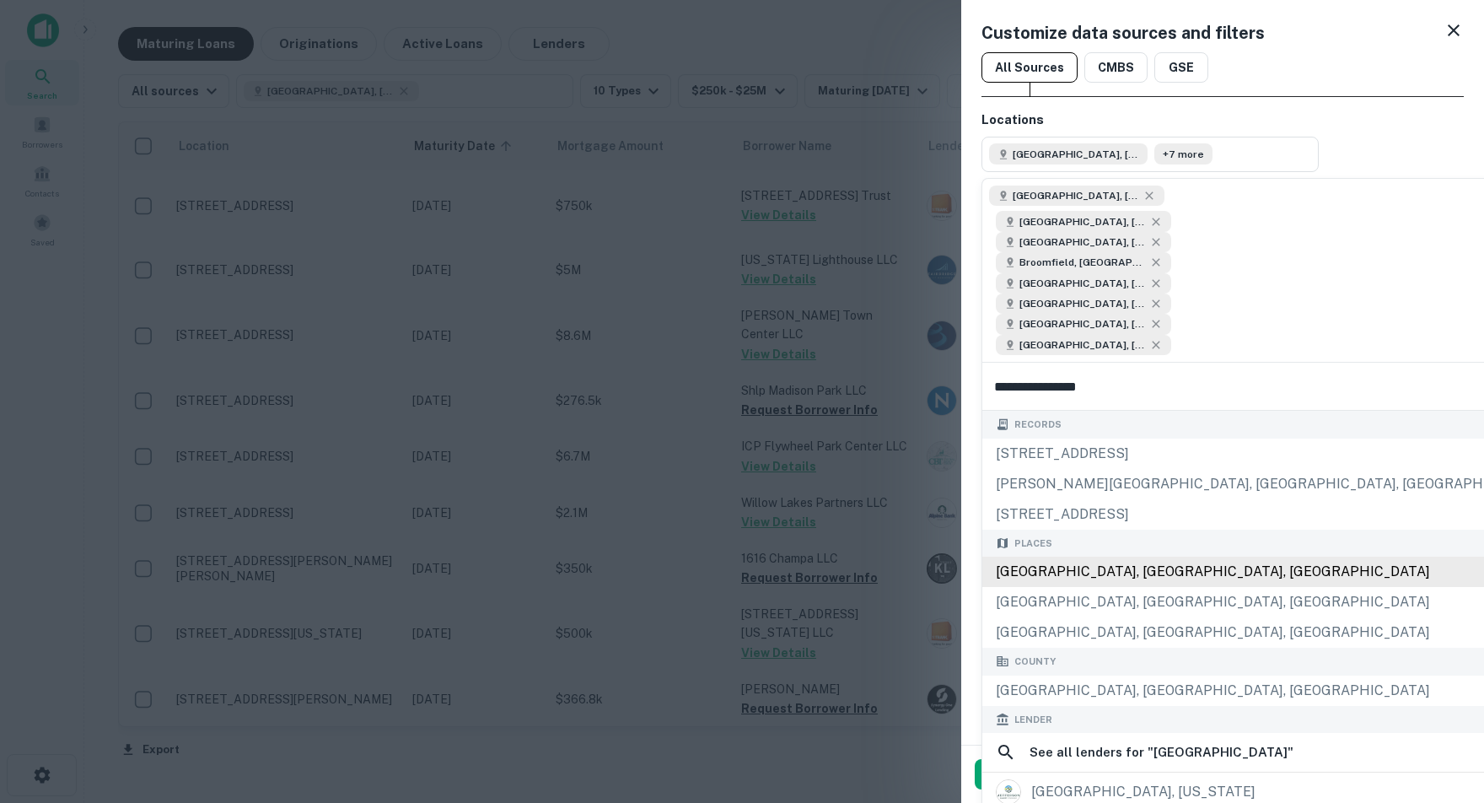
click at [1128, 587] on div "Jefferson County, CO, USA" at bounding box center [1291, 571] width 619 height 30
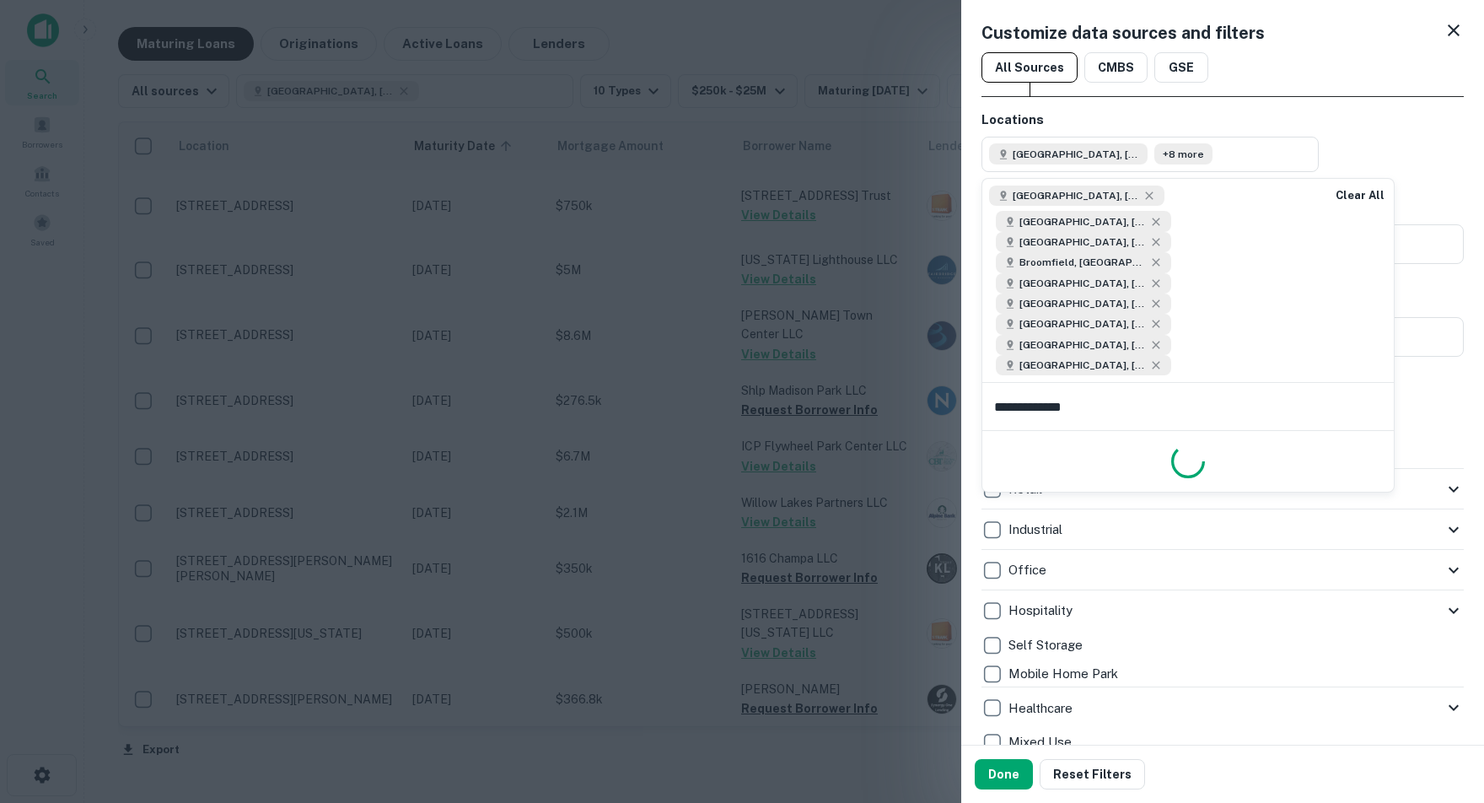
type input "**********"
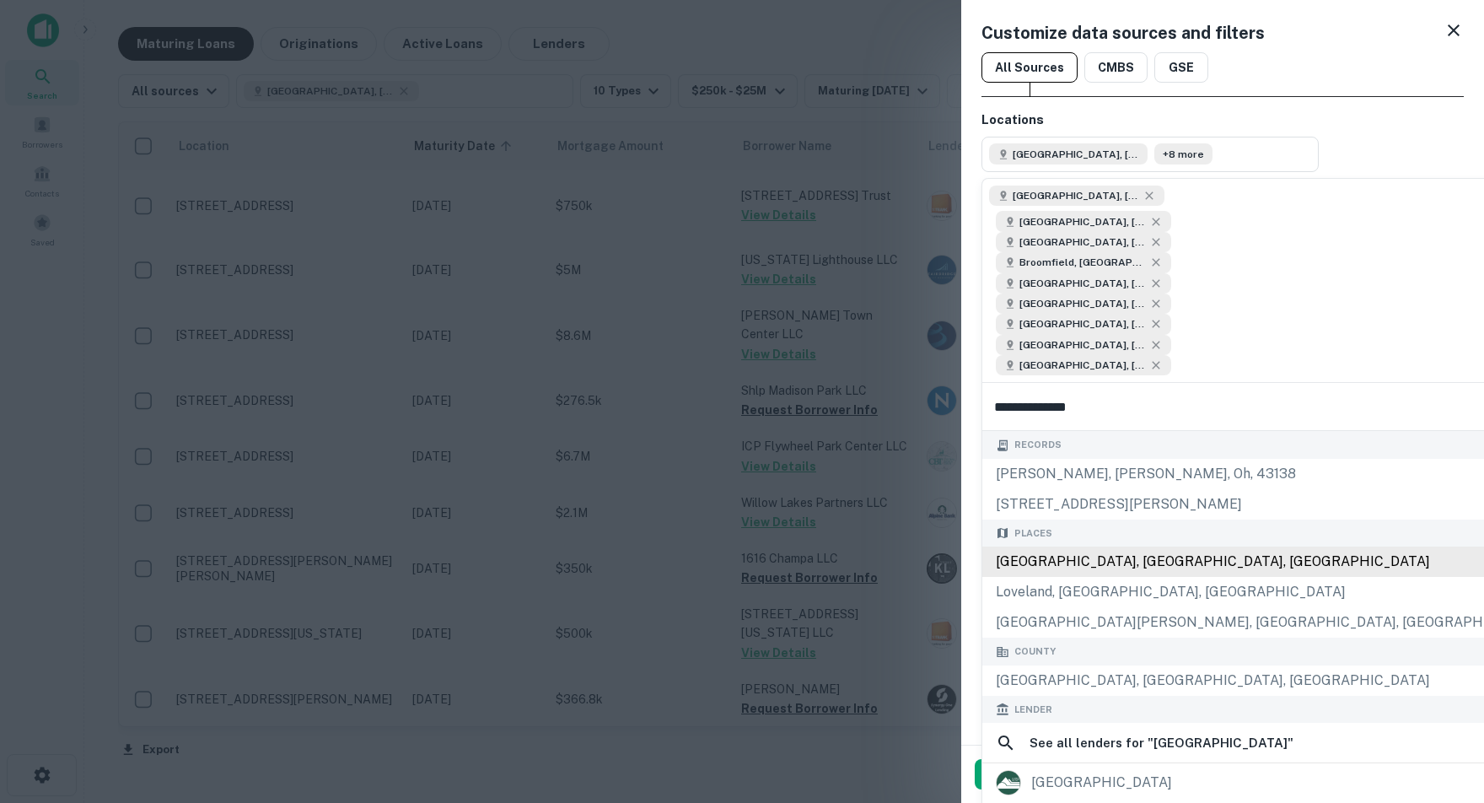
click at [1131, 577] on div "Larimer County, CO, USA" at bounding box center [1269, 561] width 574 height 30
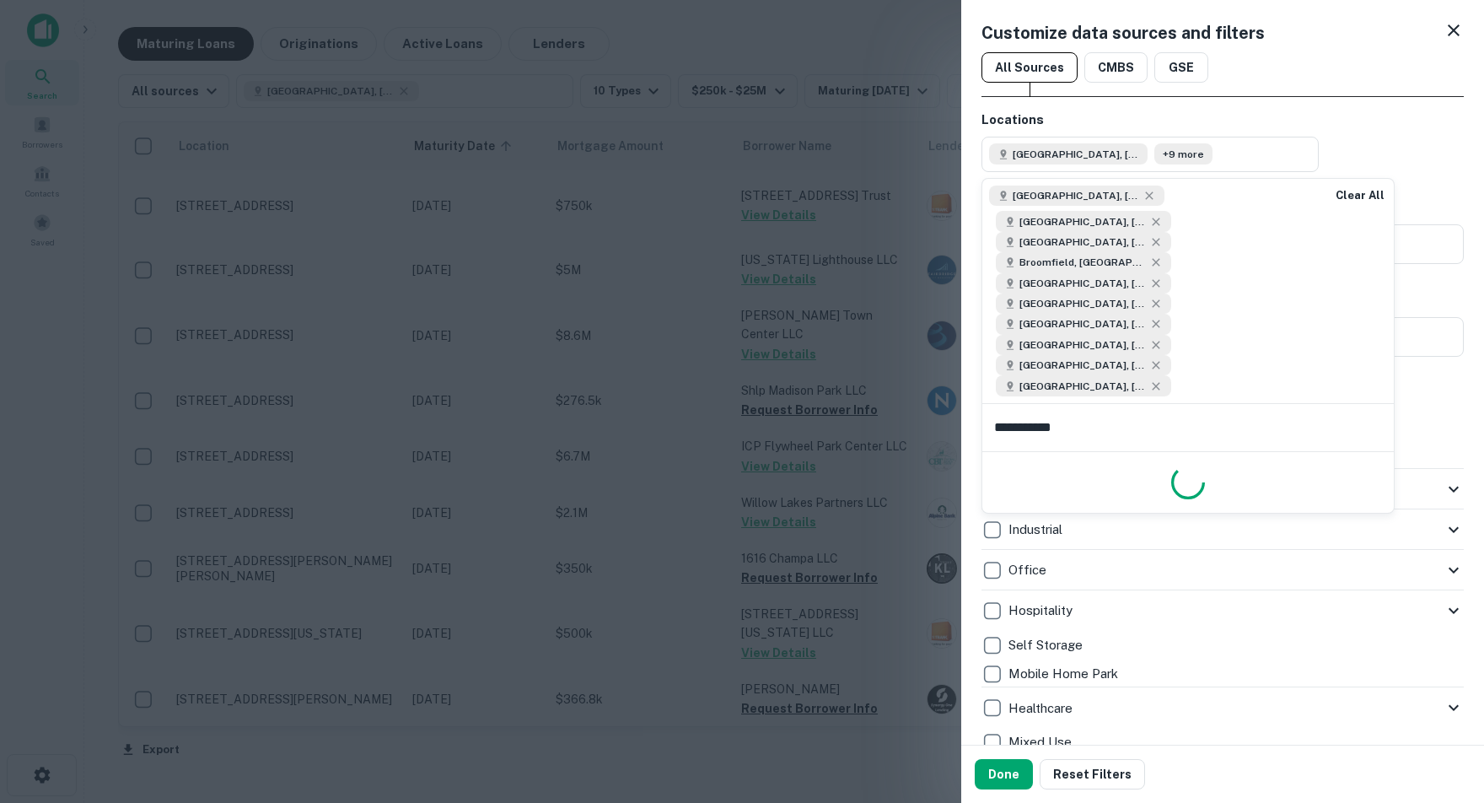
type input "**********"
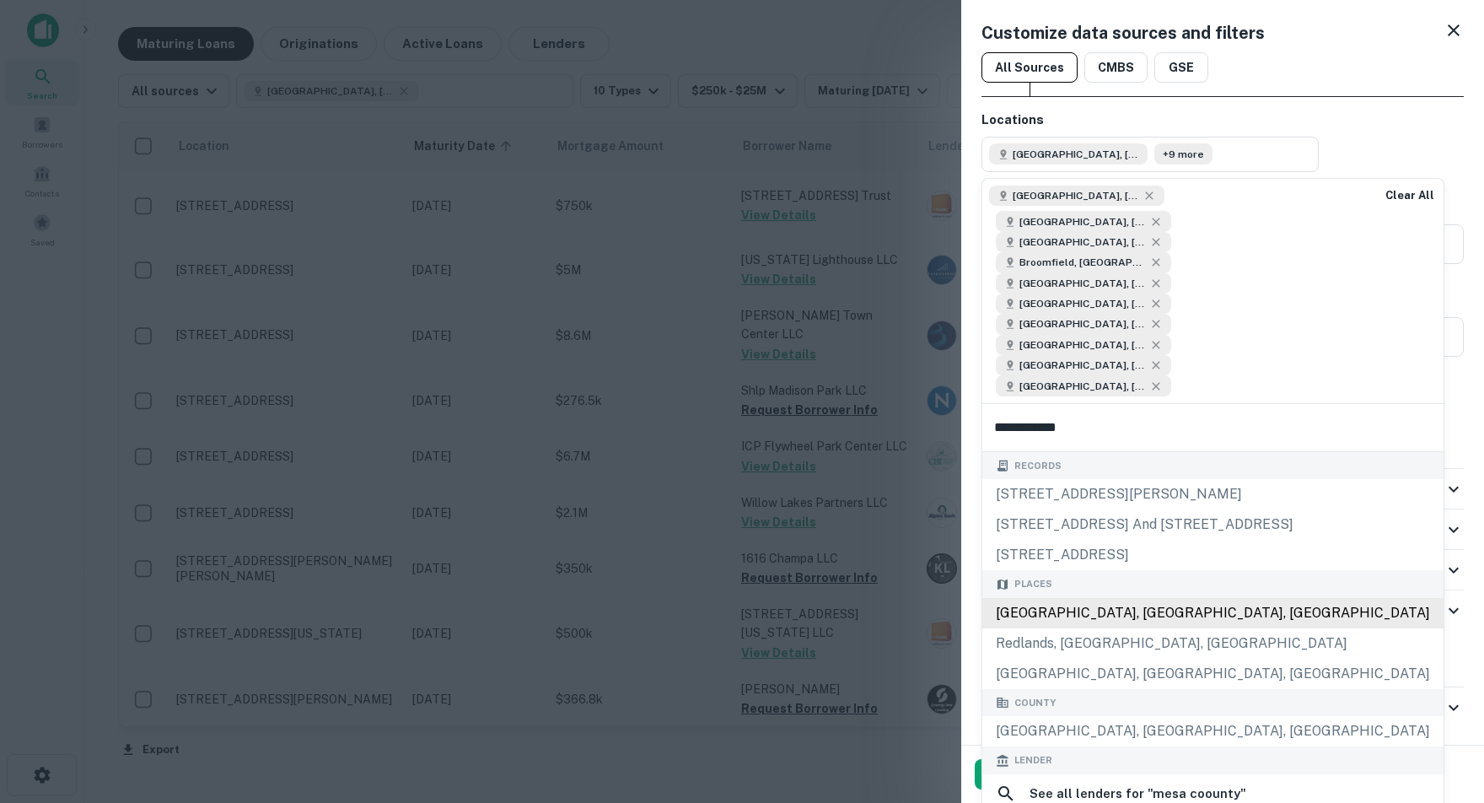
click at [1131, 628] on div "Mesa County, CO, USA" at bounding box center [1212, 613] width 461 height 30
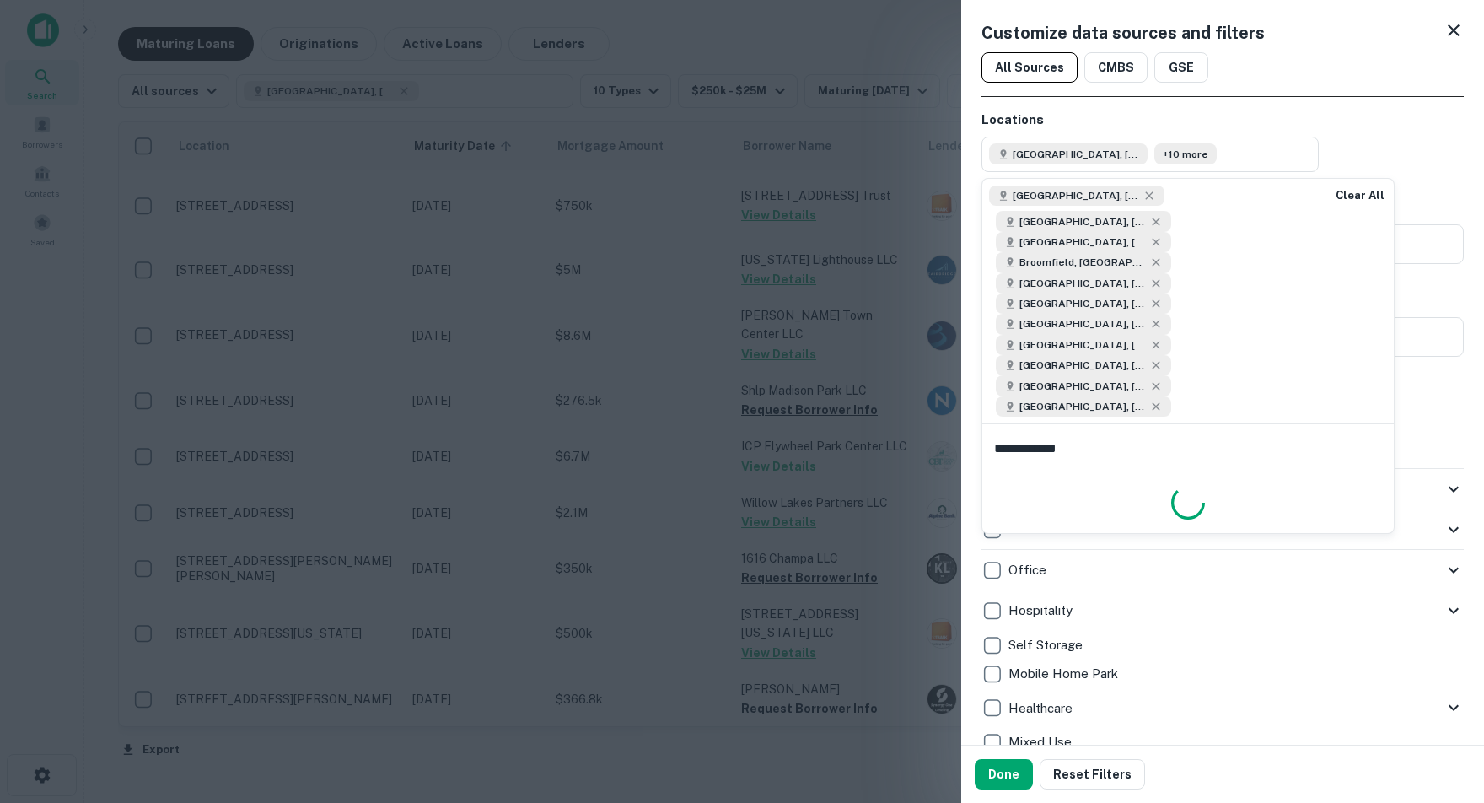
type input "**********"
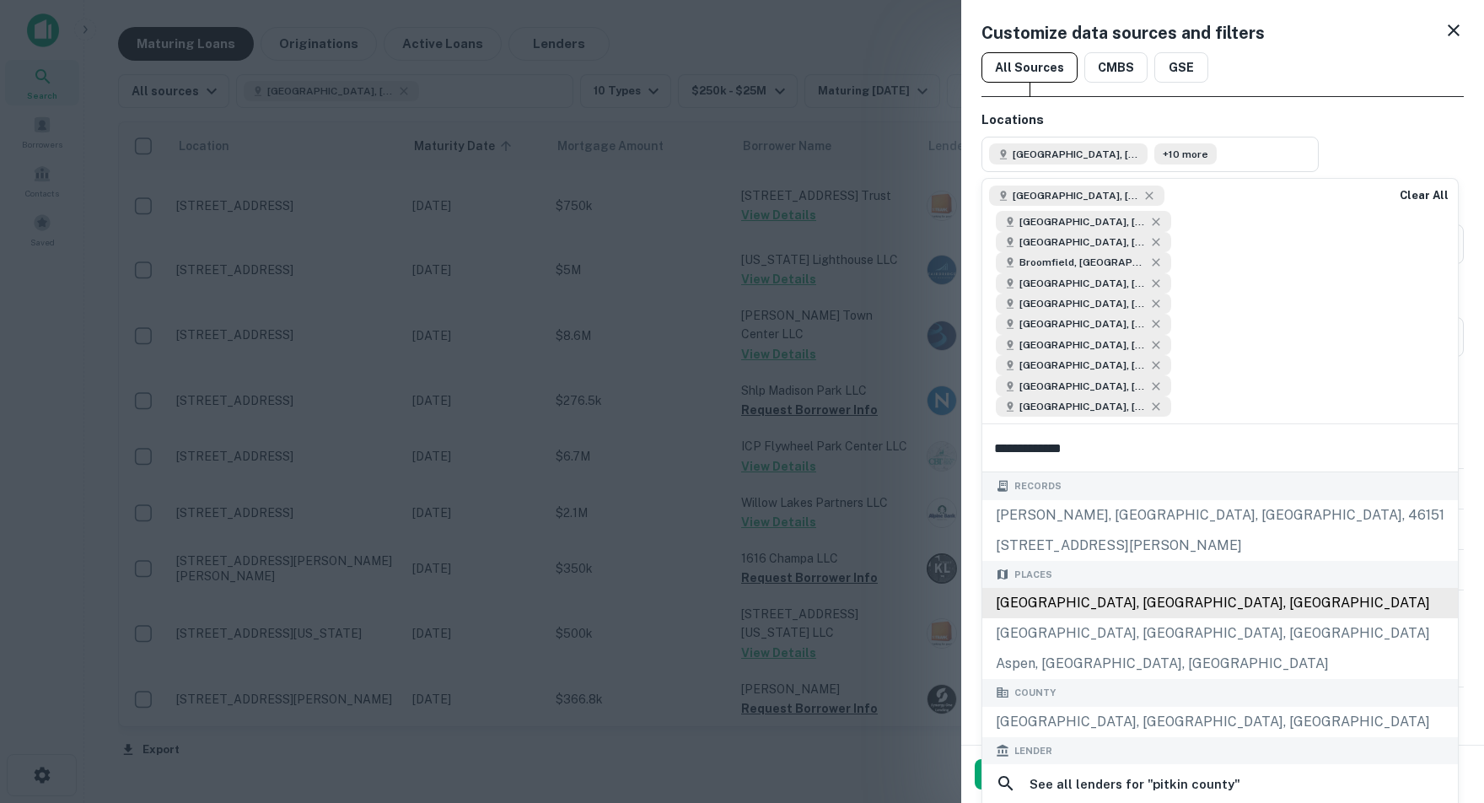
click at [1088, 618] on div "Pitkin County, CO, USA" at bounding box center [1220, 603] width 476 height 30
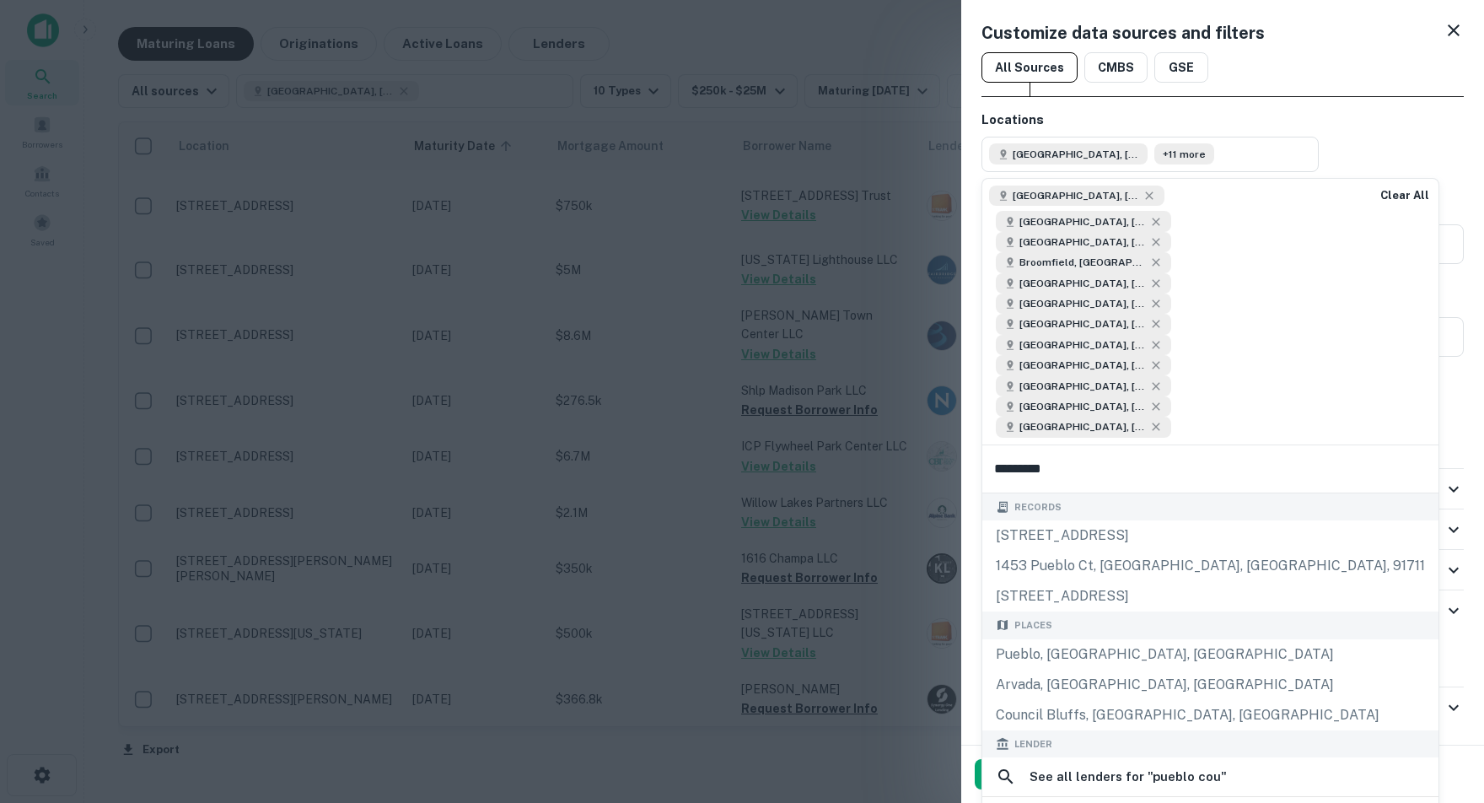
type input "********"
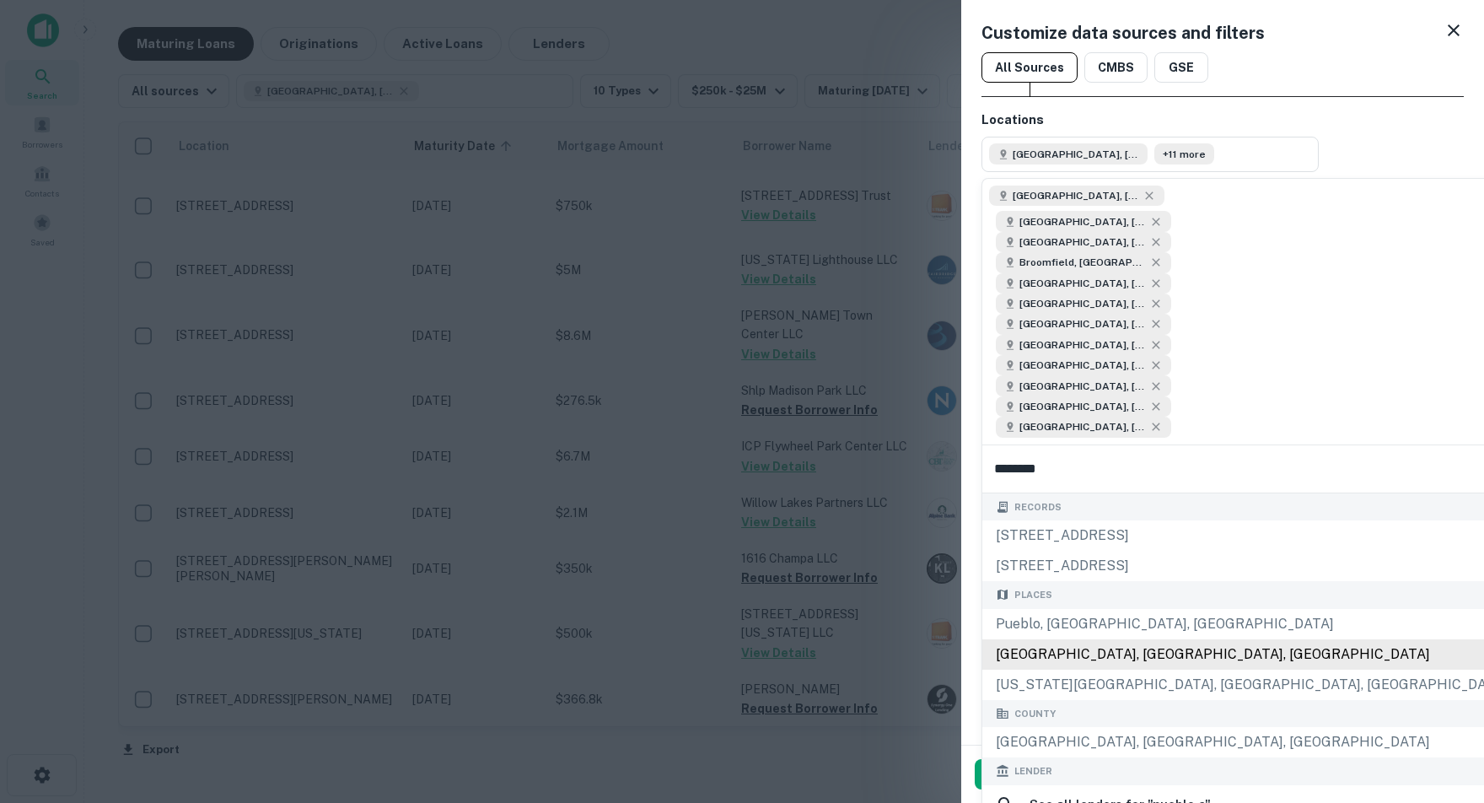
click at [1078, 669] on div "Pueblo County, CO, USA" at bounding box center [1324, 654] width 685 height 30
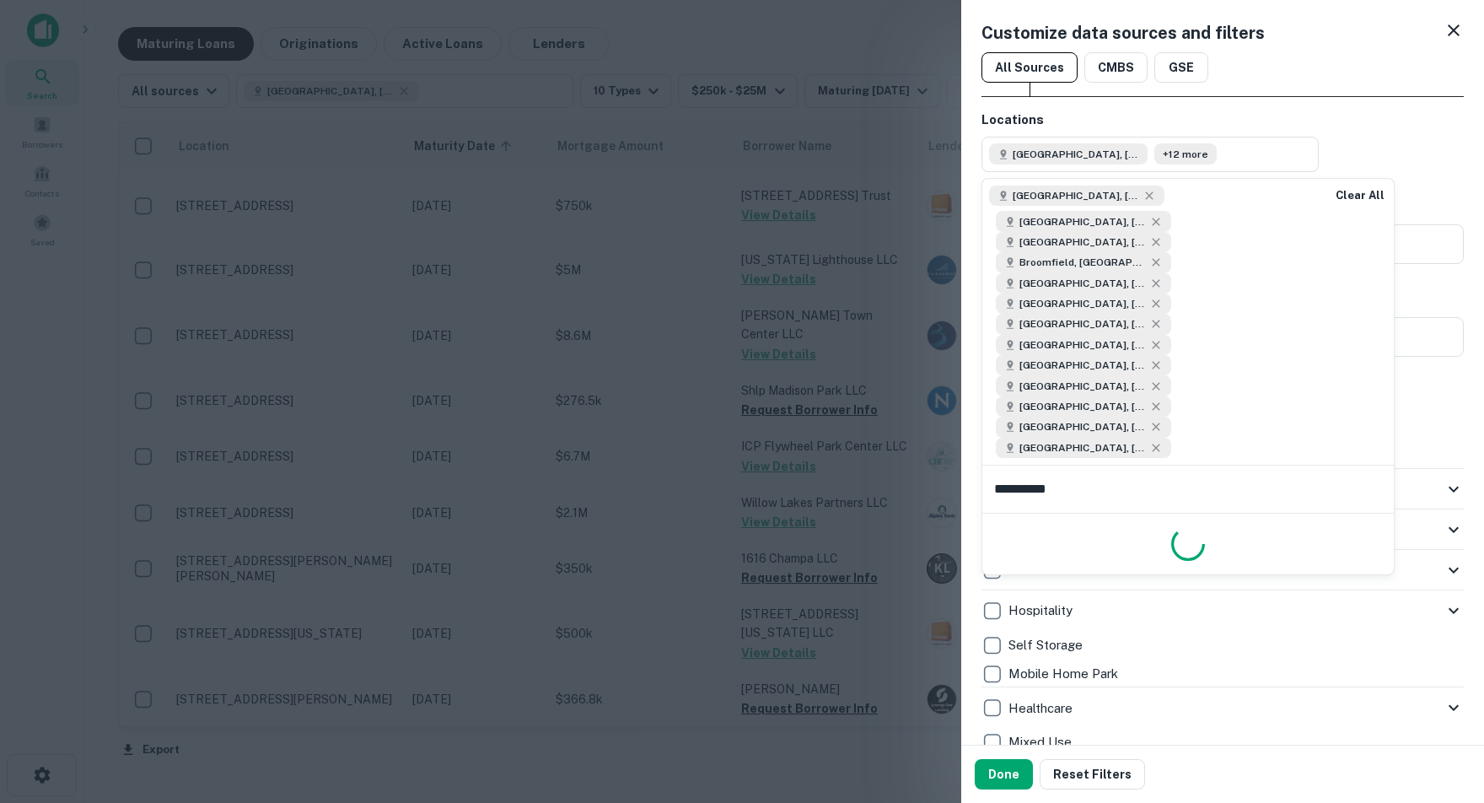
type input "**********"
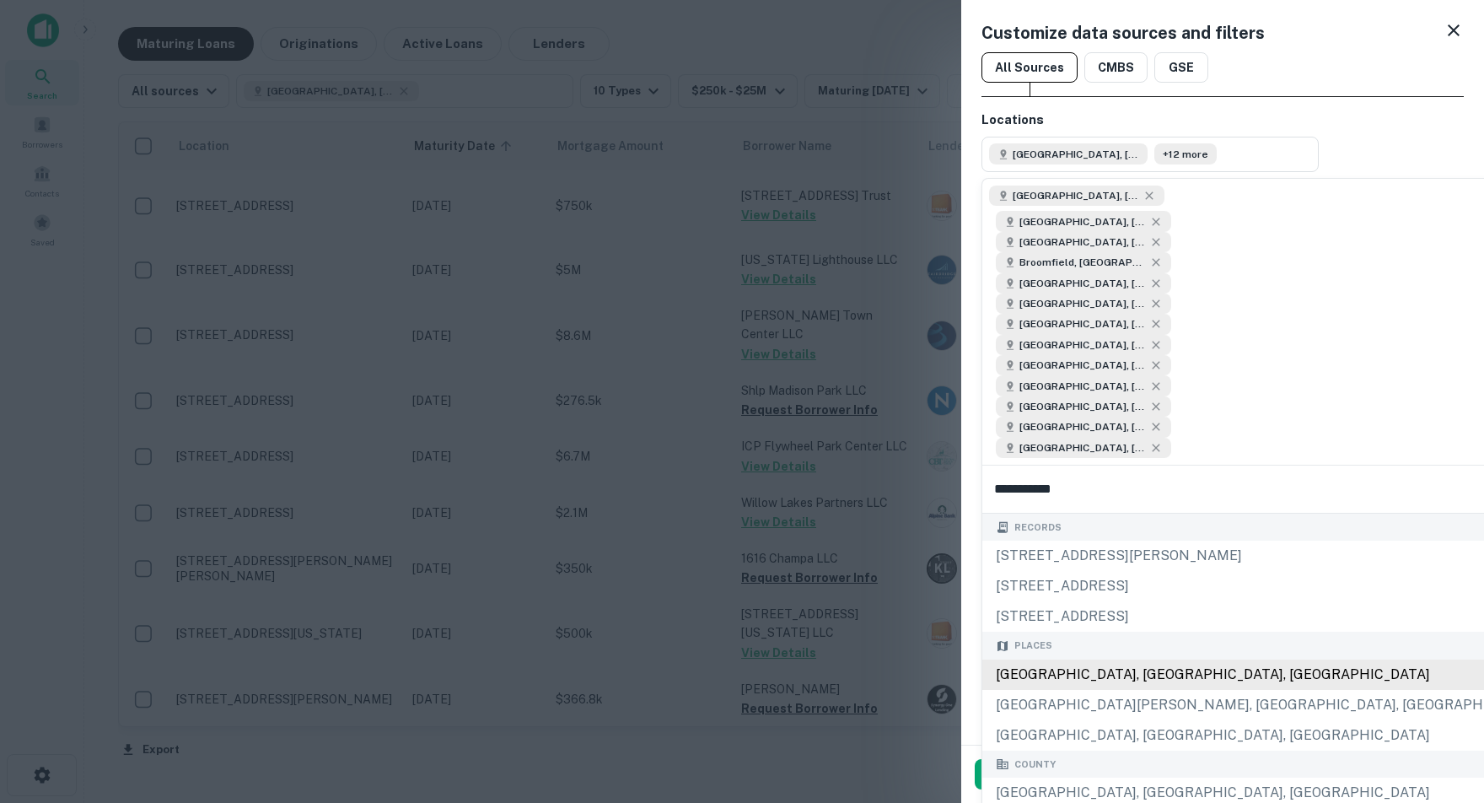
click at [1085, 690] on div "Weld County, CO, USA" at bounding box center [1269, 674] width 574 height 30
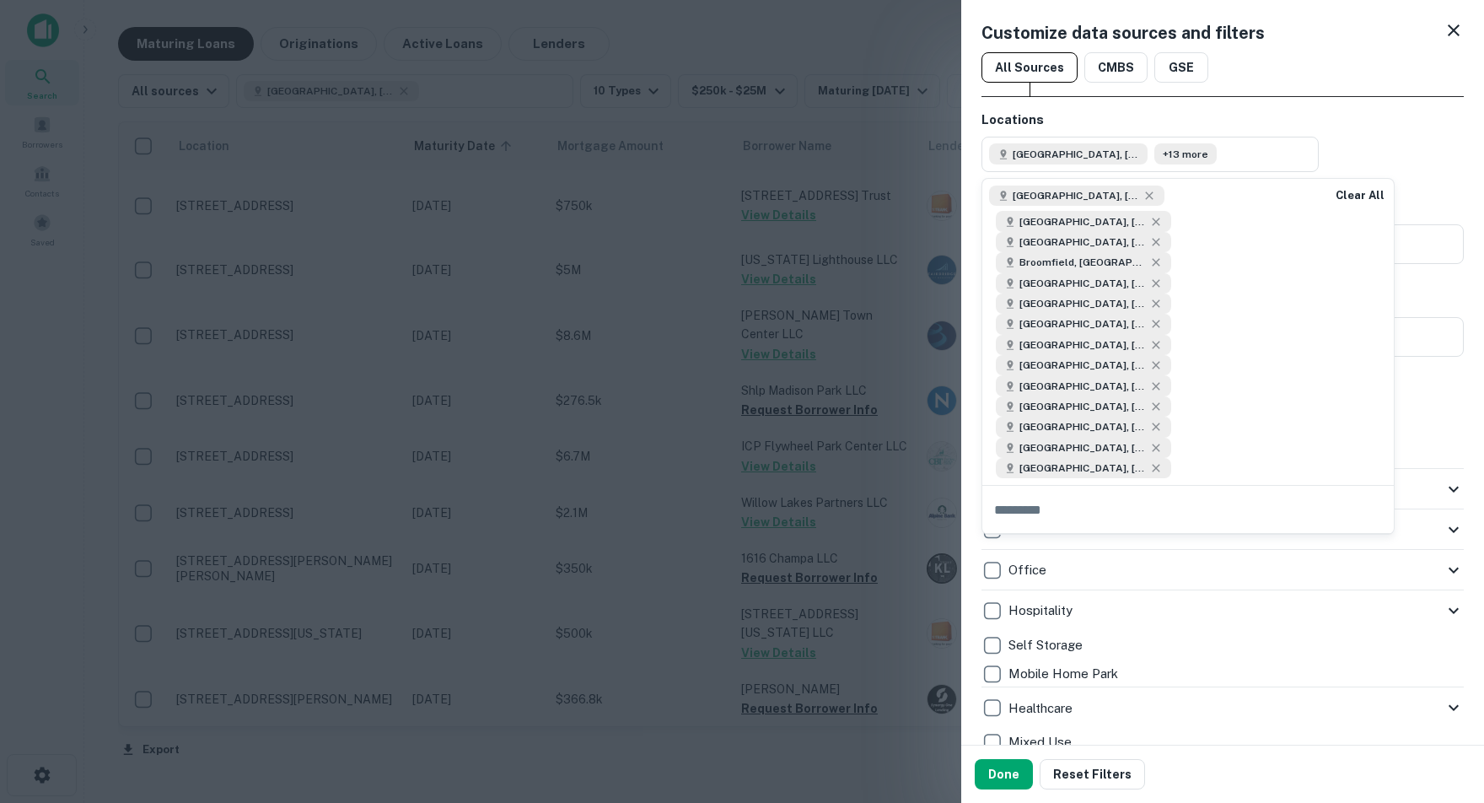
click at [1430, 295] on h6 "Lender Name" at bounding box center [1222, 300] width 482 height 19
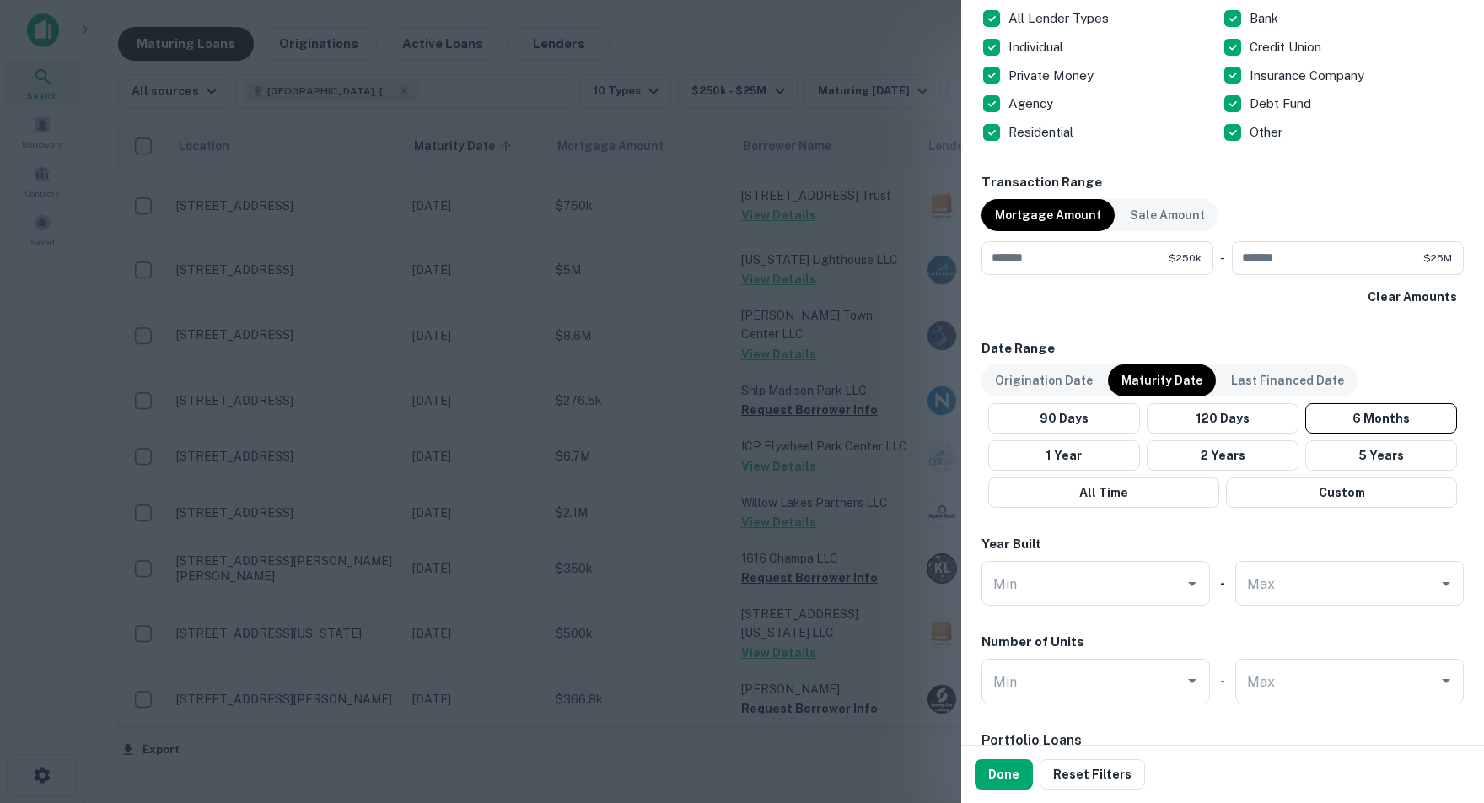
scroll to position [1099, 0]
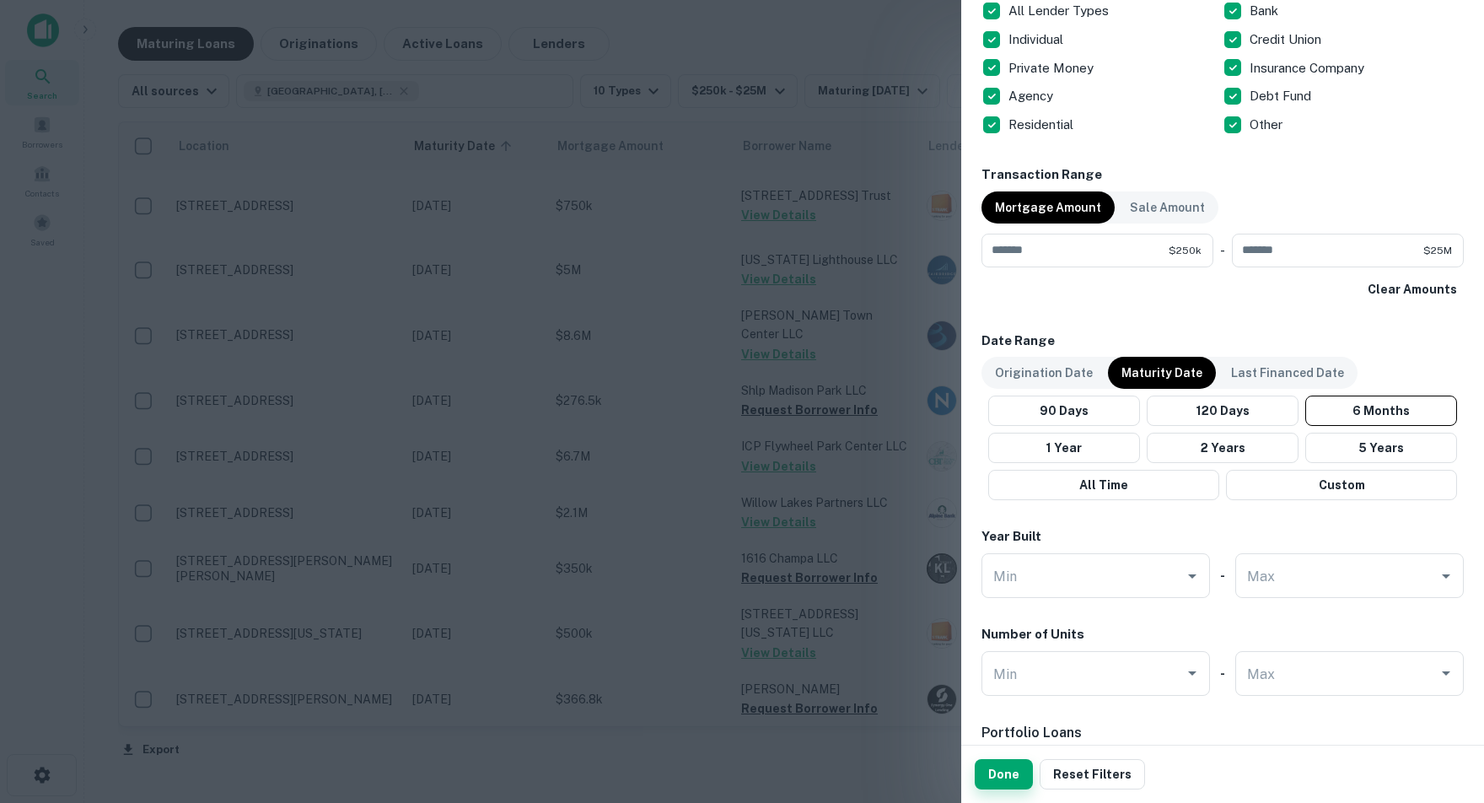
click at [1013, 777] on button "Done" at bounding box center [1004, 774] width 58 height 30
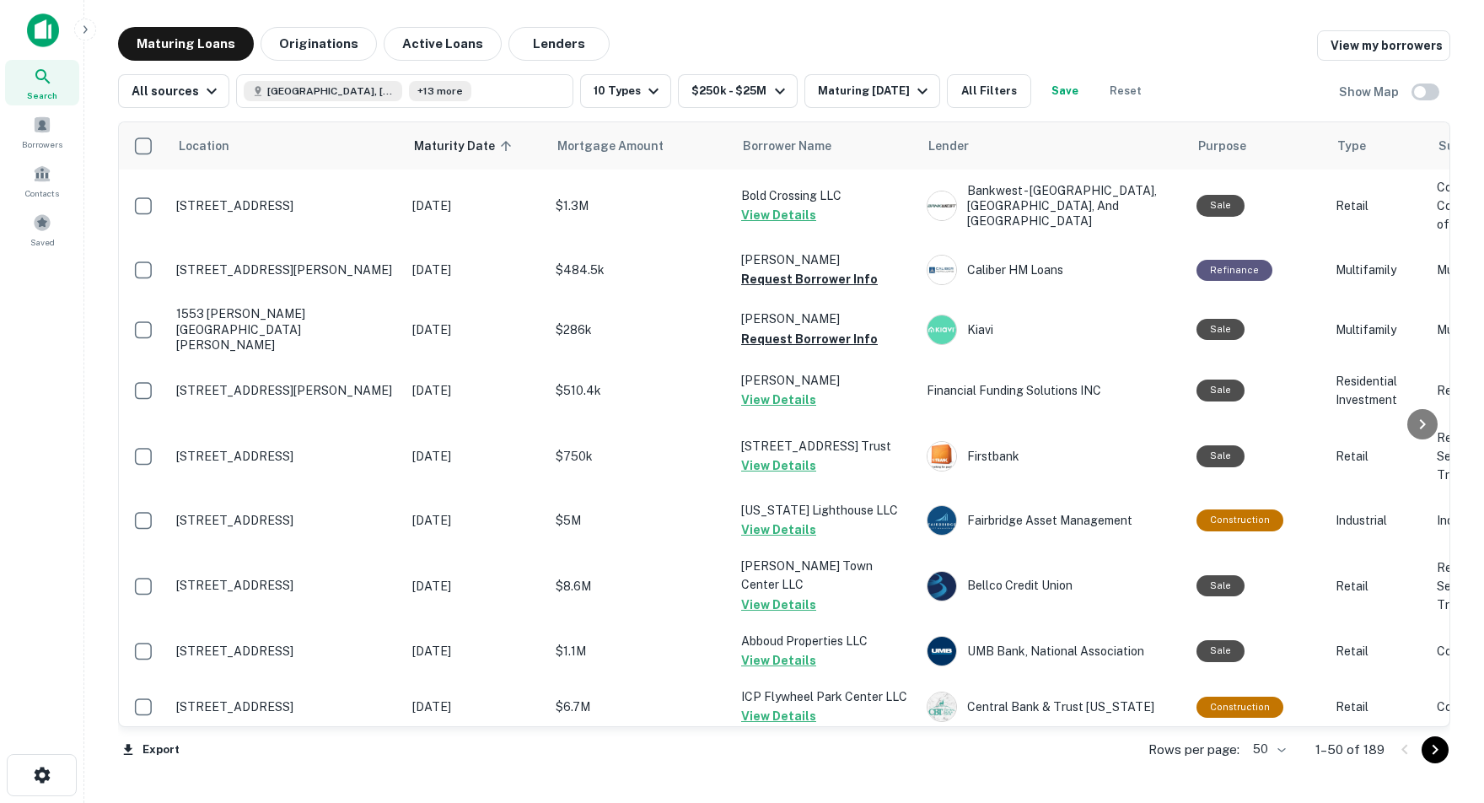
click at [1272, 749] on body "Search Borrowers Contacts Saved Maturing Loans Originations Active Loans Lender…" at bounding box center [742, 401] width 1484 height 803
click at [1264, 767] on li "100" at bounding box center [1262, 769] width 49 height 30
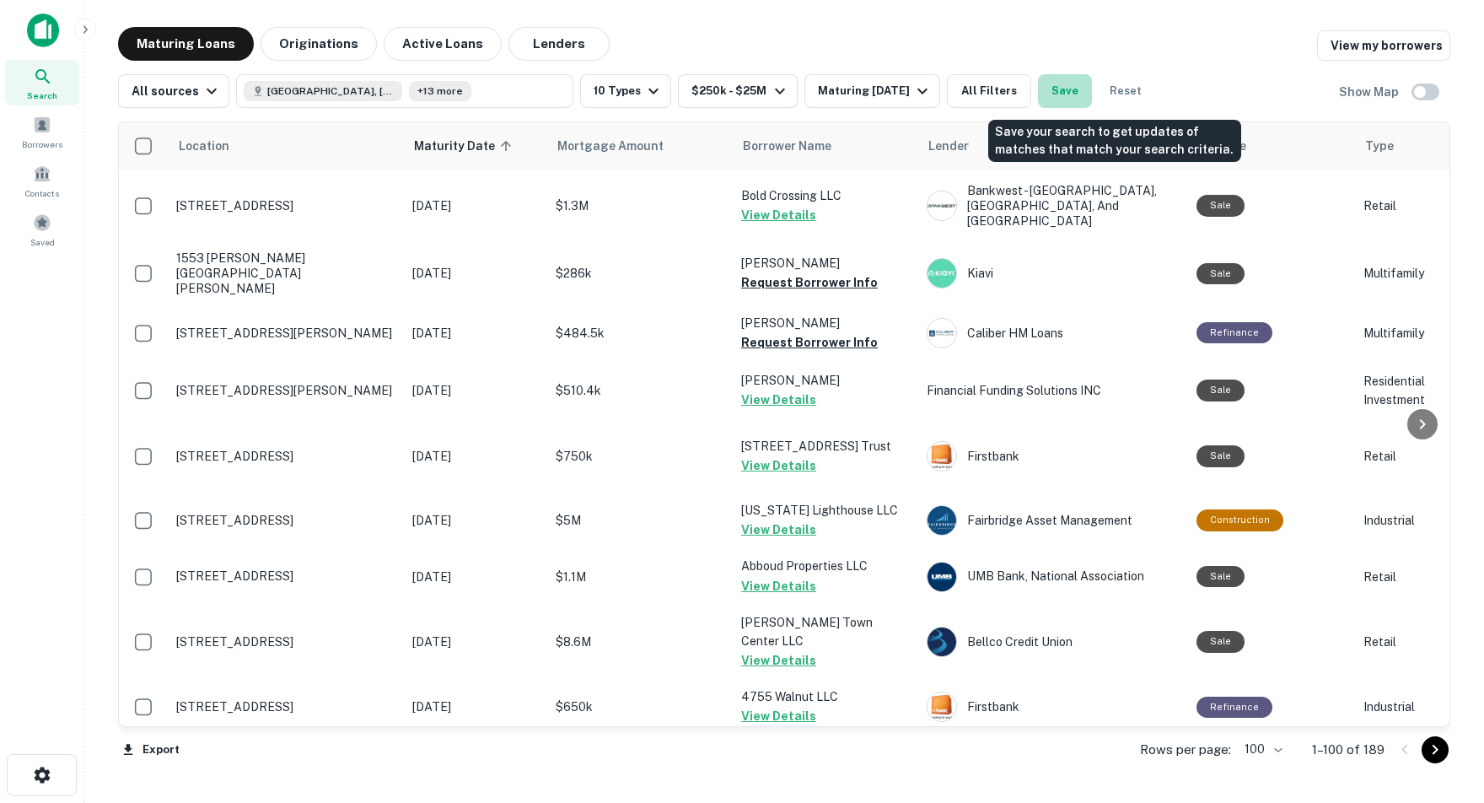
click at [1092, 92] on button "Save" at bounding box center [1065, 91] width 54 height 34
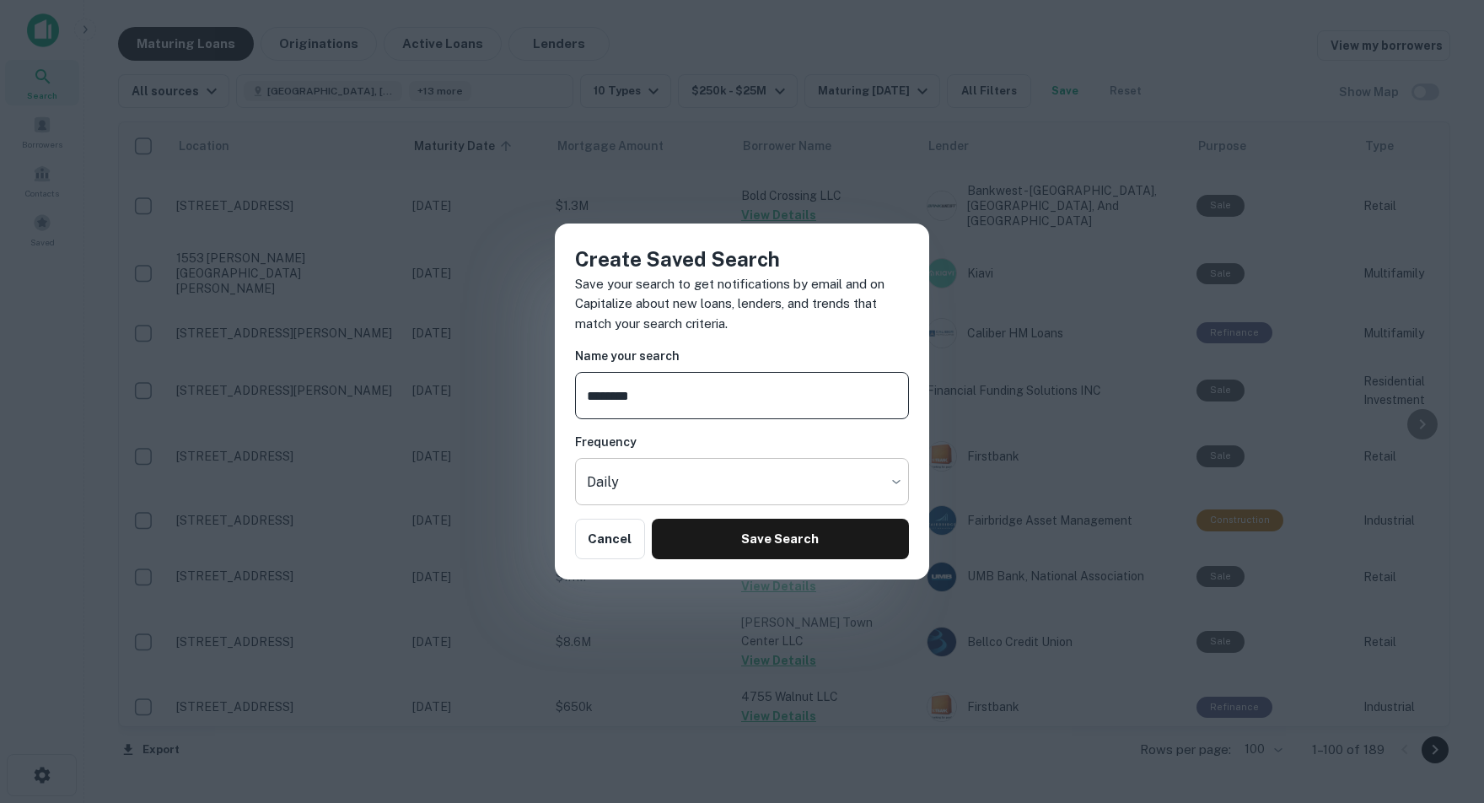
type input "********"
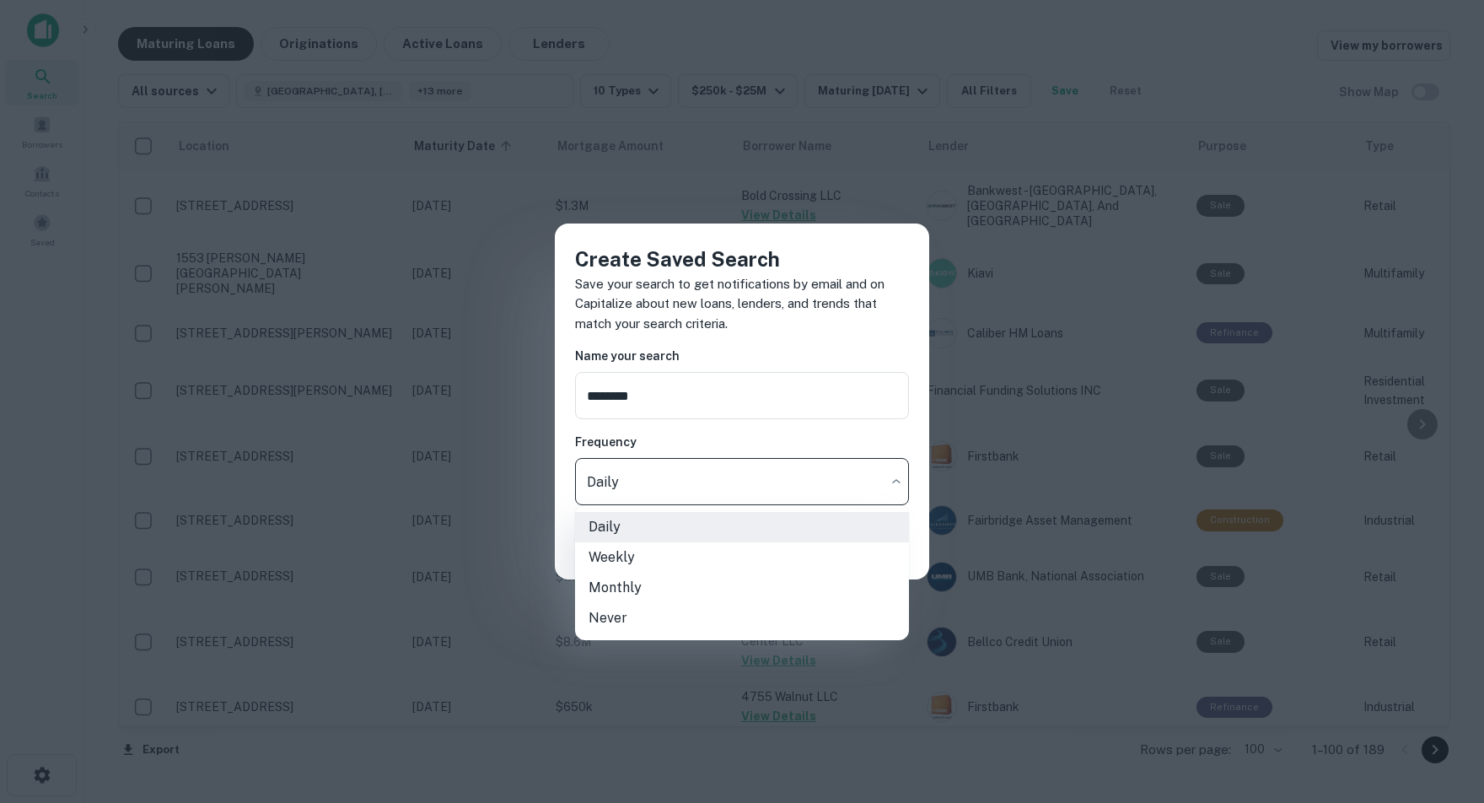
click at [895, 471] on body "Search Borrowers Contacts Saved Maturing Loans Originations Active Loans Lender…" at bounding box center [742, 401] width 1484 height 803
click at [628, 588] on li "Monthly" at bounding box center [742, 587] width 334 height 30
type input "*******"
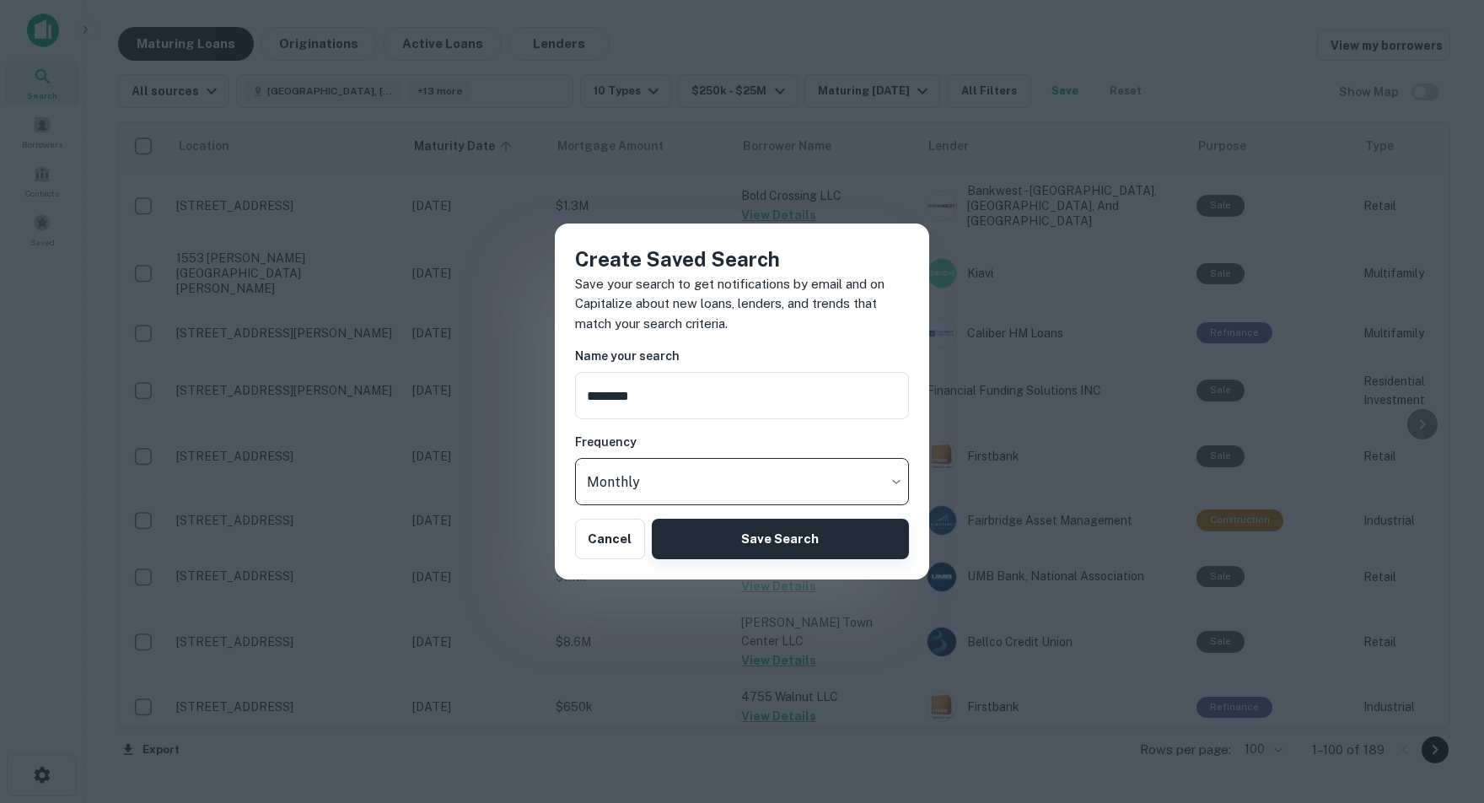
click at [766, 540] on button "Save Search" at bounding box center [780, 539] width 257 height 40
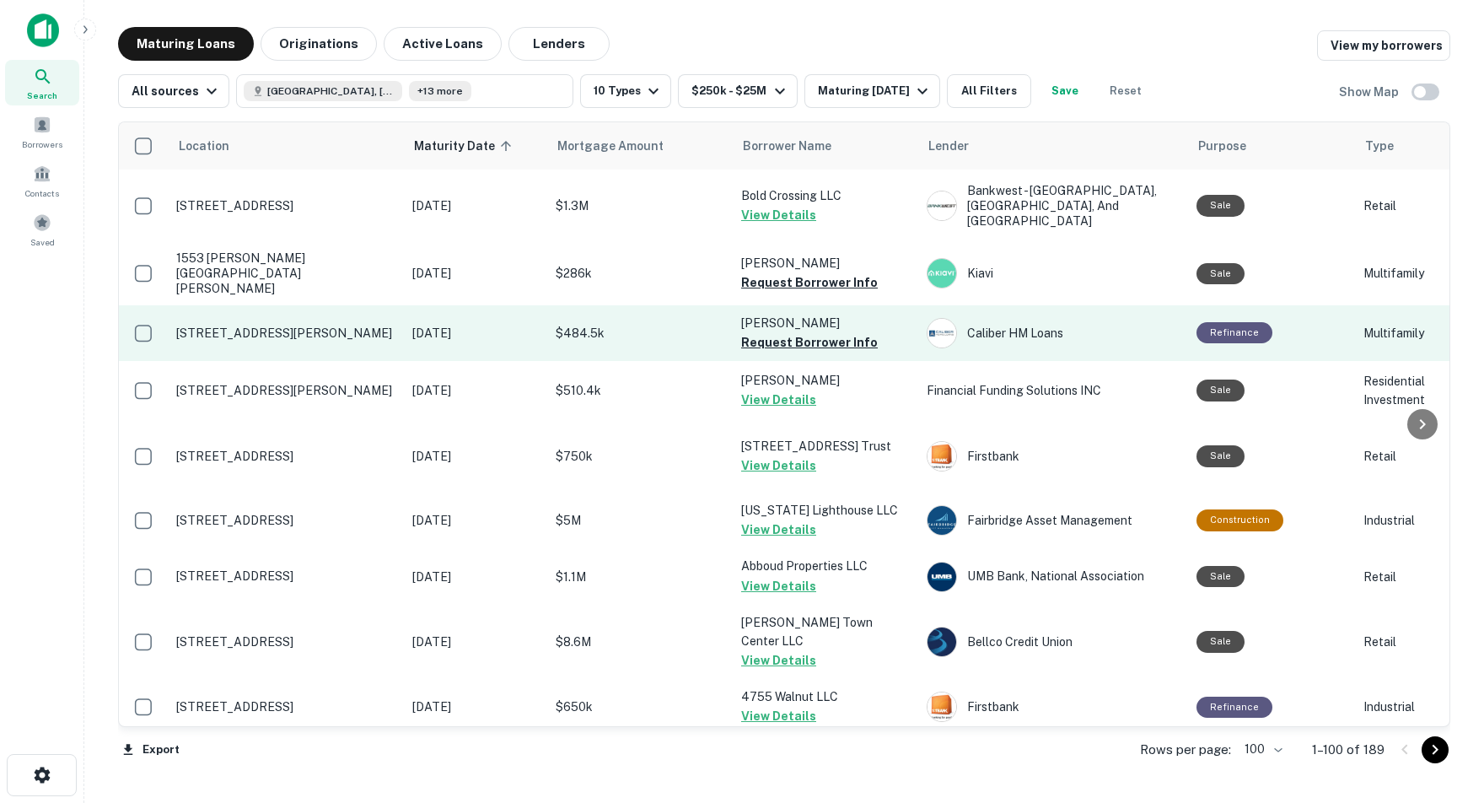
scroll to position [1, 0]
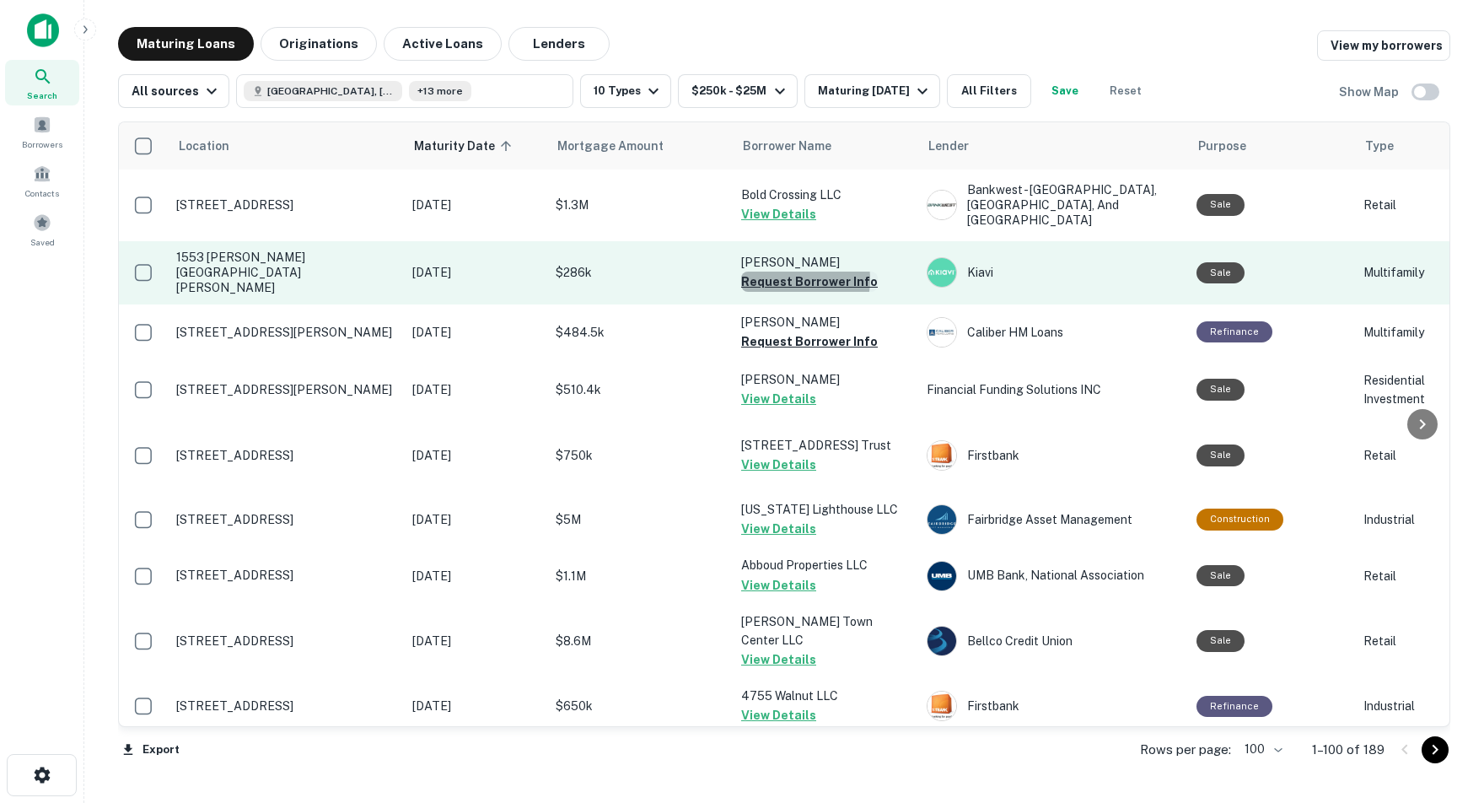
click at [794, 273] on button "Request Borrower Info" at bounding box center [809, 281] width 137 height 20
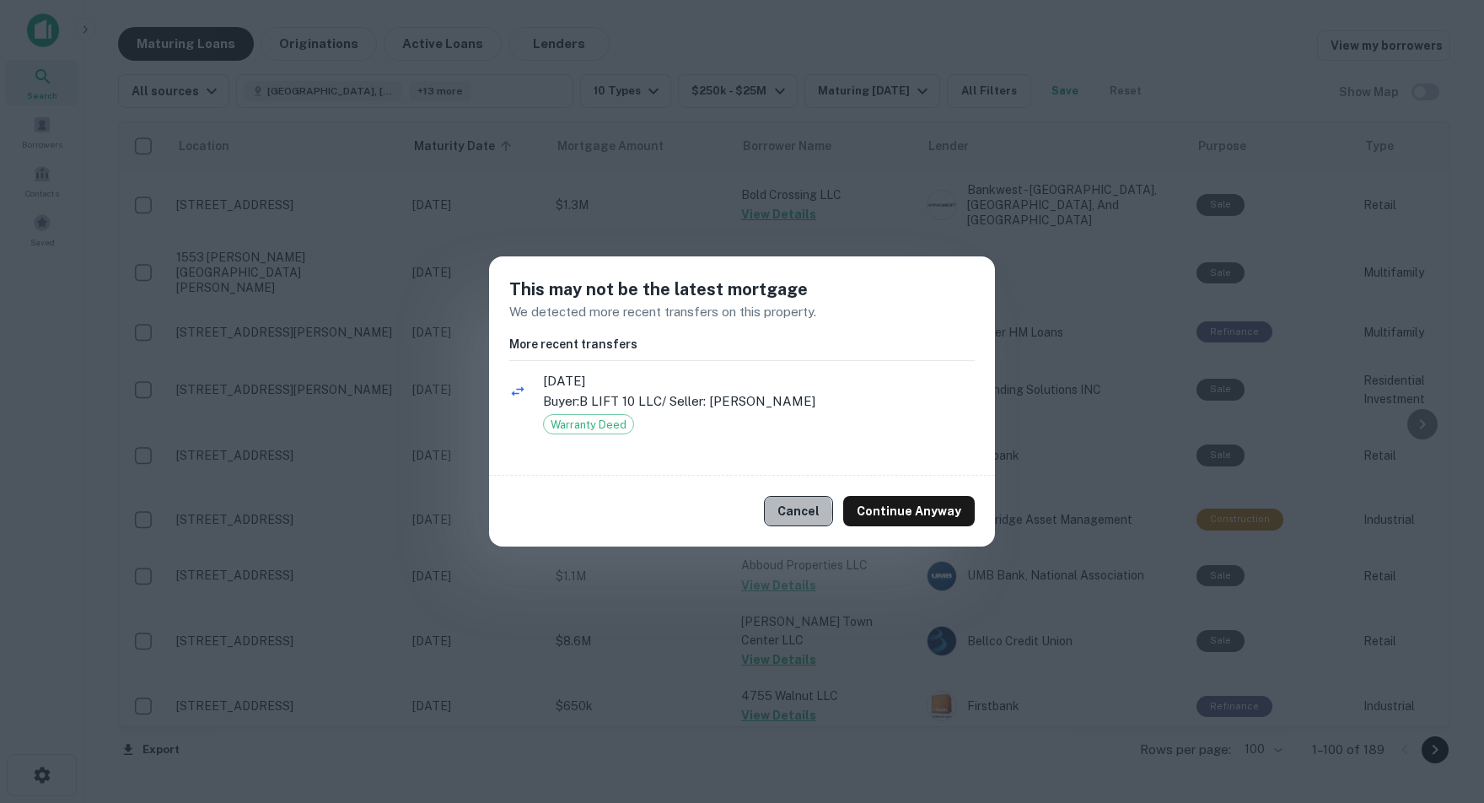
click at [793, 512] on button "Cancel" at bounding box center [798, 511] width 69 height 30
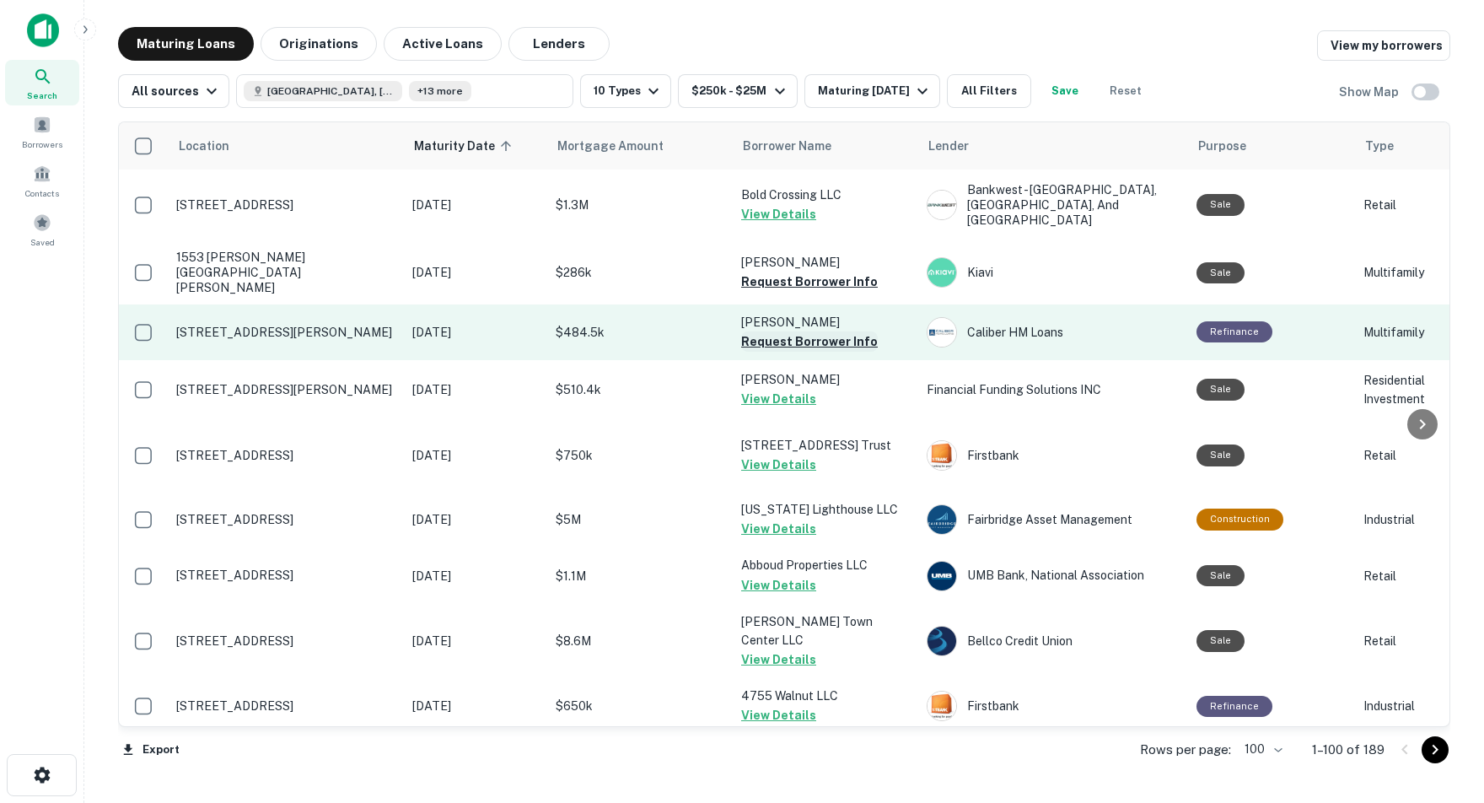
click at [761, 331] on button "Request Borrower Info" at bounding box center [809, 341] width 137 height 20
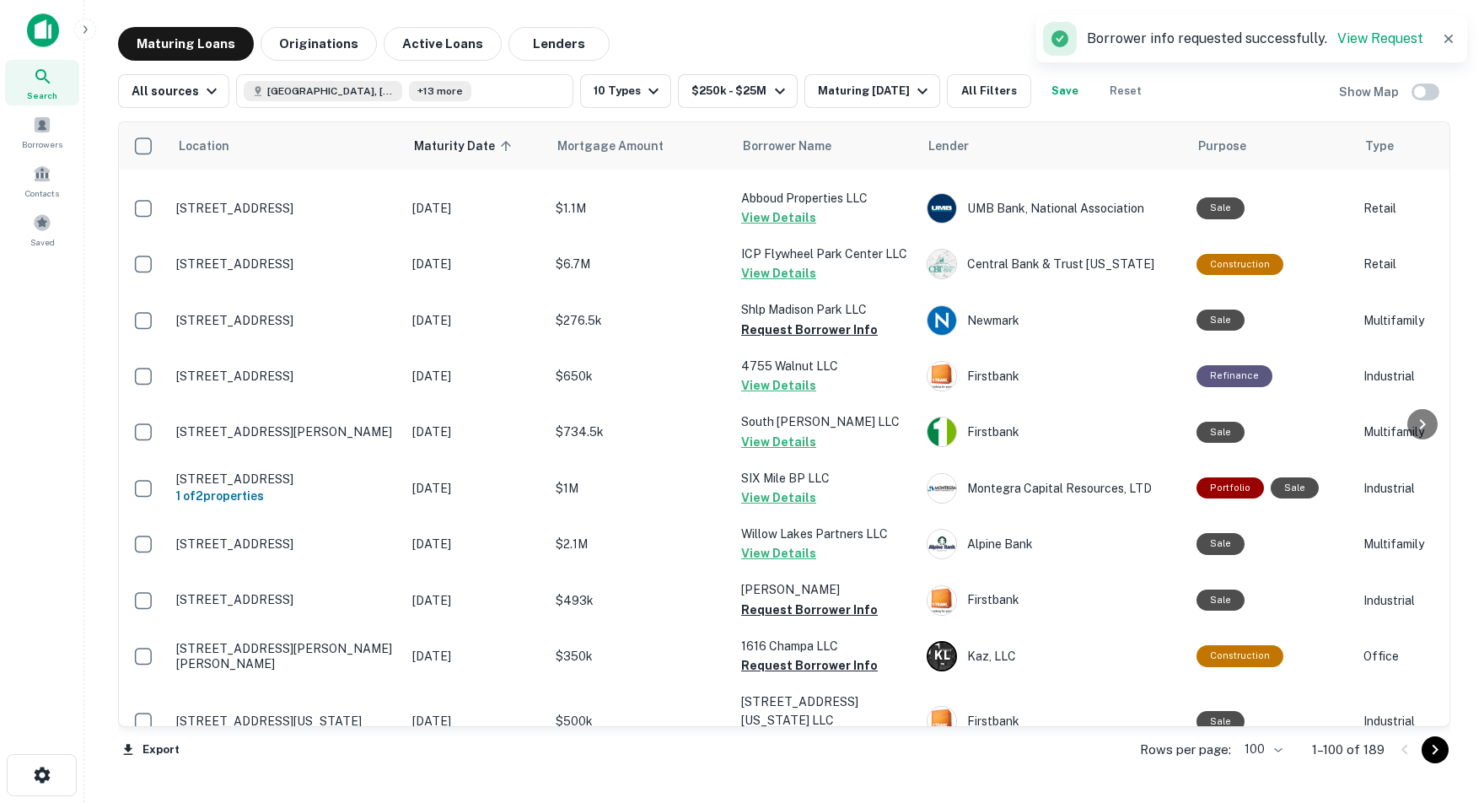
scroll to position [446, 0]
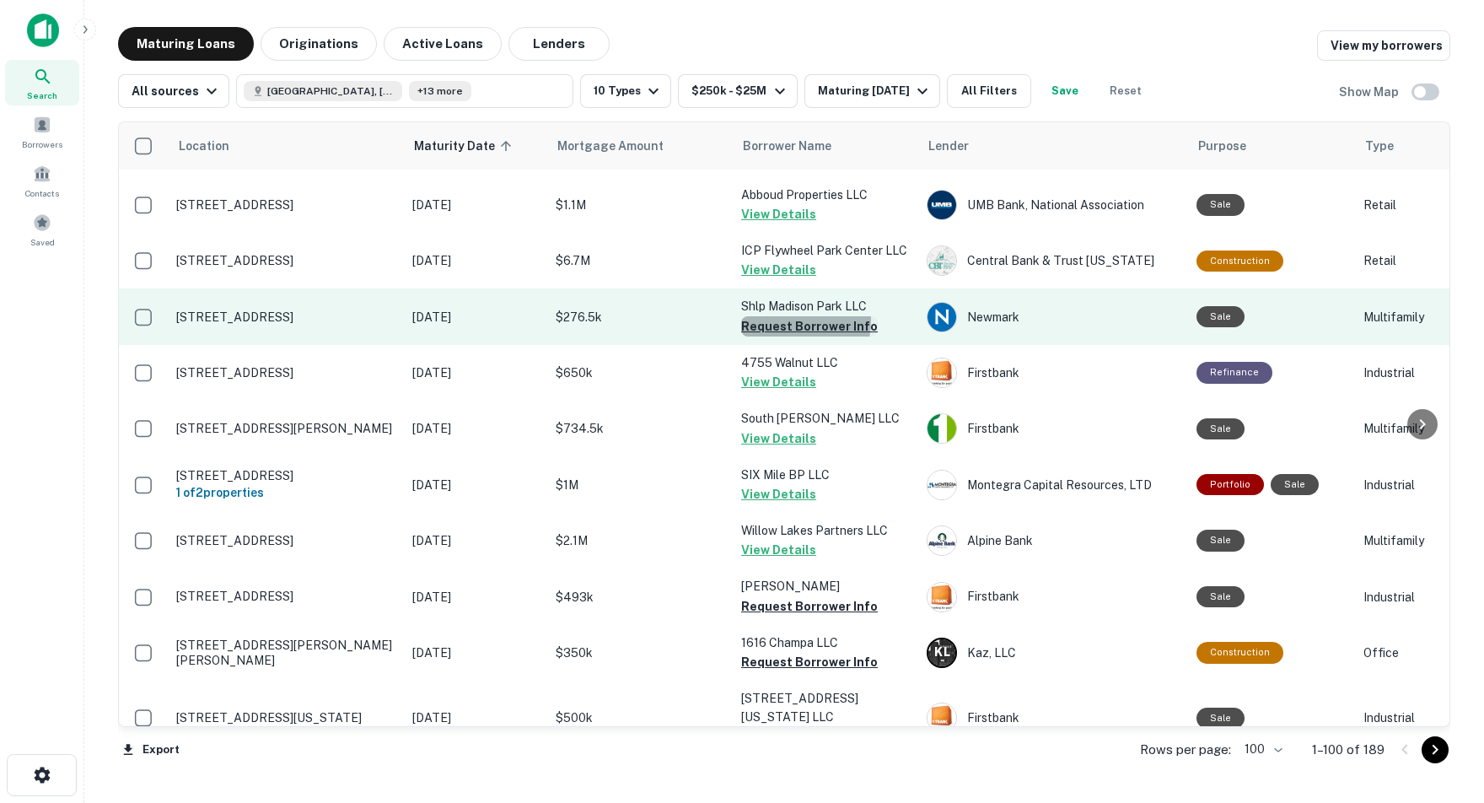
click at [772, 336] on button "Request Borrower Info" at bounding box center [809, 326] width 137 height 20
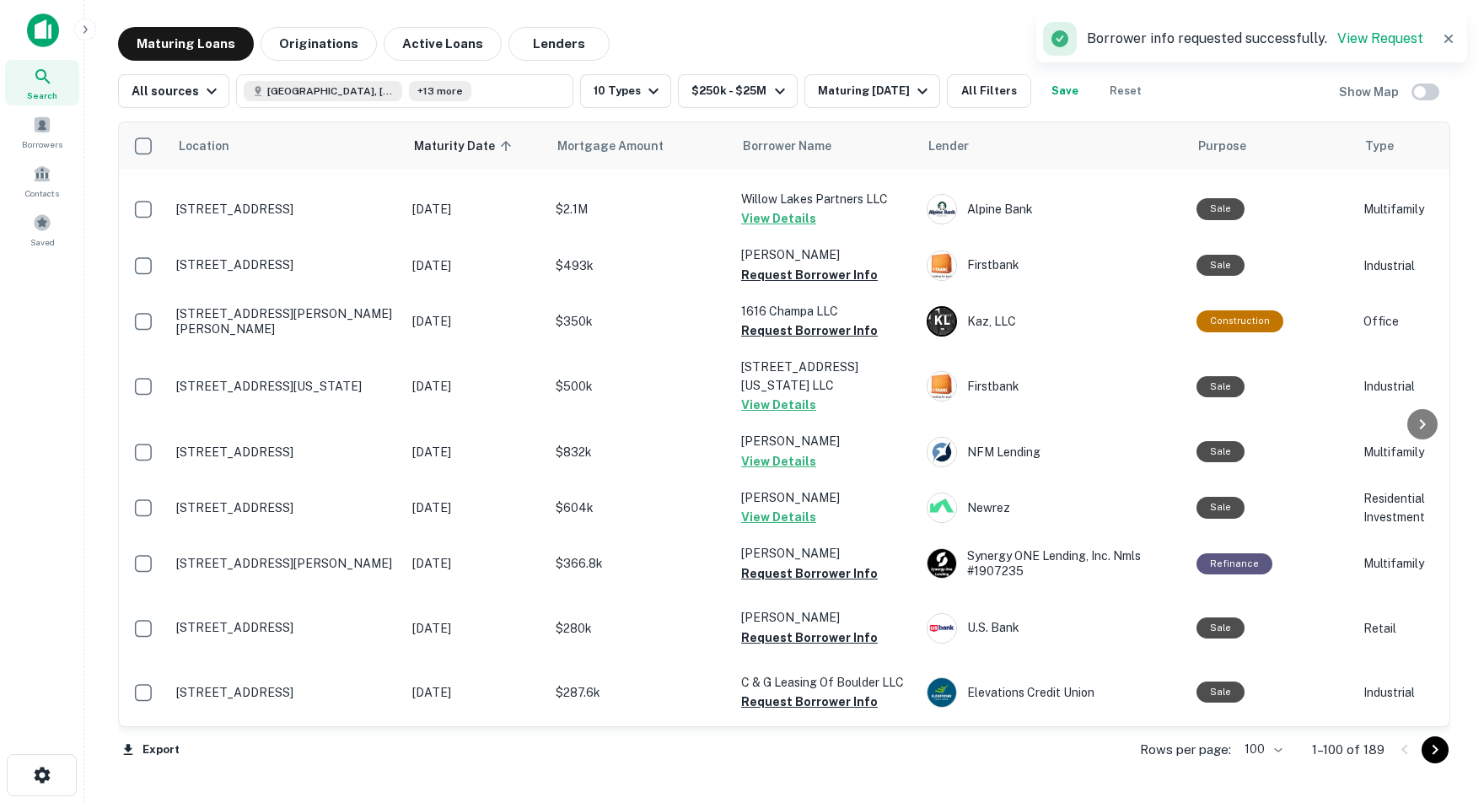
scroll to position [778, 0]
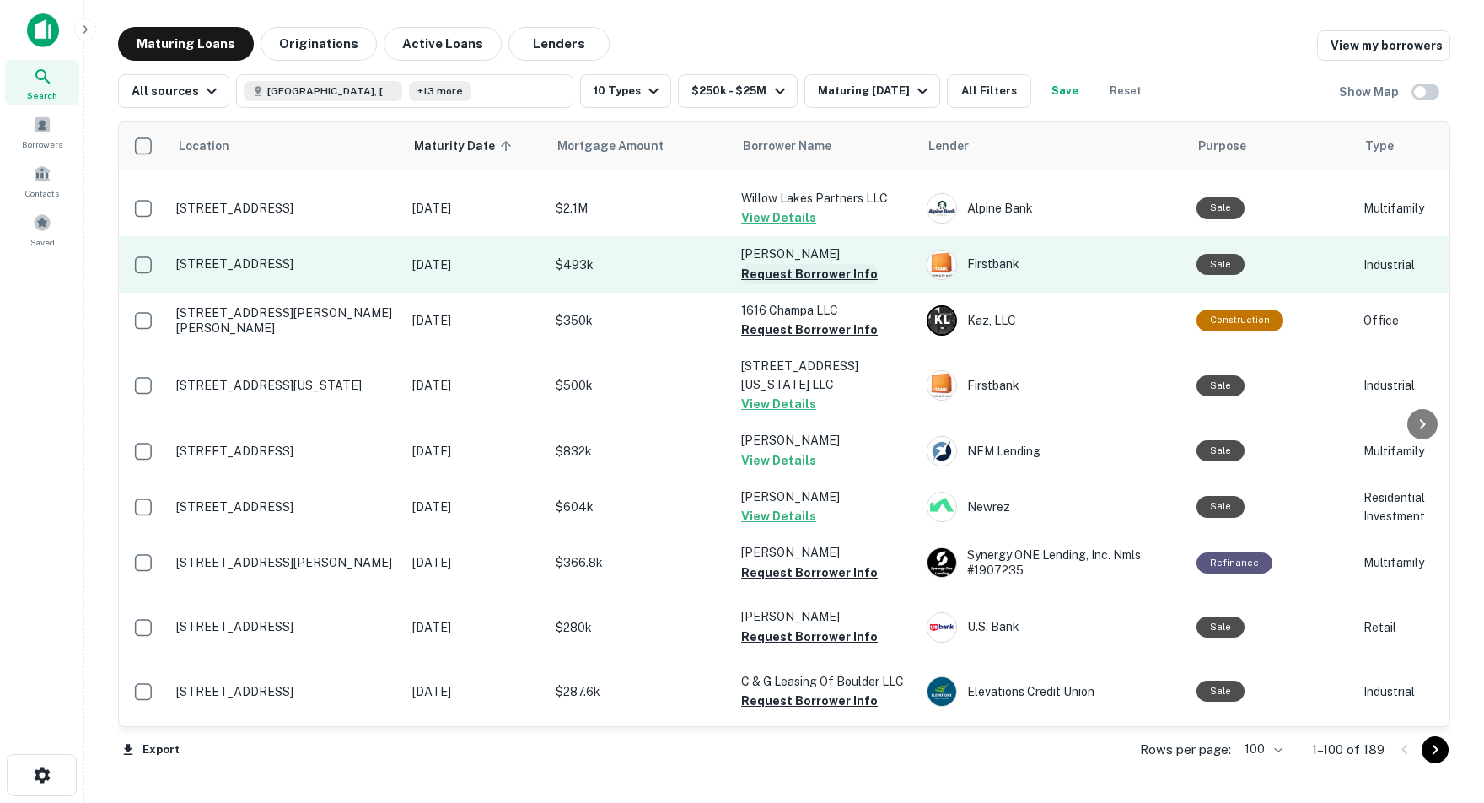
click at [758, 284] on button "Request Borrower Info" at bounding box center [809, 274] width 137 height 20
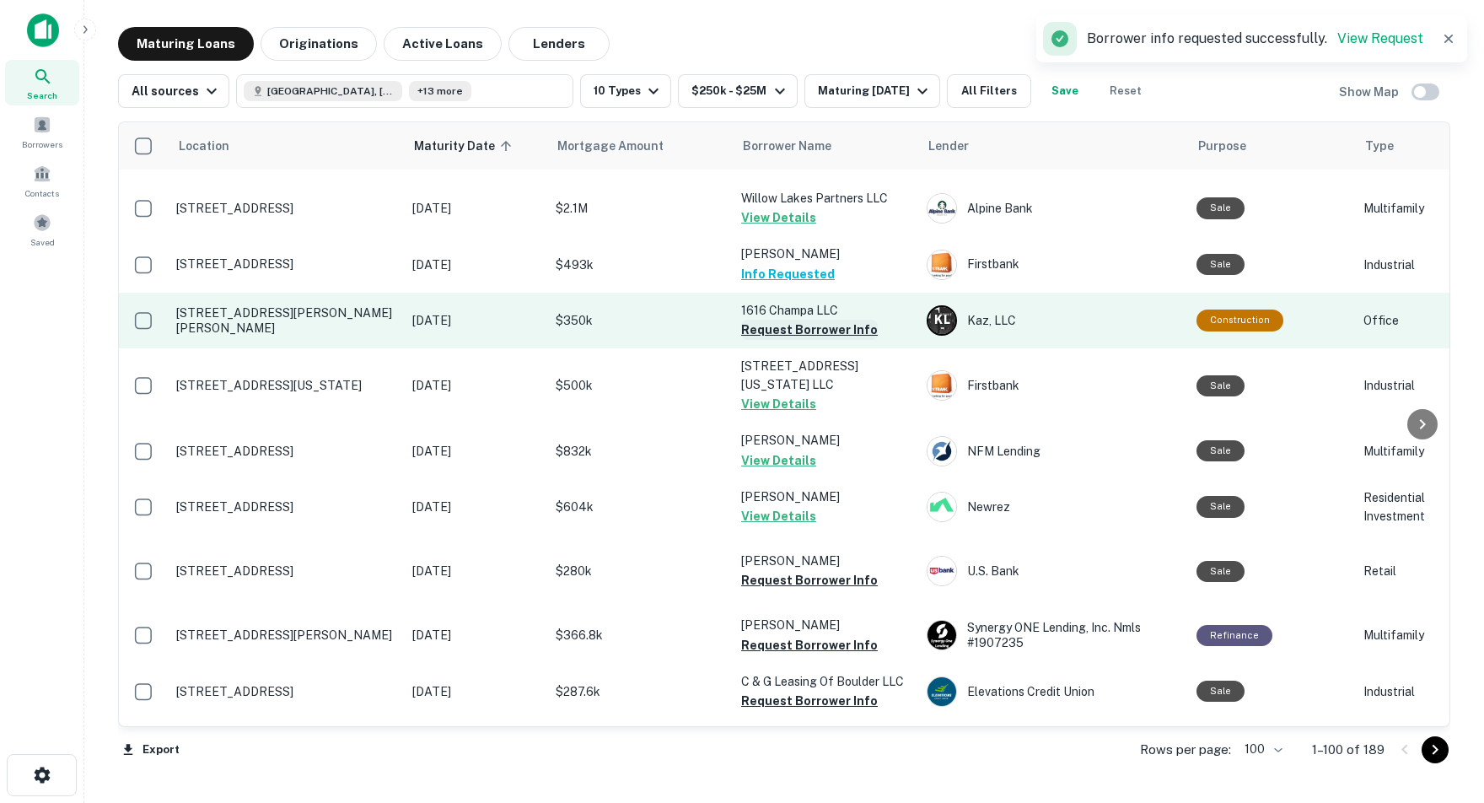
click at [750, 340] on button "Request Borrower Info" at bounding box center [809, 330] width 137 height 20
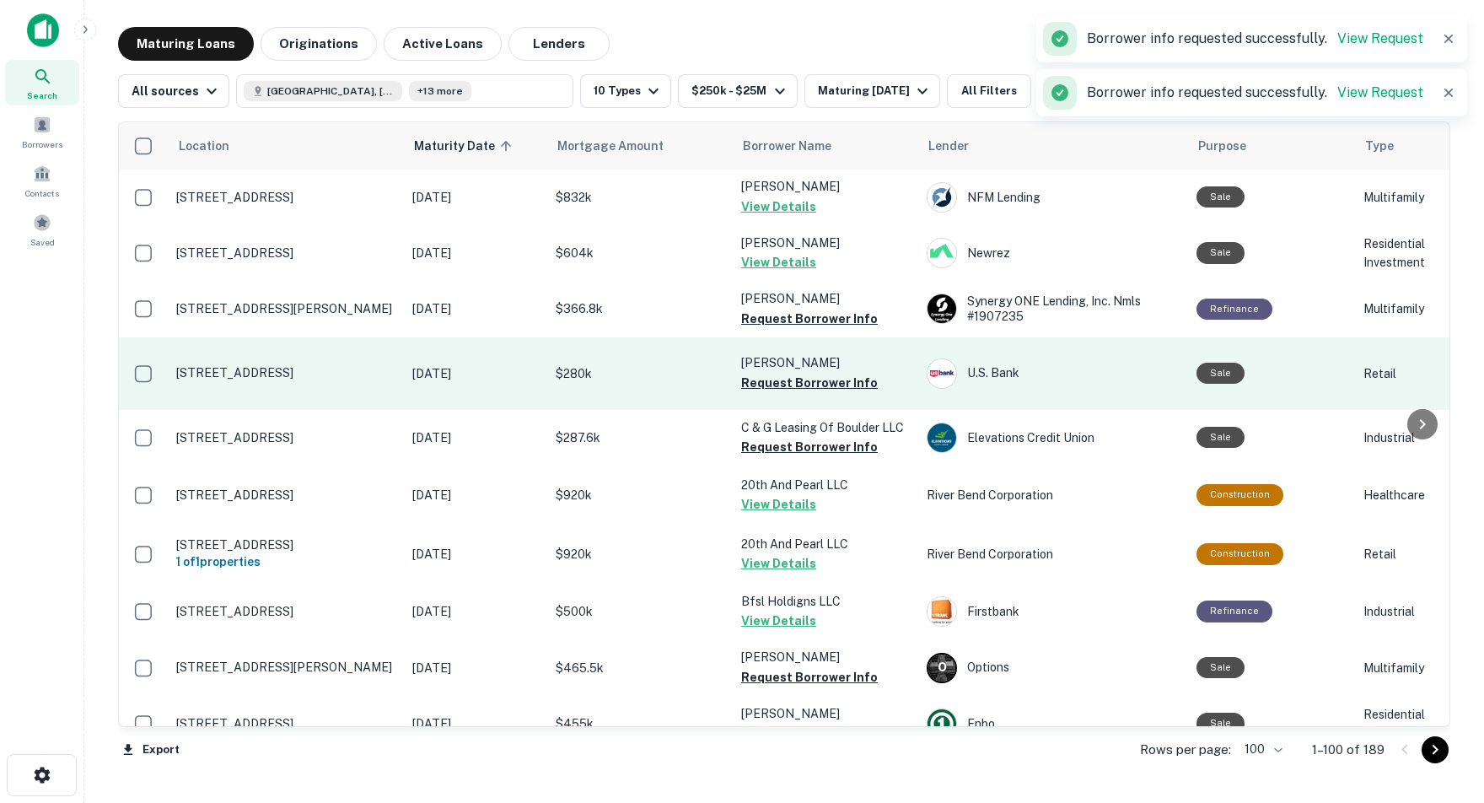
scroll to position [1039, 0]
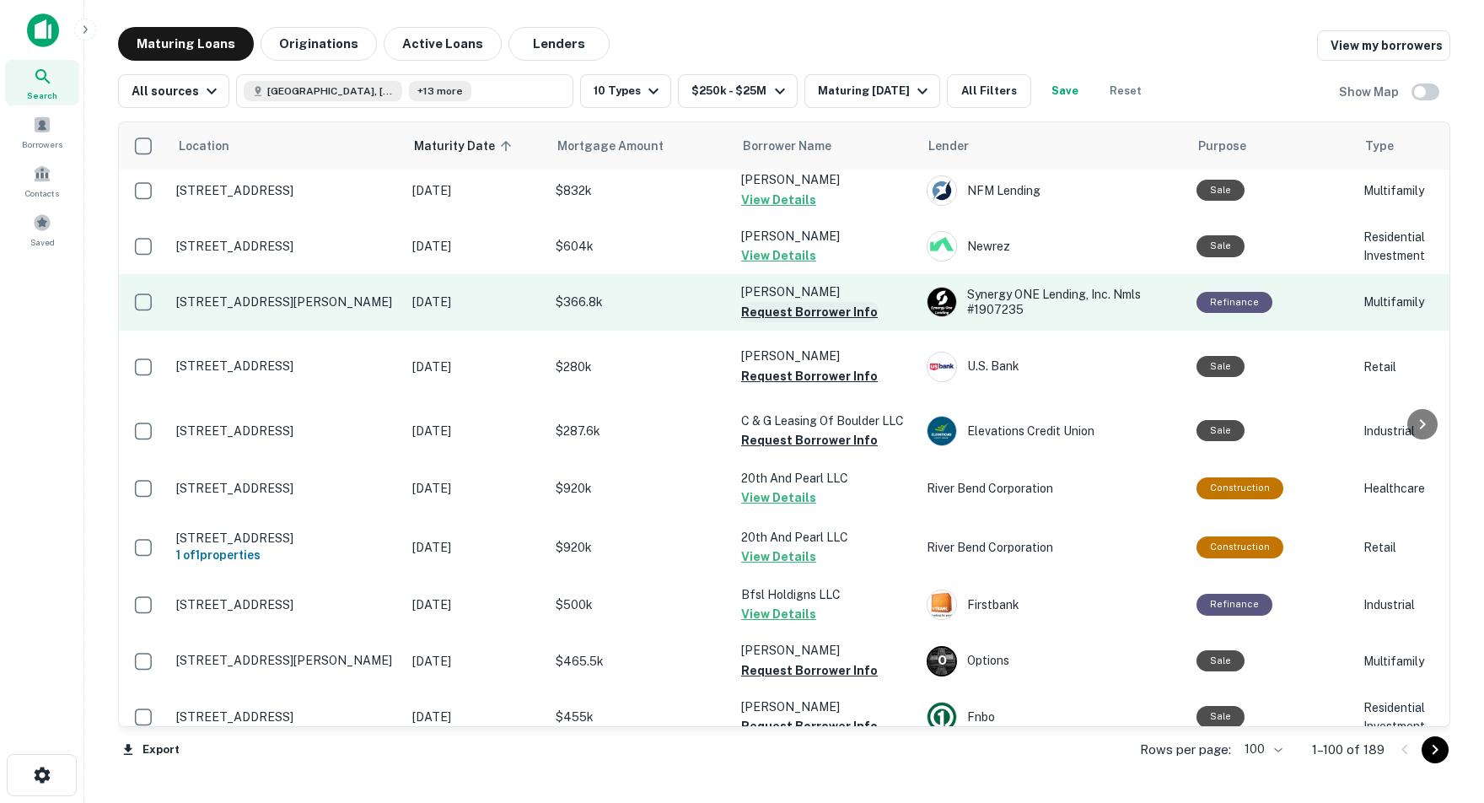
click at [788, 322] on button "Request Borrower Info" at bounding box center [809, 312] width 137 height 20
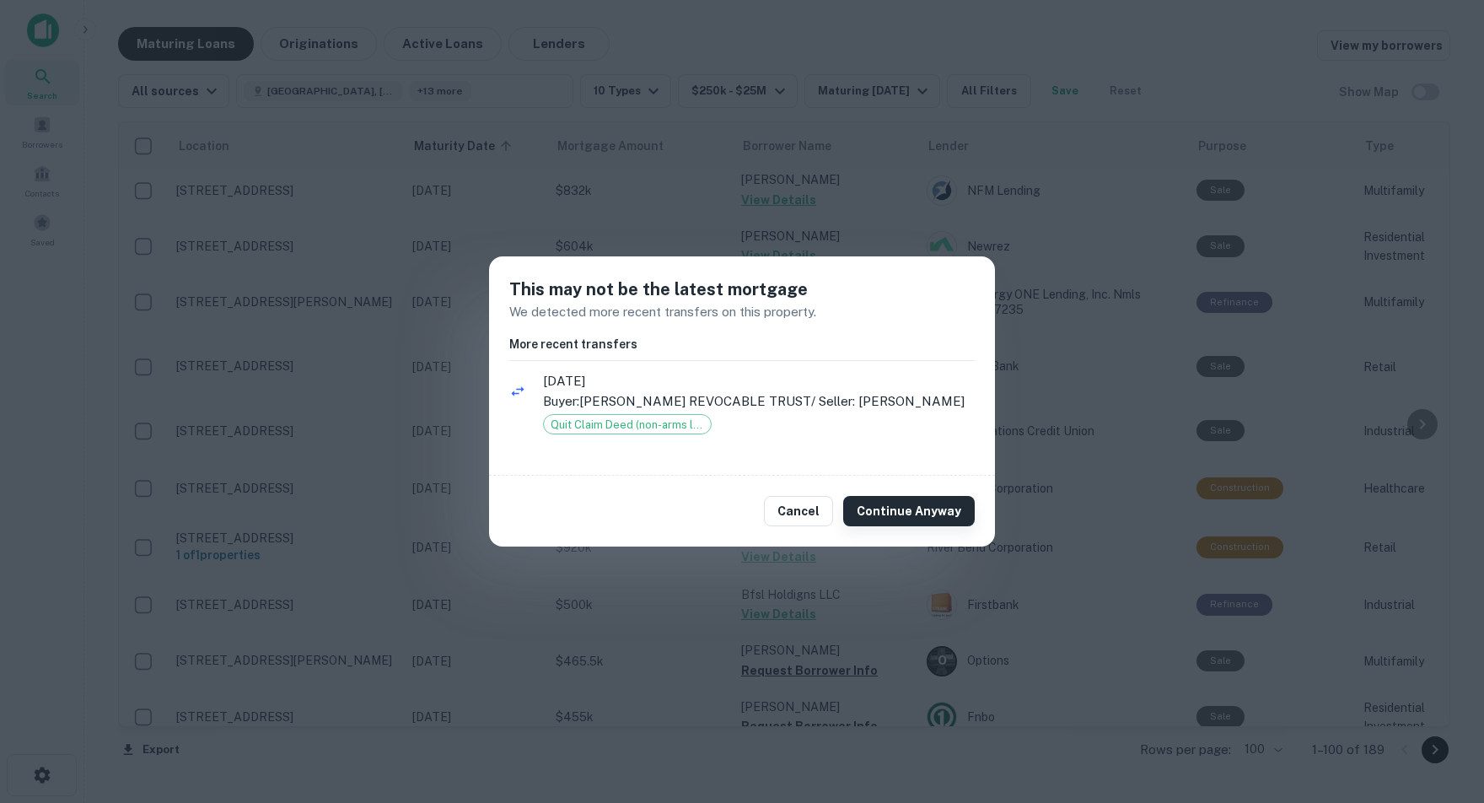
click at [880, 512] on button "Continue Anyway" at bounding box center [909, 511] width 132 height 30
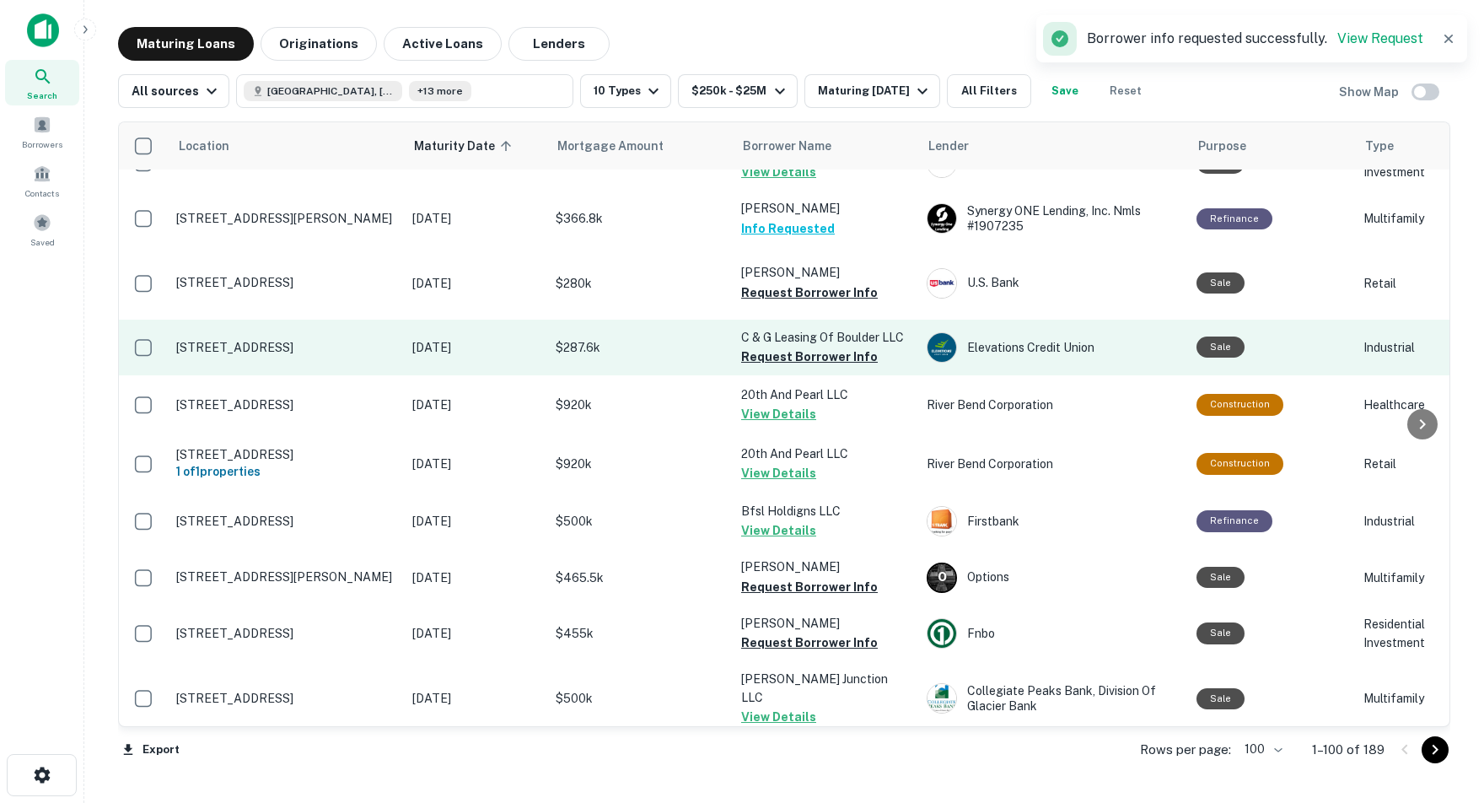
scroll to position [1126, 0]
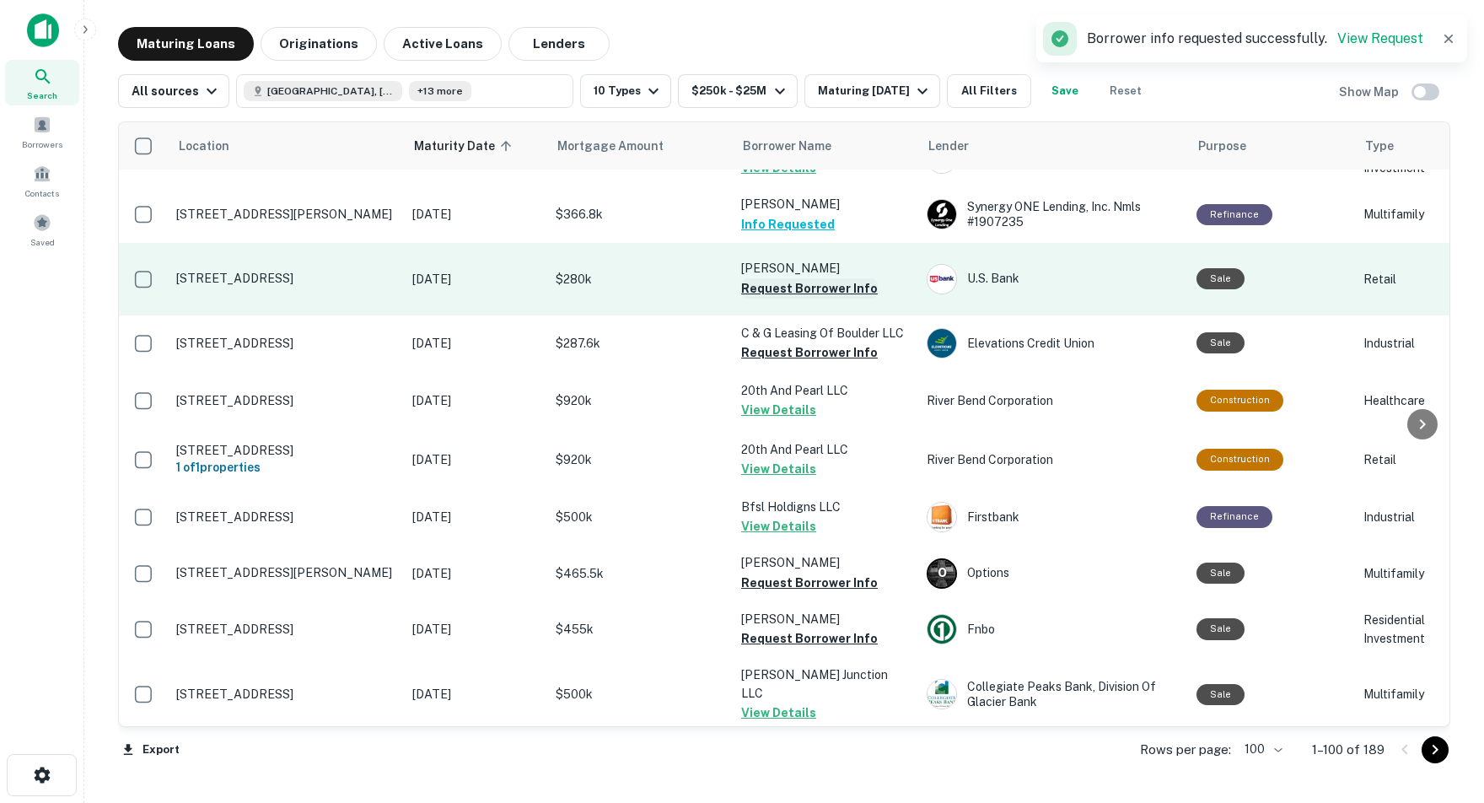
click at [811, 298] on button "Request Borrower Info" at bounding box center [809, 288] width 137 height 20
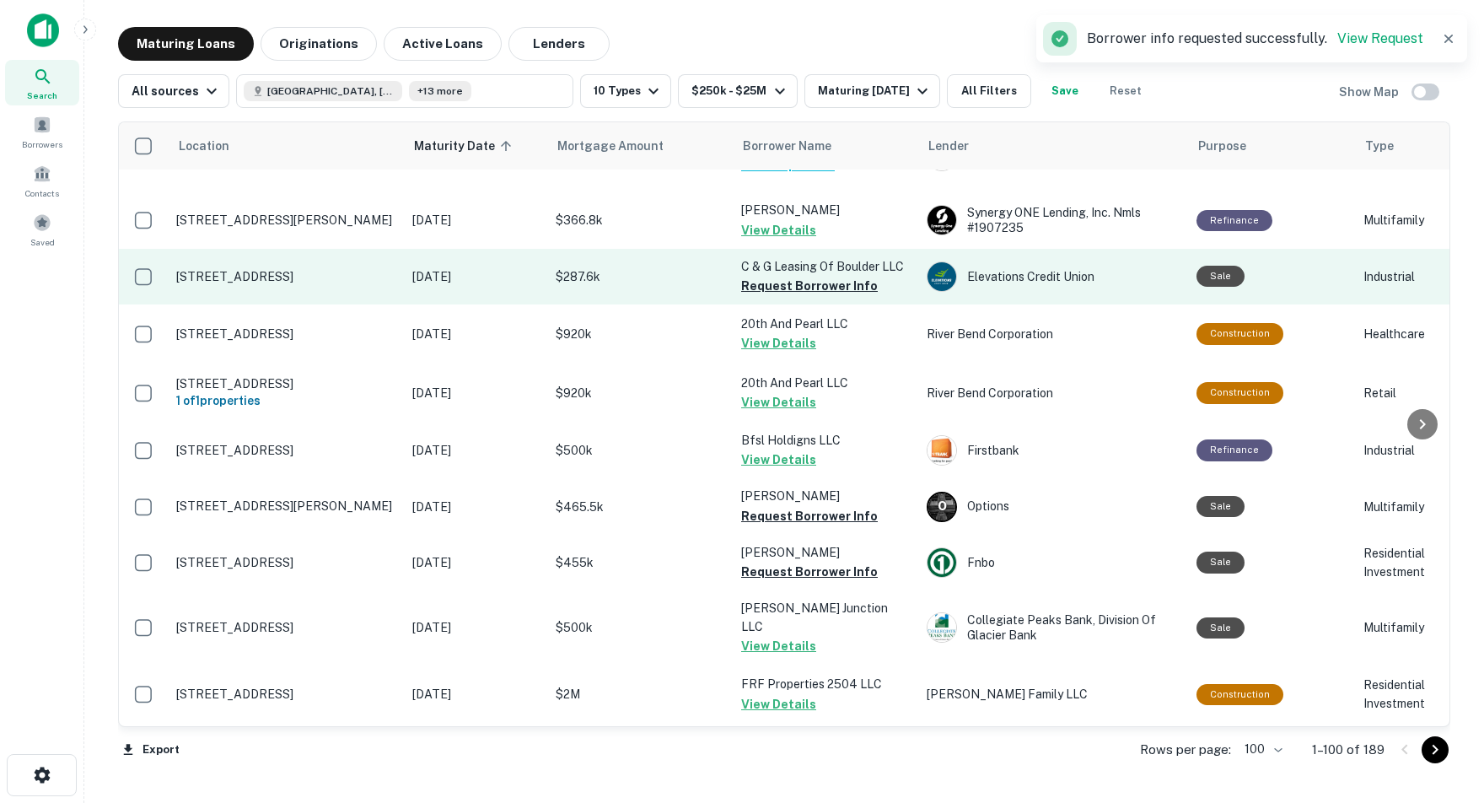
scroll to position [1210, 0]
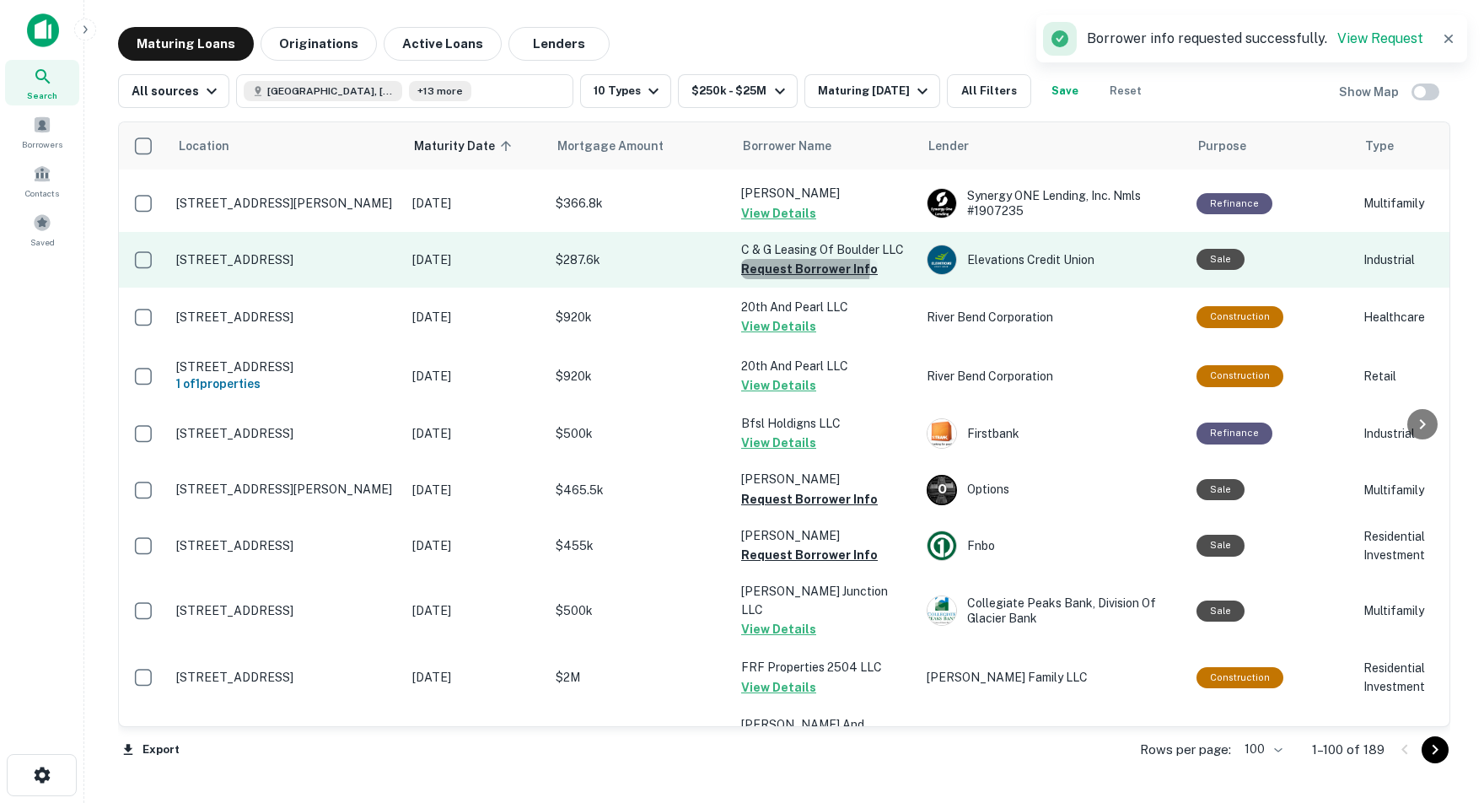
click at [772, 279] on button "Request Borrower Info" at bounding box center [809, 269] width 137 height 20
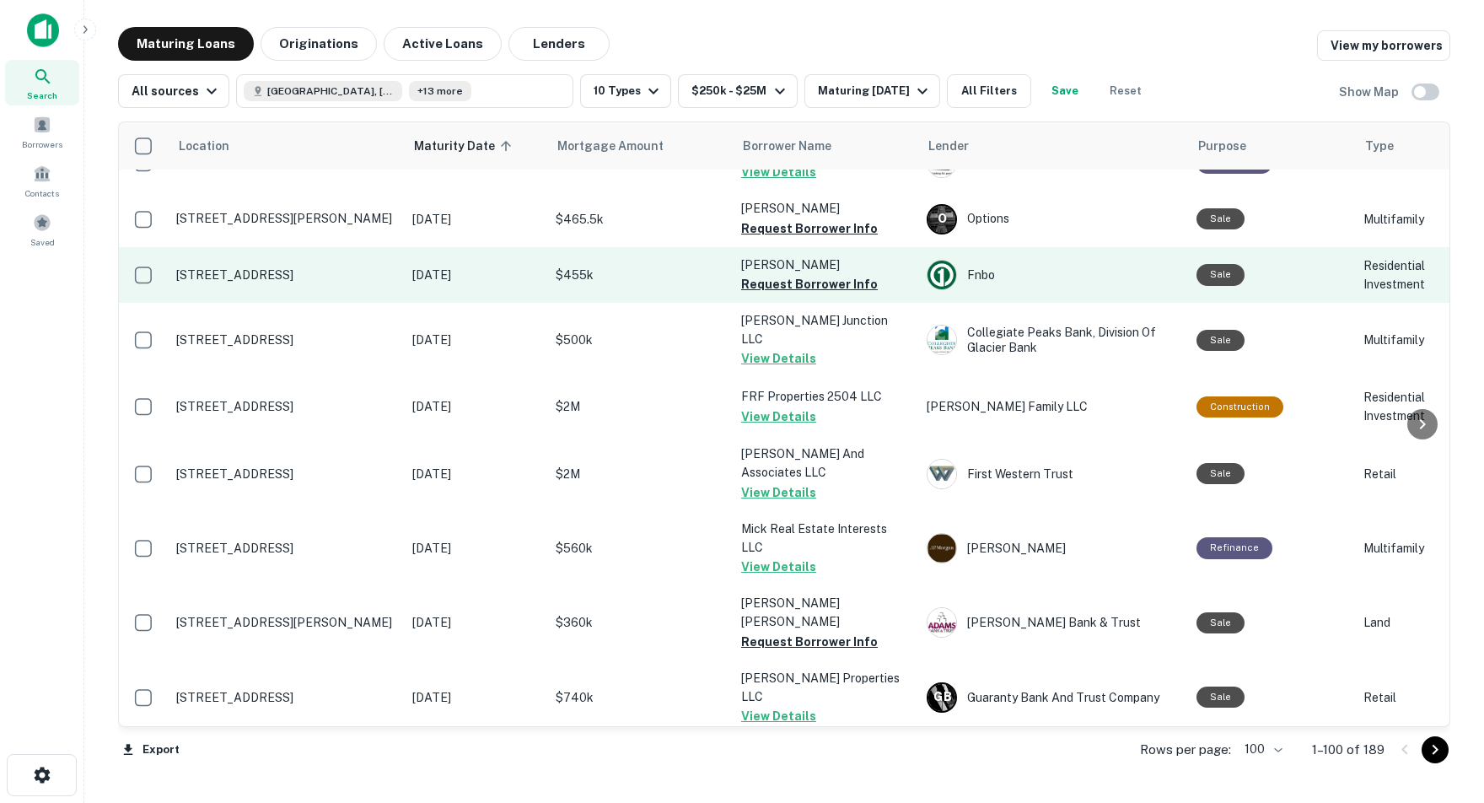
scroll to position [1465, 1]
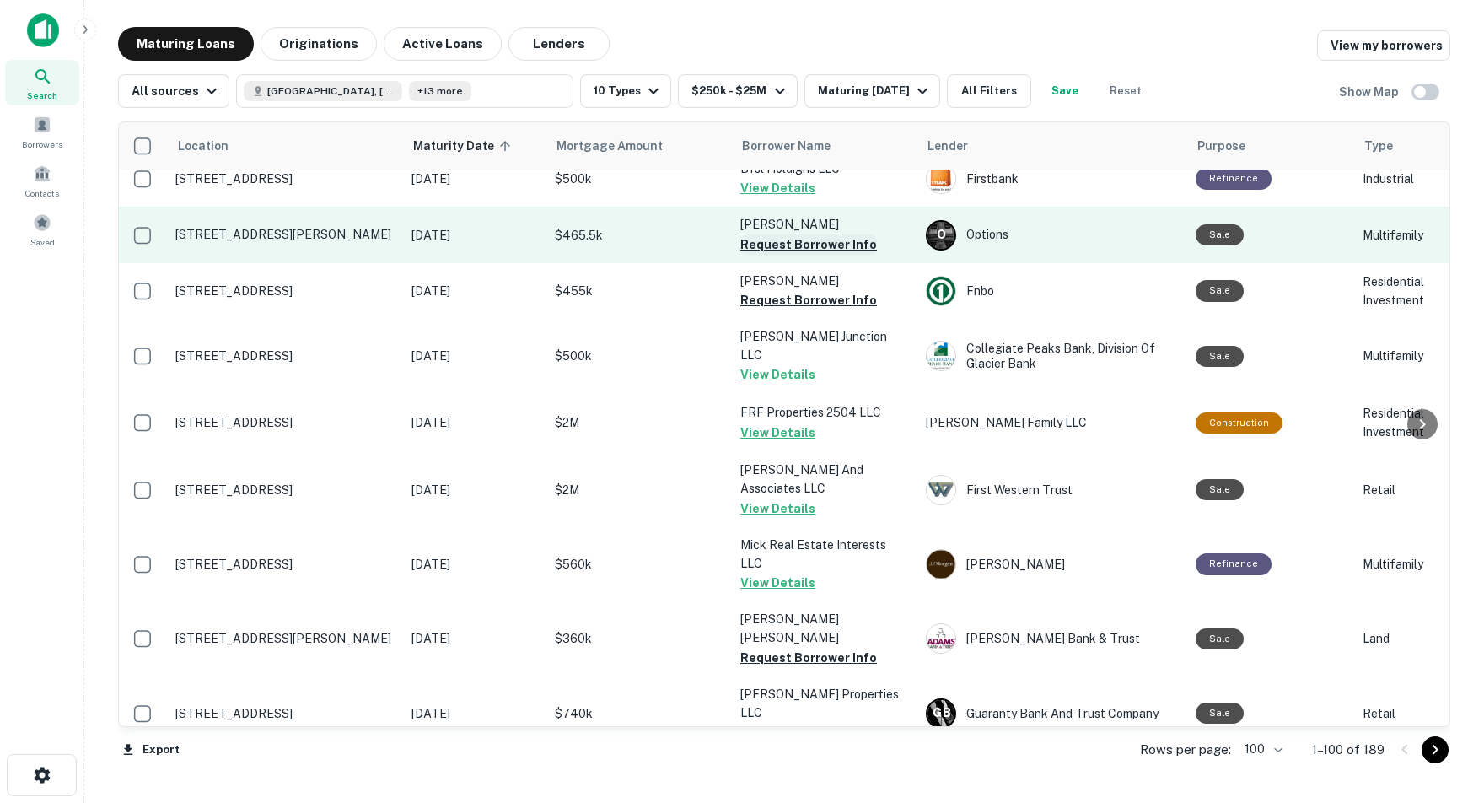
click at [761, 255] on button "Request Borrower Info" at bounding box center [808, 244] width 137 height 20
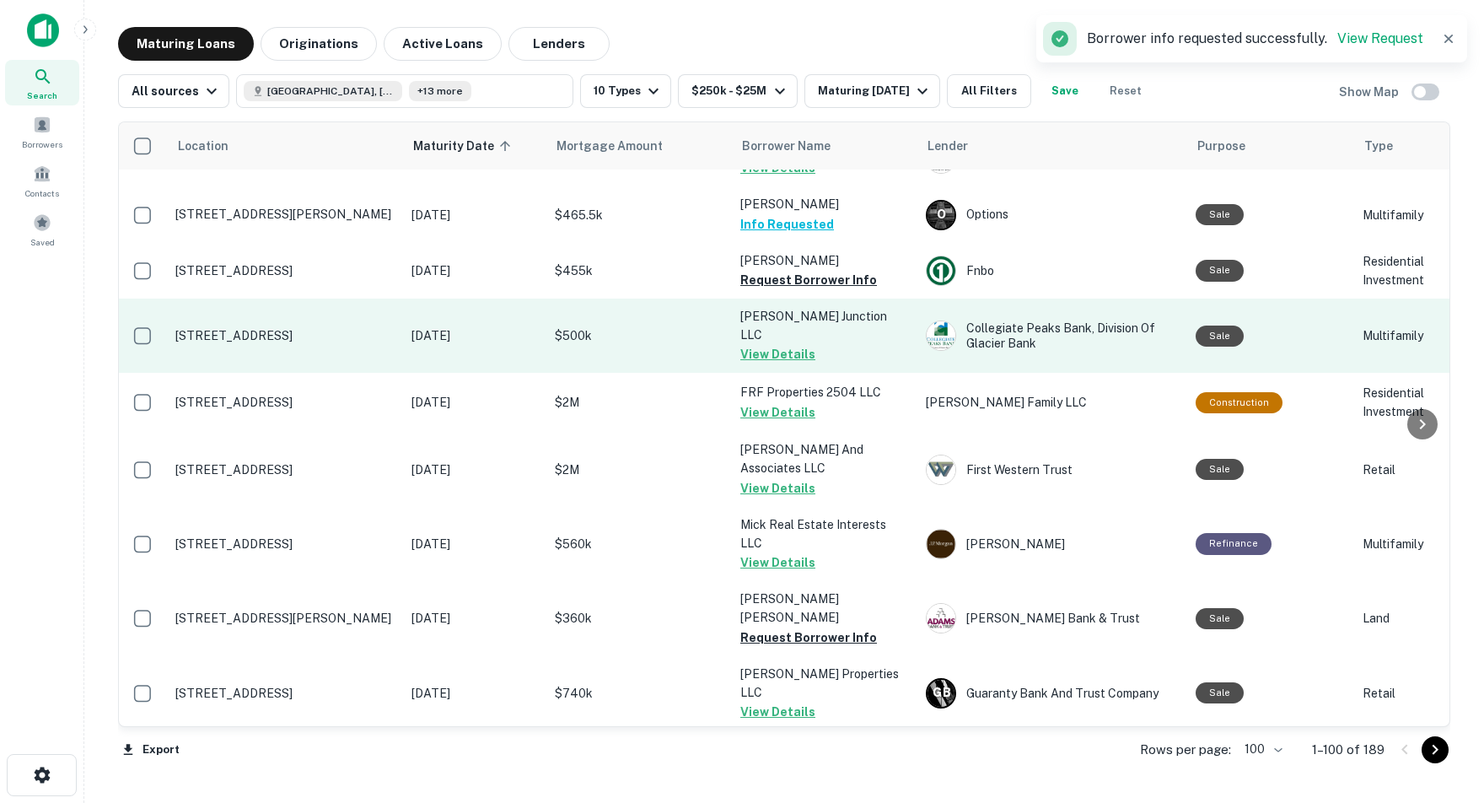
scroll to position [1505, 1]
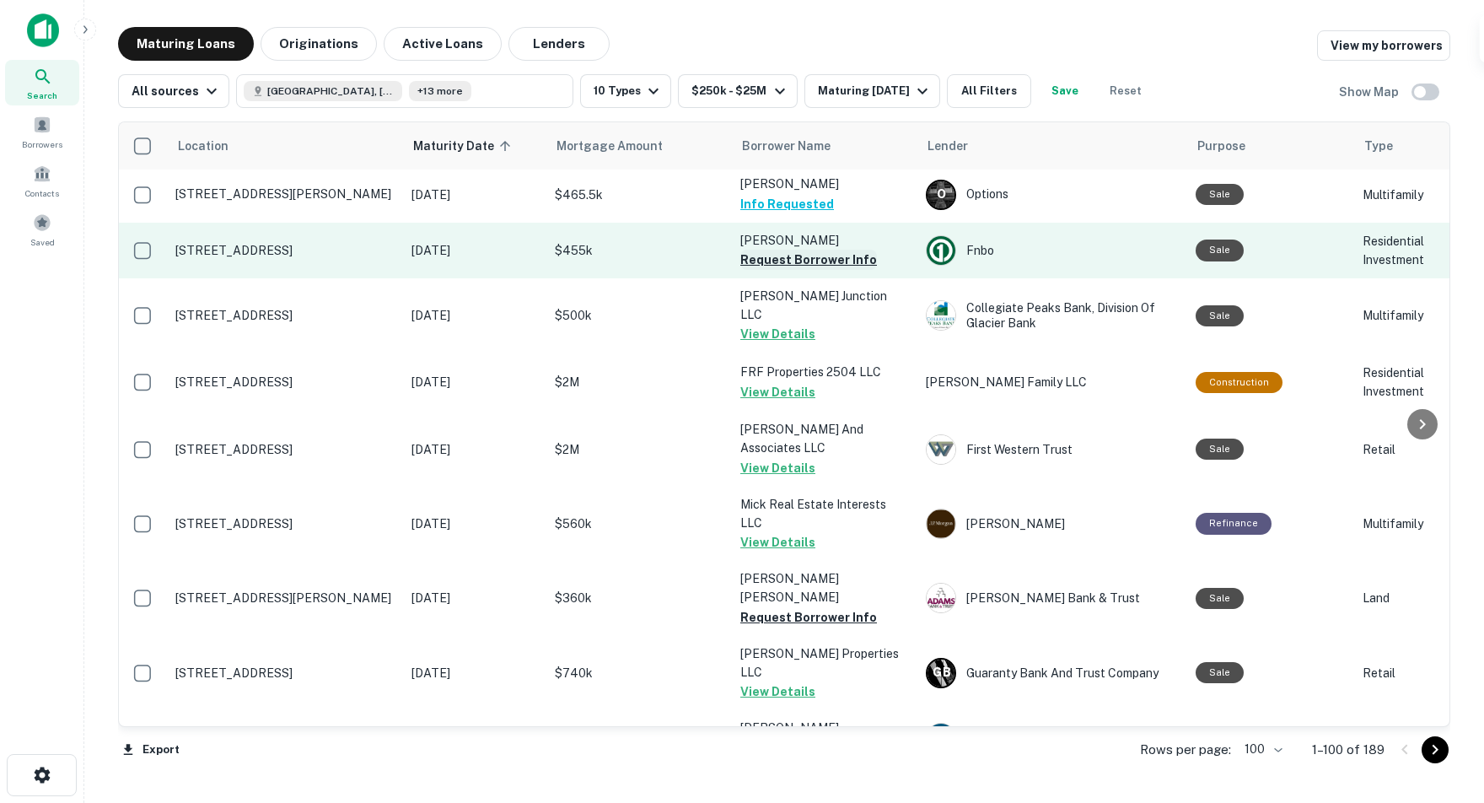
click at [763, 270] on button "Request Borrower Info" at bounding box center [808, 260] width 137 height 20
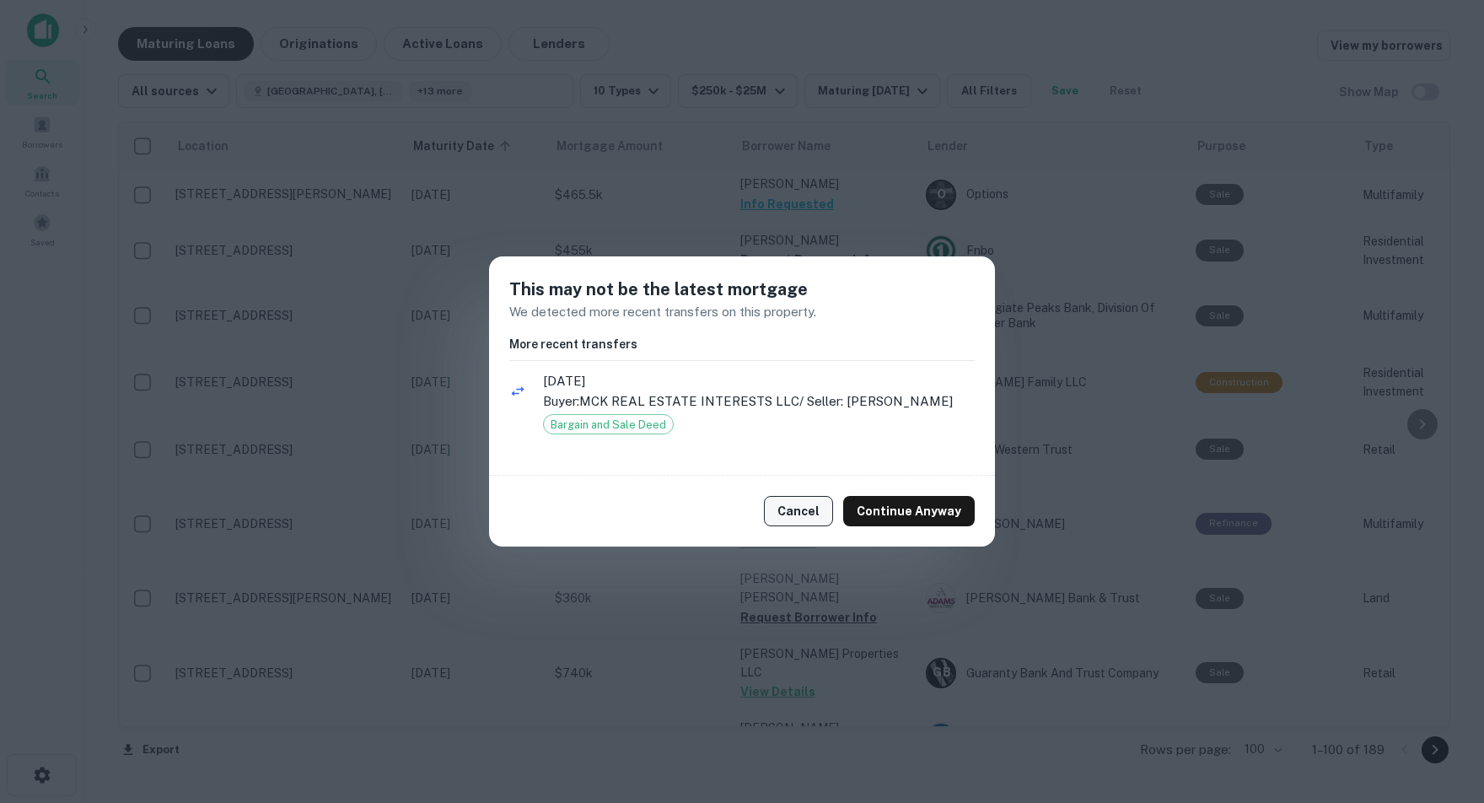
click at [806, 503] on button "Cancel" at bounding box center [798, 511] width 69 height 30
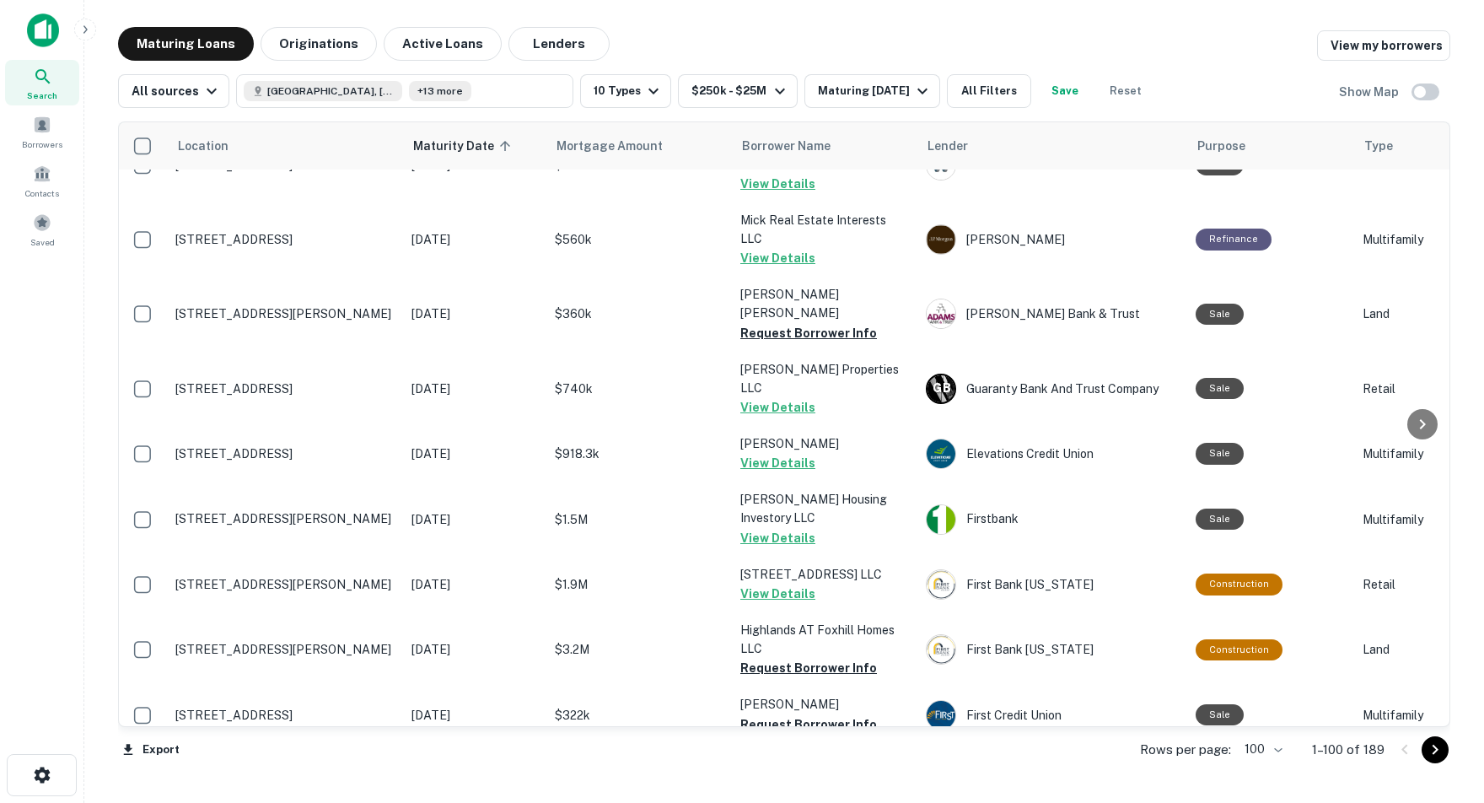
scroll to position [1794, 1]
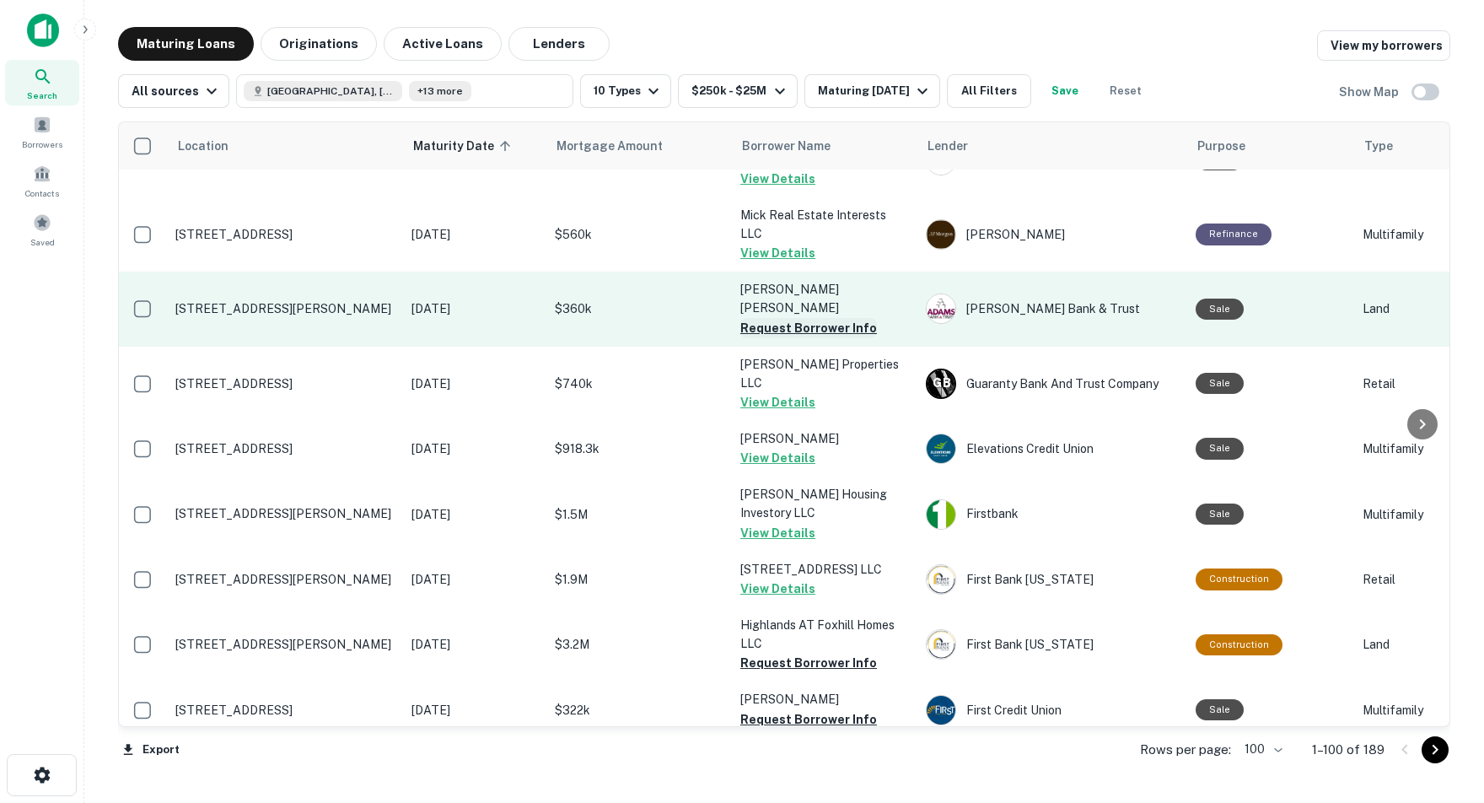
click at [771, 335] on button "Request Borrower Info" at bounding box center [808, 328] width 137 height 20
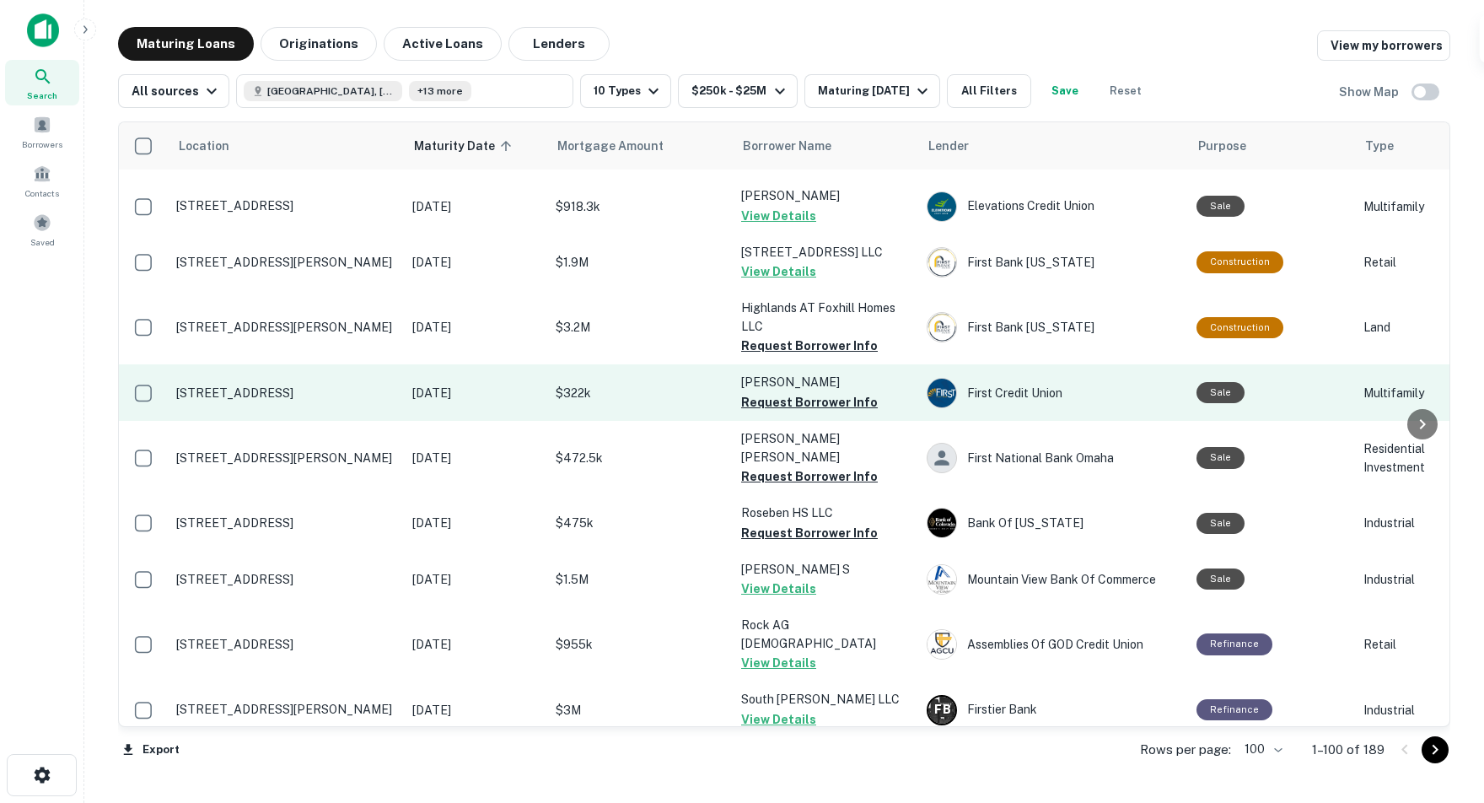
scroll to position [2120, 0]
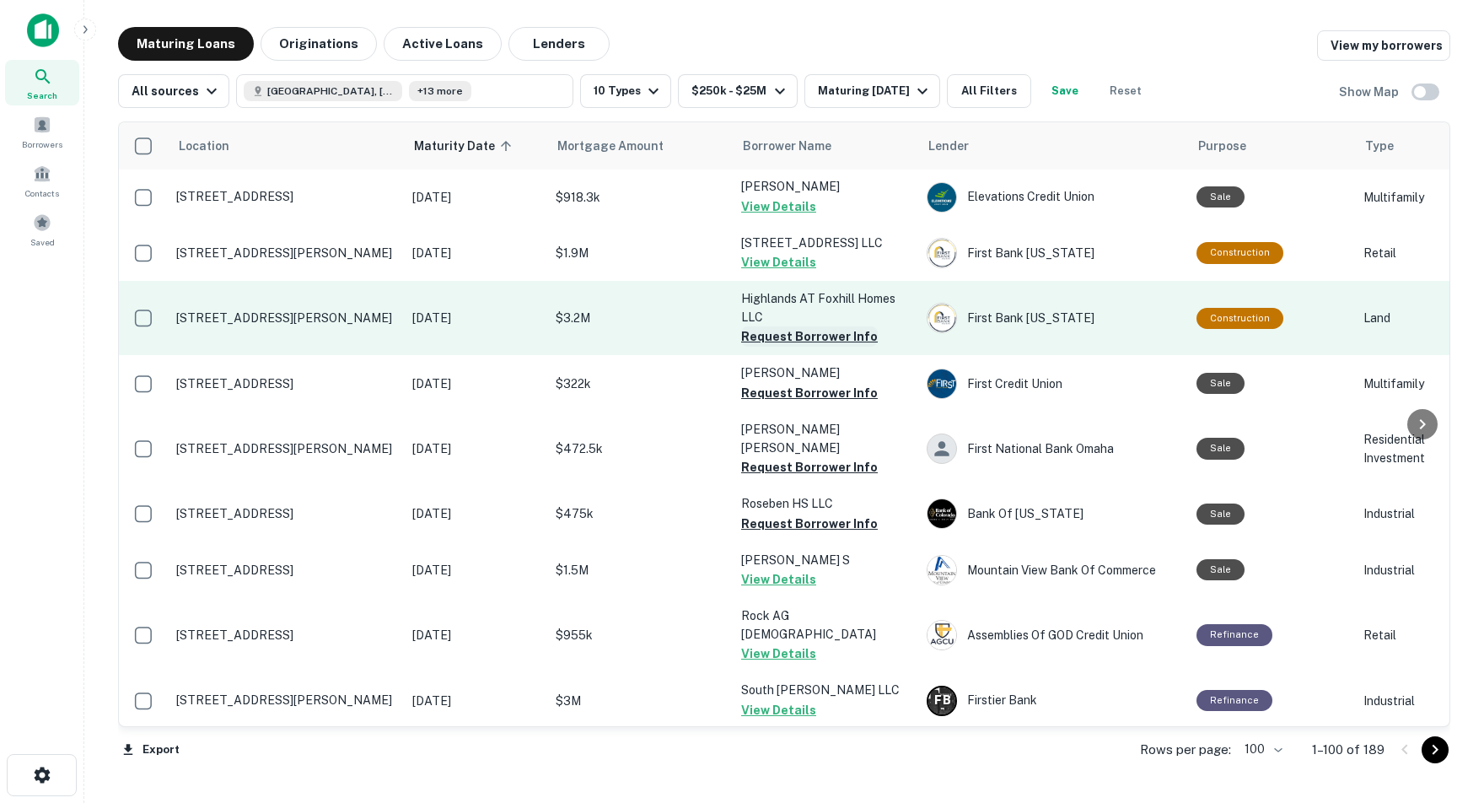
click at [754, 326] on button "Request Borrower Info" at bounding box center [809, 336] width 137 height 20
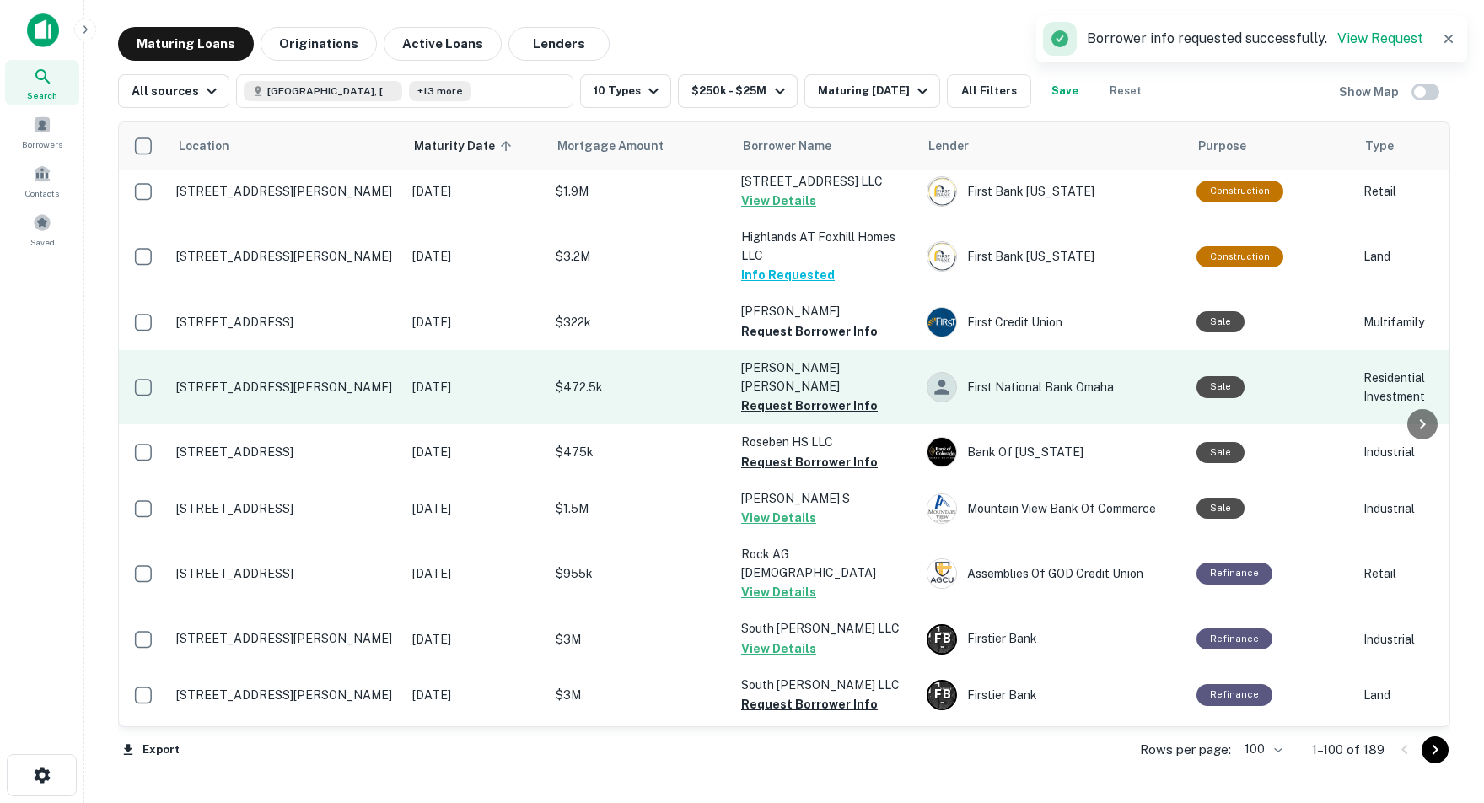
scroll to position [2183, 0]
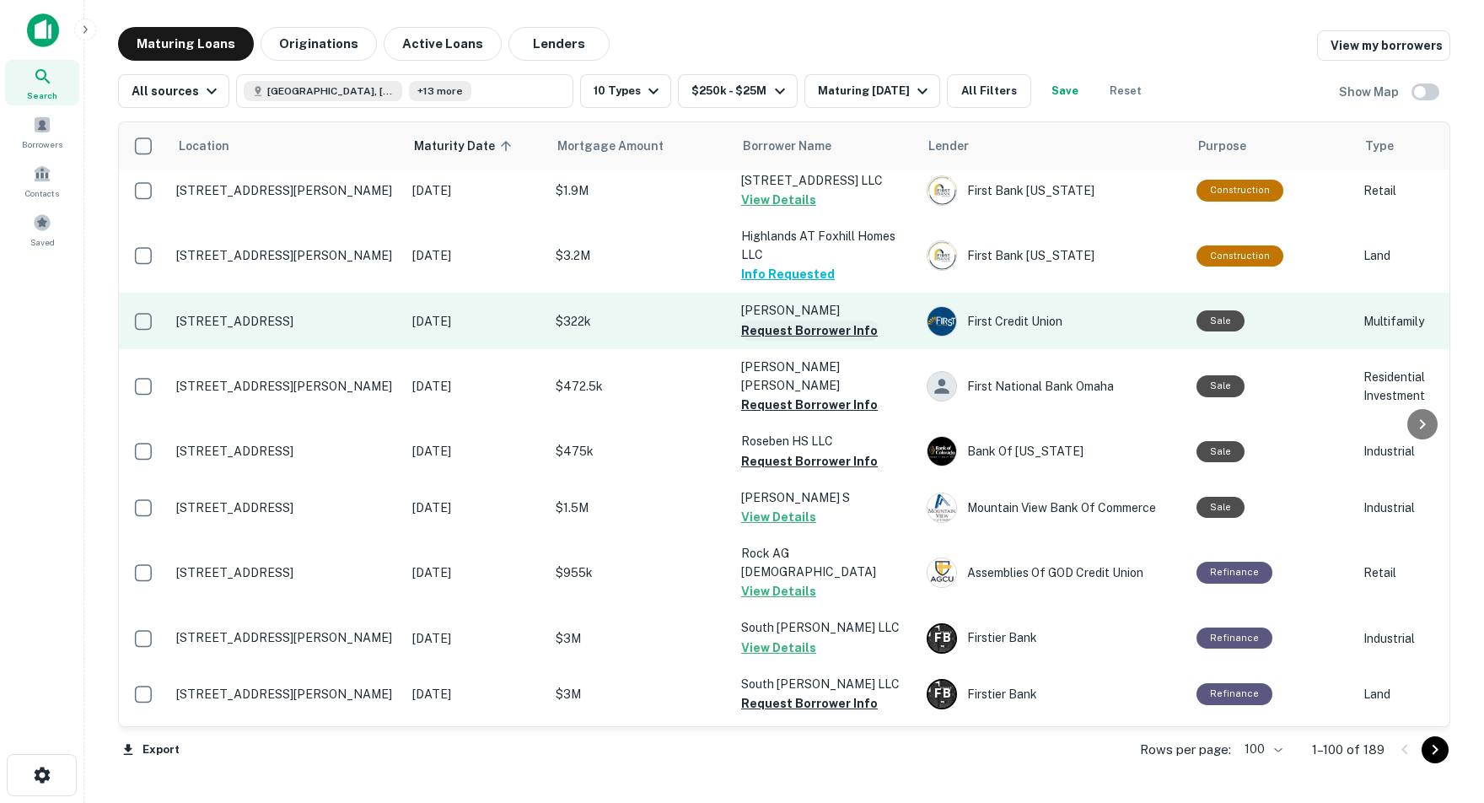
click at [760, 320] on button "Request Borrower Info" at bounding box center [809, 330] width 137 height 20
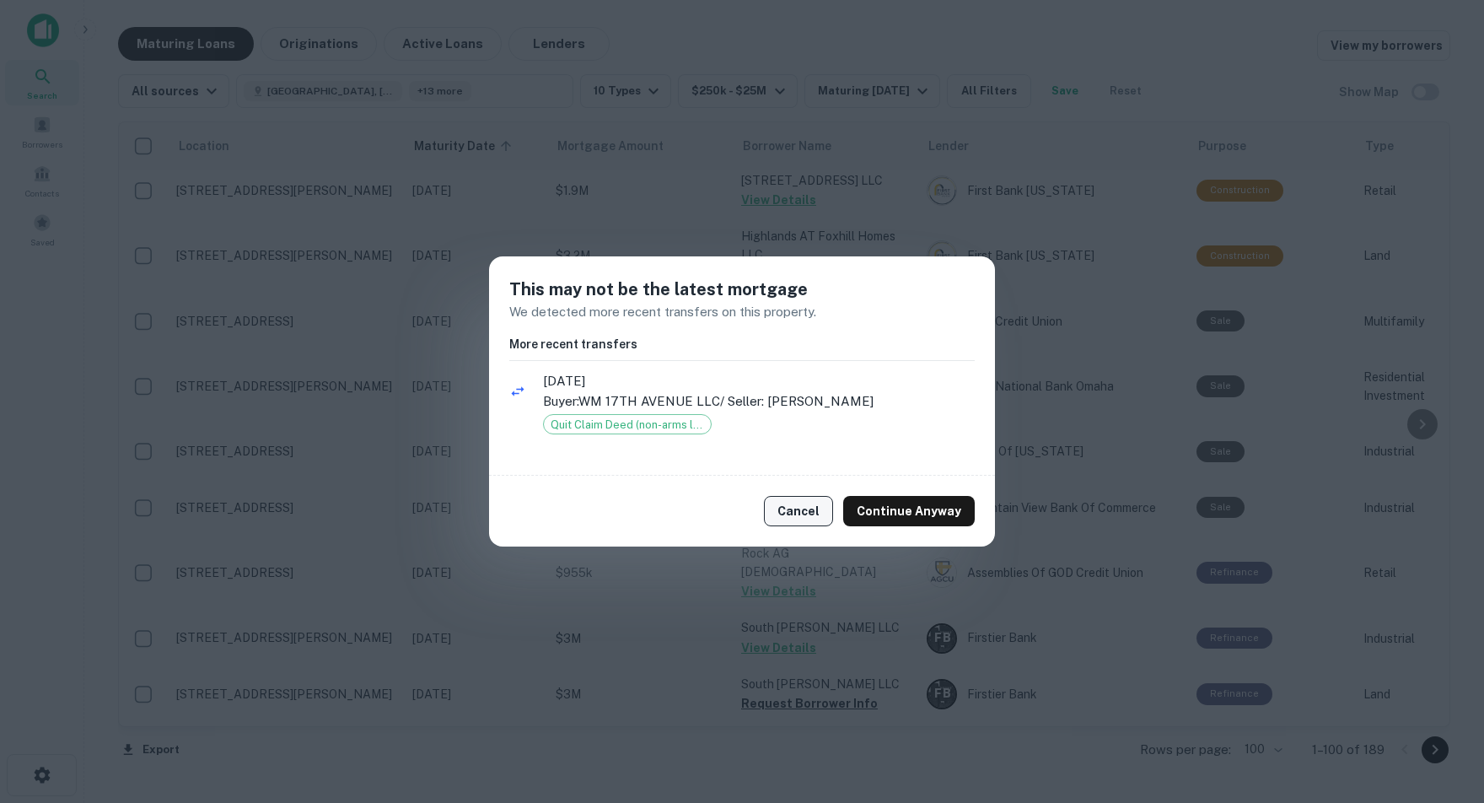
click at [801, 509] on button "Cancel" at bounding box center [798, 511] width 69 height 30
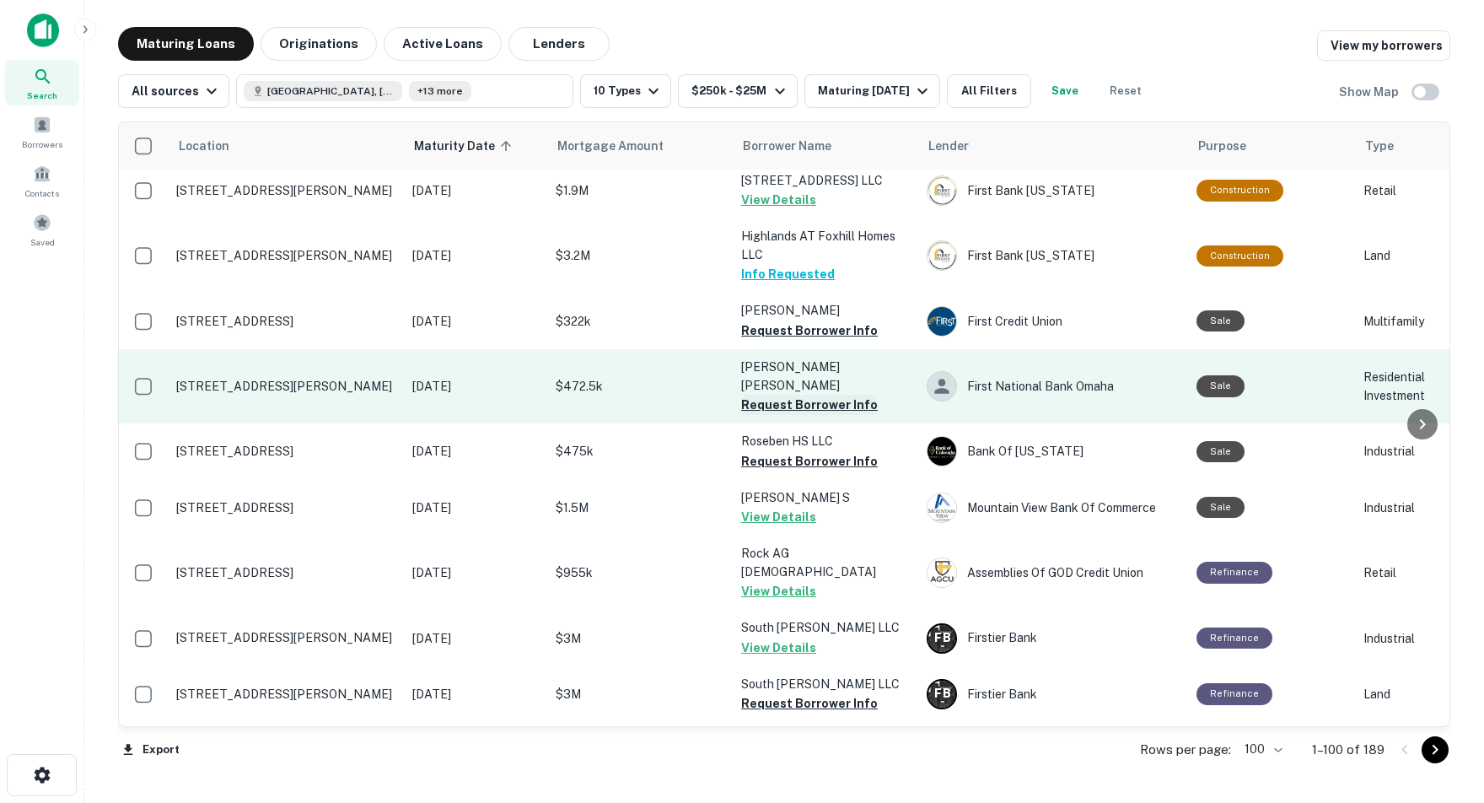
click at [750, 395] on button "Request Borrower Info" at bounding box center [809, 405] width 137 height 20
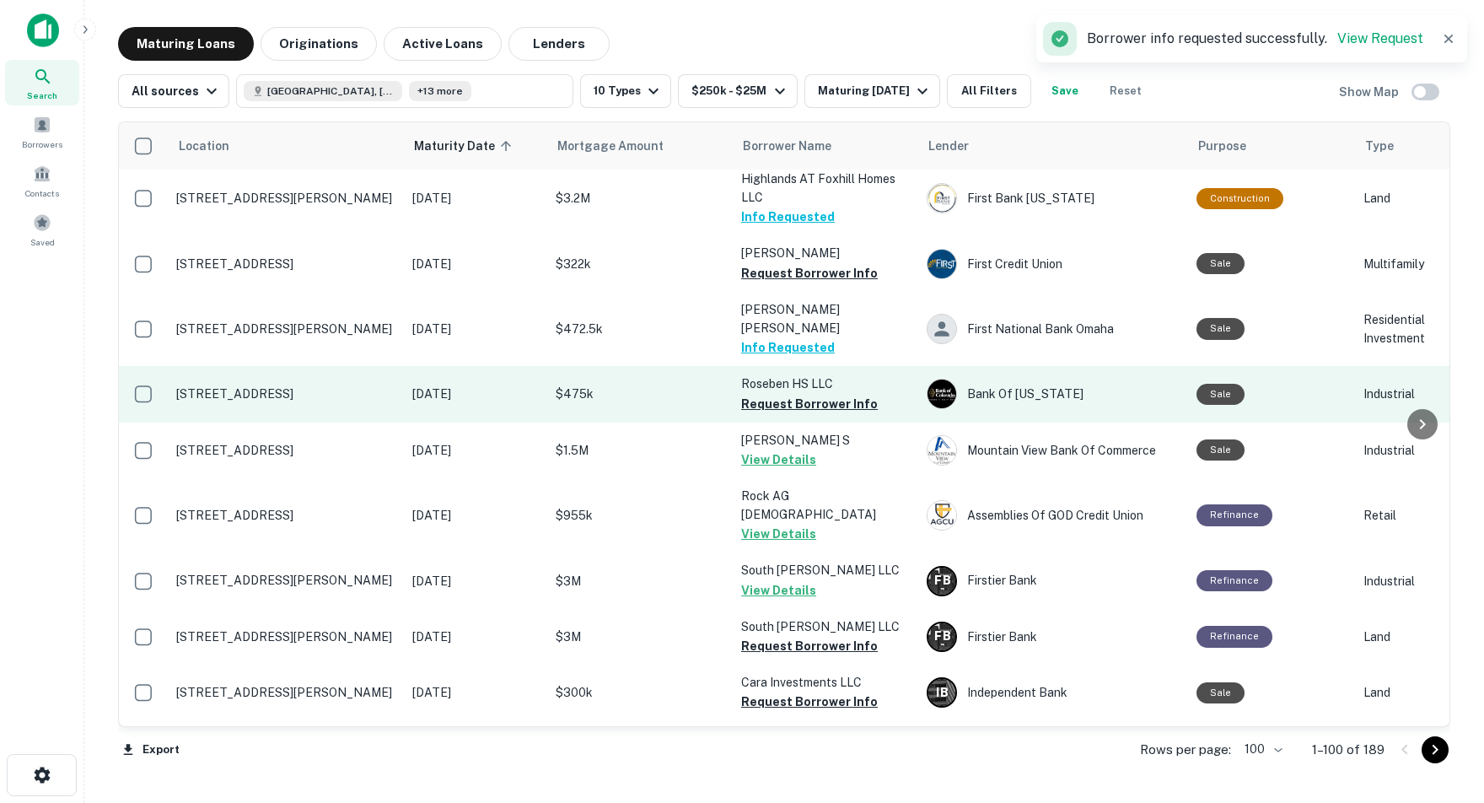
scroll to position [2243, 0]
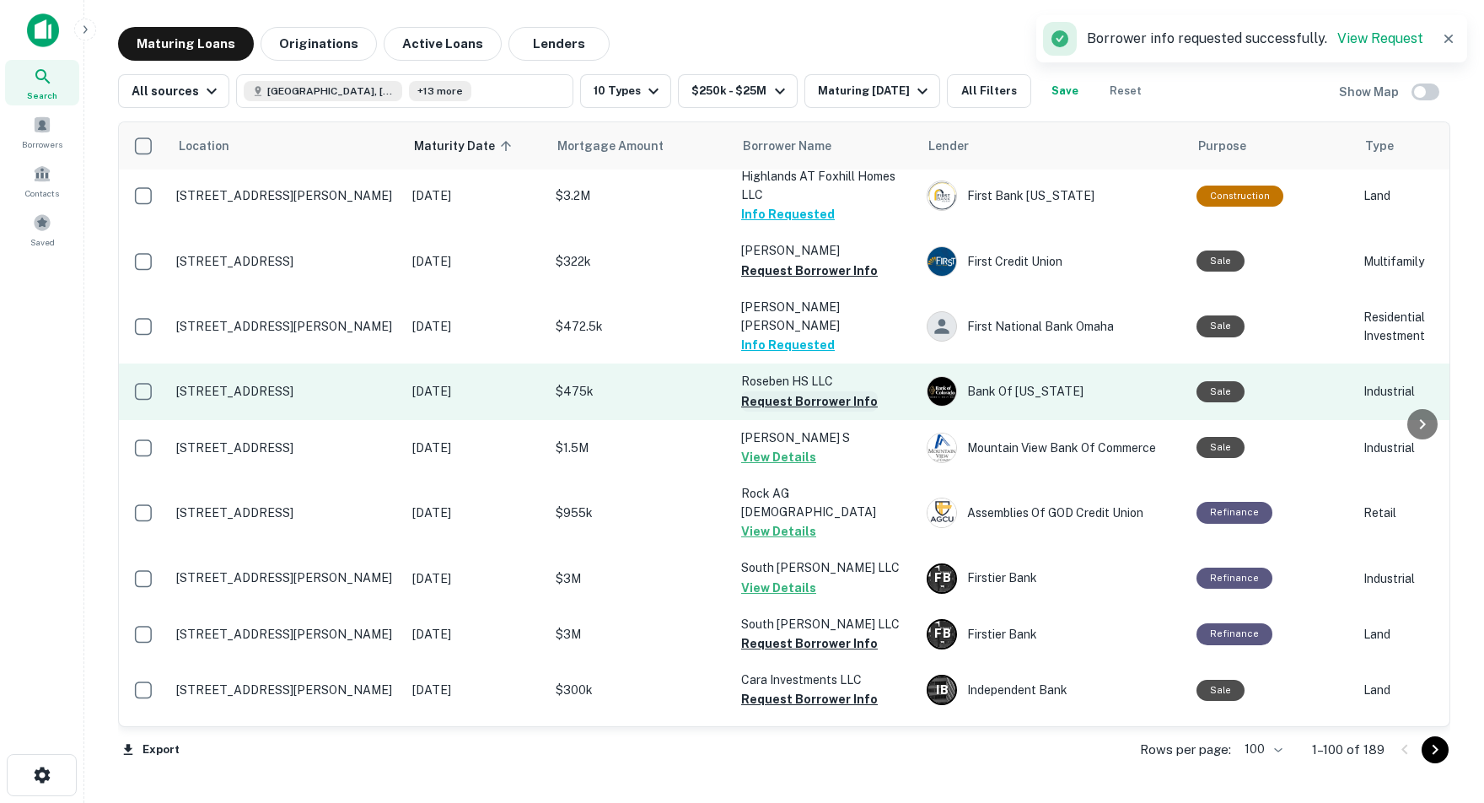
click at [802, 391] on button "Request Borrower Info" at bounding box center [809, 401] width 137 height 20
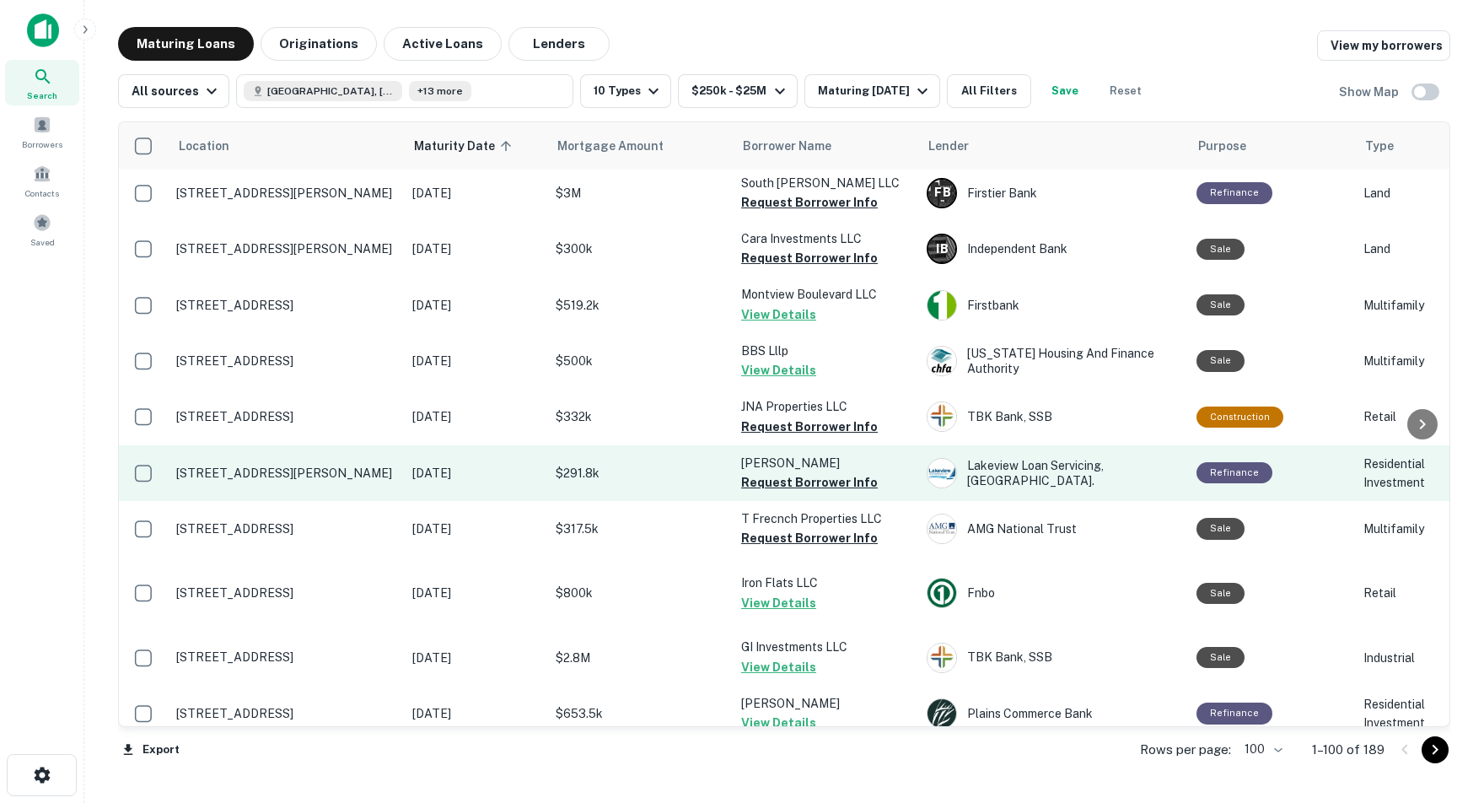
scroll to position [2685, 1]
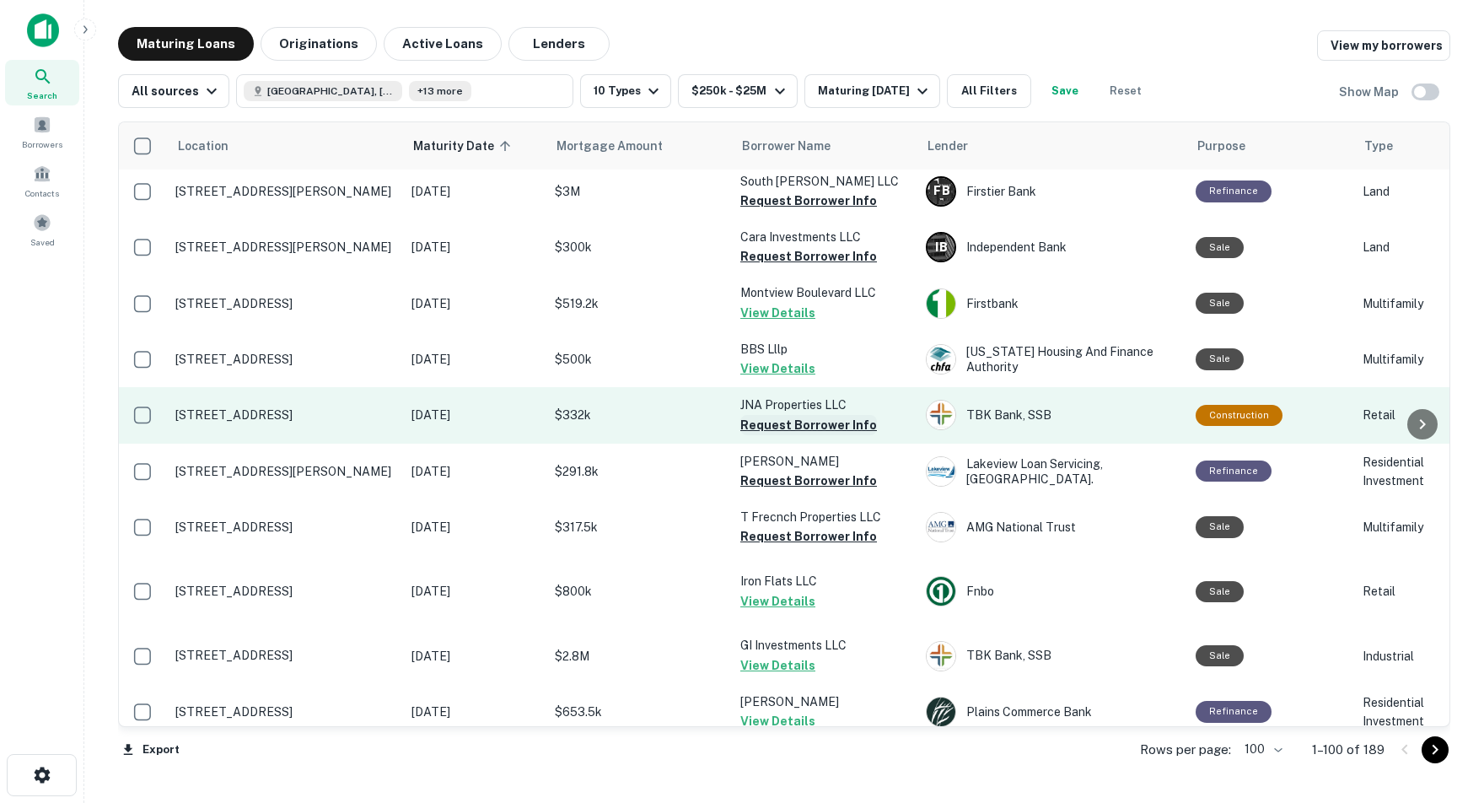
click at [782, 415] on button "Request Borrower Info" at bounding box center [808, 425] width 137 height 20
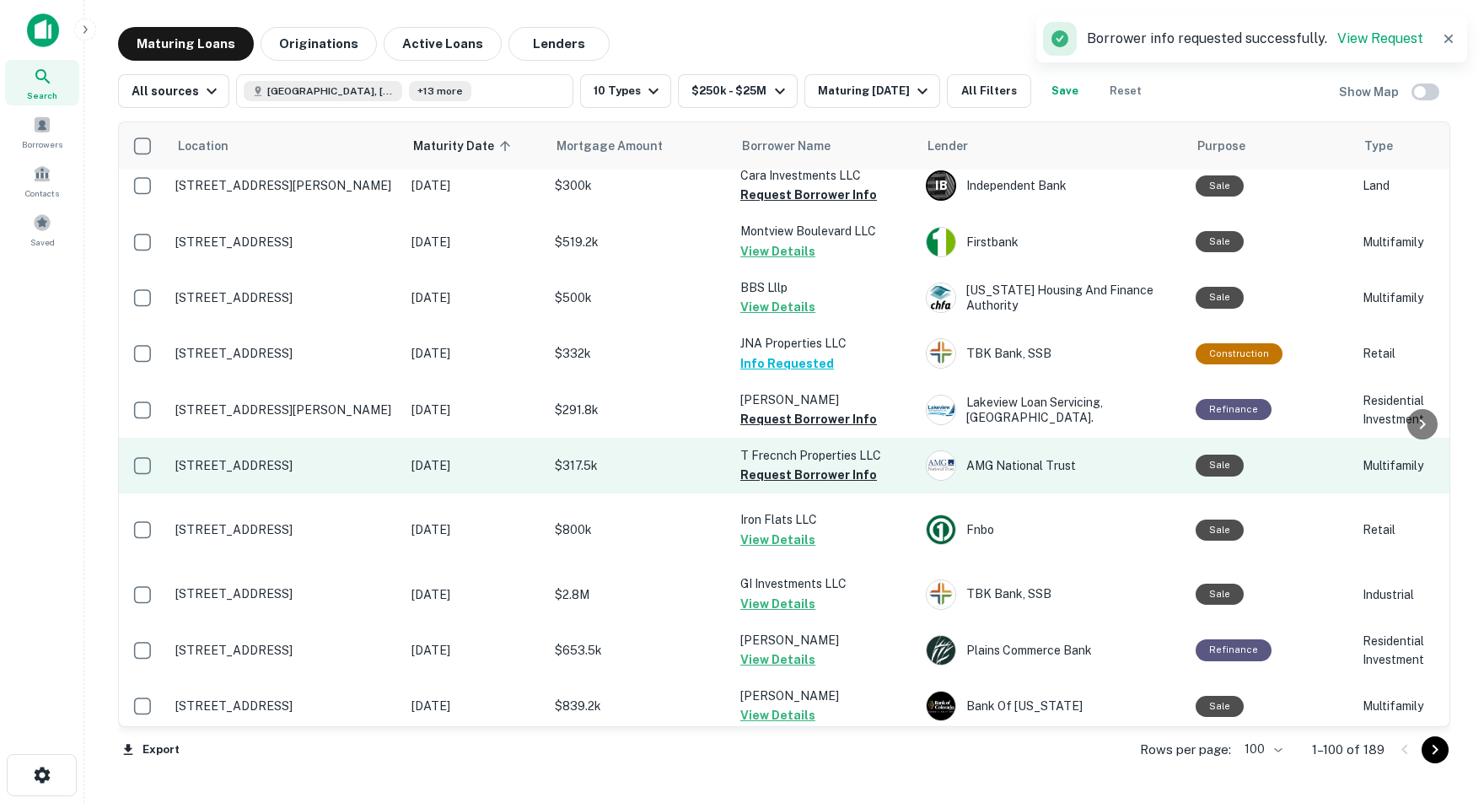
scroll to position [2750, 1]
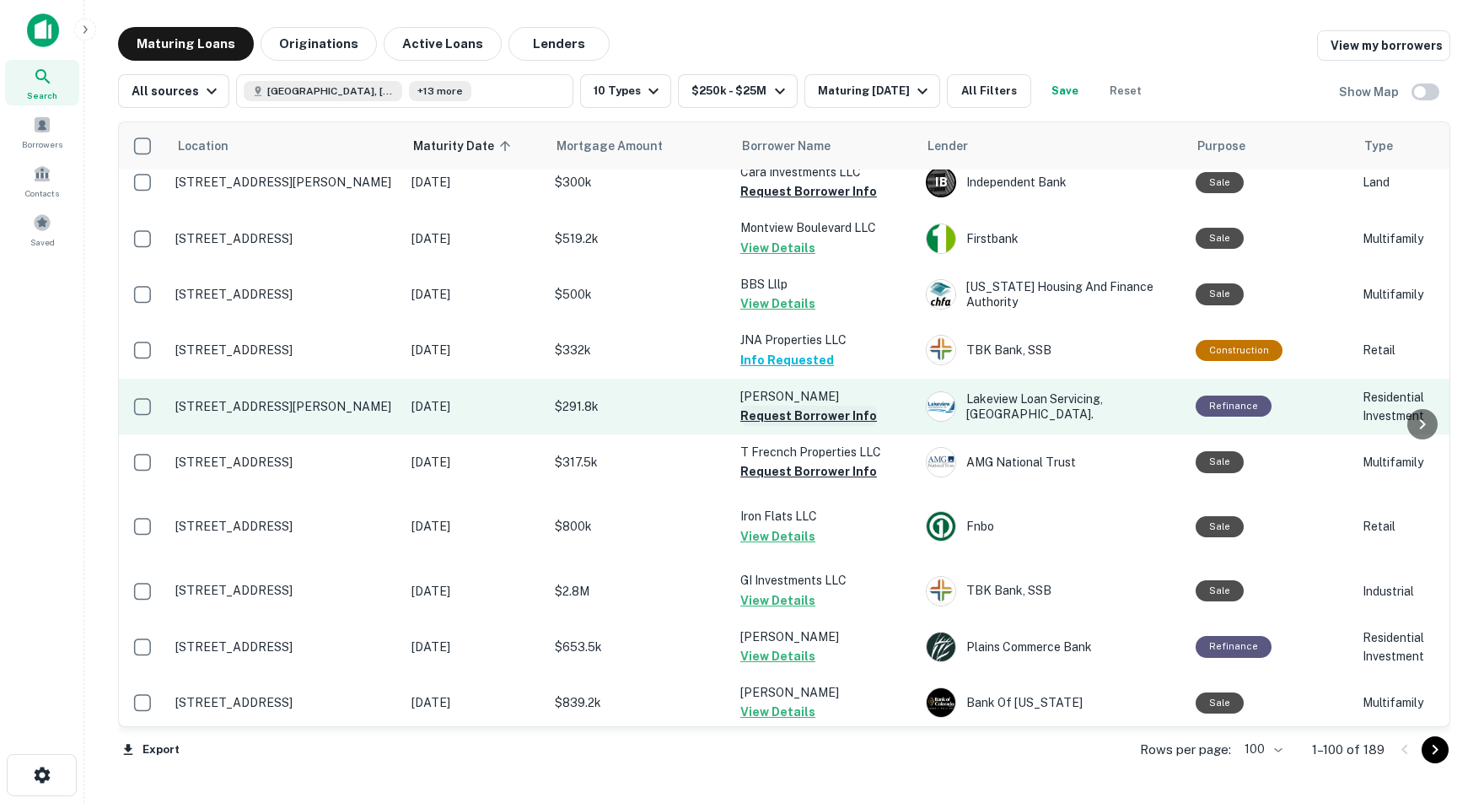
click at [752, 406] on button "Request Borrower Info" at bounding box center [808, 416] width 137 height 20
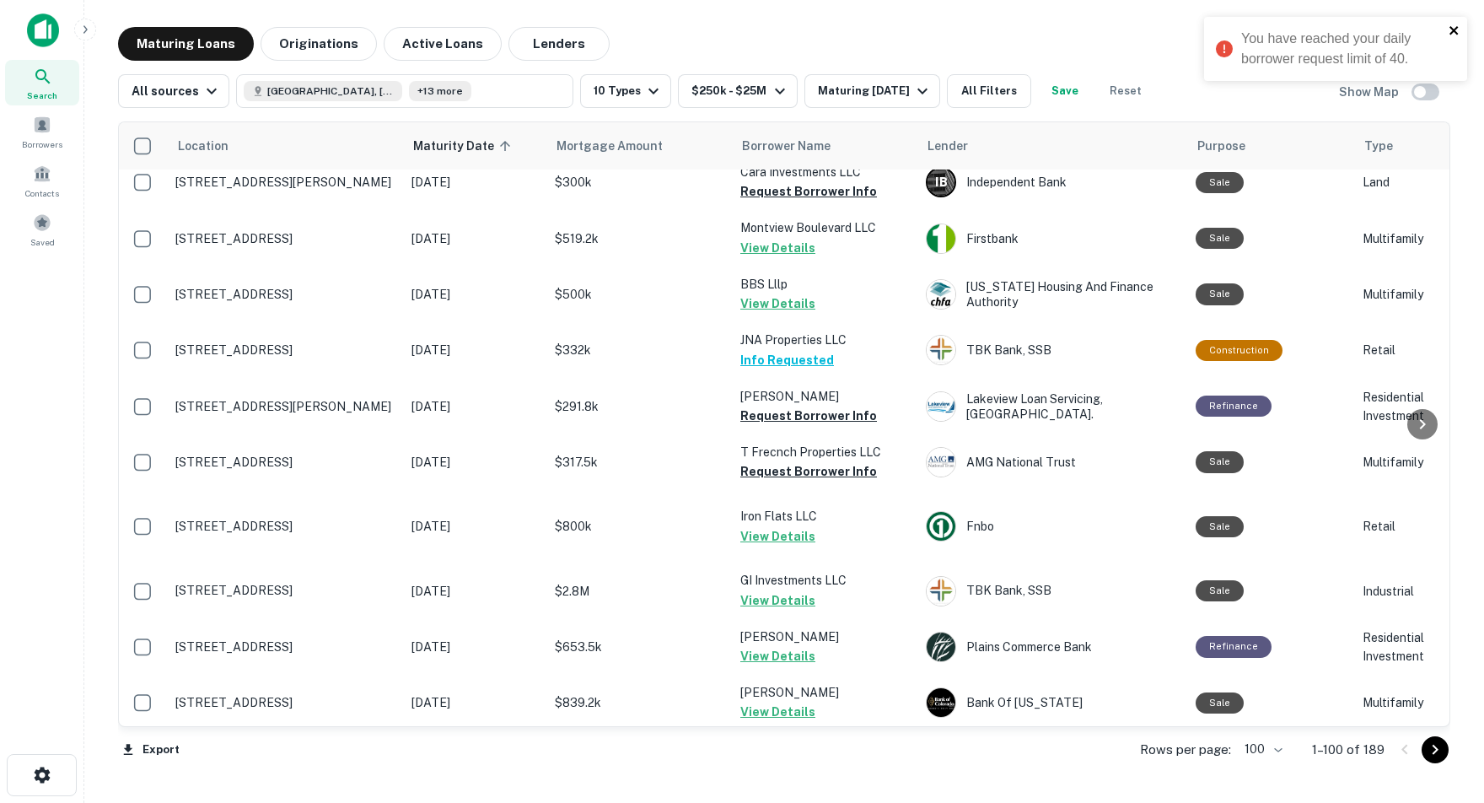
click at [1453, 30] on icon "close" at bounding box center [1453, 30] width 8 height 8
click at [46, 232] on span at bounding box center [42, 222] width 19 height 19
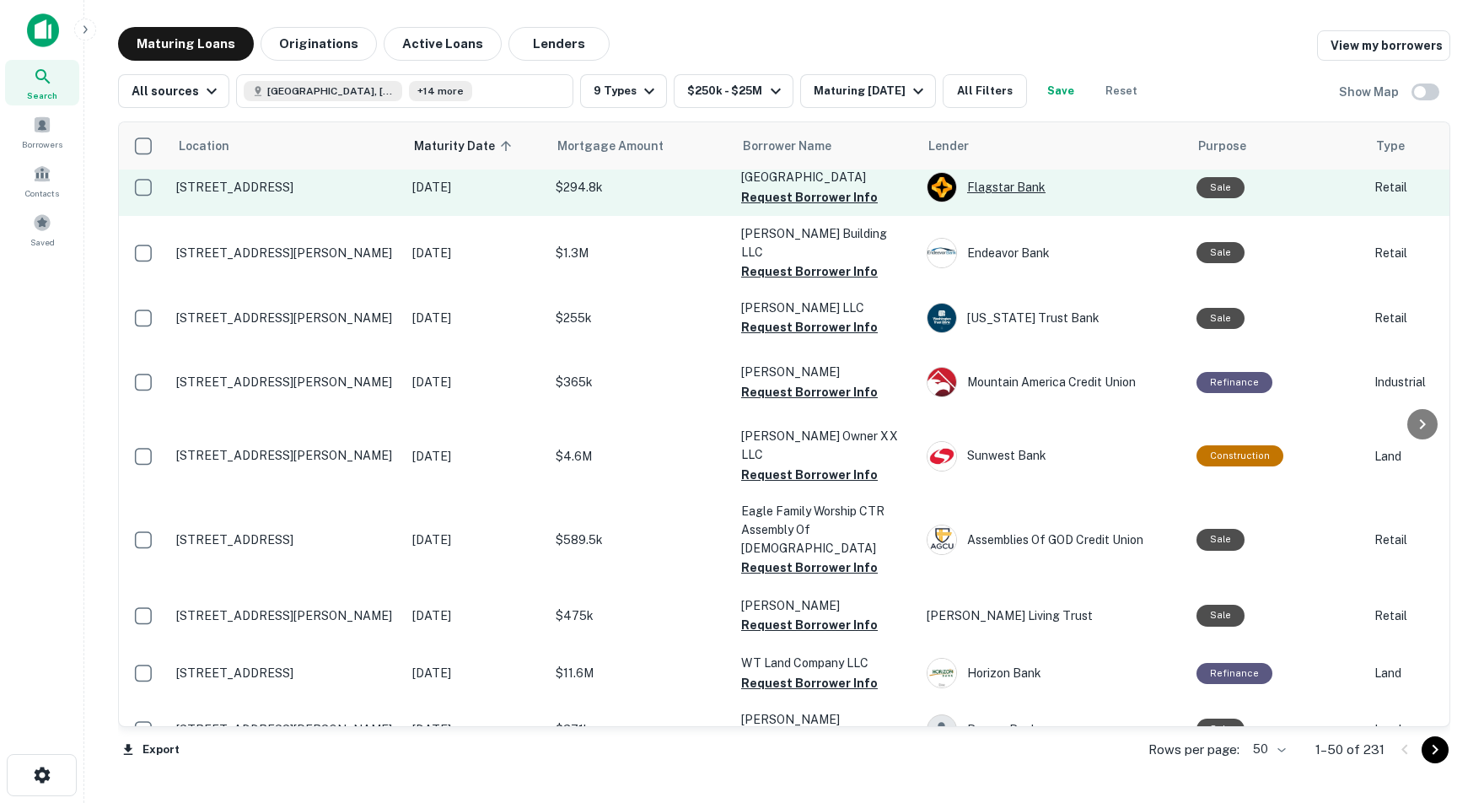
scroll to position [481, 0]
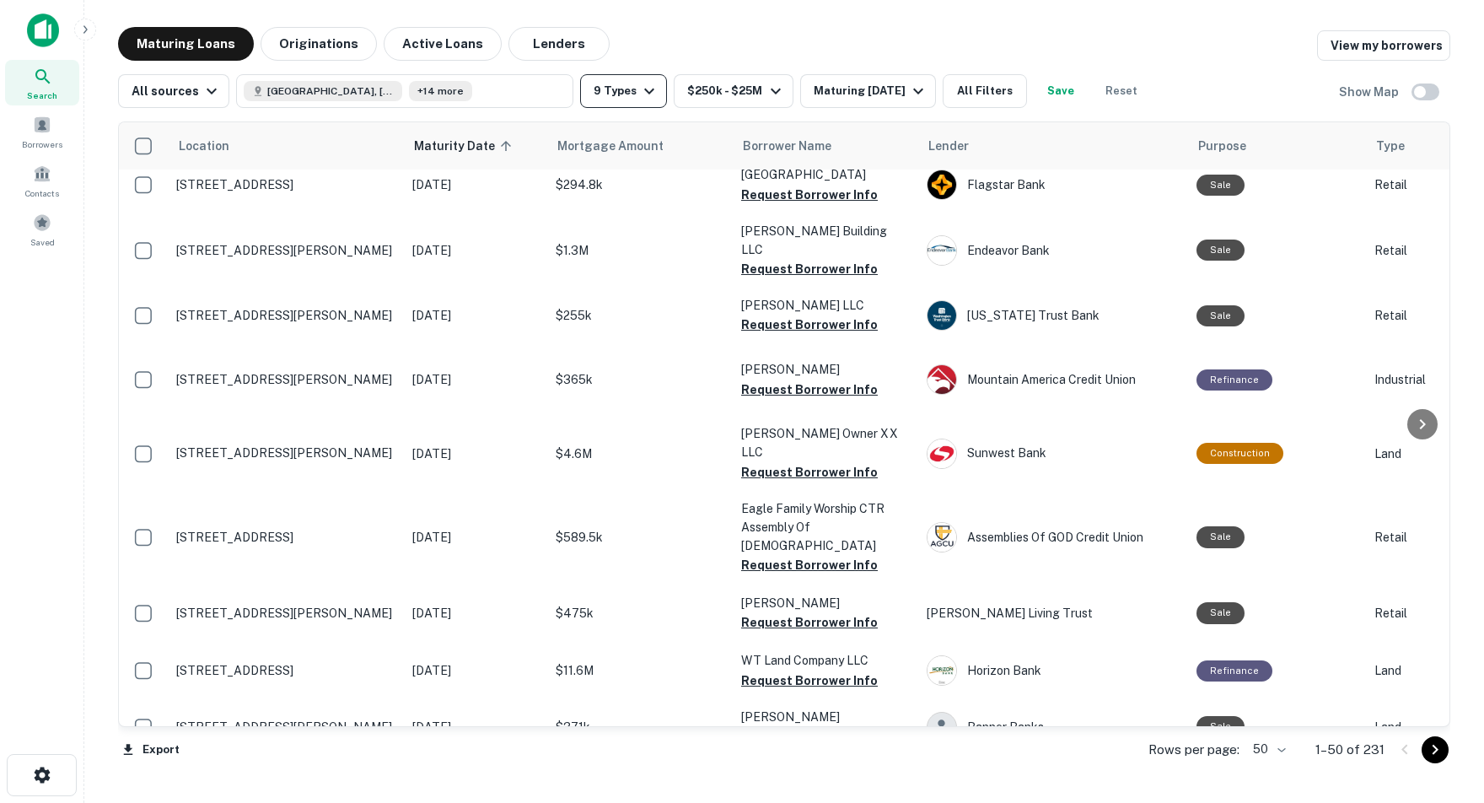
click at [651, 94] on icon "button" at bounding box center [649, 91] width 20 height 20
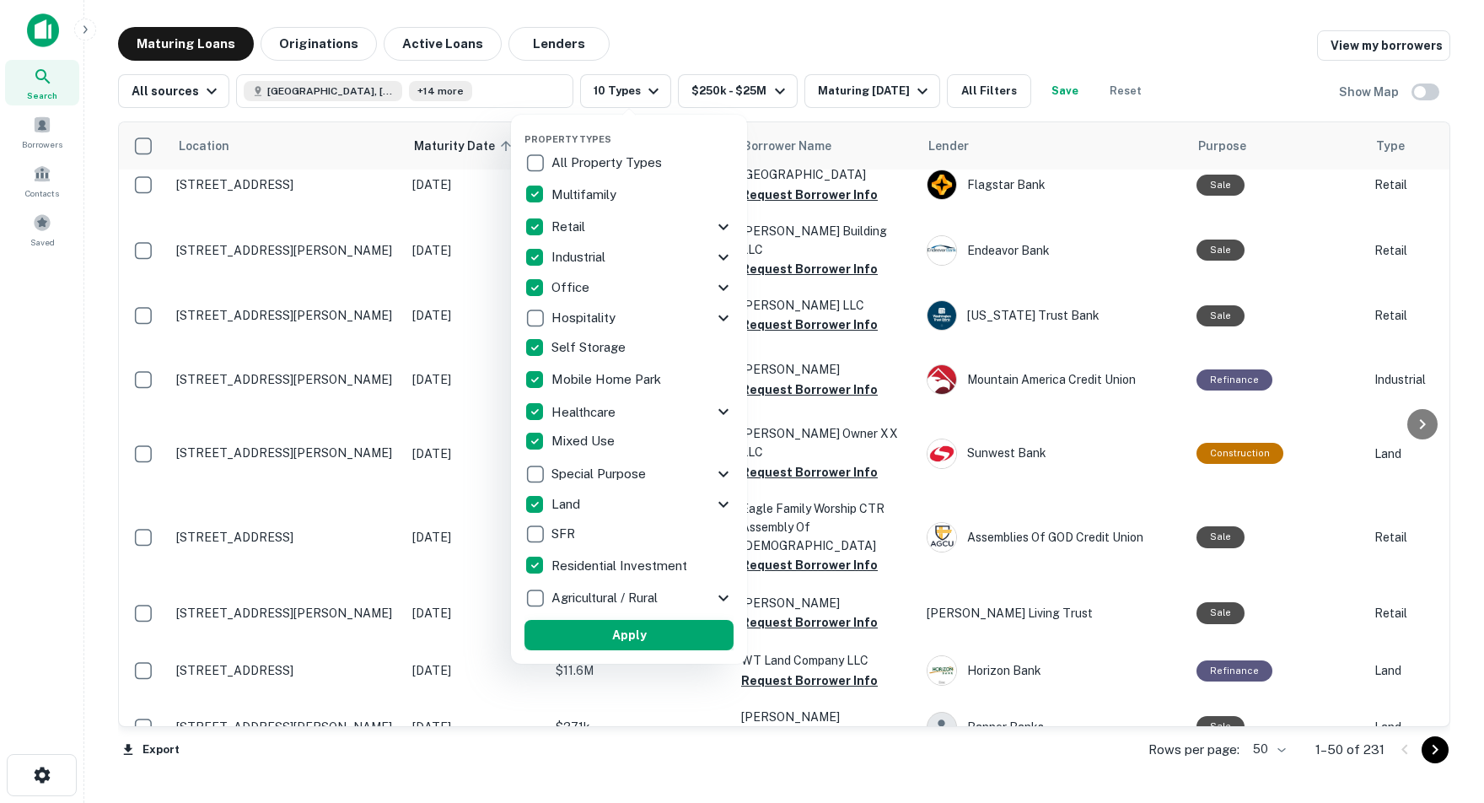
click at [642, 633] on button "Apply" at bounding box center [628, 635] width 209 height 30
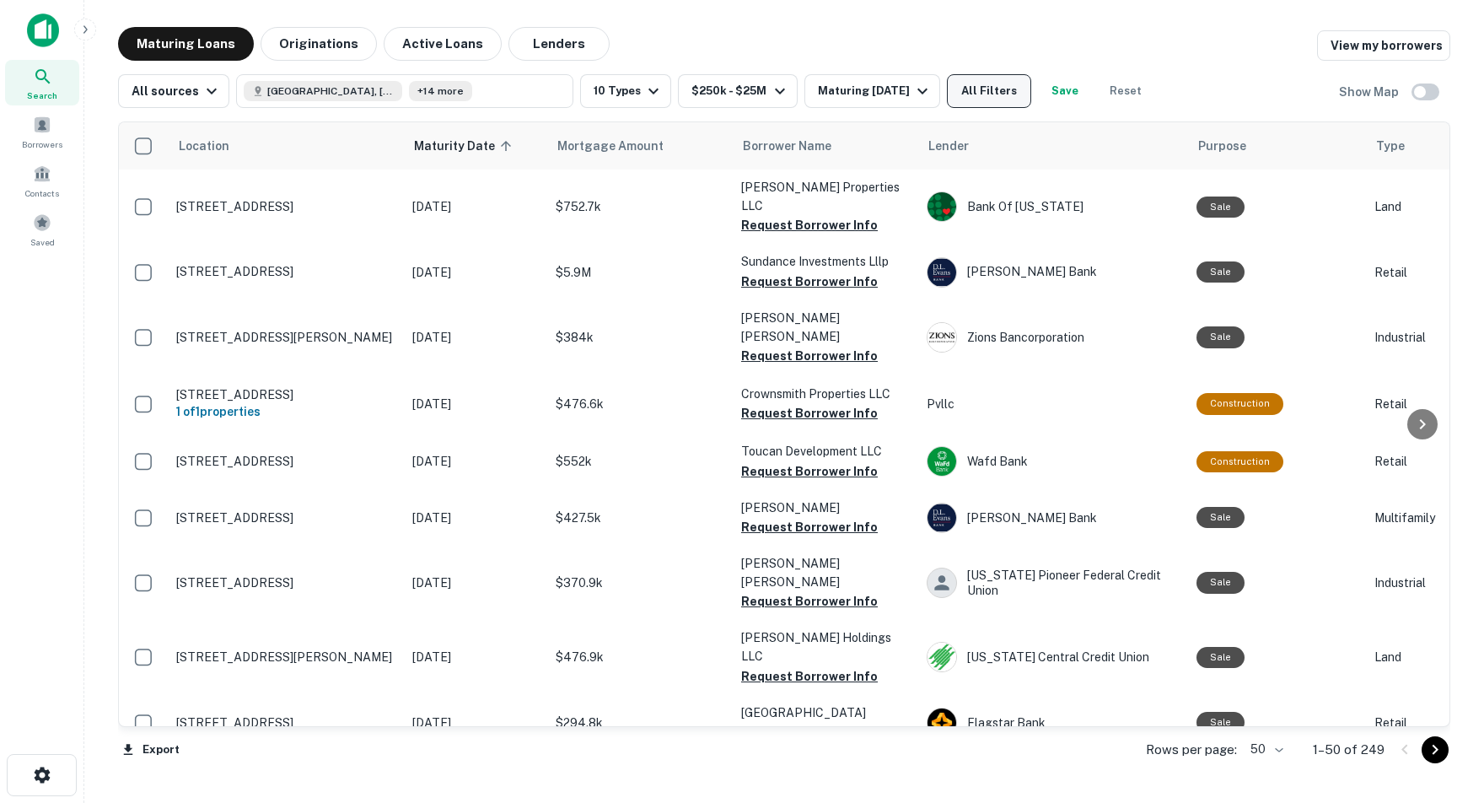
click at [1031, 99] on button "All Filters" at bounding box center [989, 91] width 84 height 34
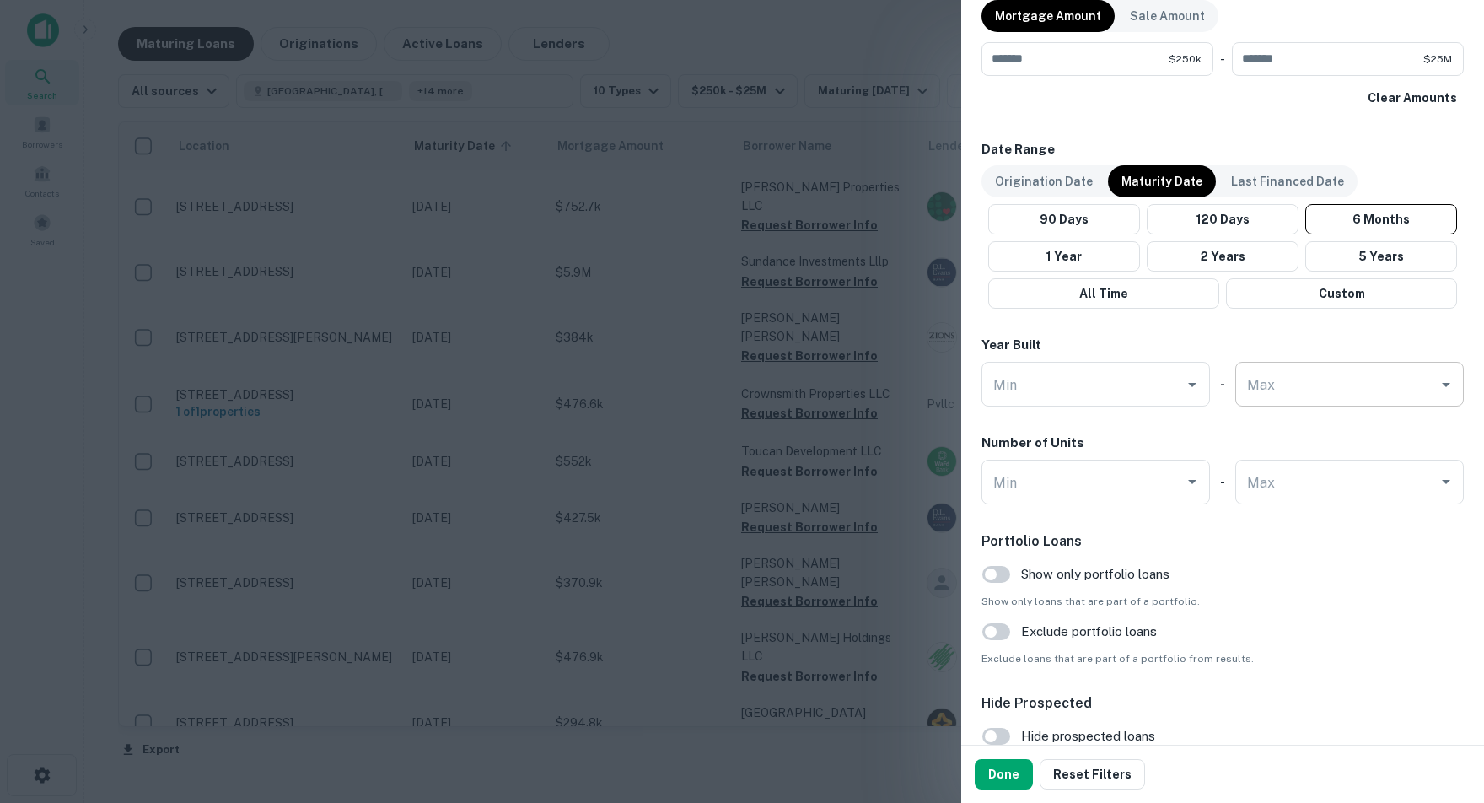
scroll to position [1292, 0]
click at [1007, 782] on button "Done" at bounding box center [1004, 774] width 58 height 30
